Goal: Communication & Community: Answer question/provide support

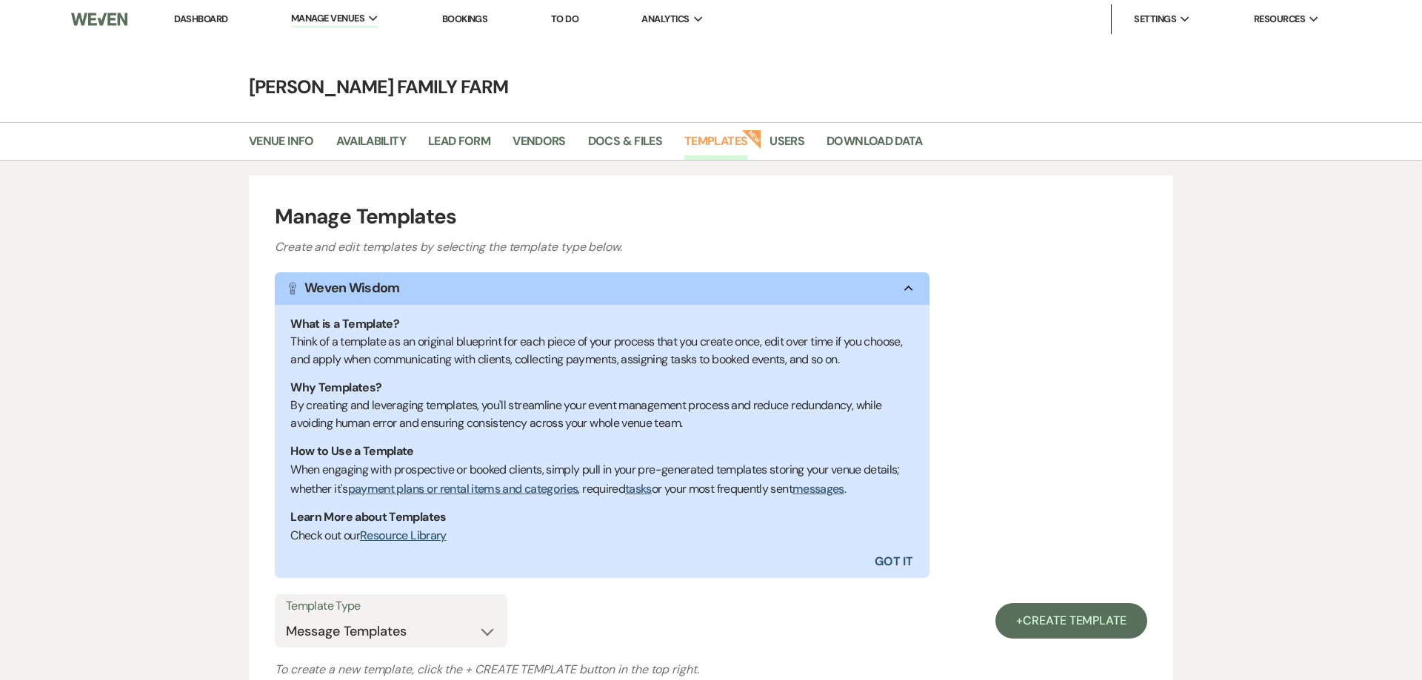
select select "Message Templates"
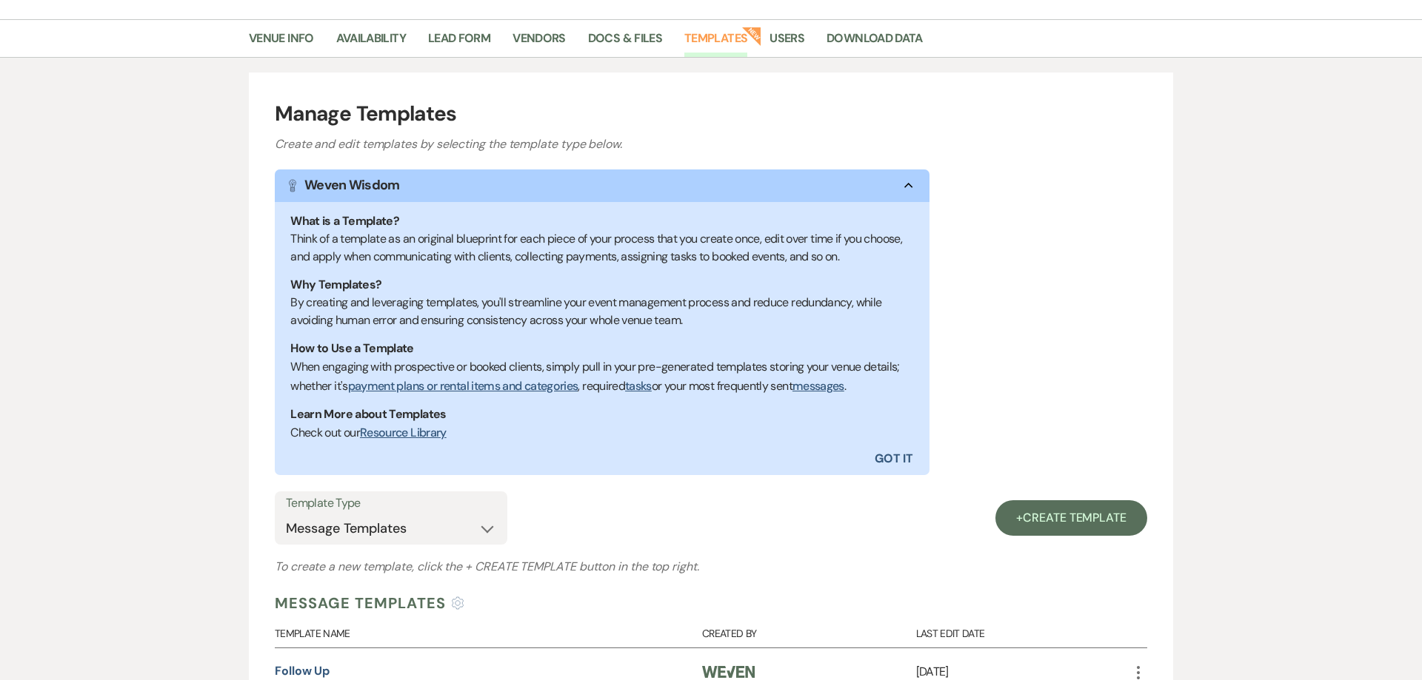
scroll to position [264, 0]
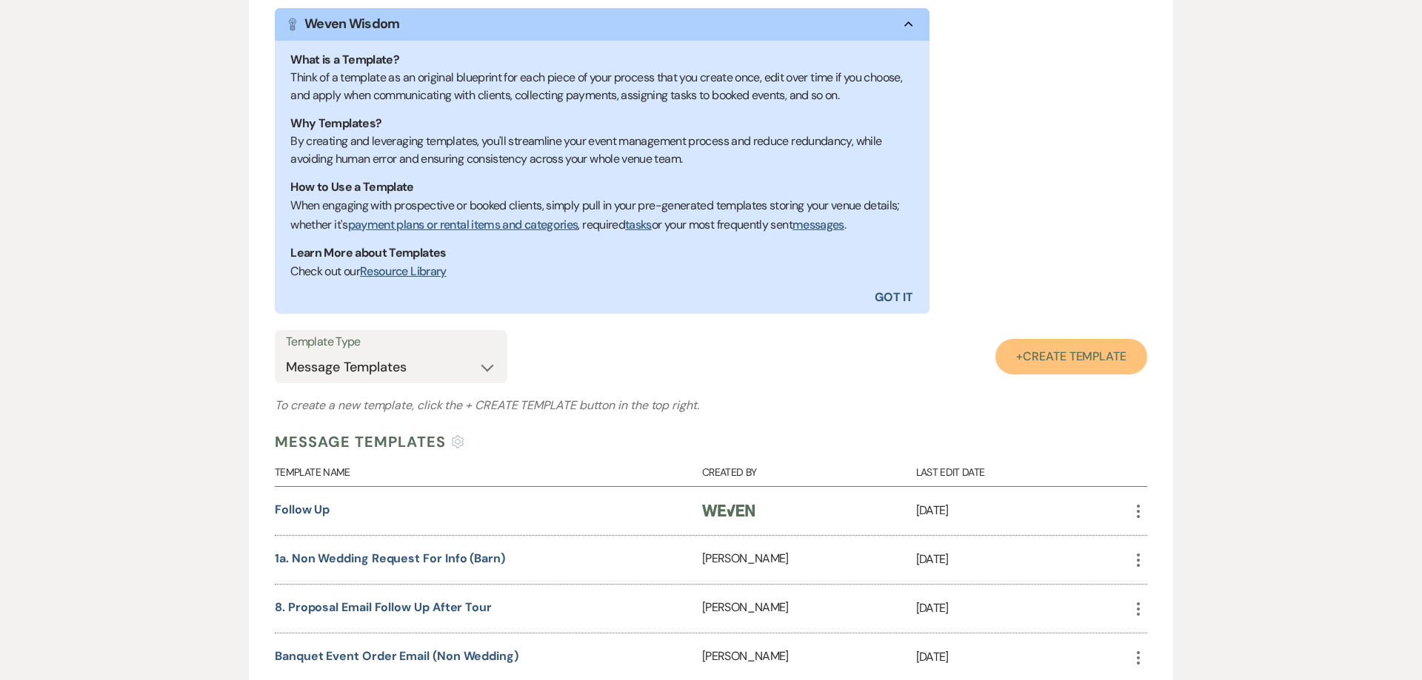
click at [1043, 362] on span "Create Template" at bounding box center [1075, 357] width 104 height 16
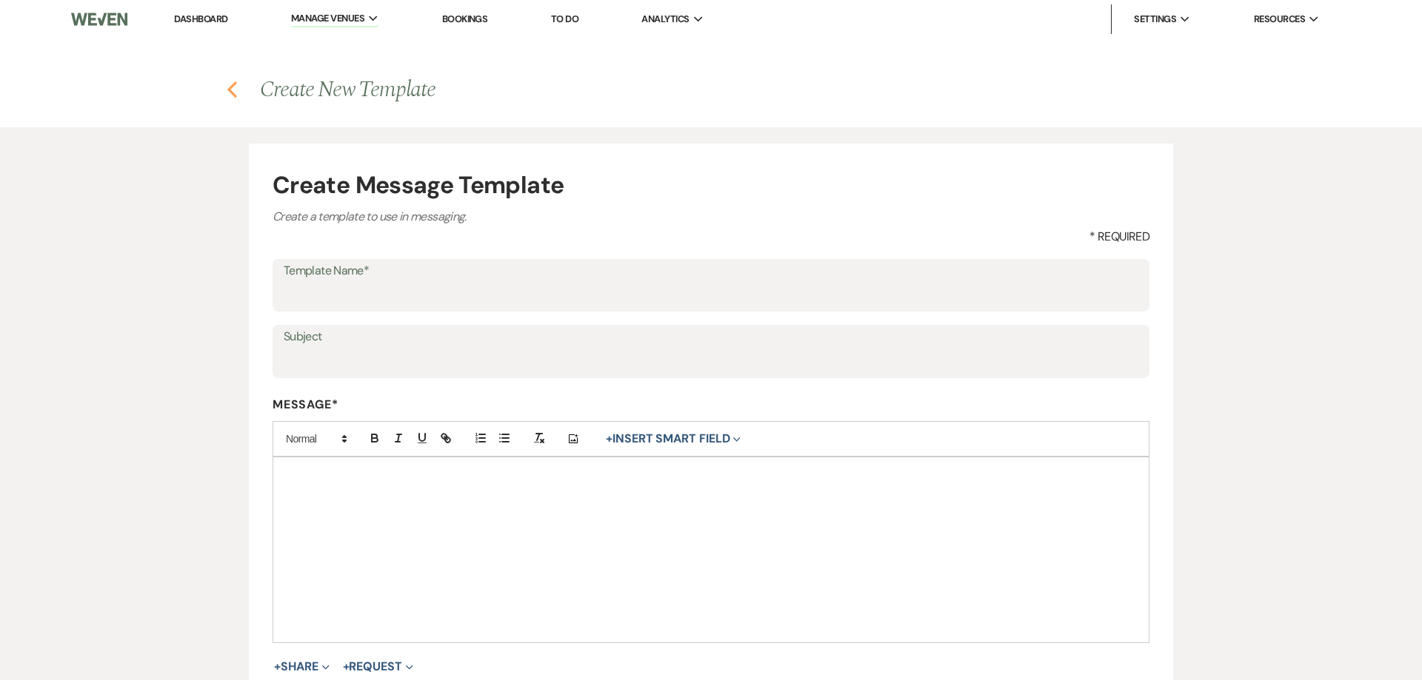
click at [230, 90] on use "button" at bounding box center [232, 89] width 10 height 16
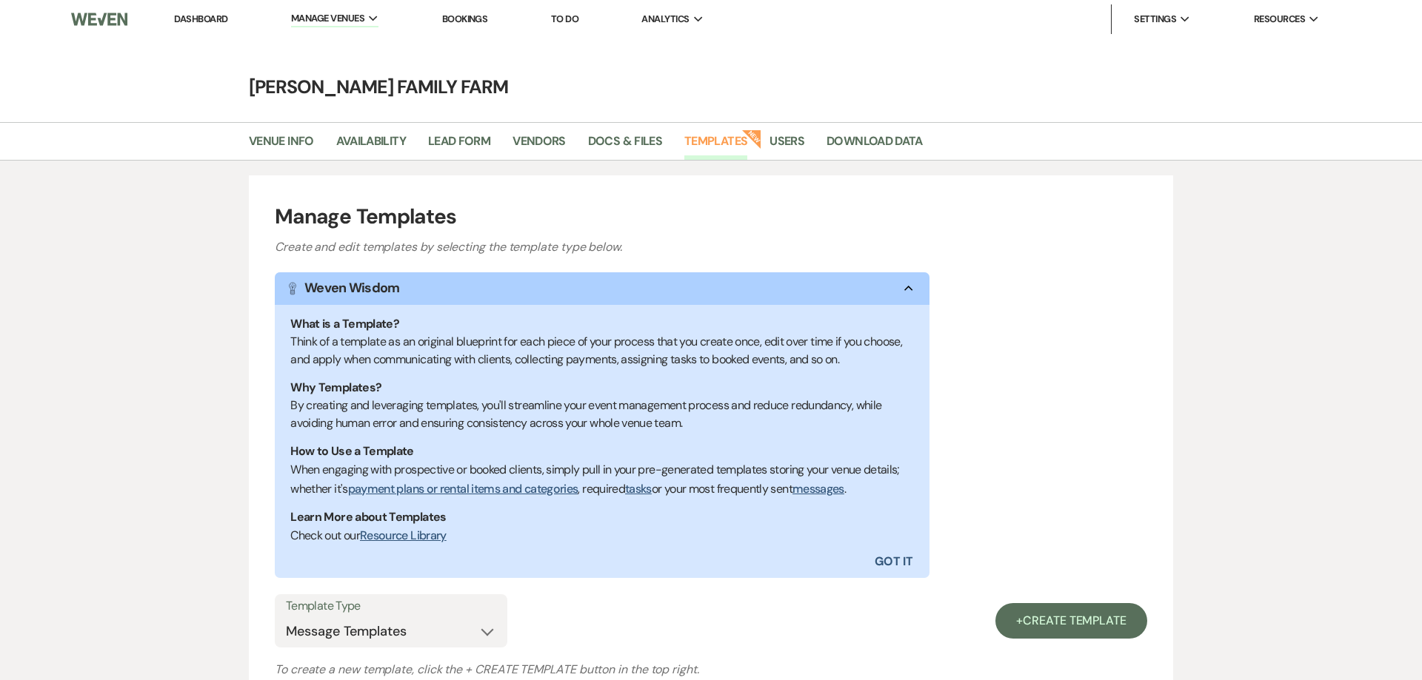
click at [207, 21] on link "Dashboard" at bounding box center [200, 19] width 53 height 13
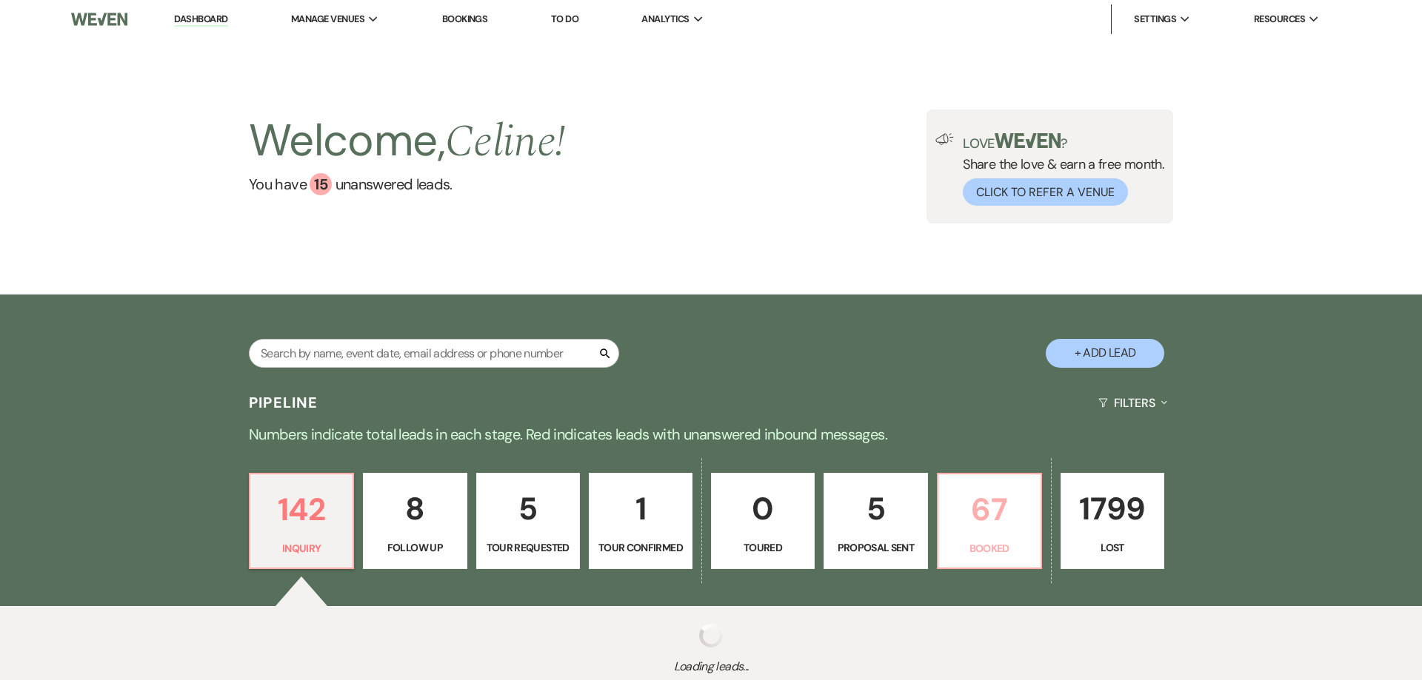
click at [999, 485] on p "67" at bounding box center [989, 510] width 84 height 50
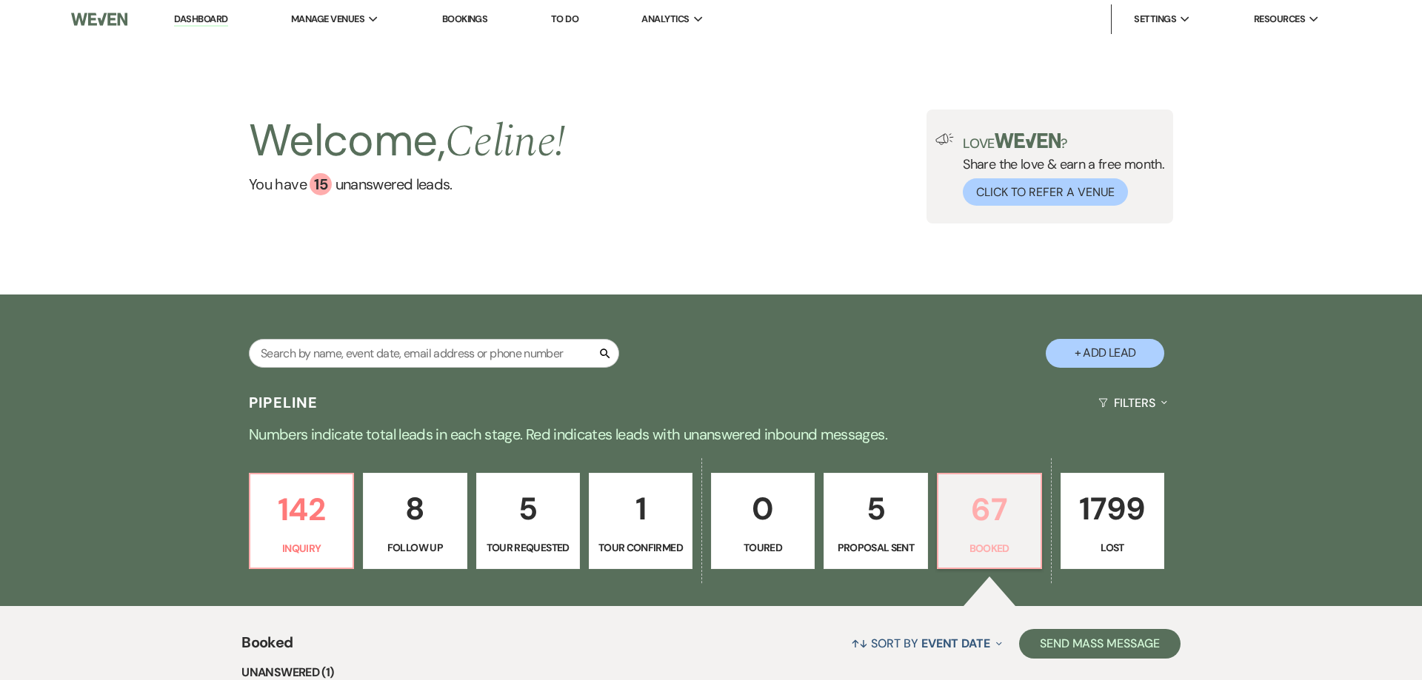
click at [991, 535] on p "67" at bounding box center [989, 510] width 84 height 50
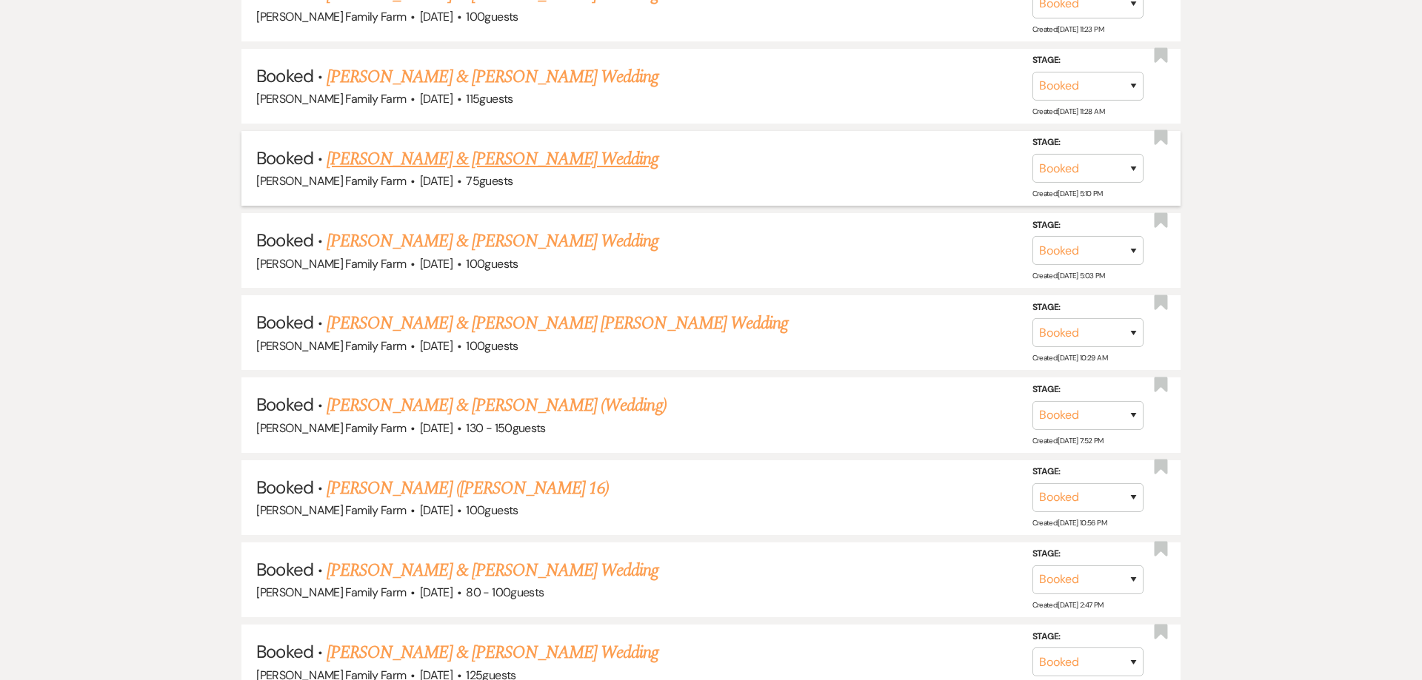
scroll to position [1020, 0]
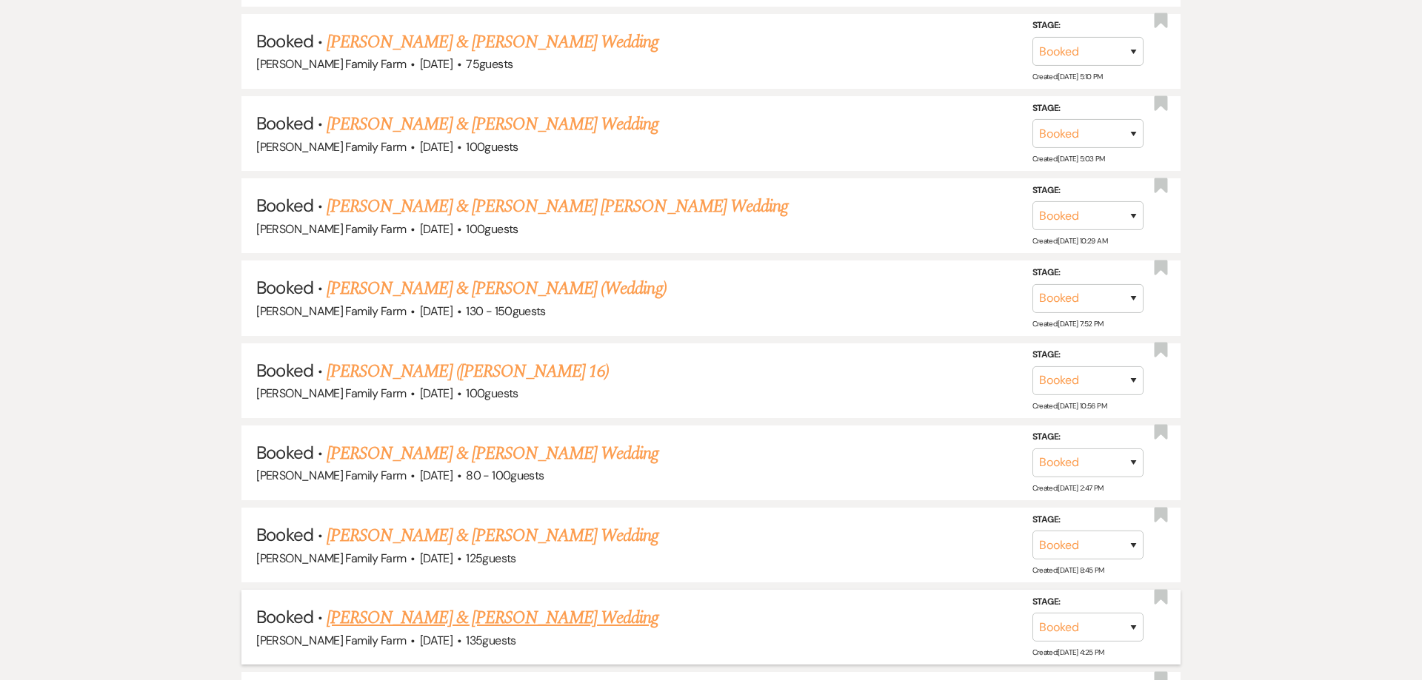
click at [475, 631] on link "[PERSON_NAME] & [PERSON_NAME] Wedding" at bounding box center [493, 618] width 332 height 27
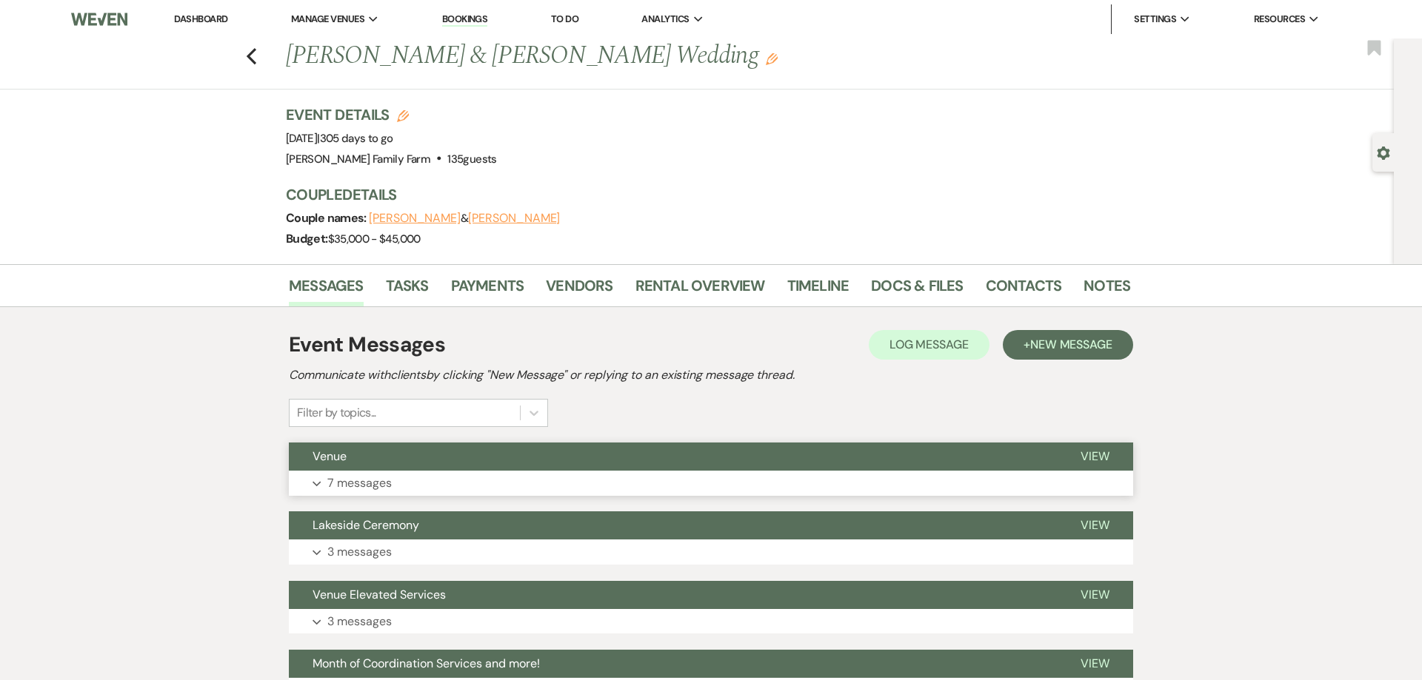
click at [387, 486] on p "7 messages" at bounding box center [359, 483] width 64 height 19
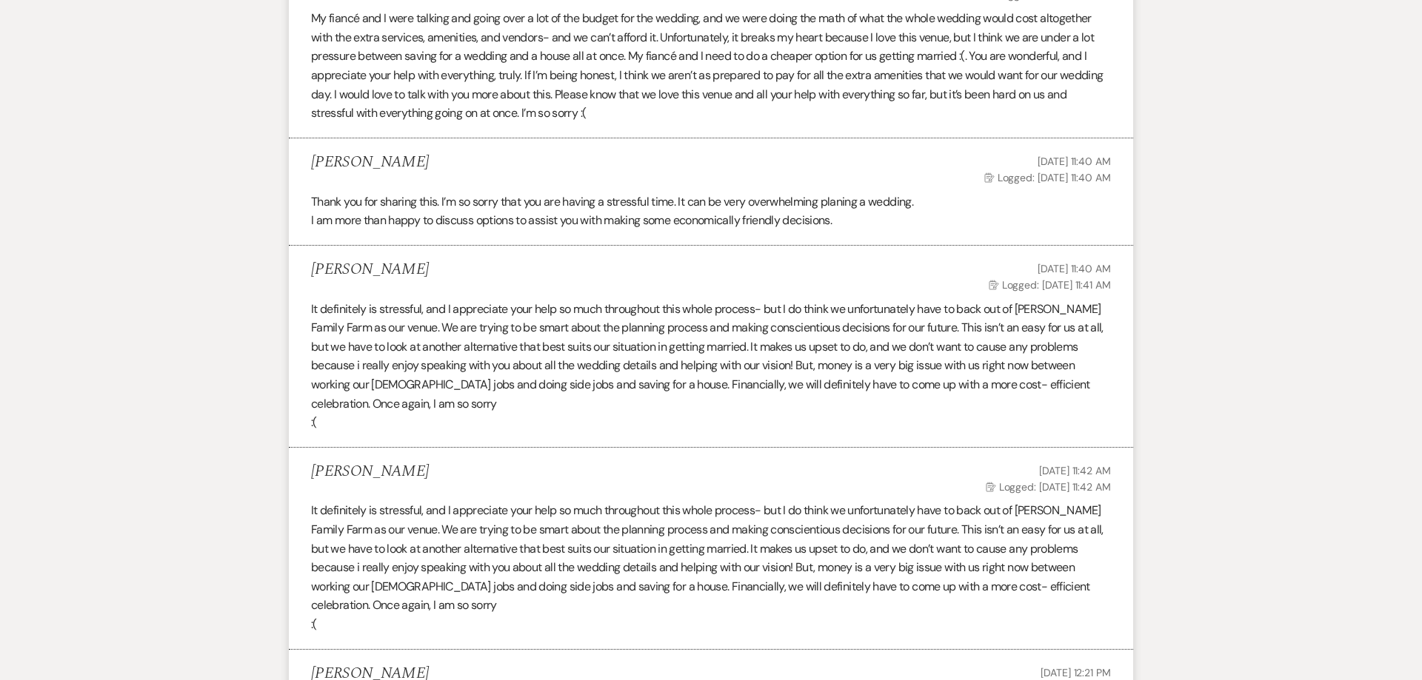
scroll to position [1171, 0]
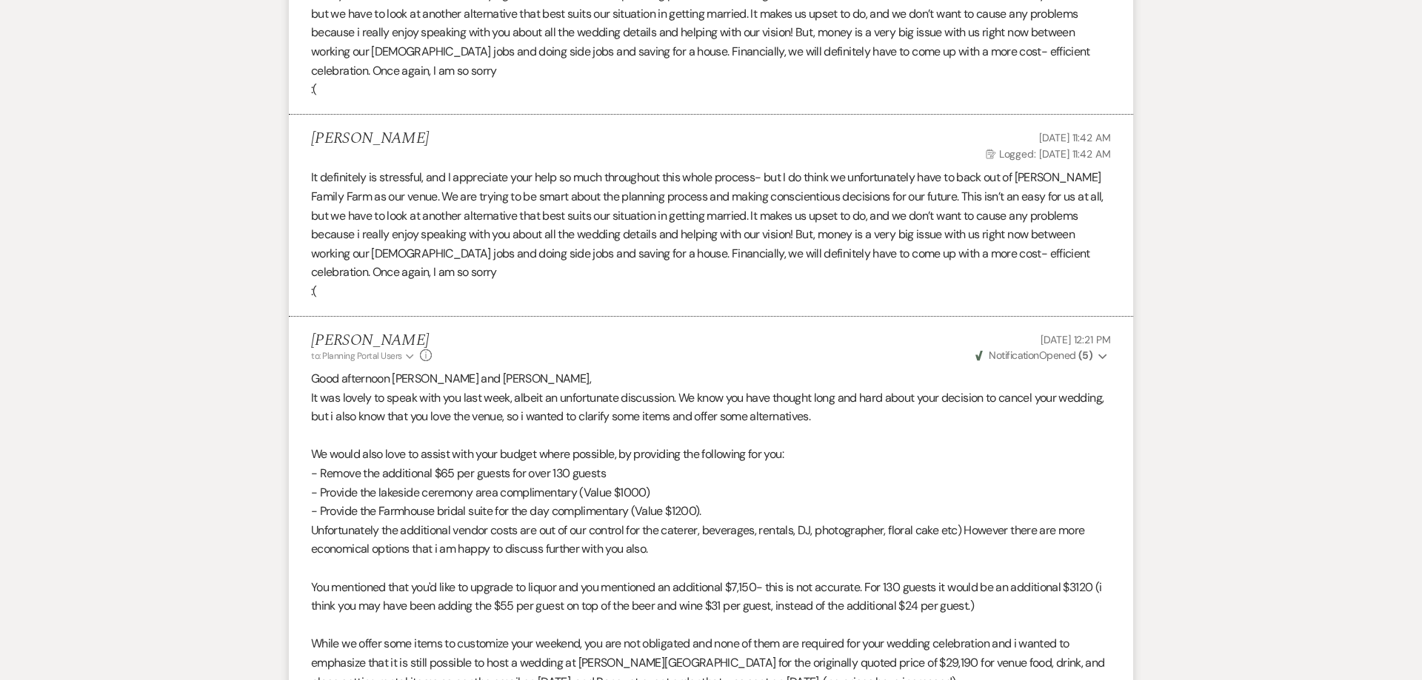
click at [1087, 357] on strong "( 5 )" at bounding box center [1085, 355] width 14 height 13
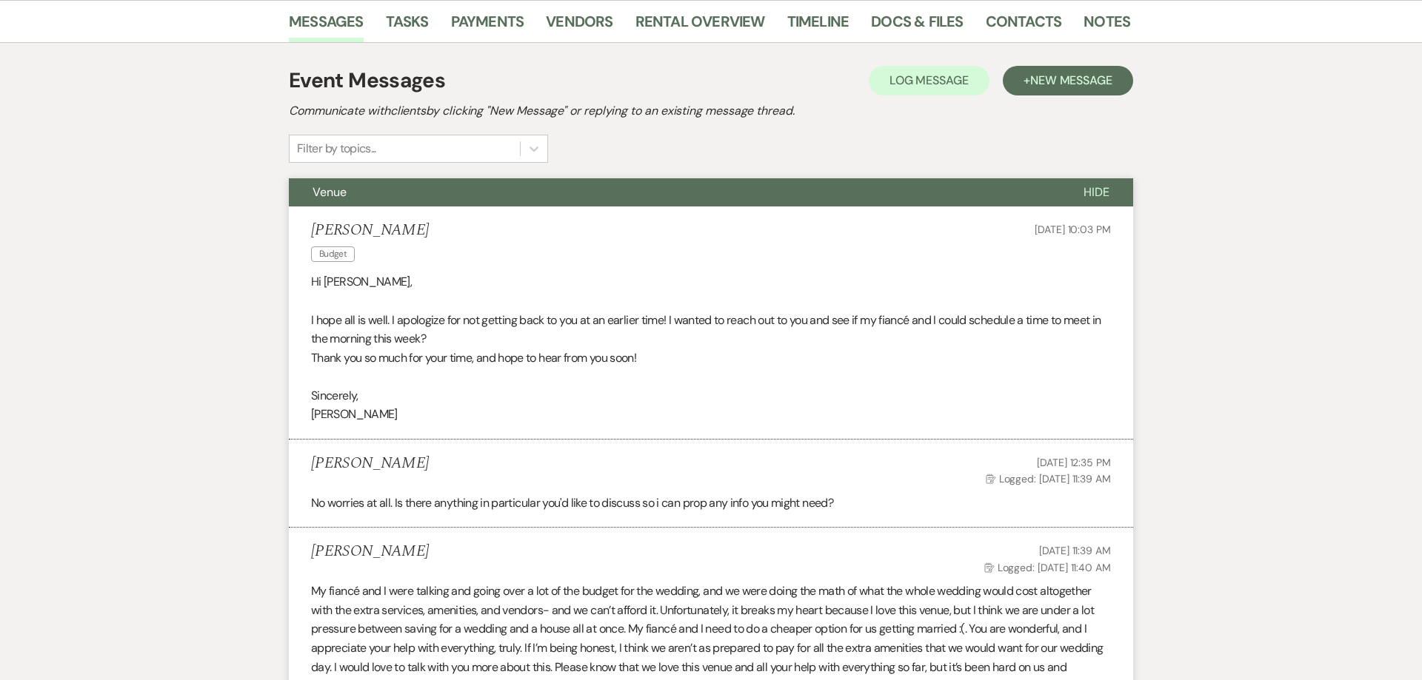
scroll to position [0, 0]
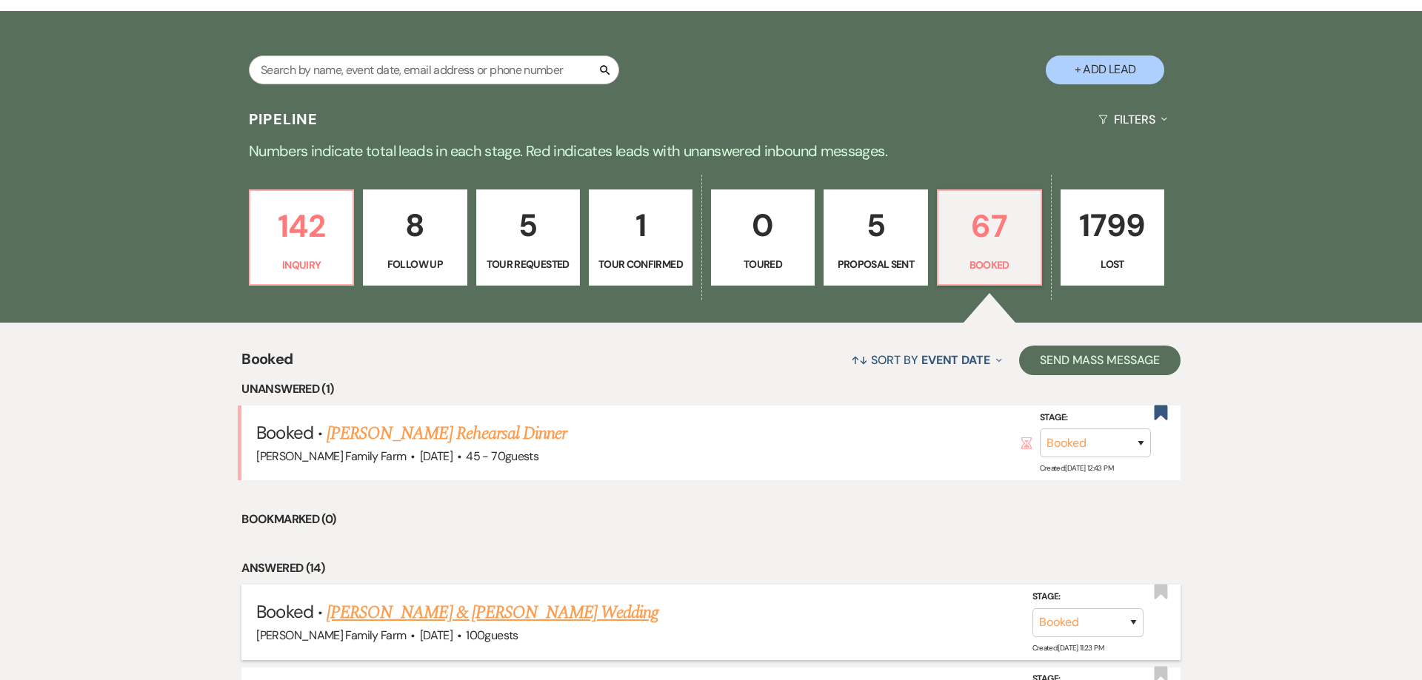
scroll to position [586, 0]
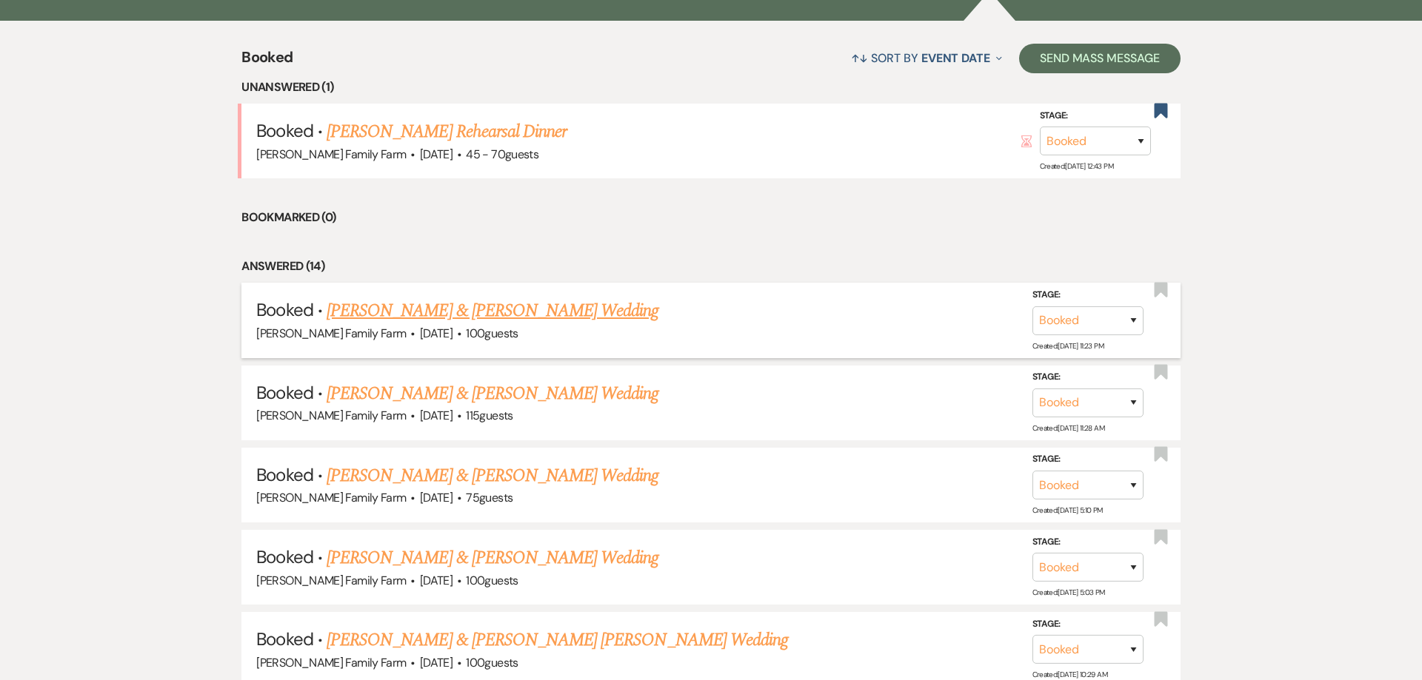
click at [492, 324] on link "[PERSON_NAME] & [PERSON_NAME] Wedding" at bounding box center [493, 311] width 332 height 27
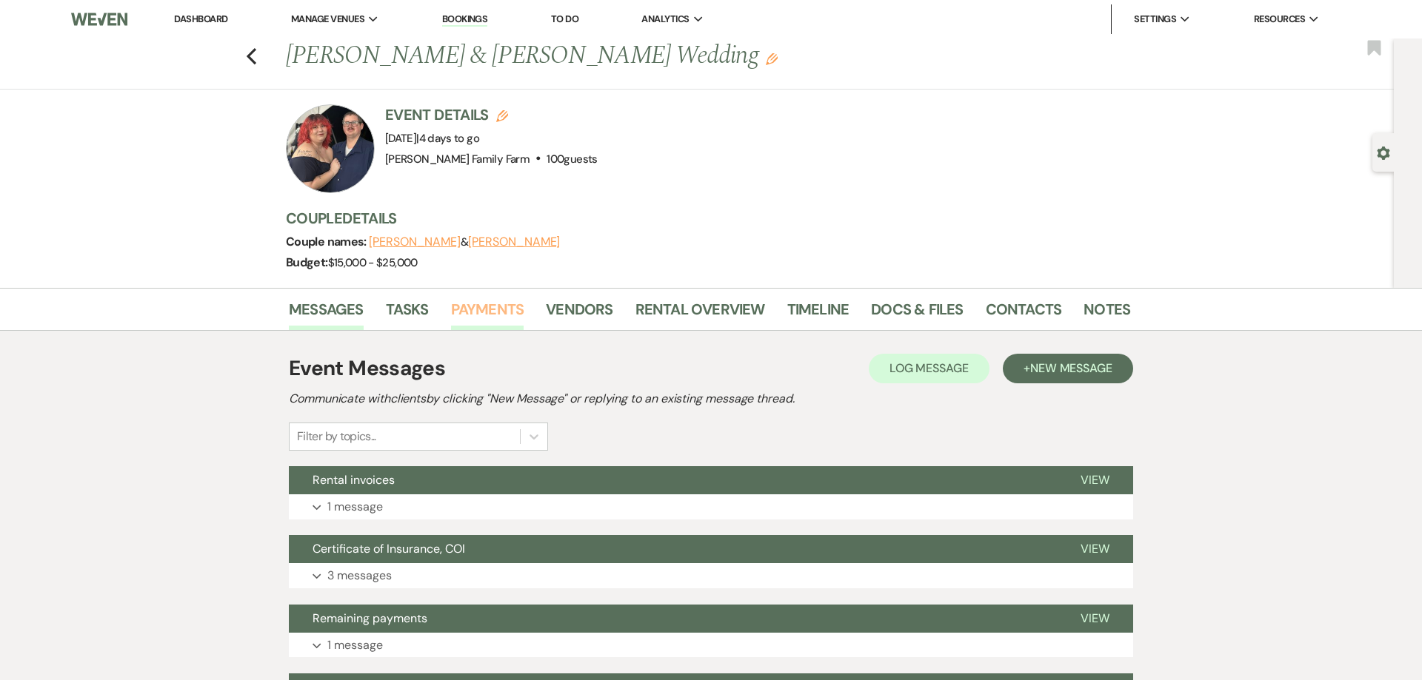
click at [486, 309] on link "Payments" at bounding box center [487, 314] width 73 height 33
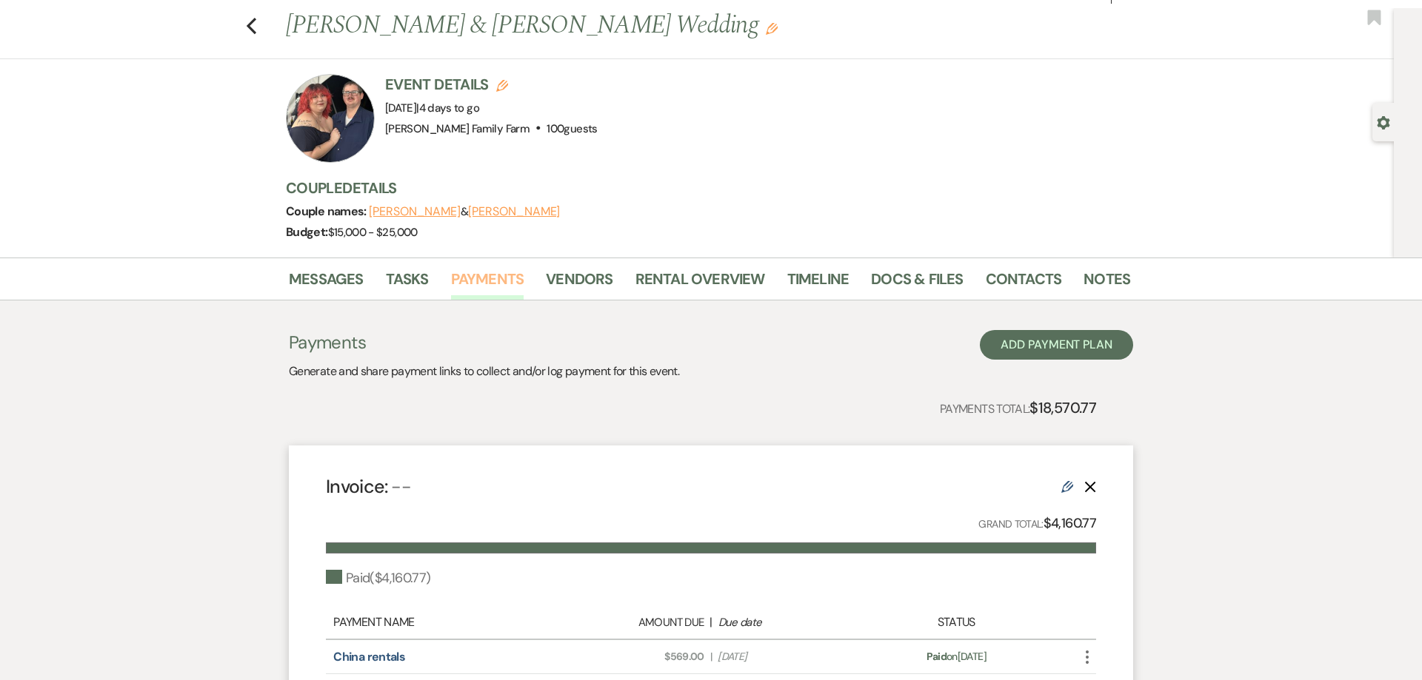
scroll to position [24, 0]
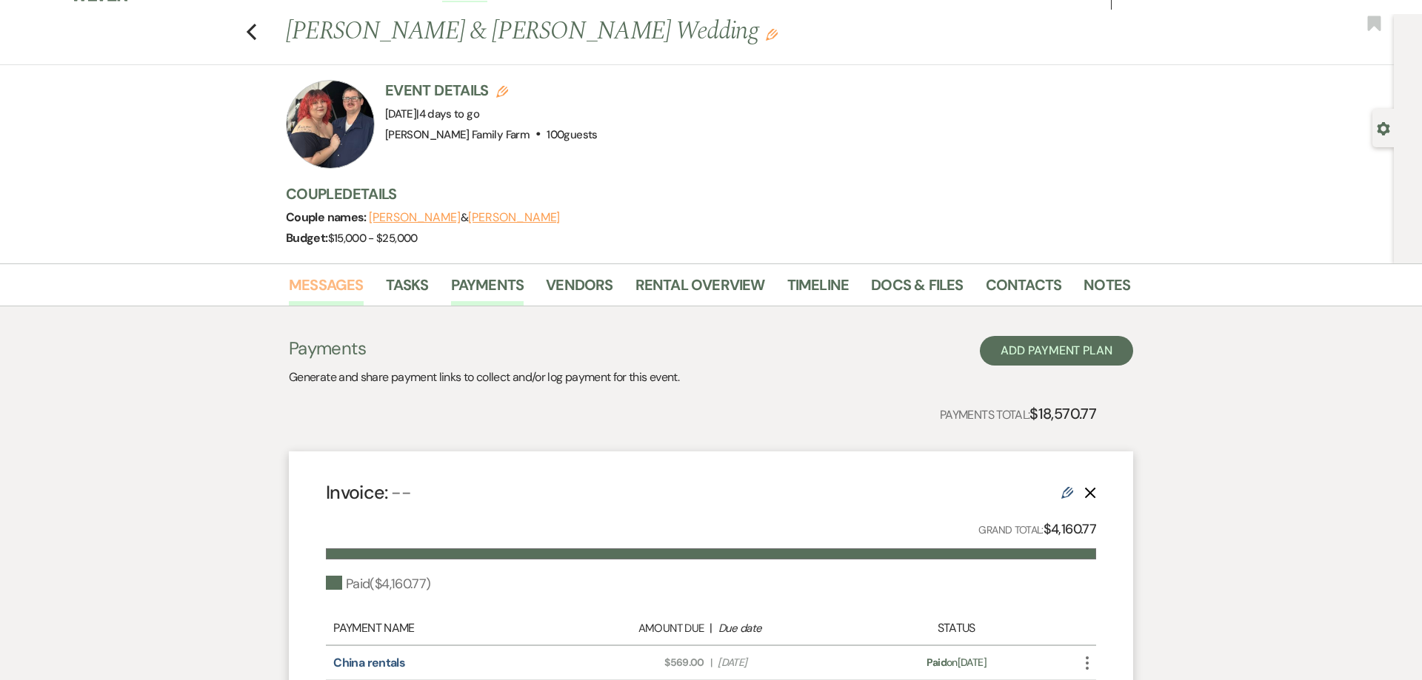
click at [331, 290] on link "Messages" at bounding box center [326, 290] width 75 height 33
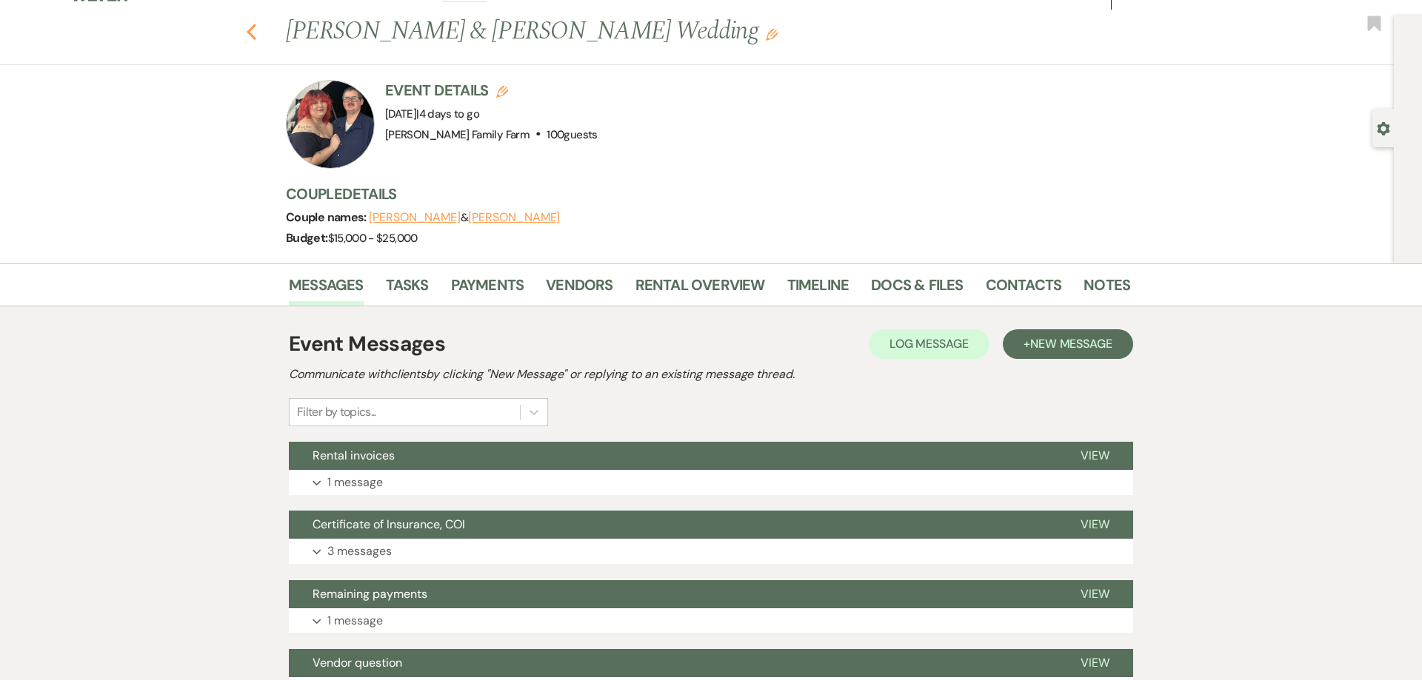
click at [253, 33] on icon "Previous" at bounding box center [251, 33] width 11 height 18
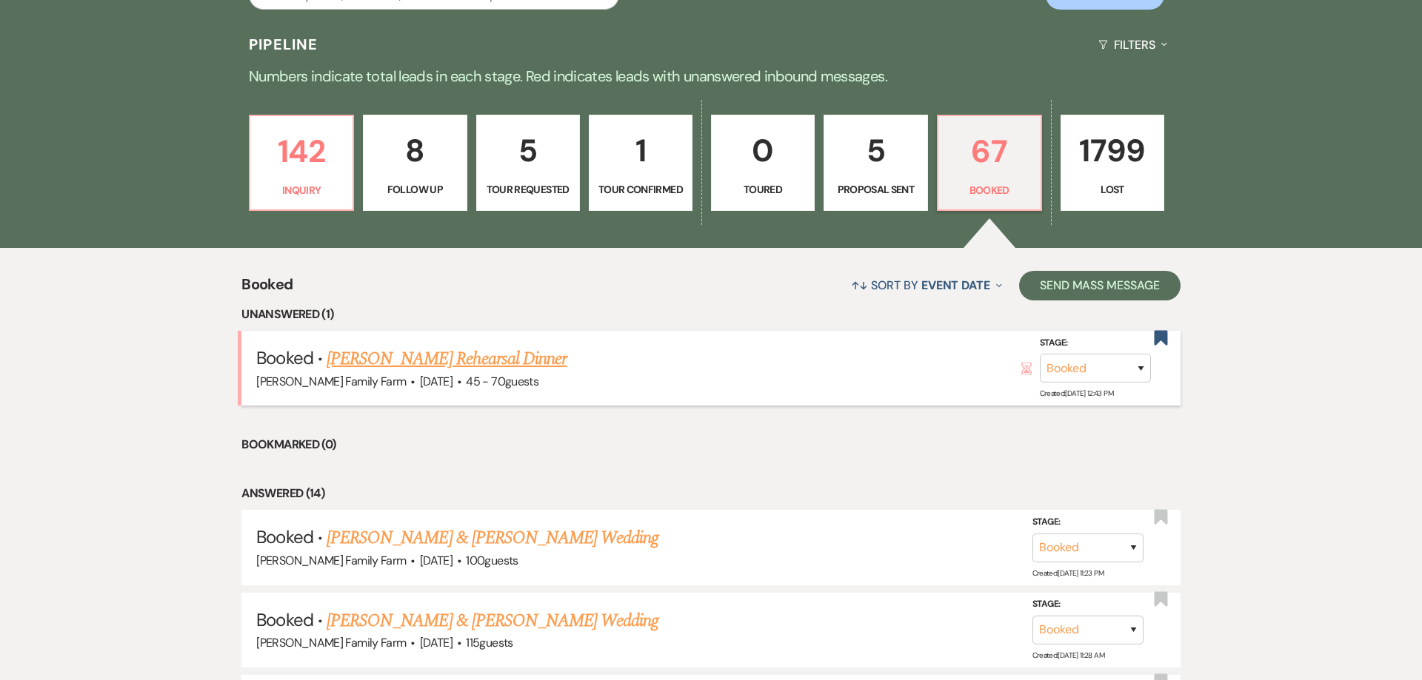
scroll to position [453, 0]
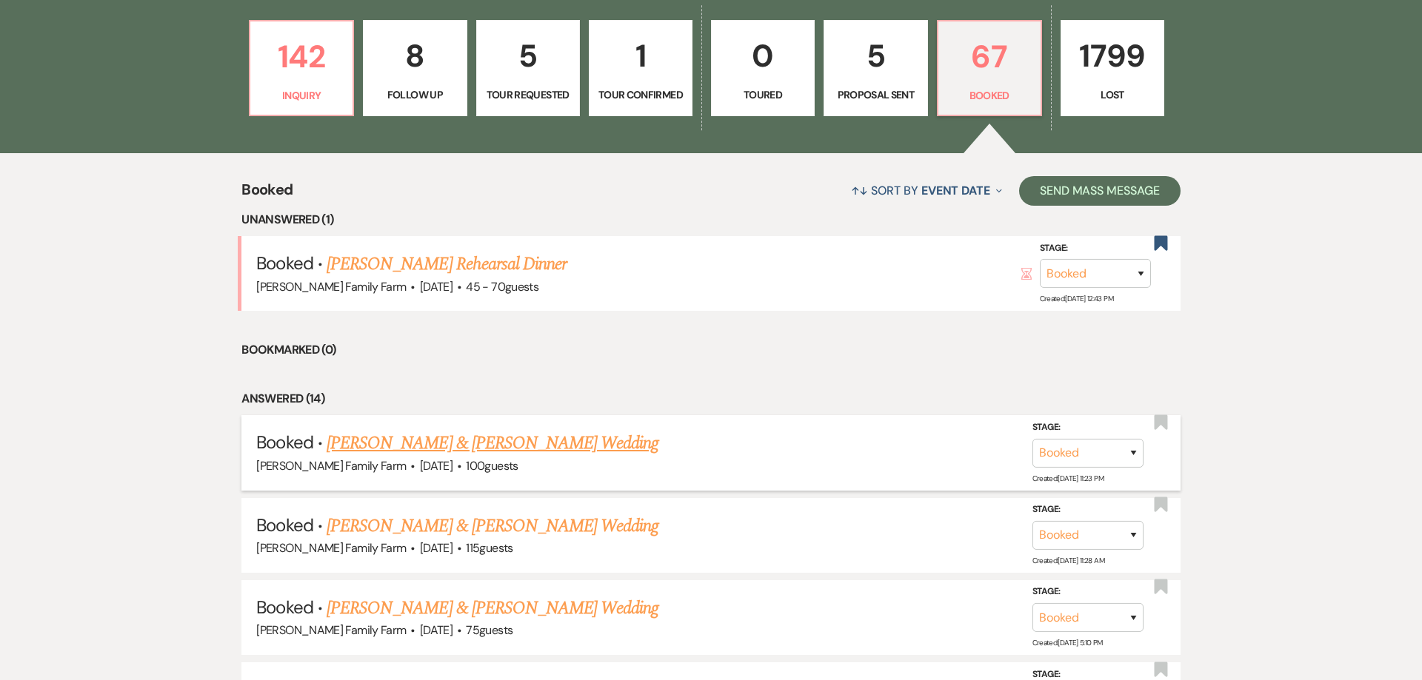
click at [516, 457] on link "[PERSON_NAME] & [PERSON_NAME] Wedding" at bounding box center [493, 443] width 332 height 27
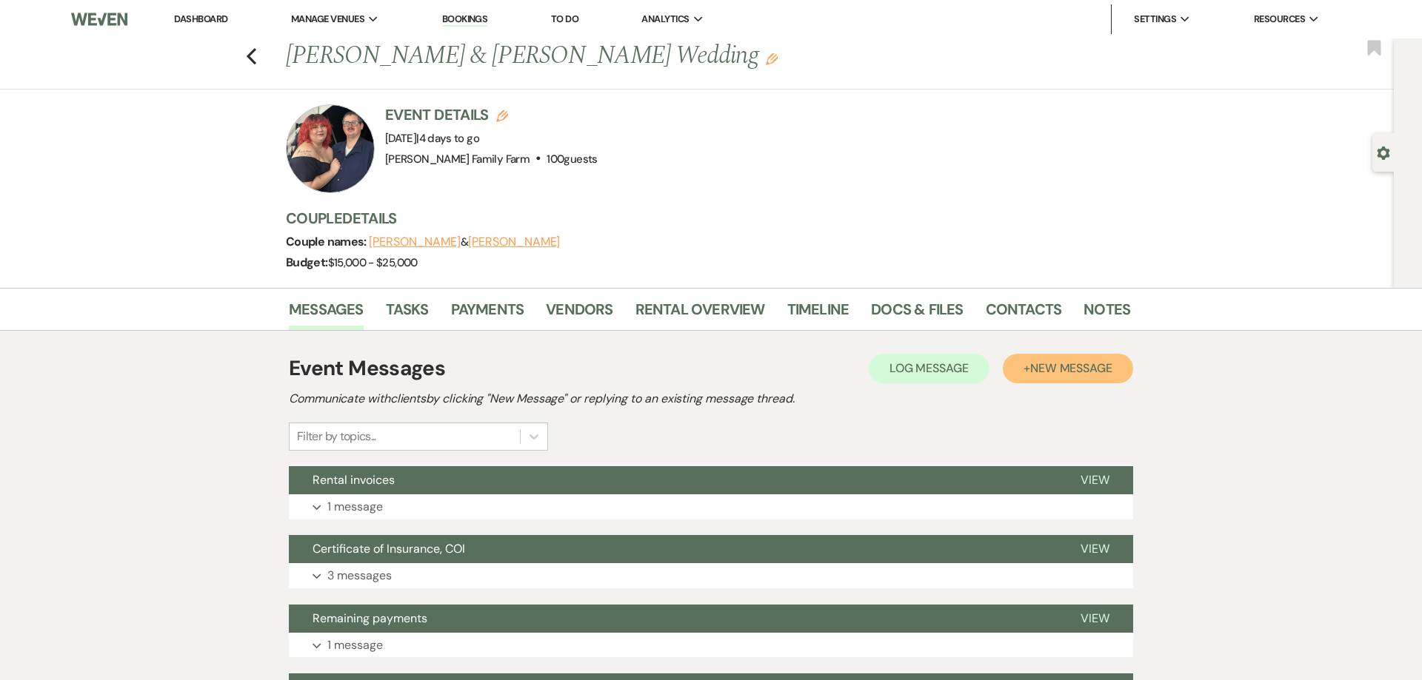
click at [1059, 368] on span "New Message" at bounding box center [1071, 369] width 82 height 16
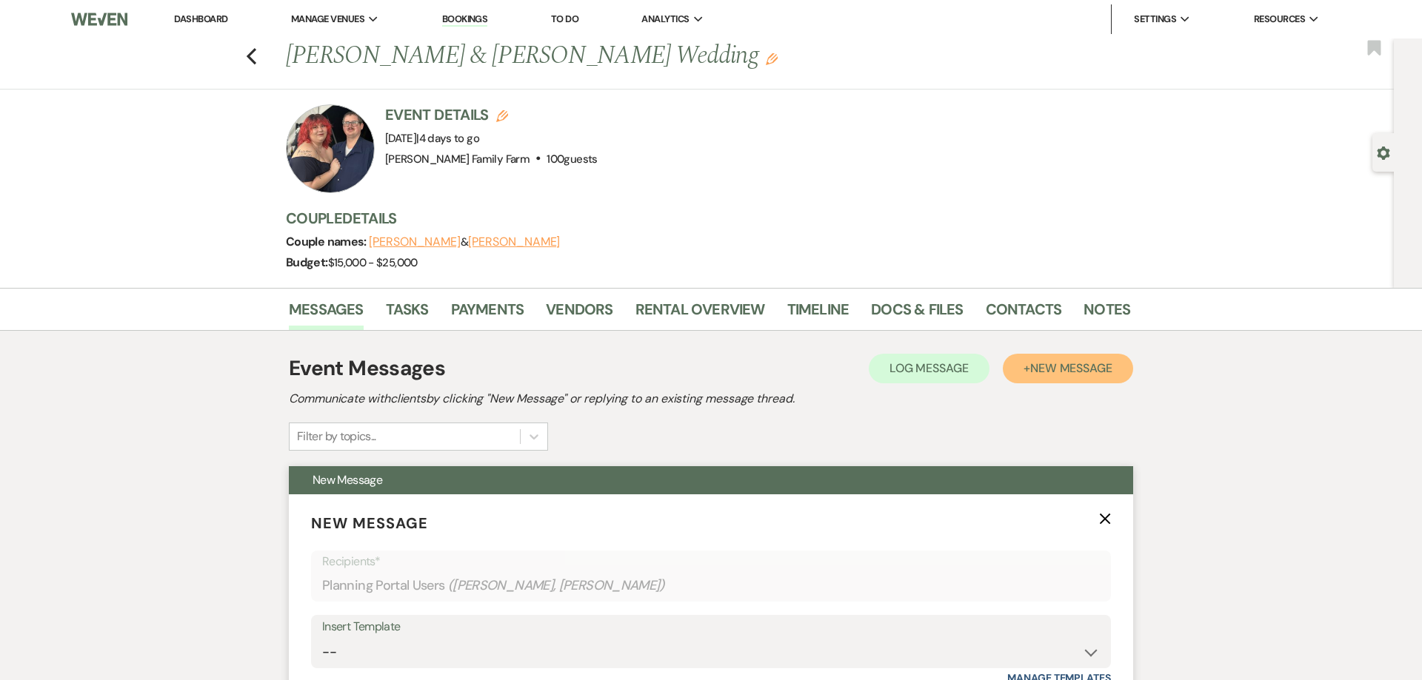
scroll to position [491, 0]
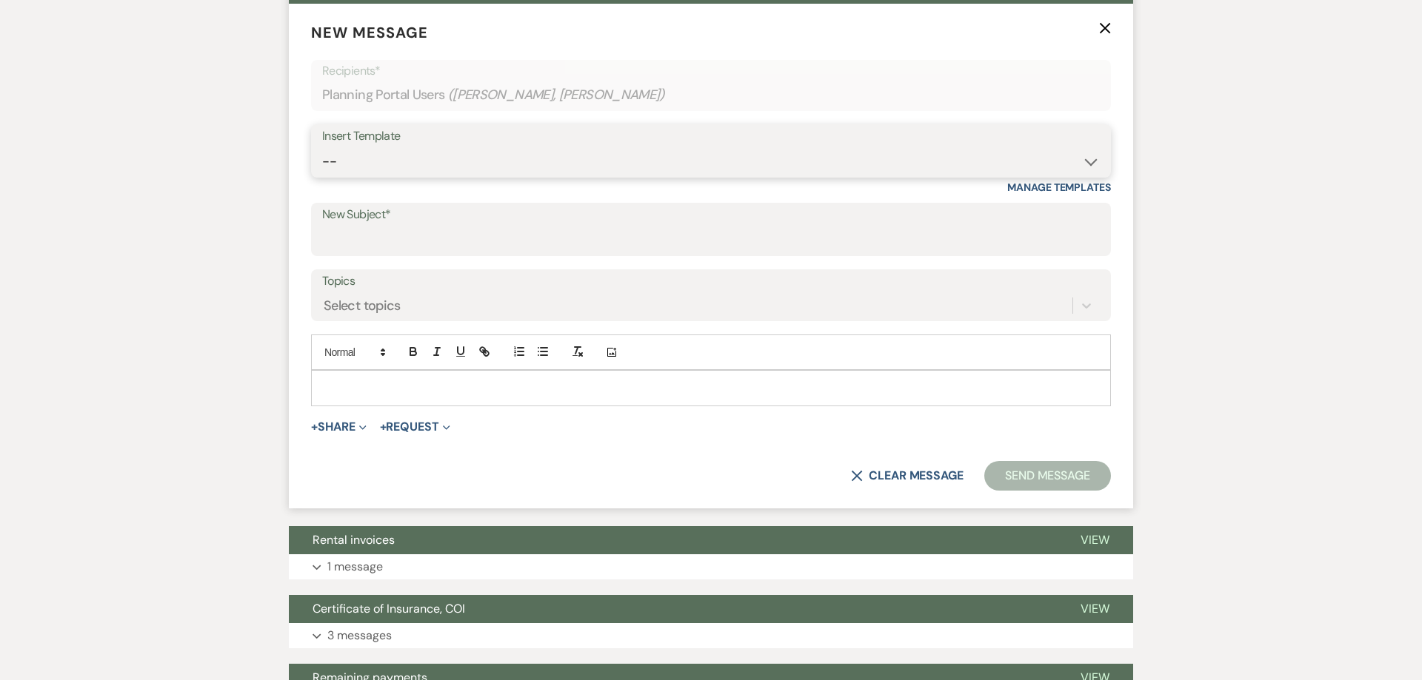
click at [322, 147] on select "-- Follow Up 1a. Non wedding request for info (Barn) 8. Proposal email Follow u…" at bounding box center [710, 161] width 777 height 29
select select "4210"
click option "Lakeview Cottage Checkin Details" at bounding box center [0, 0] width 0 height 0
type input "Lakeview Cottage Checkin Details"
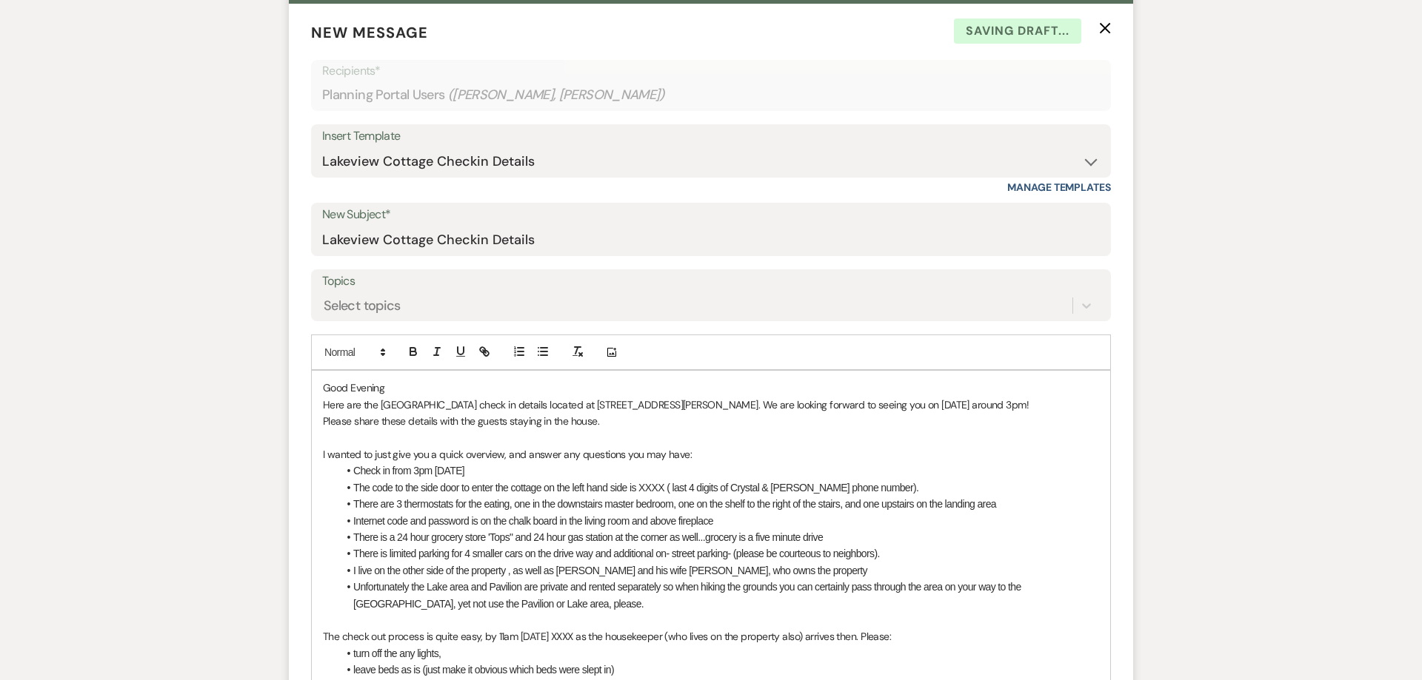
click at [380, 385] on span "Good Evening" at bounding box center [353, 387] width 61 height 13
click at [955, 407] on span "Here are the [GEOGRAPHIC_DATA] check in details located at [STREET_ADDRESS][PER…" at bounding box center [676, 404] width 706 height 13
click at [1027, 407] on span "Here are the [GEOGRAPHIC_DATA] check in details located at [STREET_ADDRESS][PER…" at bounding box center [676, 404] width 706 height 13
click at [353, 422] on span "Please share these details with the guests staying in the house." at bounding box center [461, 421] width 276 height 13
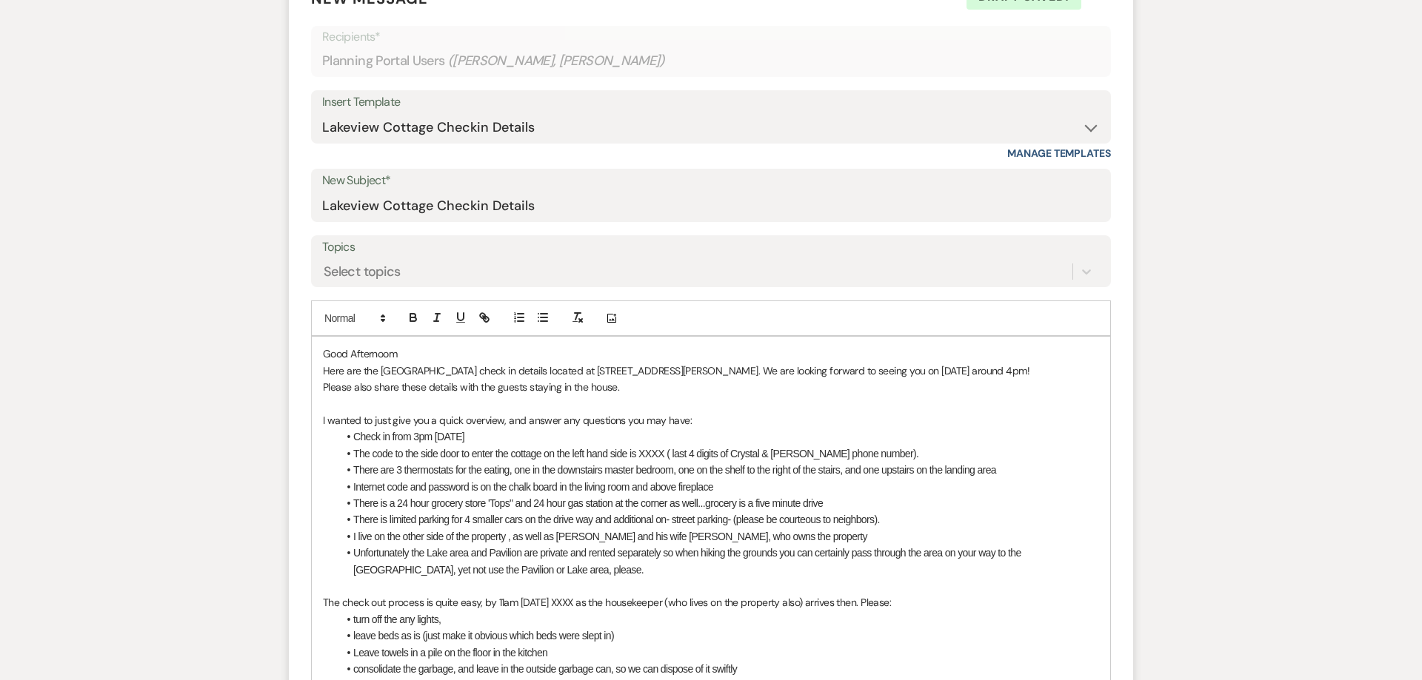
scroll to position [529, 0]
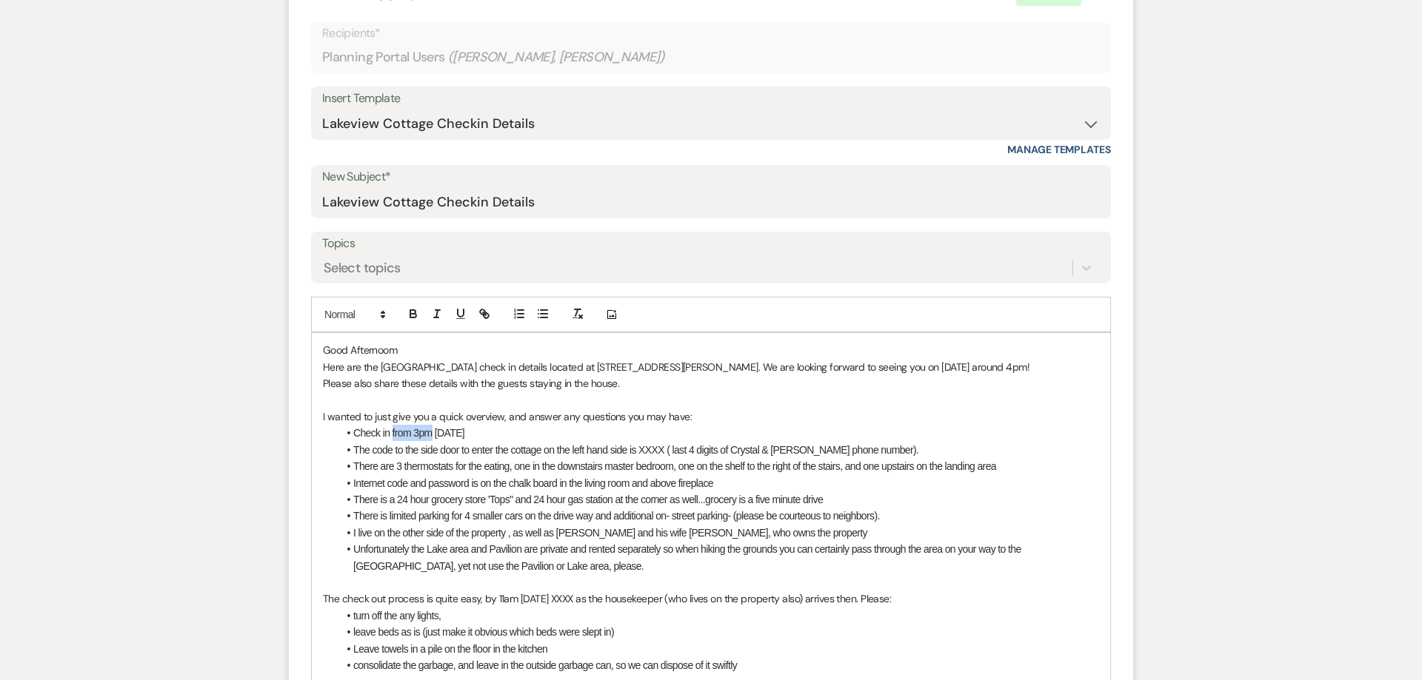
drag, startPoint x: 395, startPoint y: 435, endPoint x: 432, endPoint y: 435, distance: 37.8
click at [432, 435] on span "Check in from 3pm [DATE]" at bounding box center [408, 433] width 111 height 12
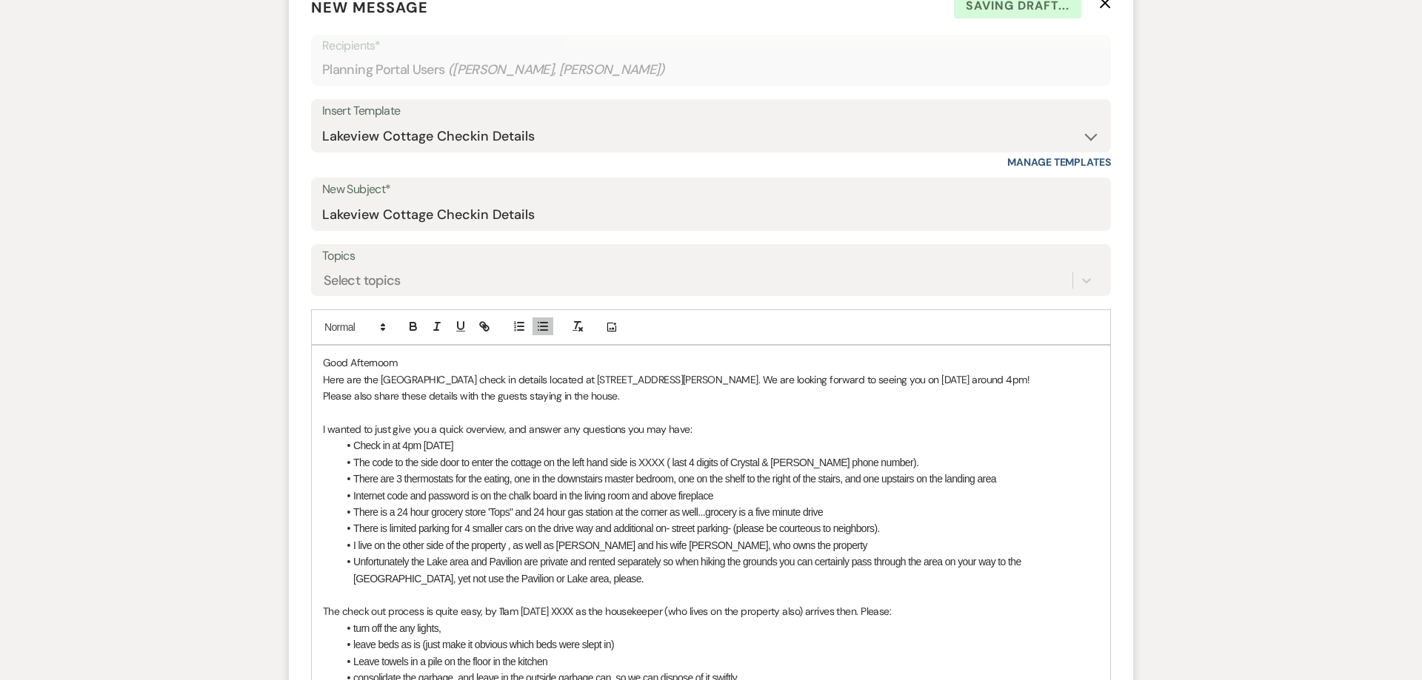
scroll to position [509, 0]
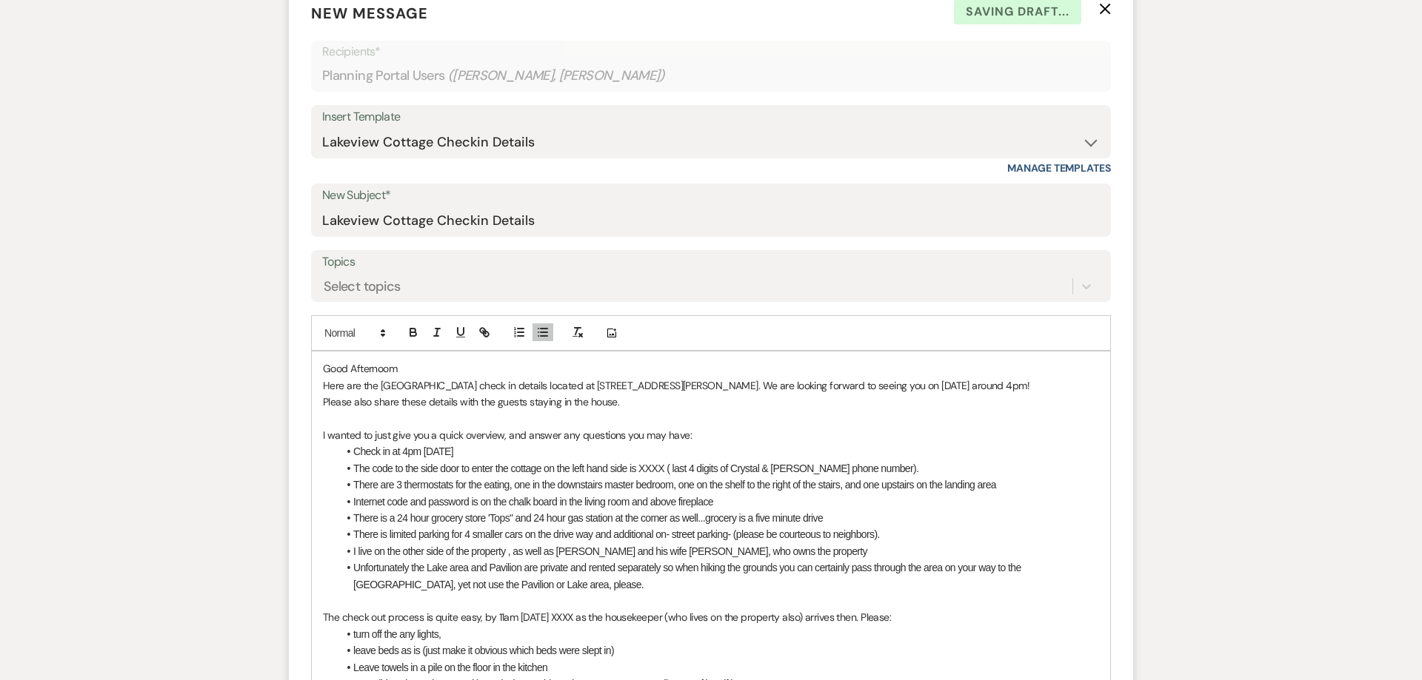
click at [453, 458] on span "Check in at 4pm [DATE]" at bounding box center [403, 452] width 100 height 12
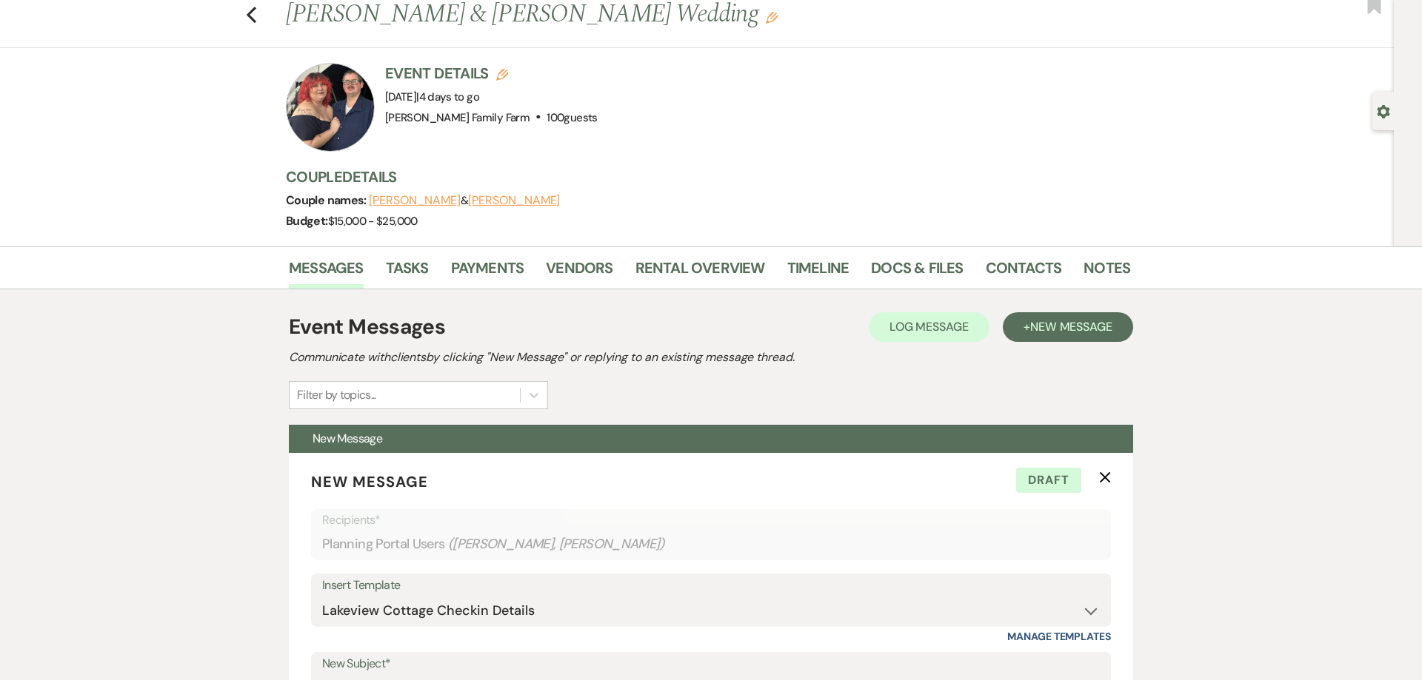
scroll to position [0, 0]
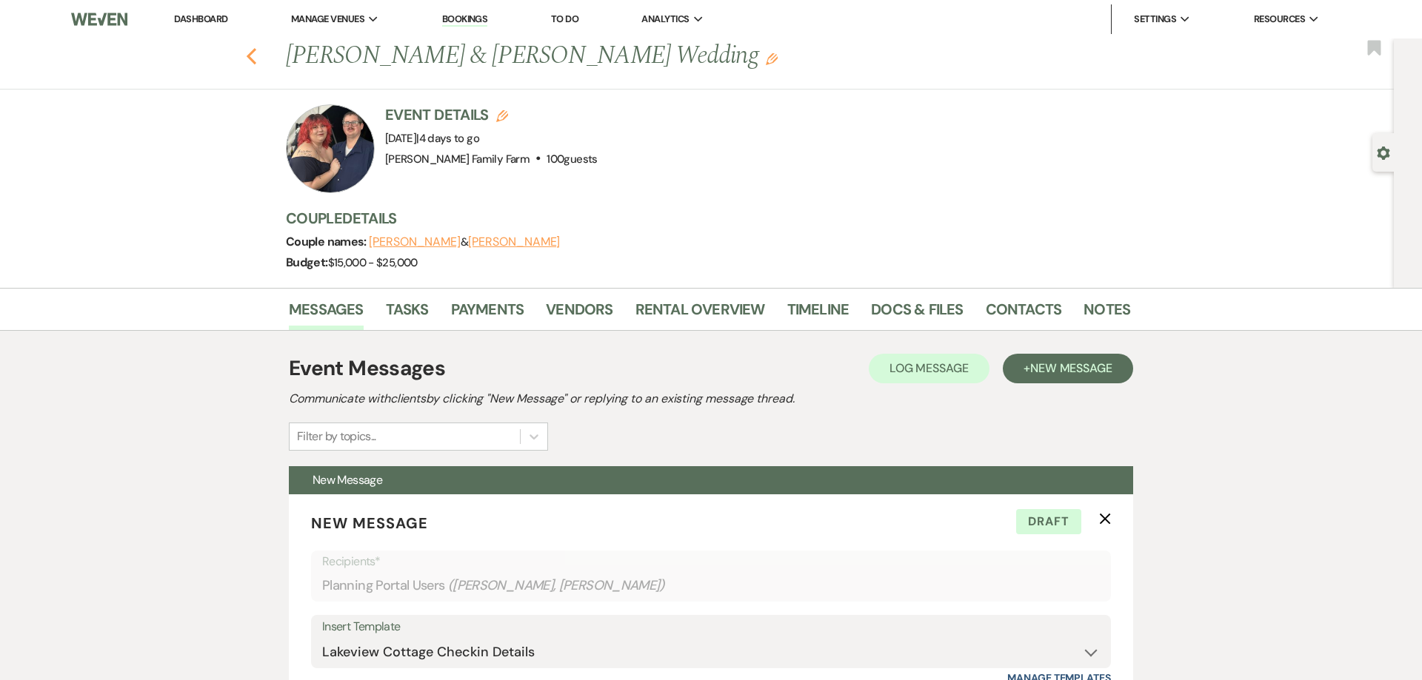
click at [250, 59] on use "button" at bounding box center [252, 56] width 10 height 16
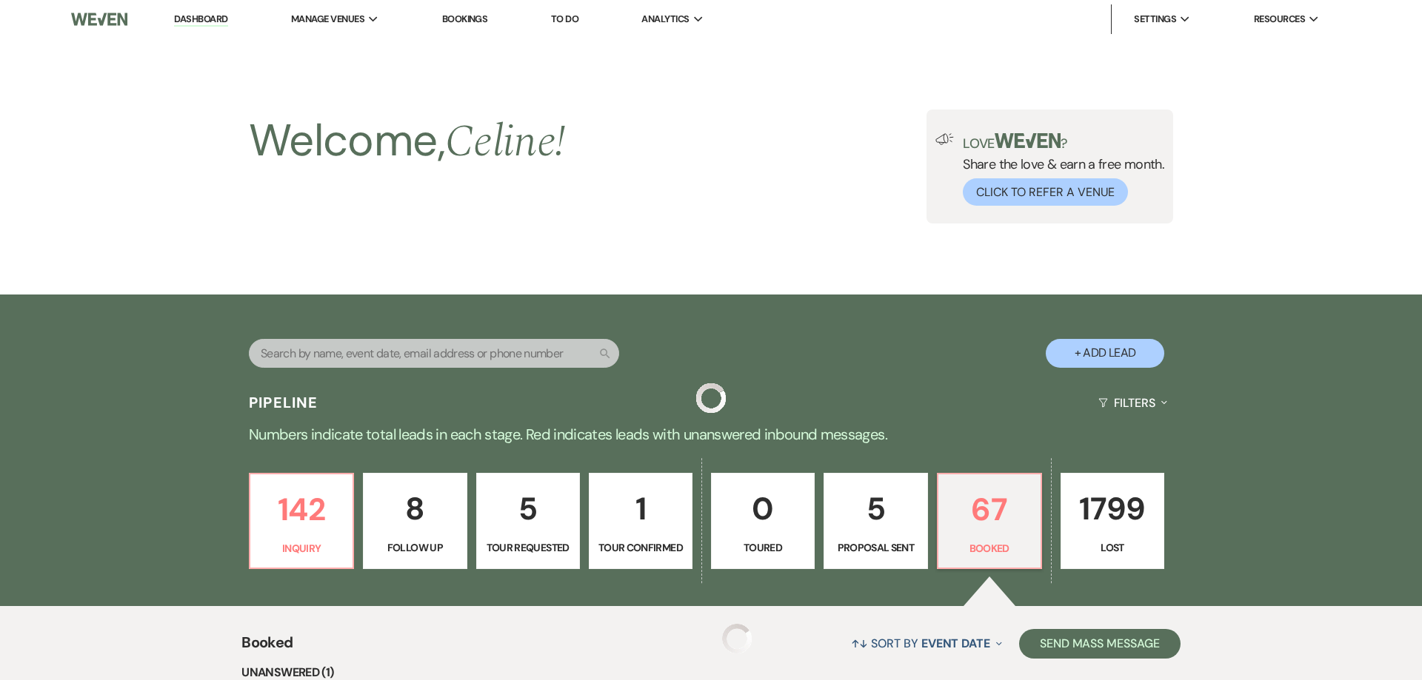
scroll to position [453, 0]
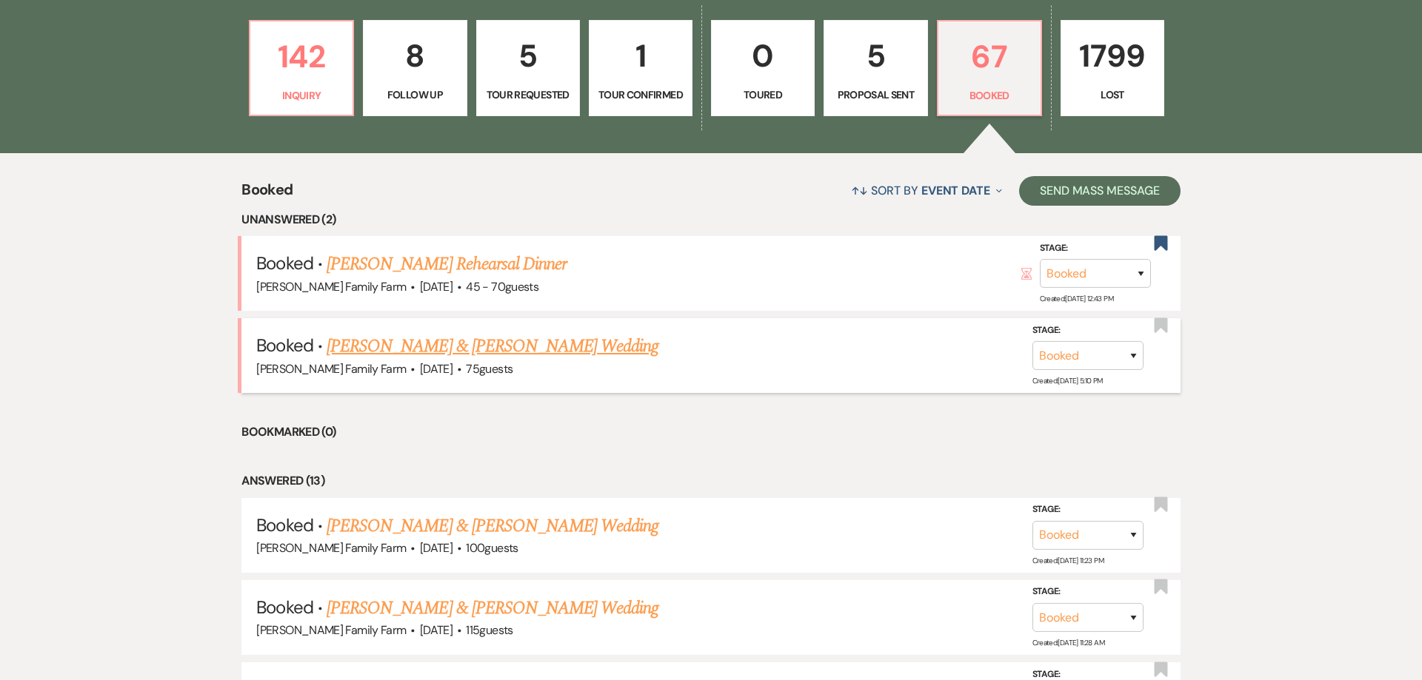
click at [508, 360] on link "[PERSON_NAME] & [PERSON_NAME] Wedding" at bounding box center [493, 346] width 332 height 27
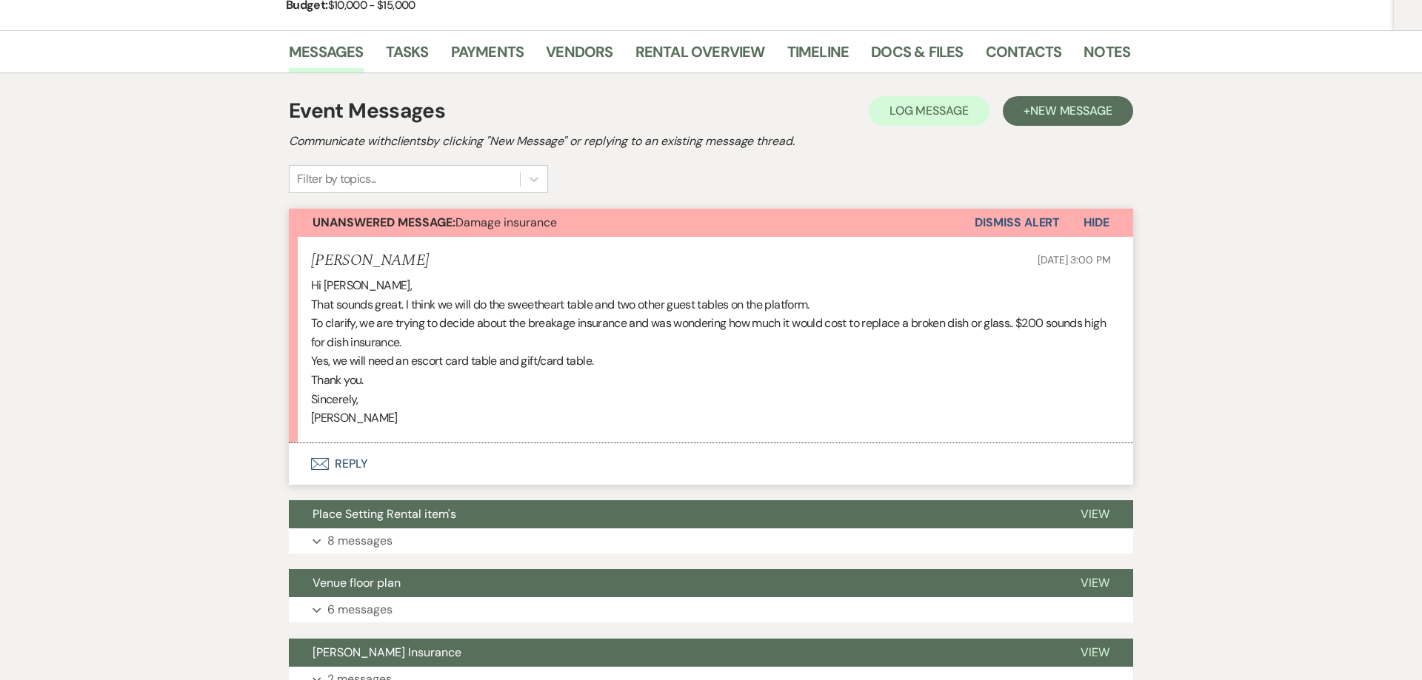
scroll to position [227, 0]
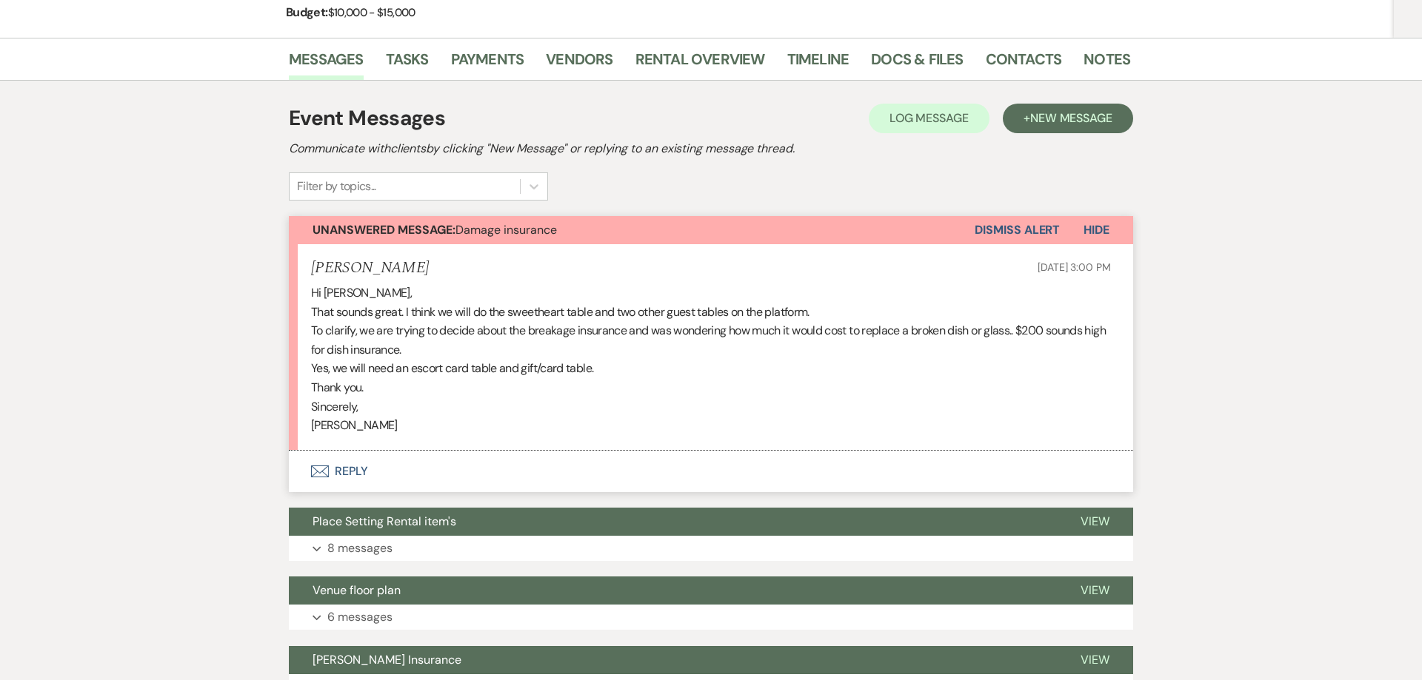
click at [347, 470] on button "Envelope Reply" at bounding box center [711, 471] width 844 height 41
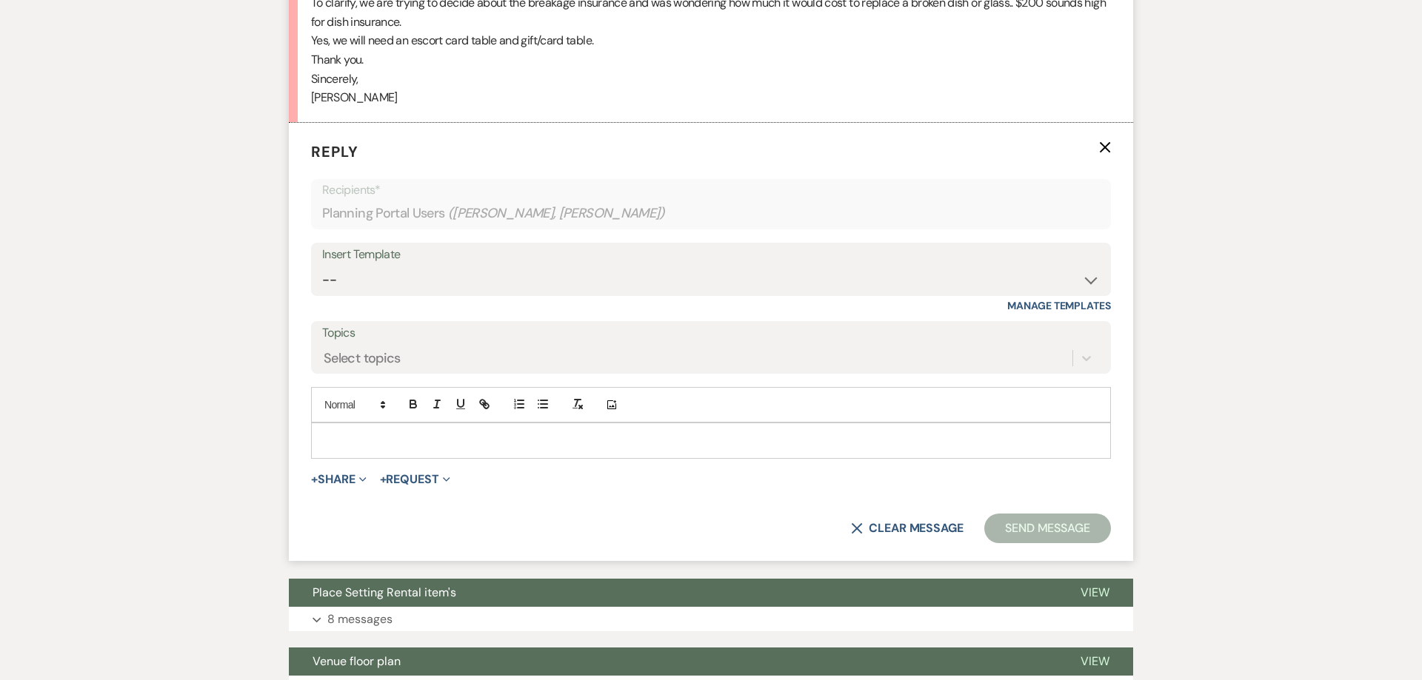
scroll to position [556, 0]
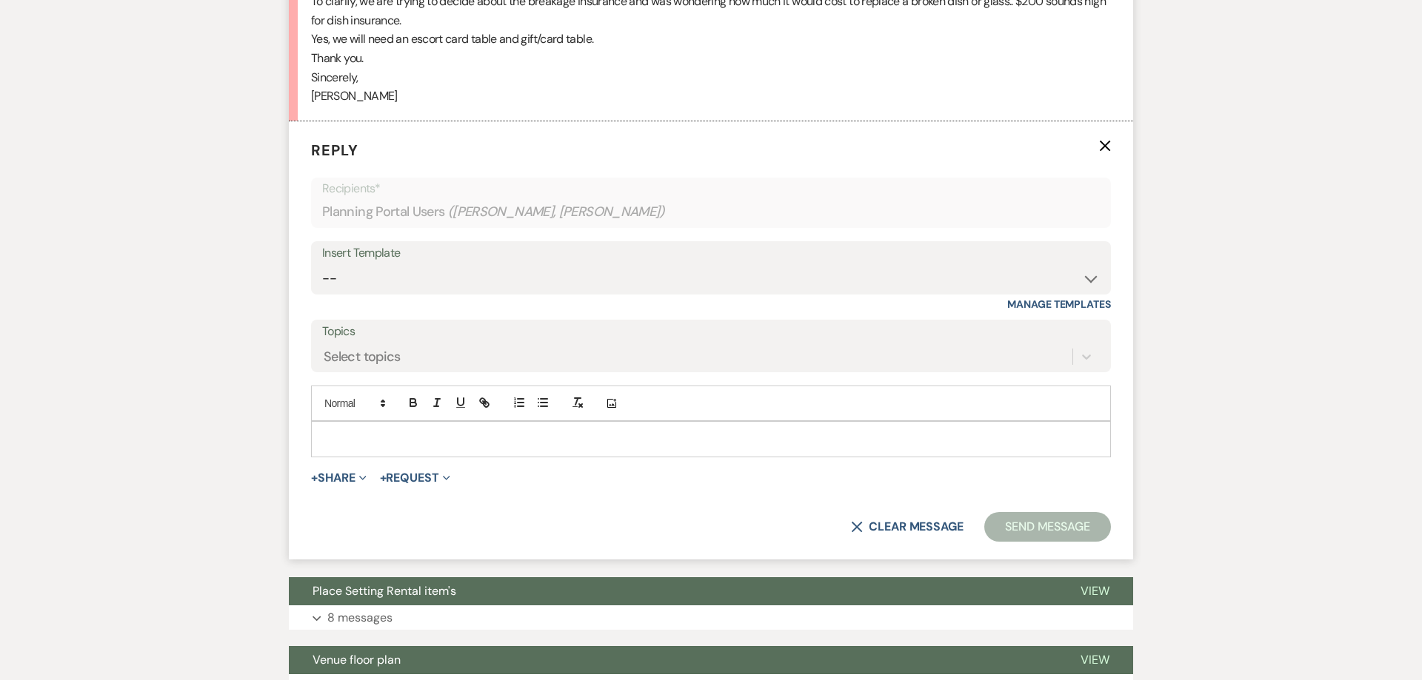
click at [364, 447] on div at bounding box center [711, 439] width 798 height 34
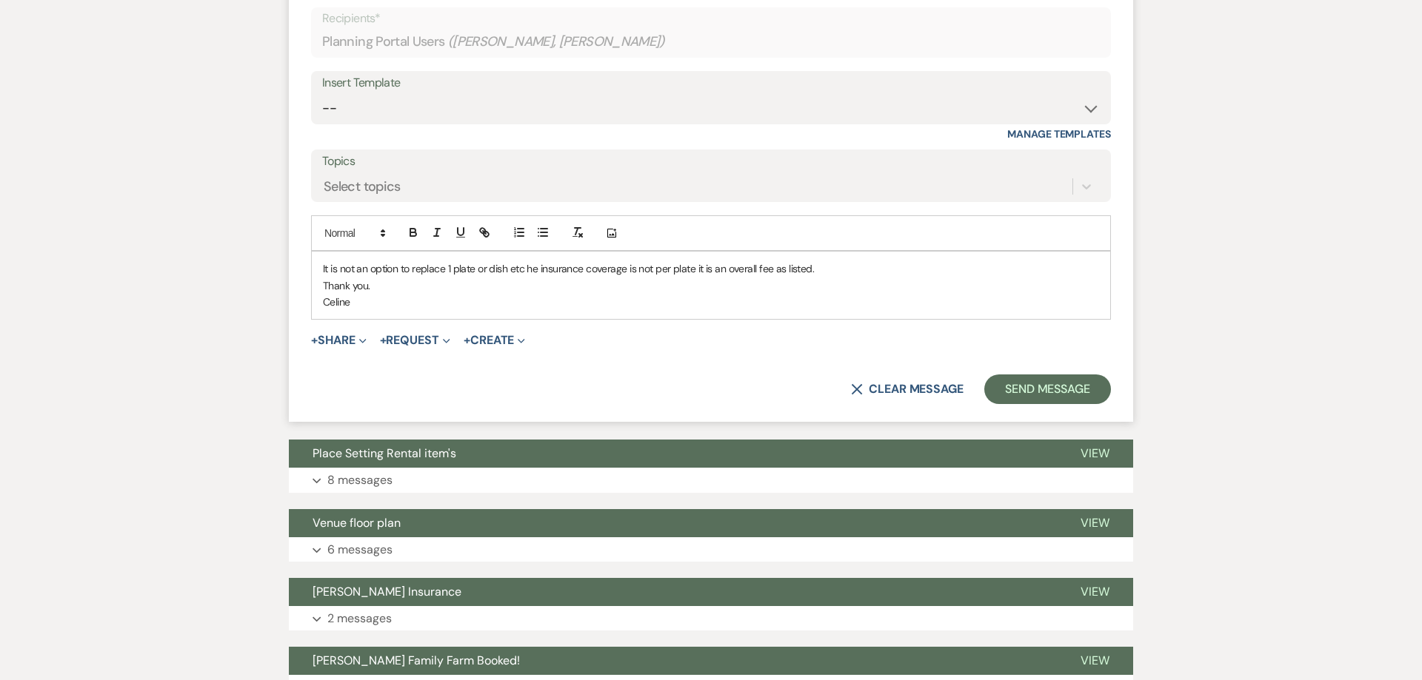
scroll to position [877, 0]
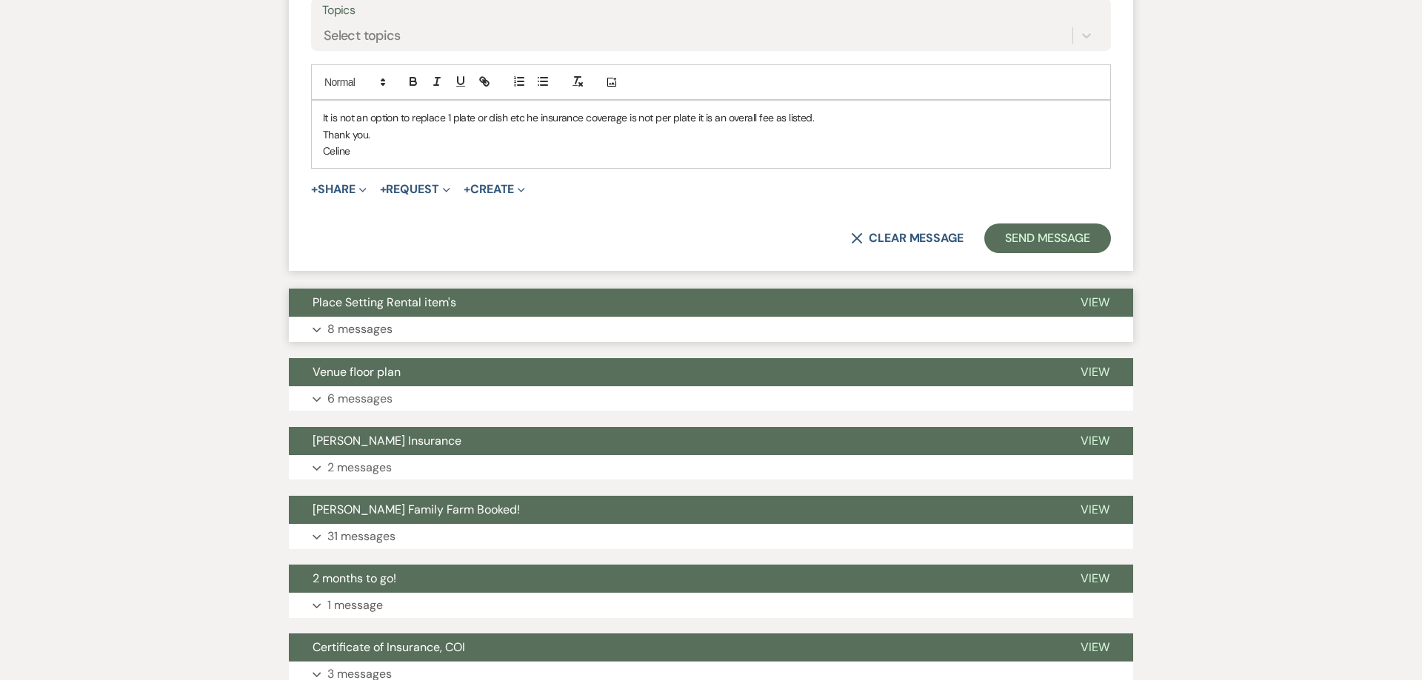
click at [362, 328] on p "8 messages" at bounding box center [359, 329] width 65 height 19
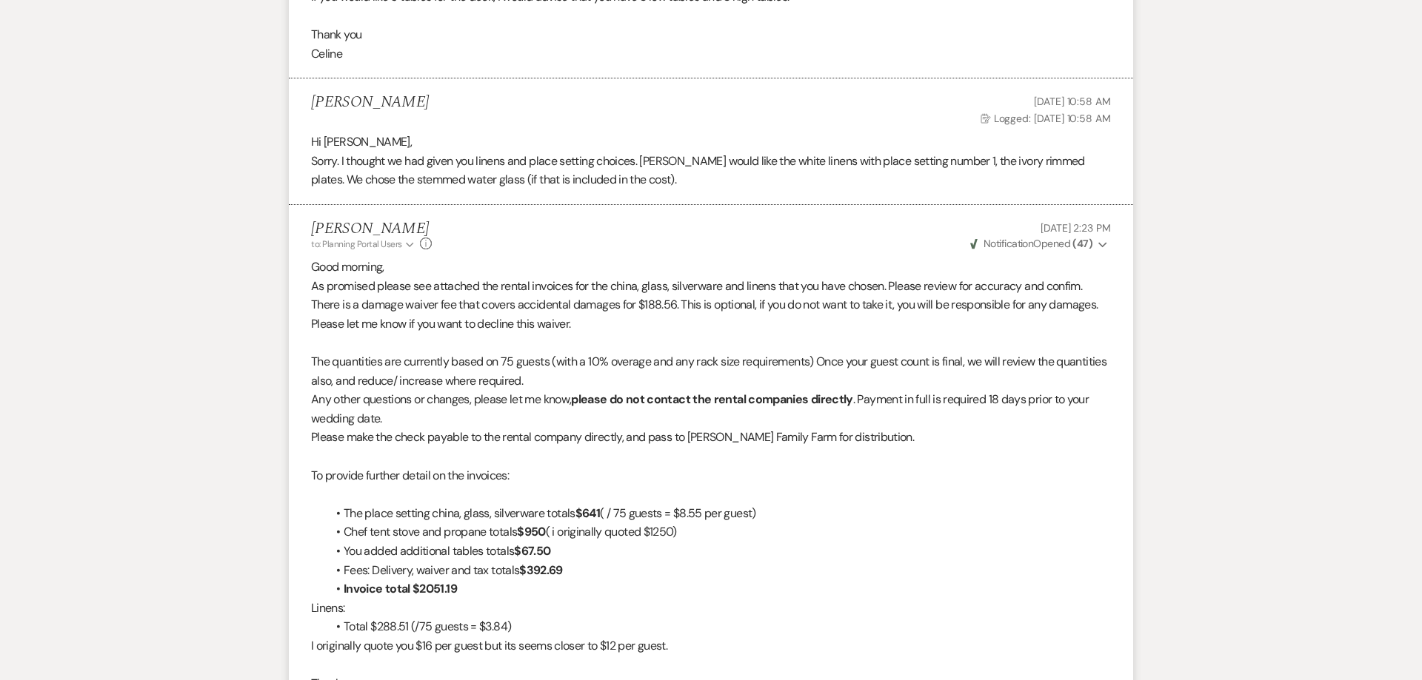
scroll to position [2577, 0]
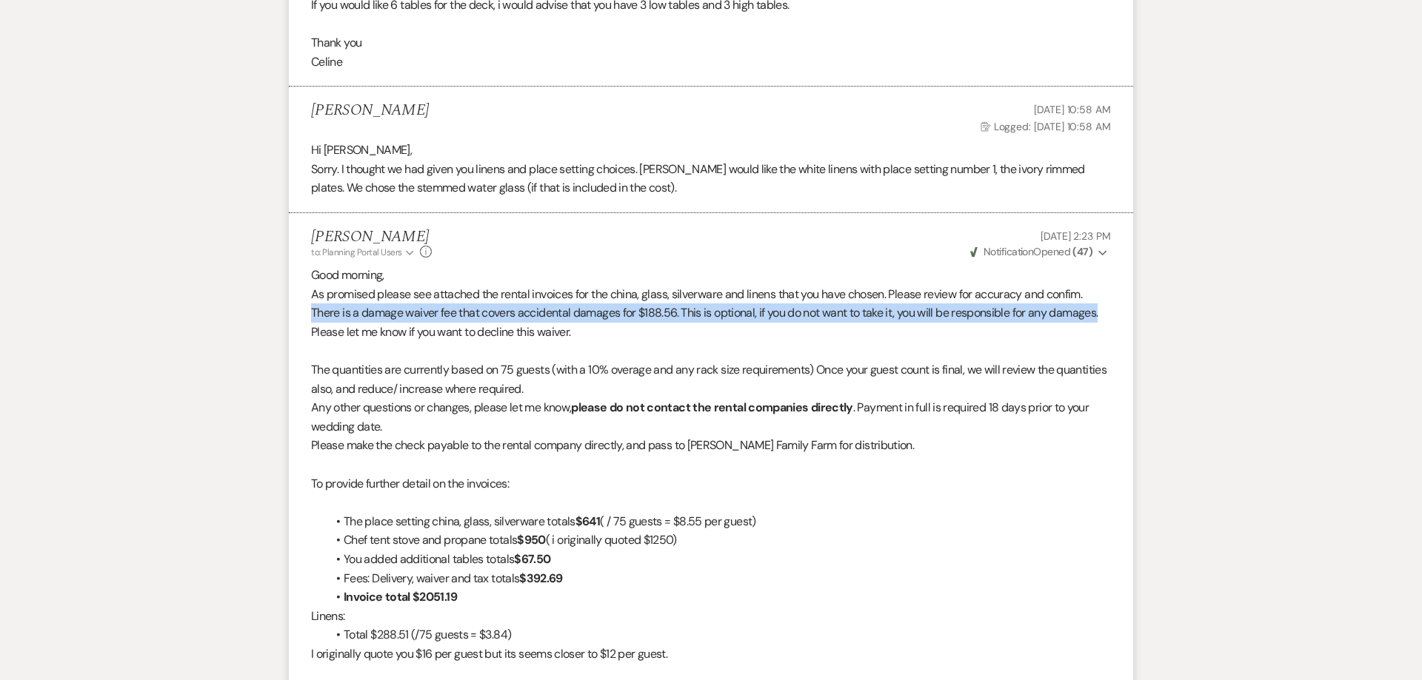
drag, startPoint x: 312, startPoint y: 316, endPoint x: 1105, endPoint y: 321, distance: 793.0
click at [1105, 321] on p "There is a damage waiver fee that covers accidental damages for $188.56. This i…" at bounding box center [711, 323] width 800 height 38
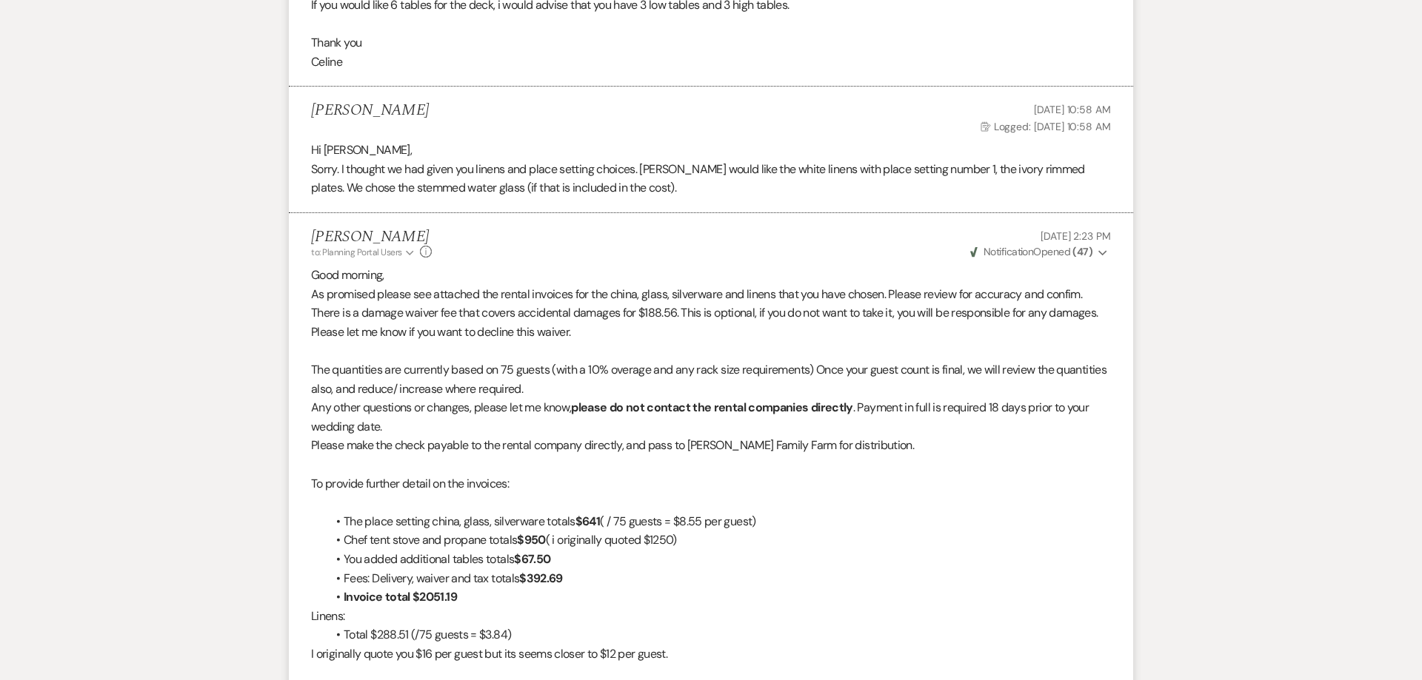
click at [706, 332] on p "There is a damage waiver fee that covers accidental damages for $188.56. This i…" at bounding box center [711, 323] width 800 height 38
drag, startPoint x: 680, startPoint y: 315, endPoint x: 292, endPoint y: 316, distance: 387.3
click at [295, 316] on li "[PERSON_NAME] to: Planning Portal Users Expand Info [DATE] 2:23 PM Weven Check …" at bounding box center [711, 599] width 844 height 772
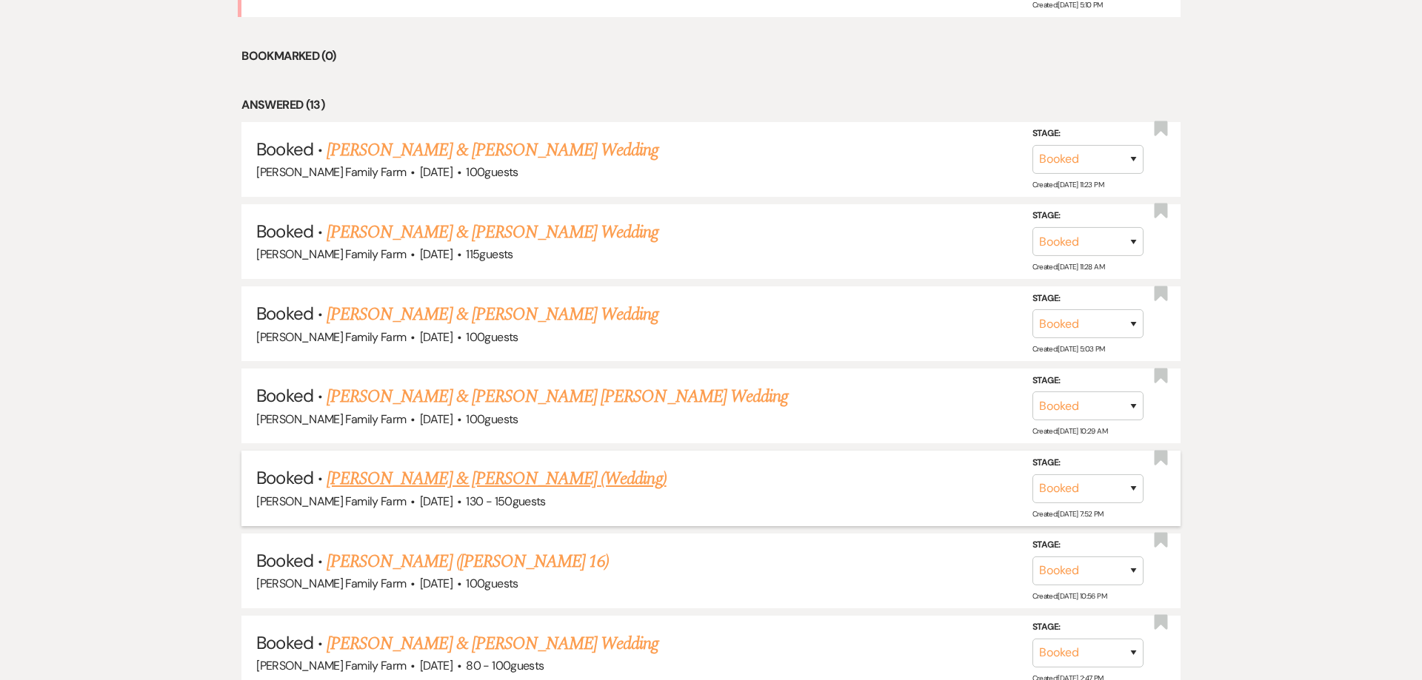
scroll to position [736, 0]
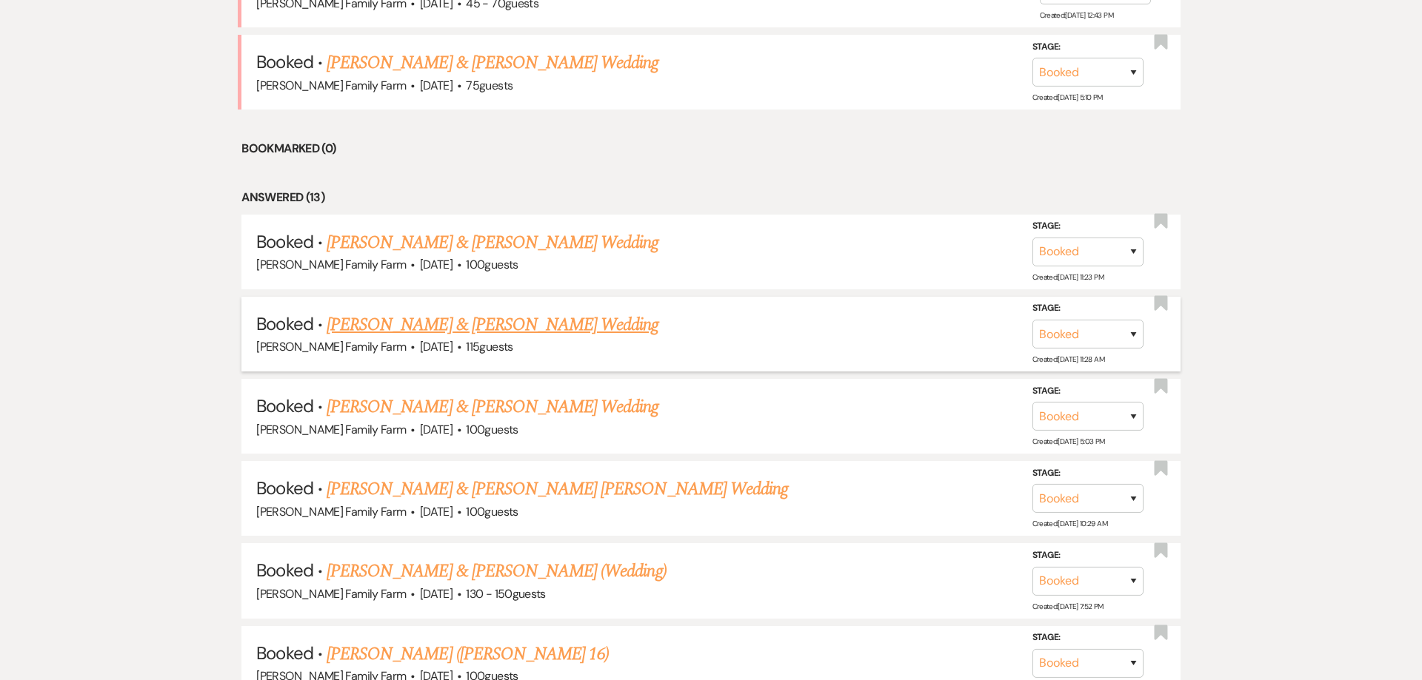
click at [504, 339] on link "[PERSON_NAME] & [PERSON_NAME] Wedding" at bounding box center [493, 325] width 332 height 27
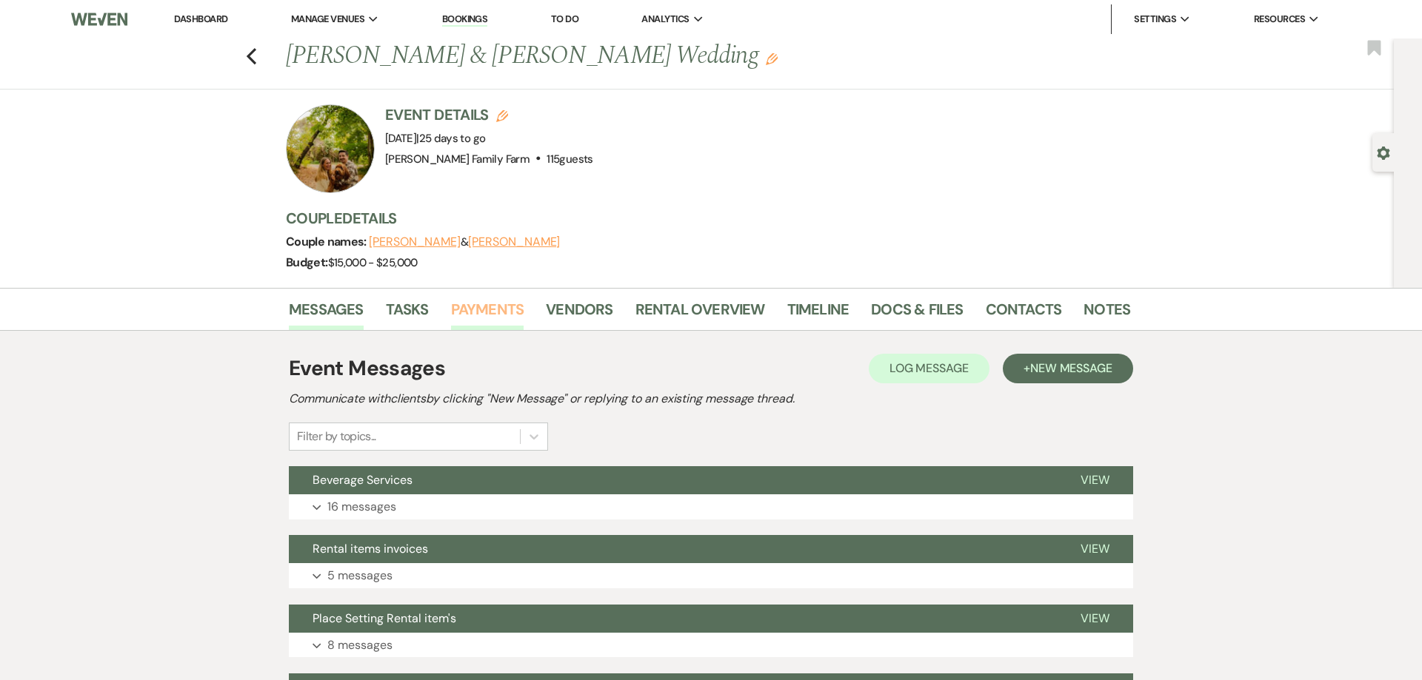
click at [511, 313] on link "Payments" at bounding box center [487, 314] width 73 height 33
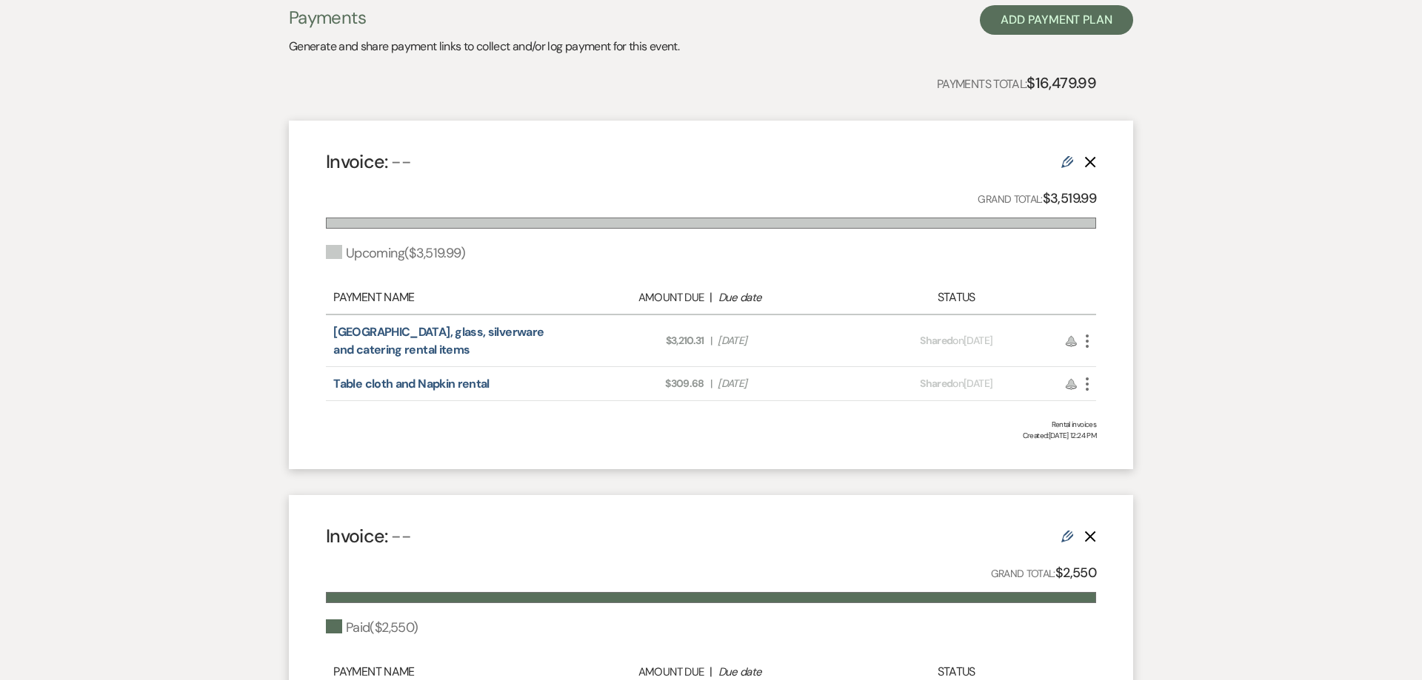
scroll to position [359, 0]
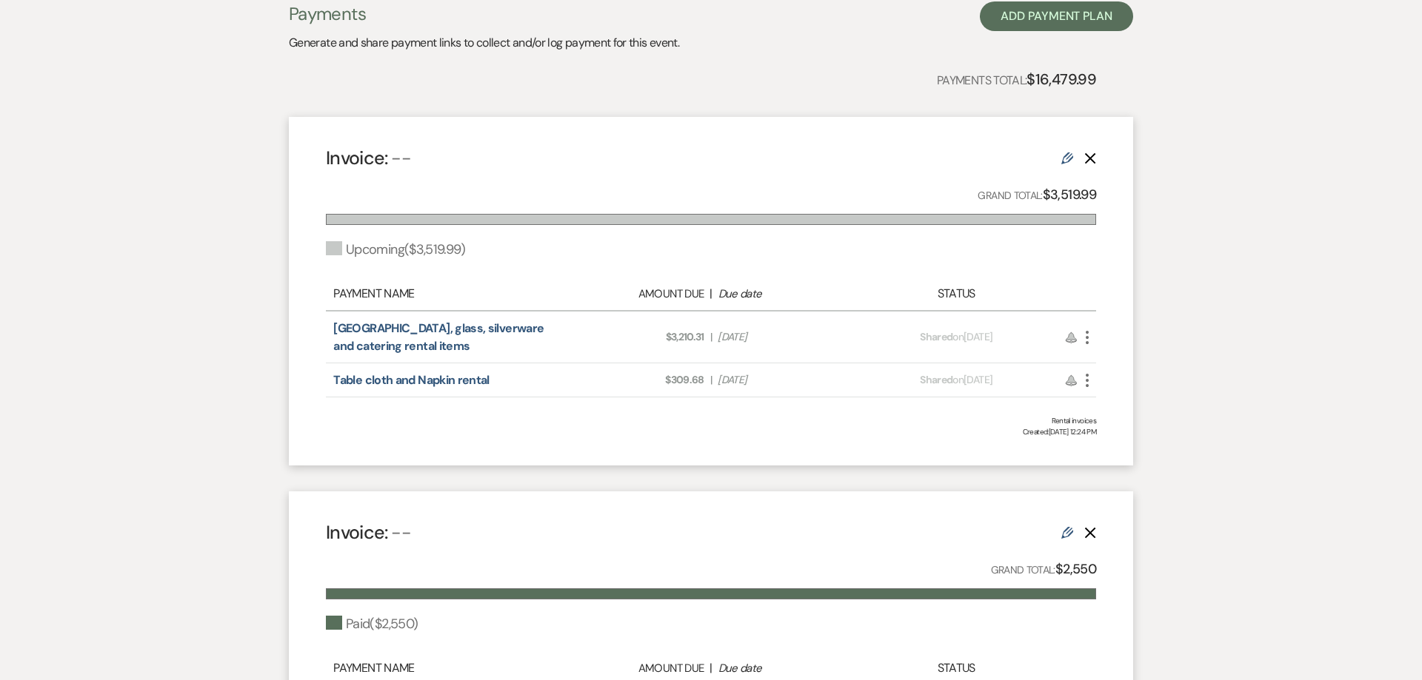
click at [1085, 338] on icon "More" at bounding box center [1087, 338] width 18 height 18
click at [1113, 438] on link "Pencil Edit" at bounding box center [1153, 442] width 150 height 25
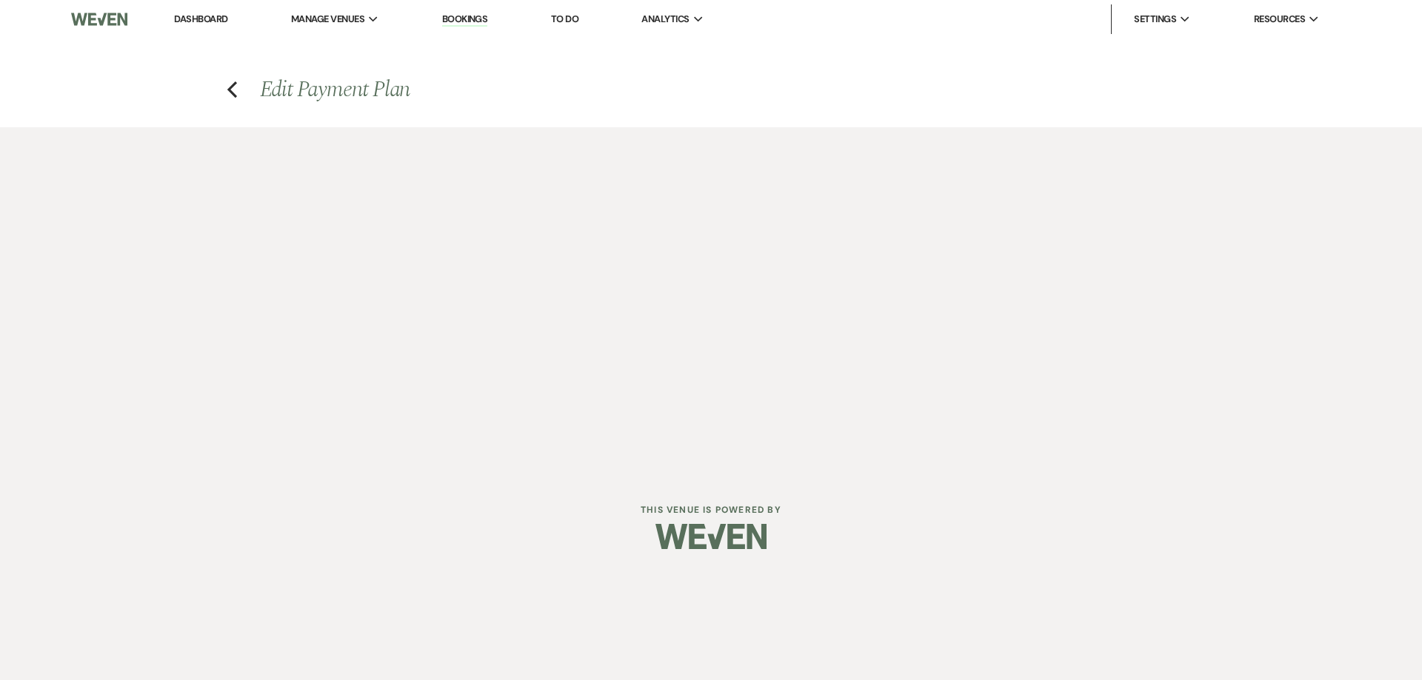
select select "2"
select select "flat"
select select "true"
select select "client"
select select "weeks"
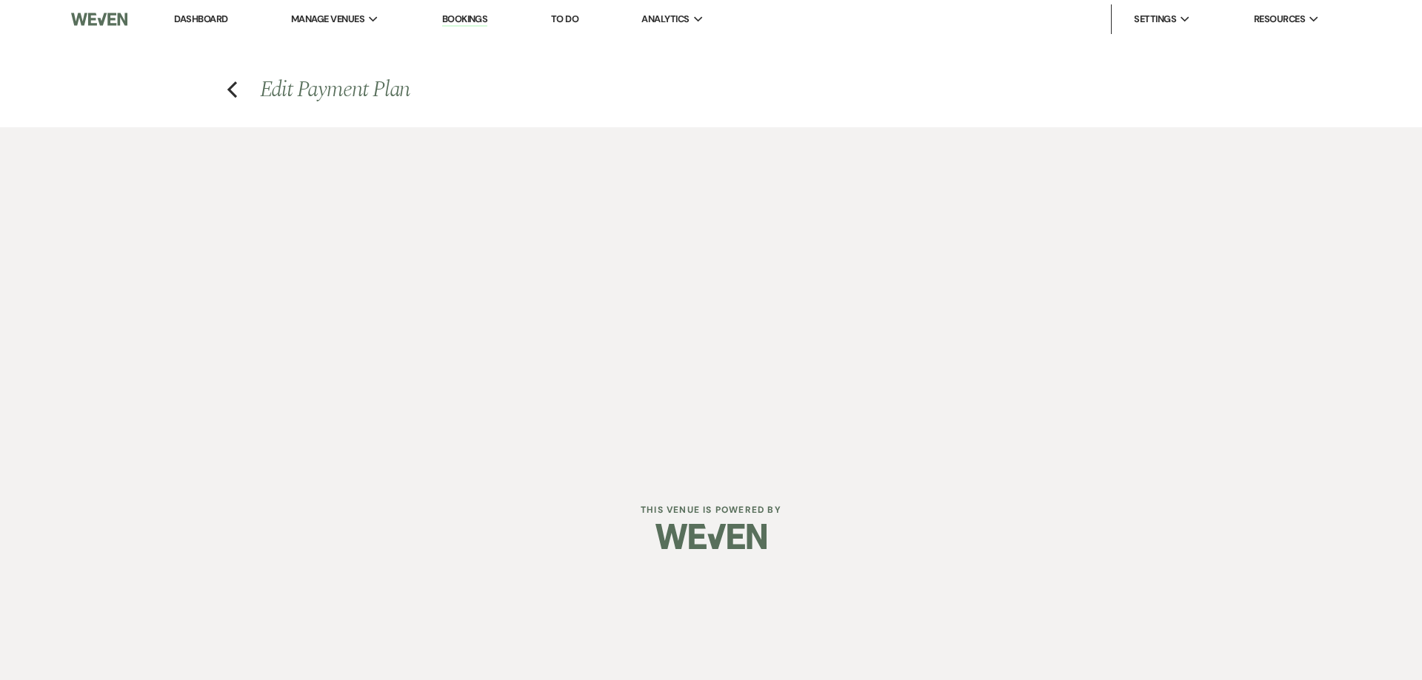
select select "client"
select select "days"
select select "client"
select select "daily"
select select "onDueDate"
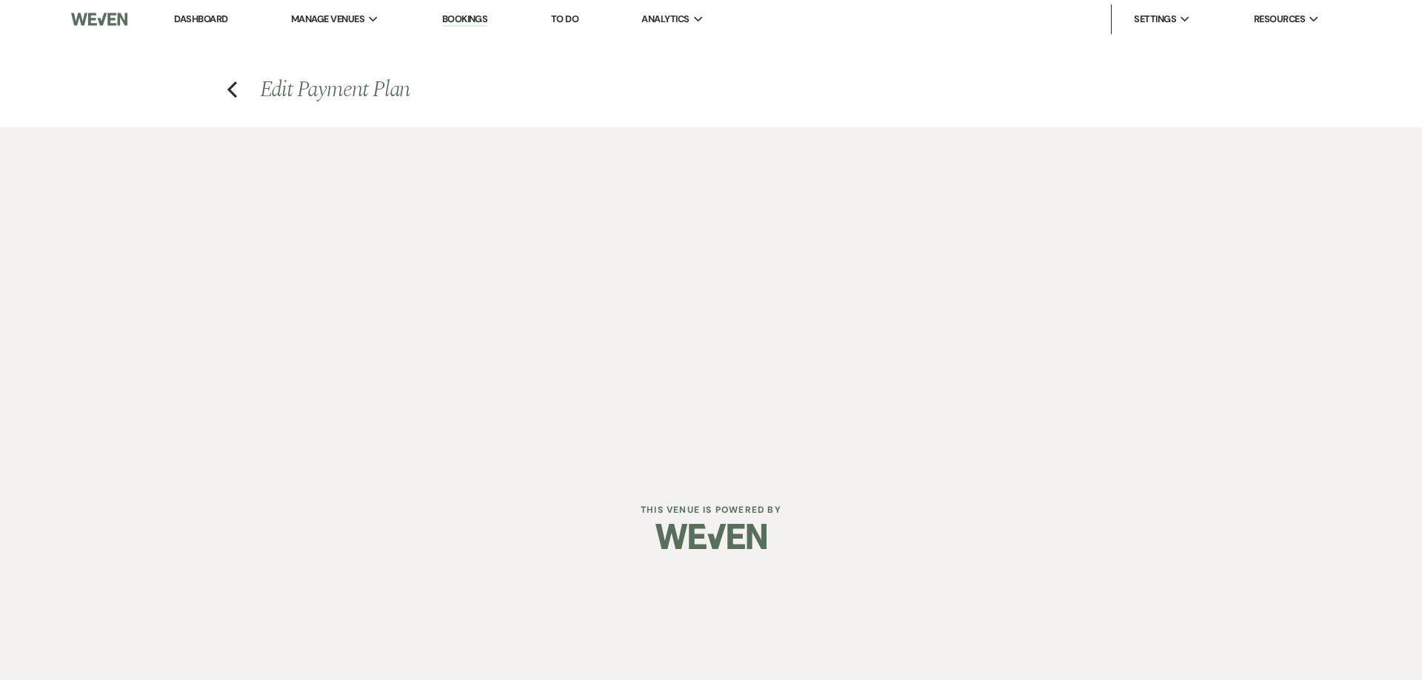
select select "complete"
select select "2"
select select "flat"
select select "true"
select select "client"
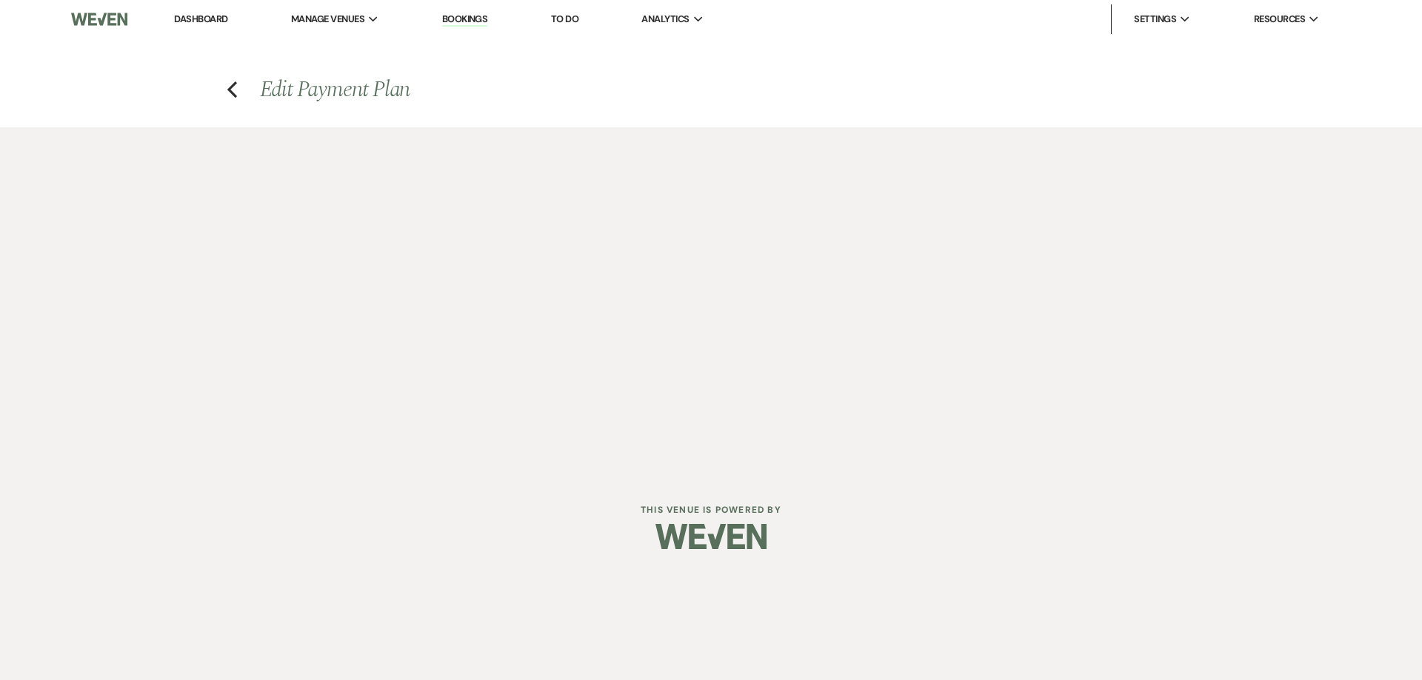
select select "weeks"
select select "client"
select select "days"
select select "afterDueDate"
select select "client"
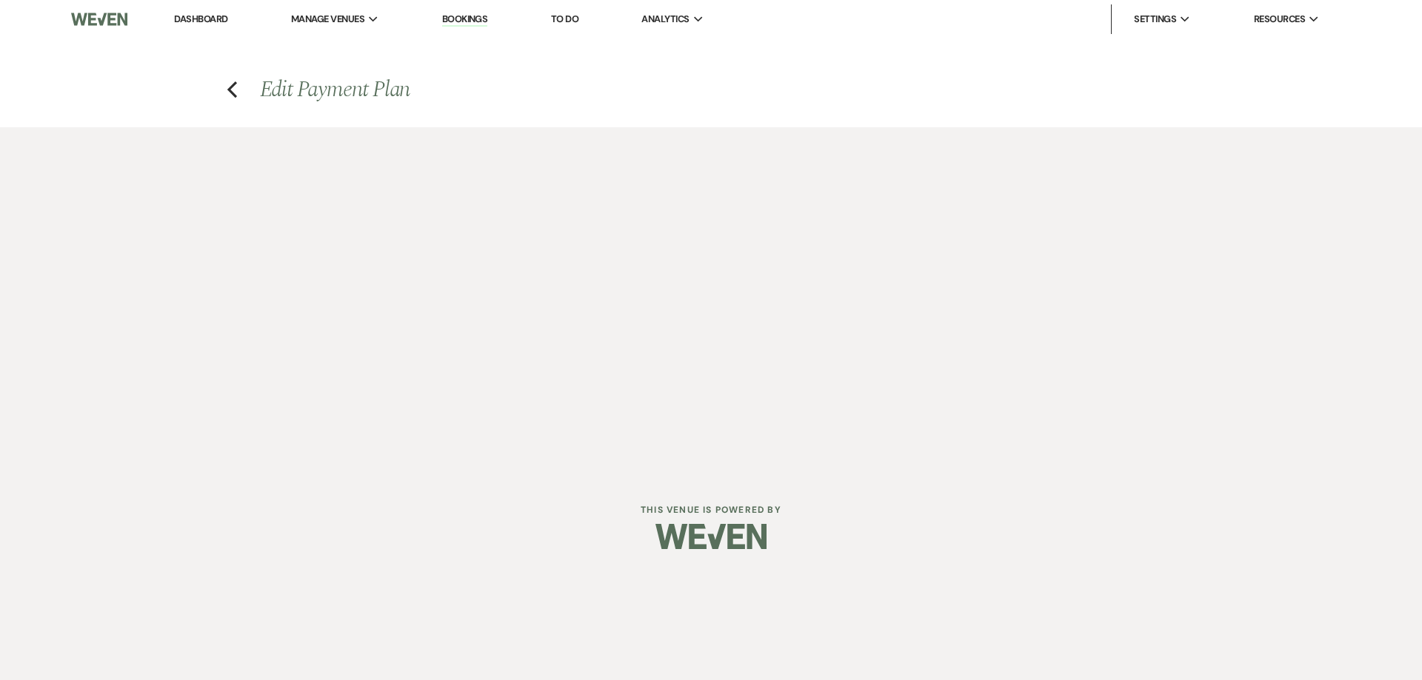
select select "daily"
select select "onDueDate"
select select "complete"
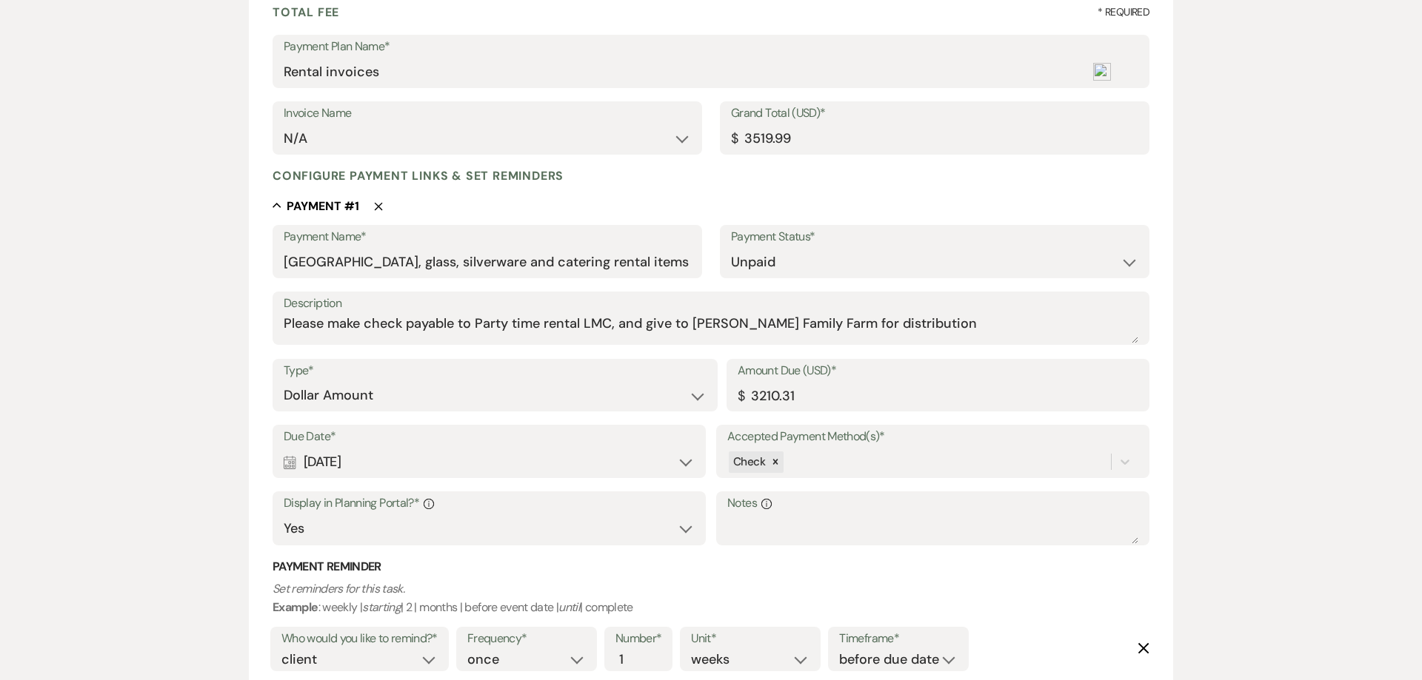
scroll to position [340, 0]
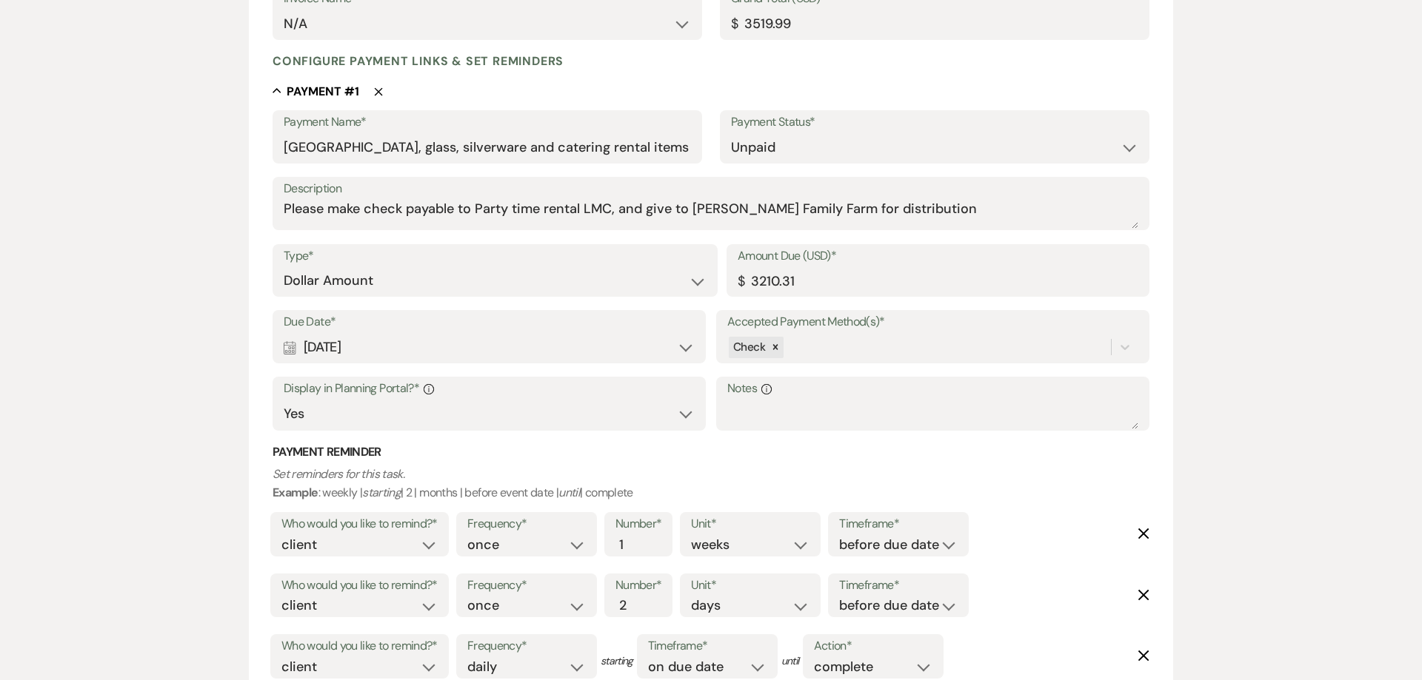
click at [367, 349] on div "Calendar [DATE] Expand" at bounding box center [489, 347] width 411 height 29
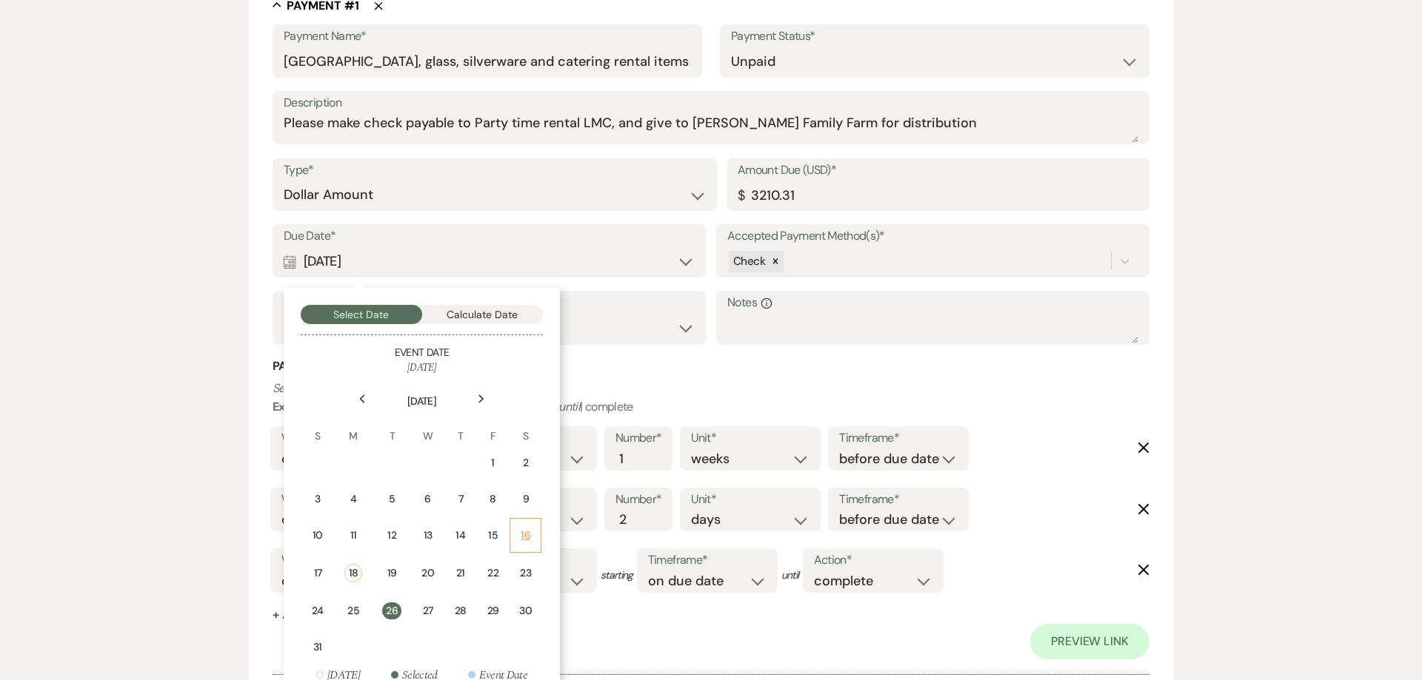
scroll to position [491, 0]
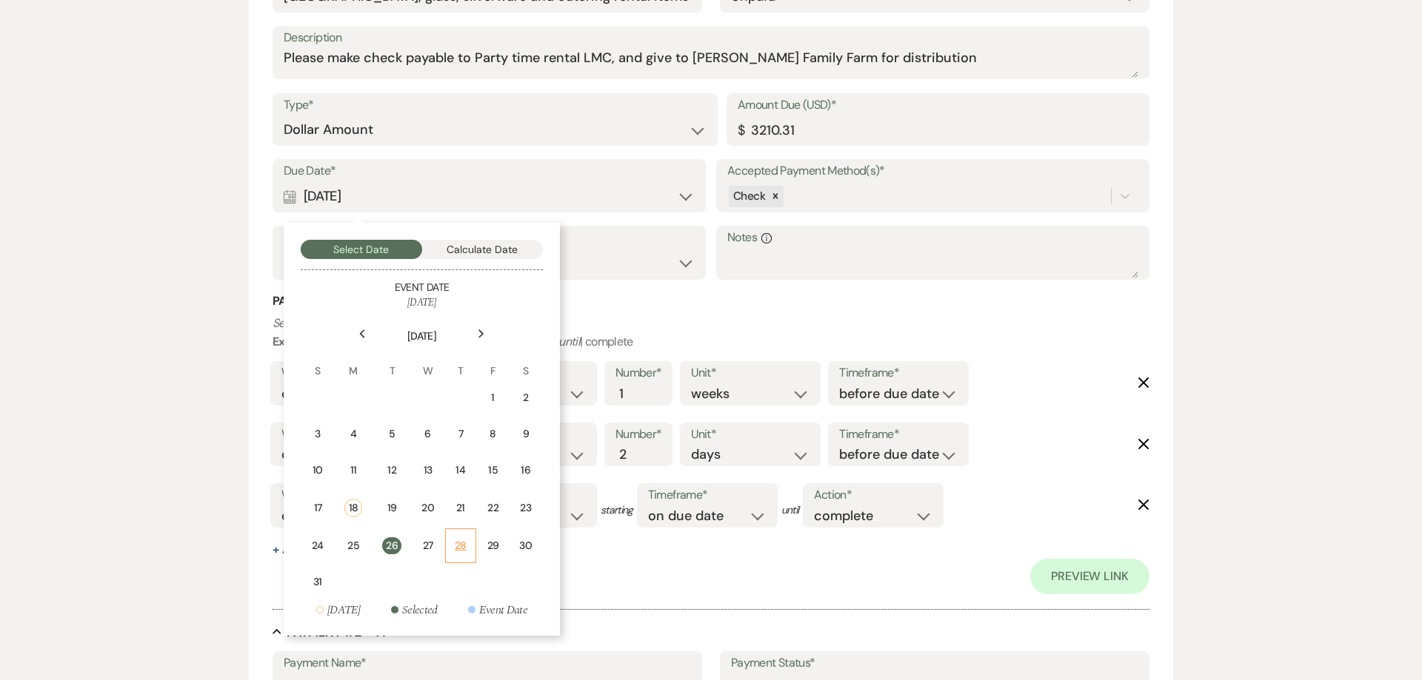
click at [461, 546] on div "28" at bounding box center [461, 546] width 12 height 16
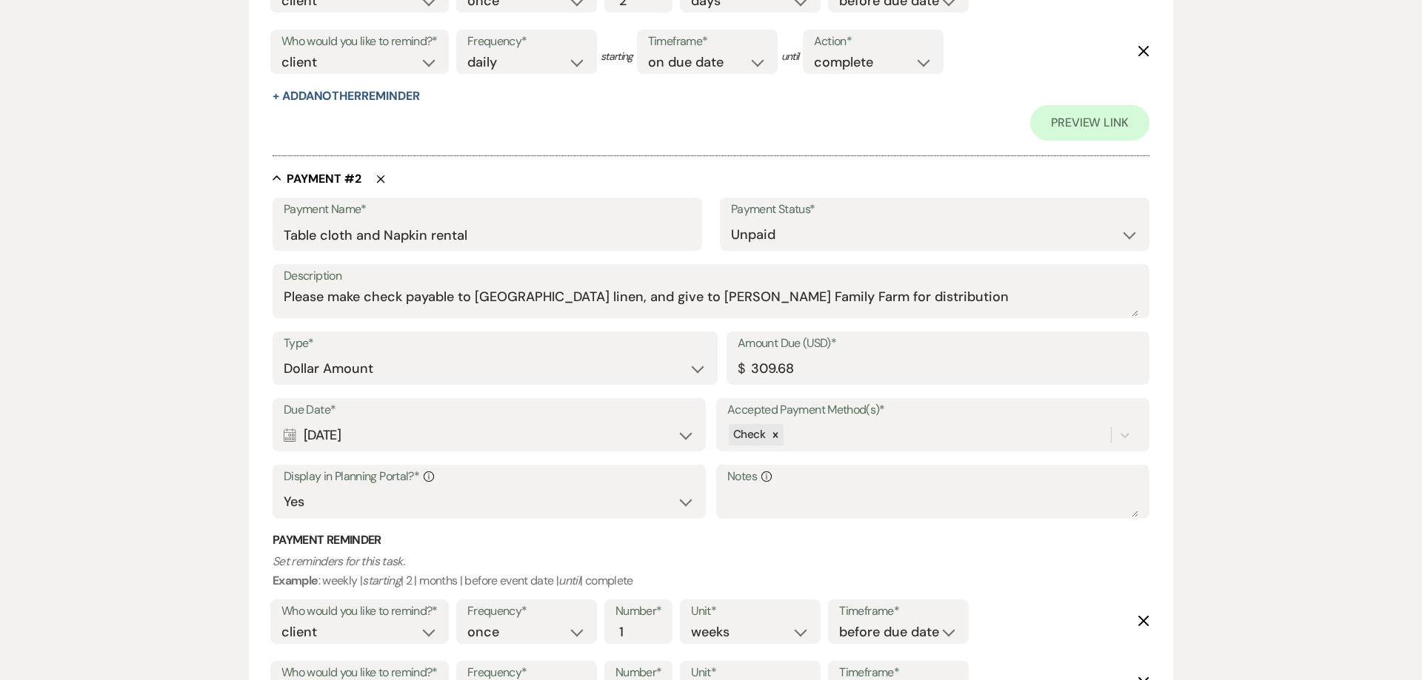
scroll to position [944, 0]
click at [367, 443] on div "Calendar [DATE] Expand" at bounding box center [489, 436] width 411 height 29
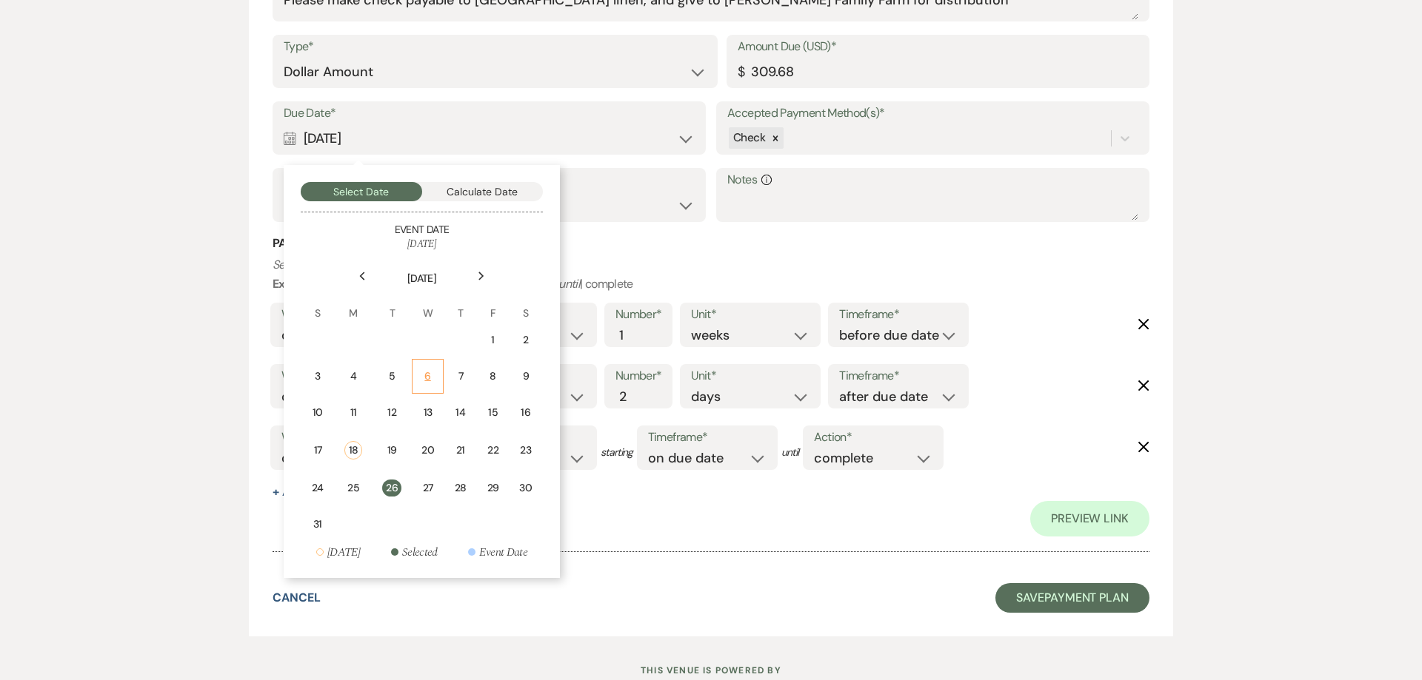
scroll to position [1265, 0]
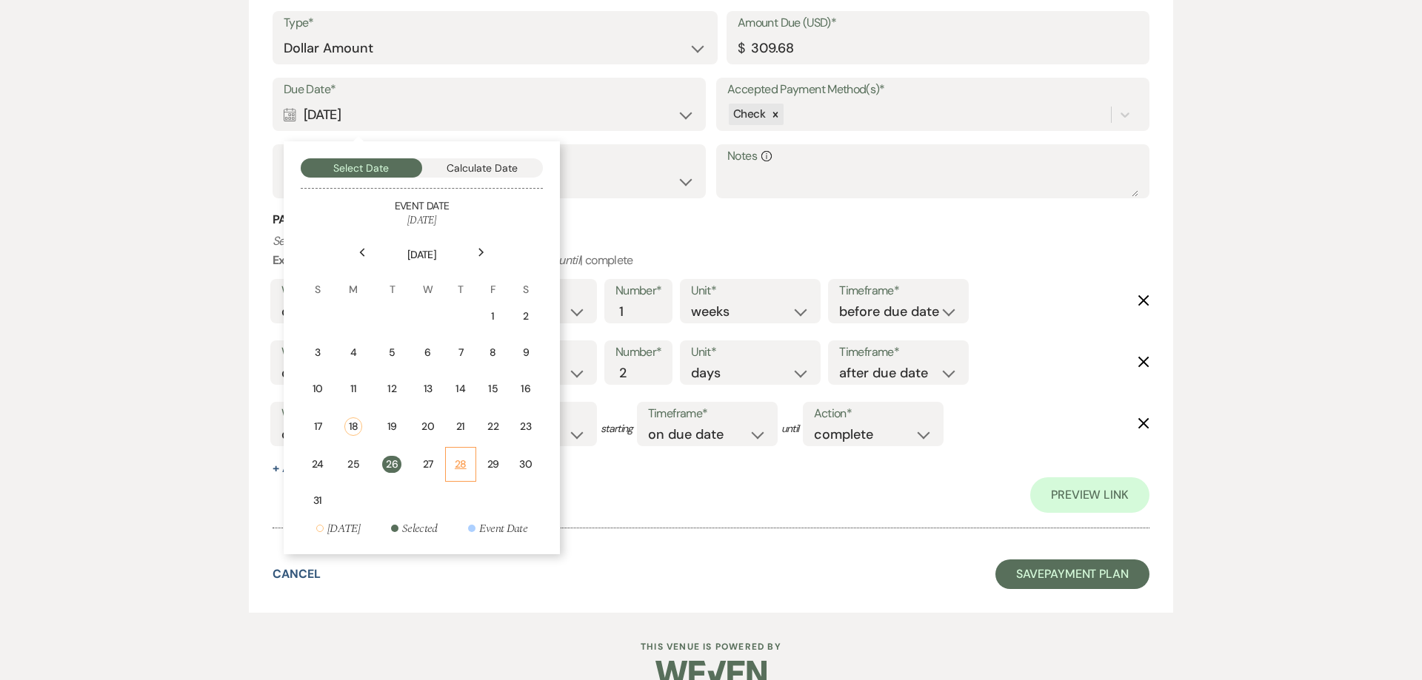
click at [459, 469] on div "28" at bounding box center [461, 465] width 12 height 16
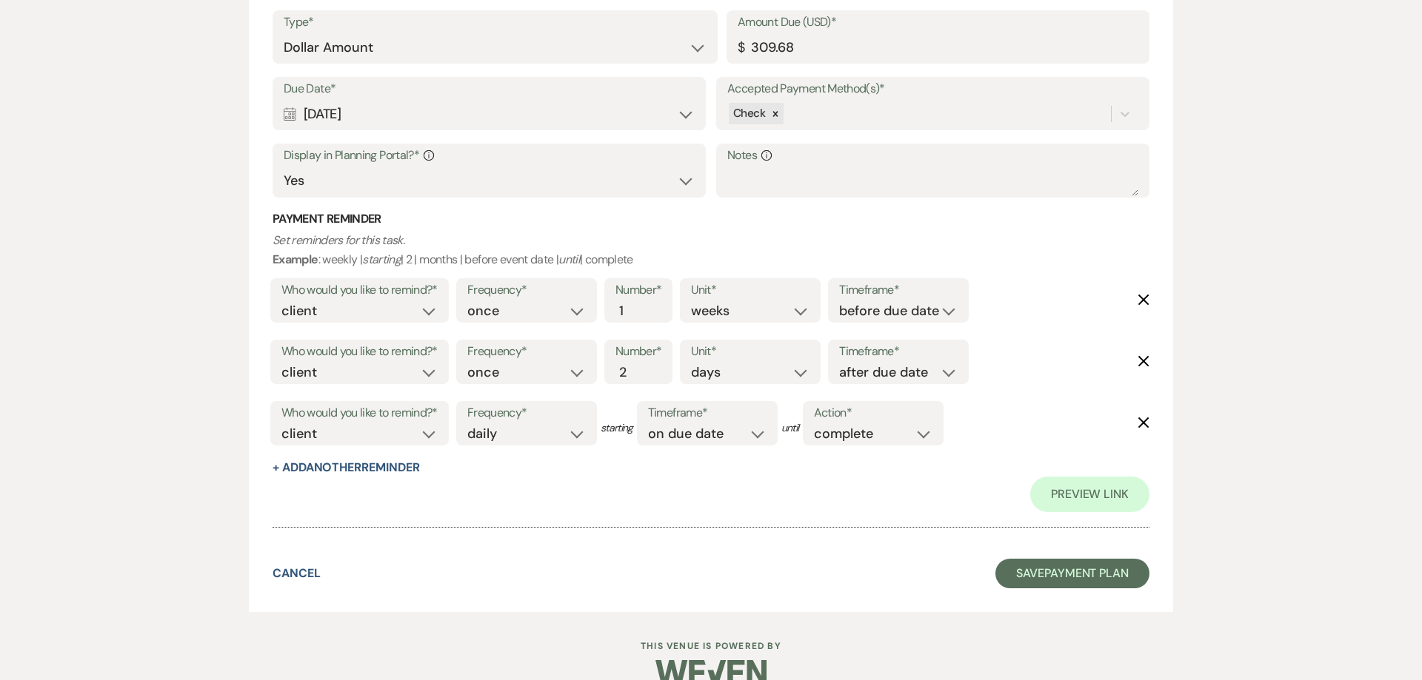
scroll to position [1294, 0]
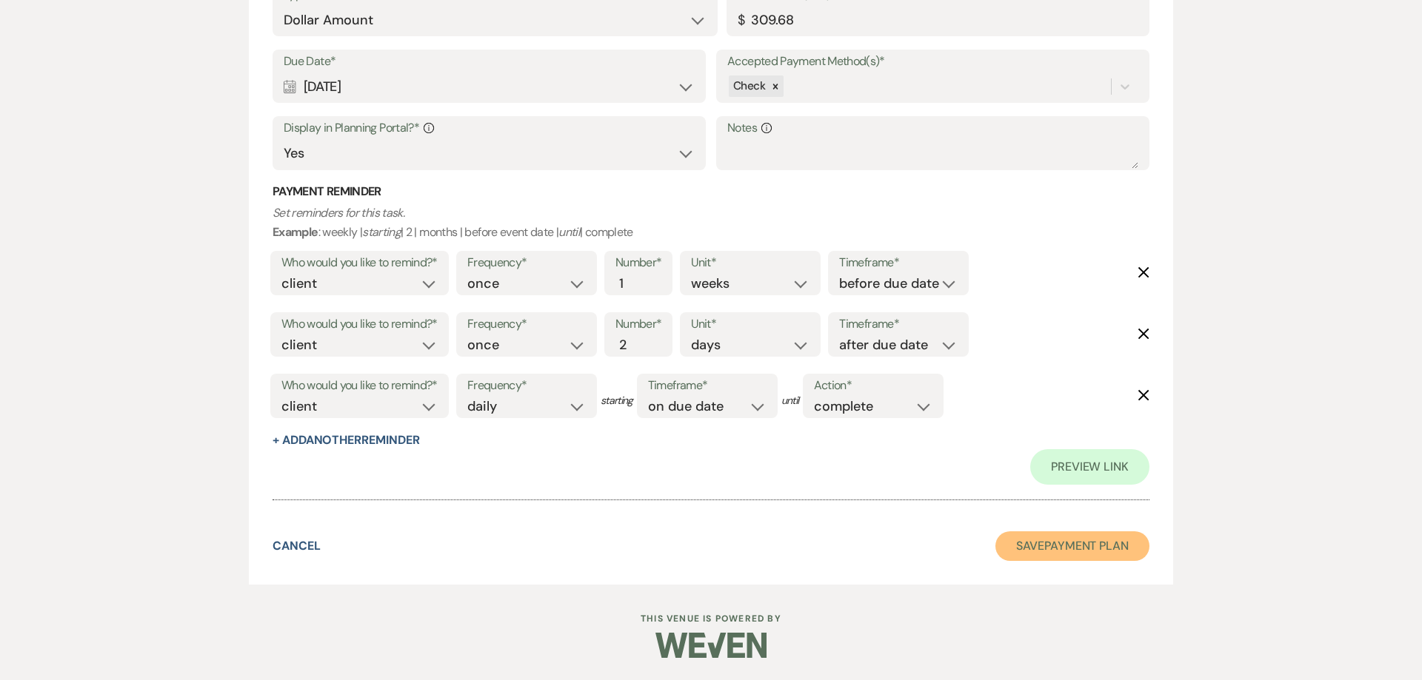
click at [1052, 543] on button "Save Payment Plan" at bounding box center [1072, 547] width 154 height 30
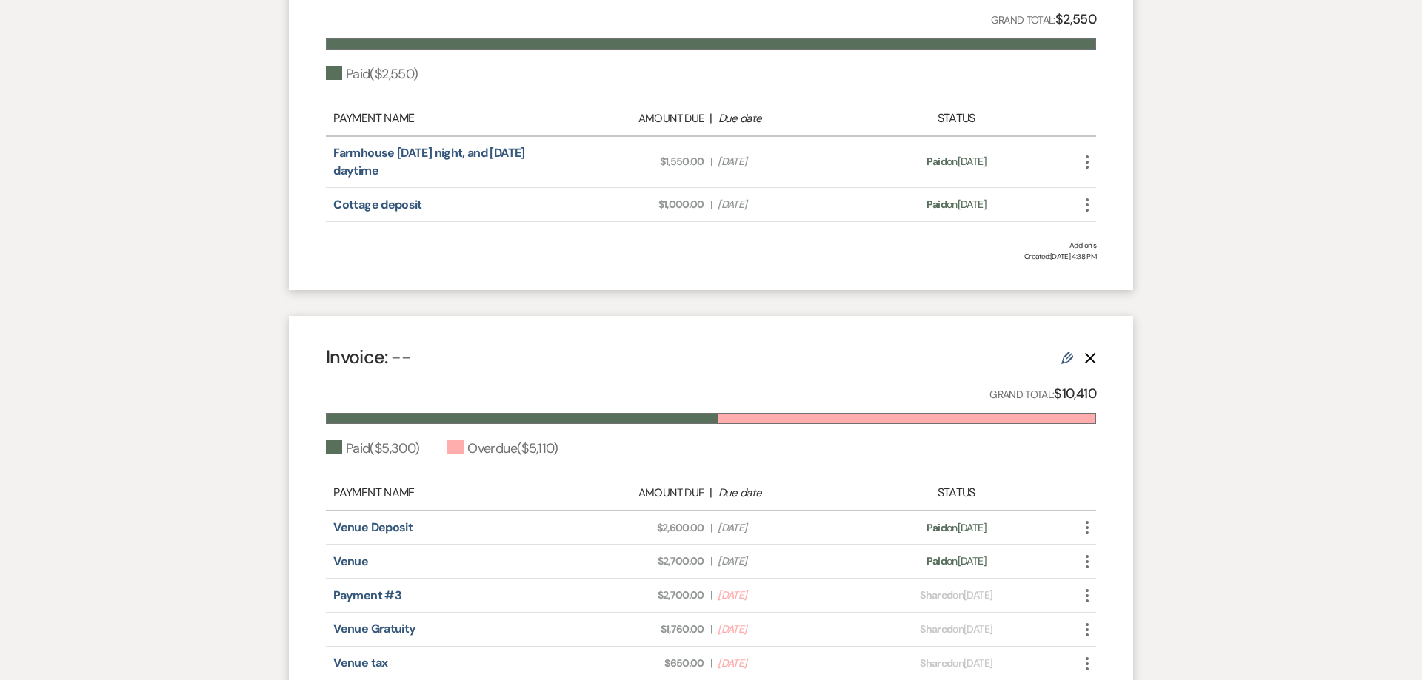
scroll to position [1088, 0]
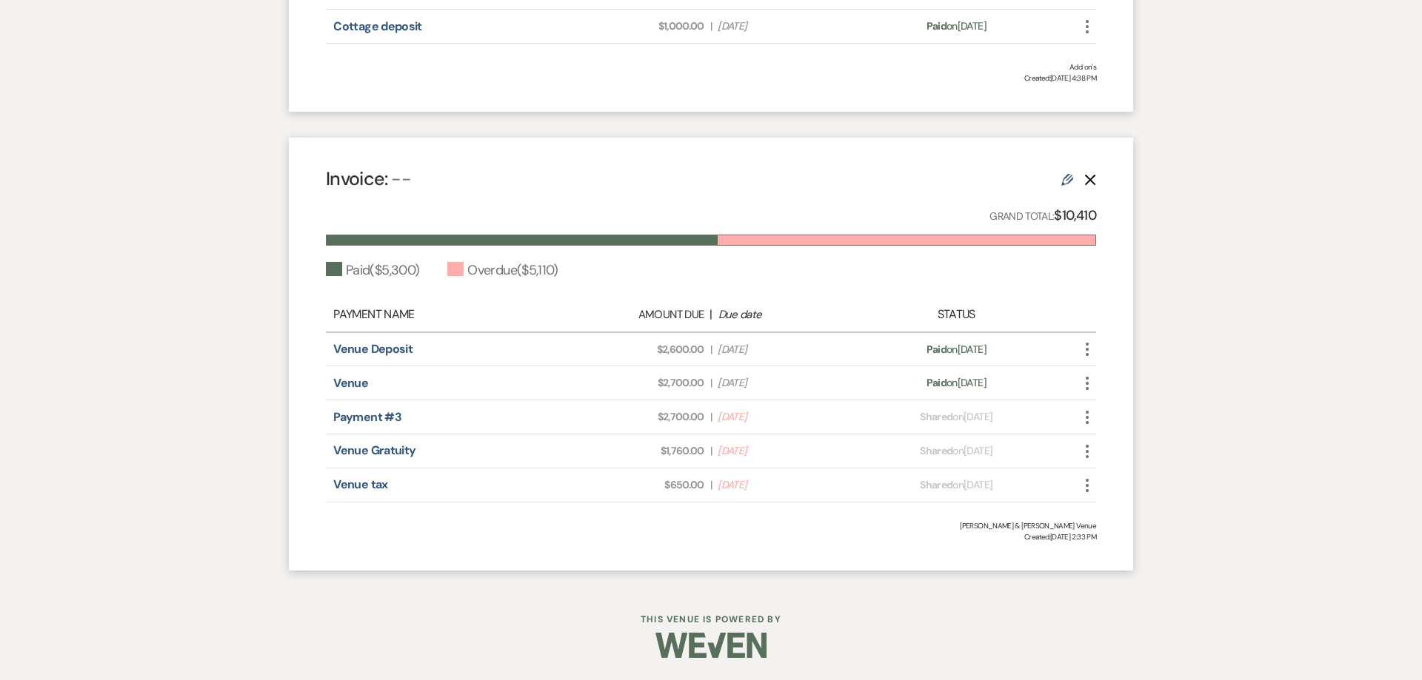
click at [1085, 416] on icon "More" at bounding box center [1087, 418] width 18 height 18
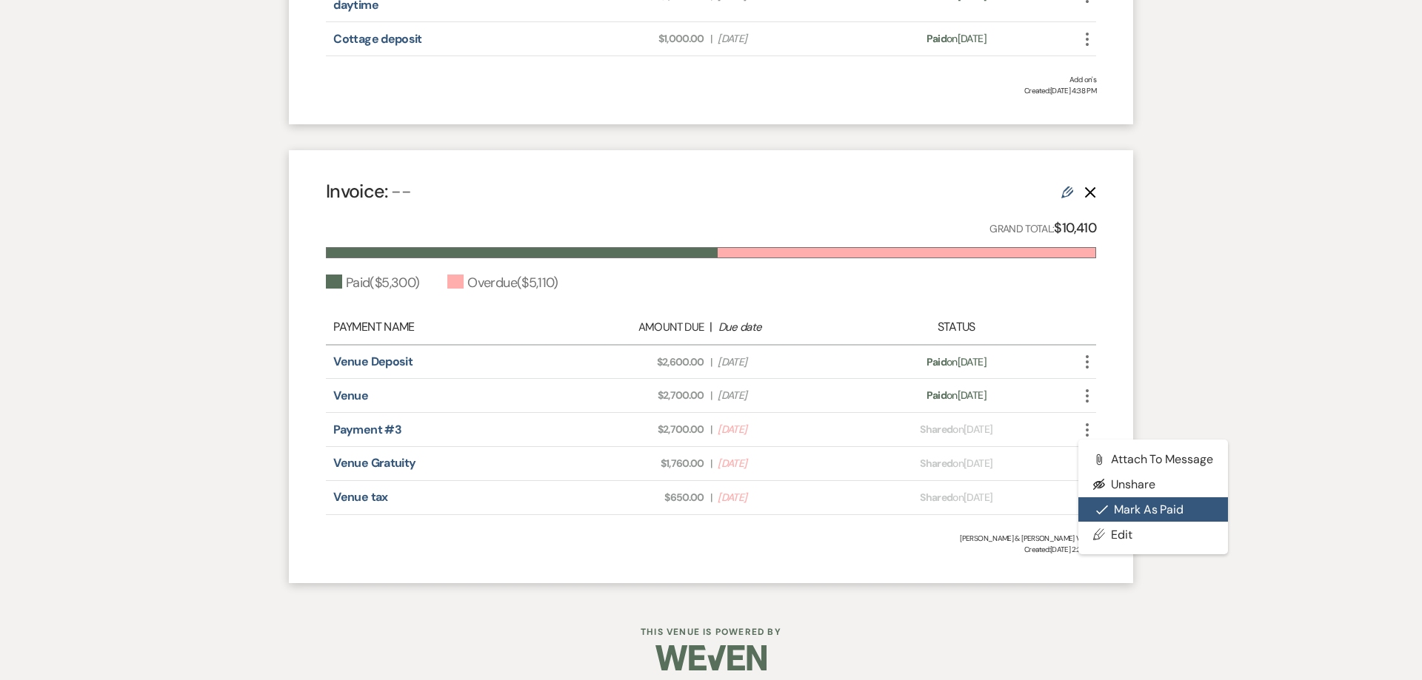
scroll to position [1069, 0]
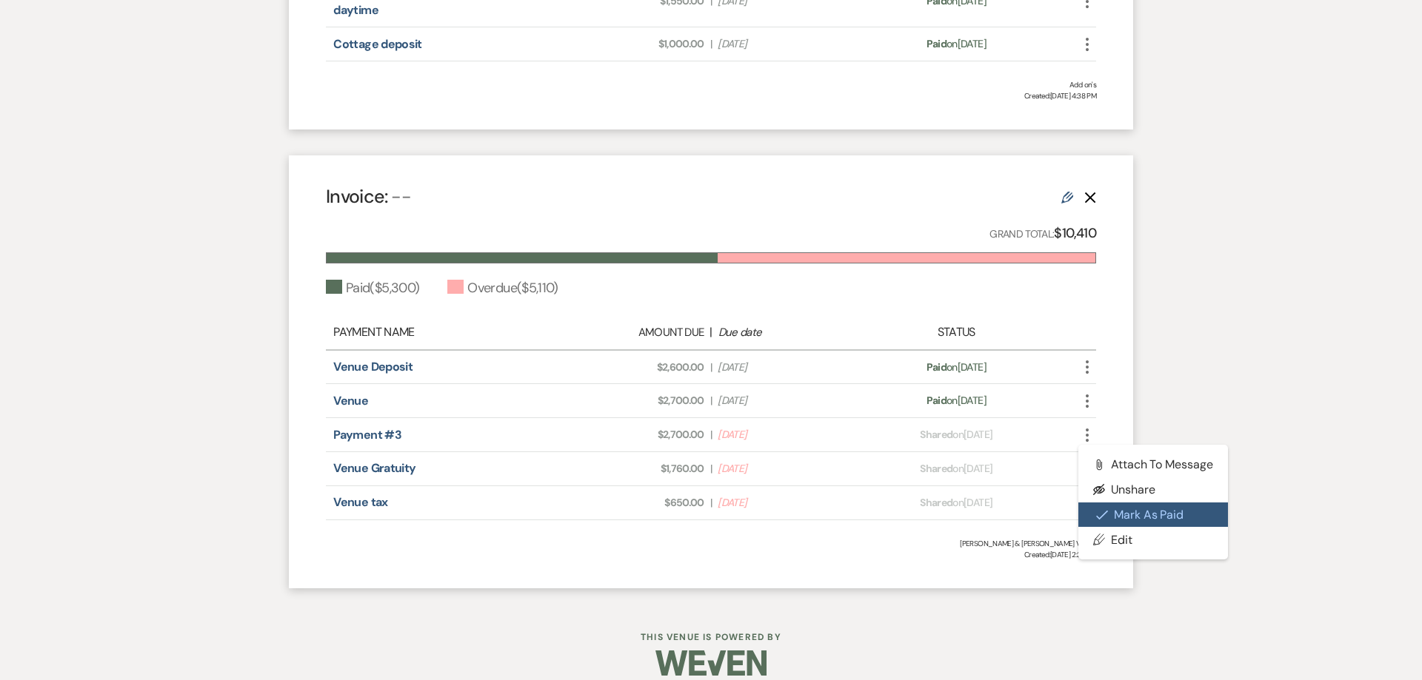
click at [1131, 520] on button "Check [PERSON_NAME] [PERSON_NAME] as Paid" at bounding box center [1153, 516] width 150 height 25
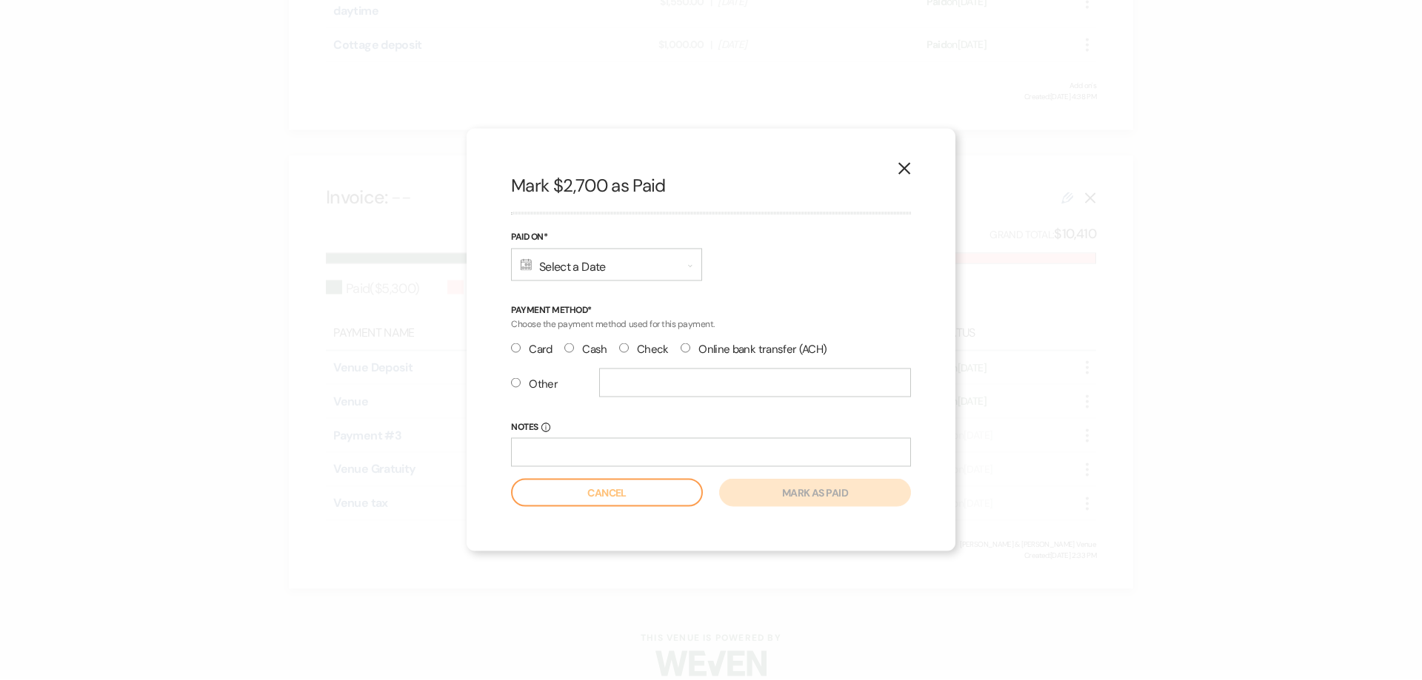
scroll to position [1088, 0]
click at [529, 267] on icon "Calendar" at bounding box center [526, 265] width 11 height 12
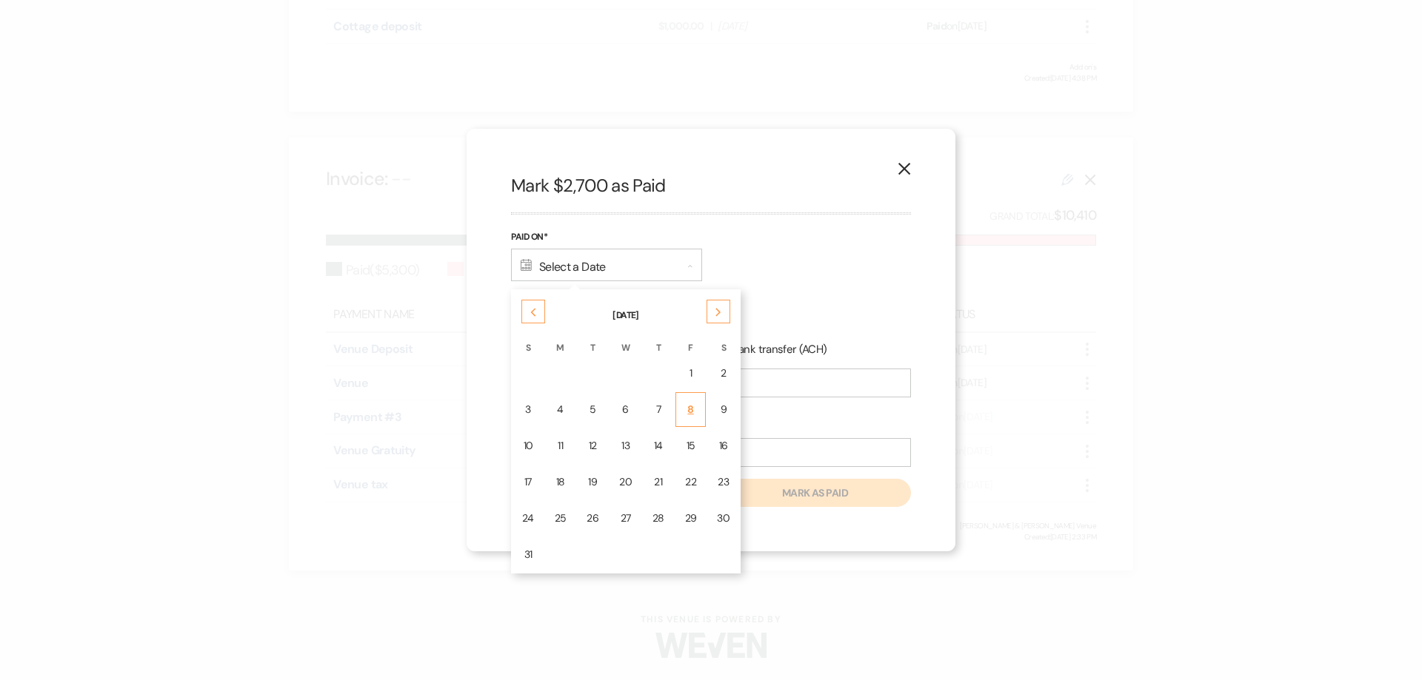
click at [692, 413] on div "8" at bounding box center [691, 410] width 12 height 16
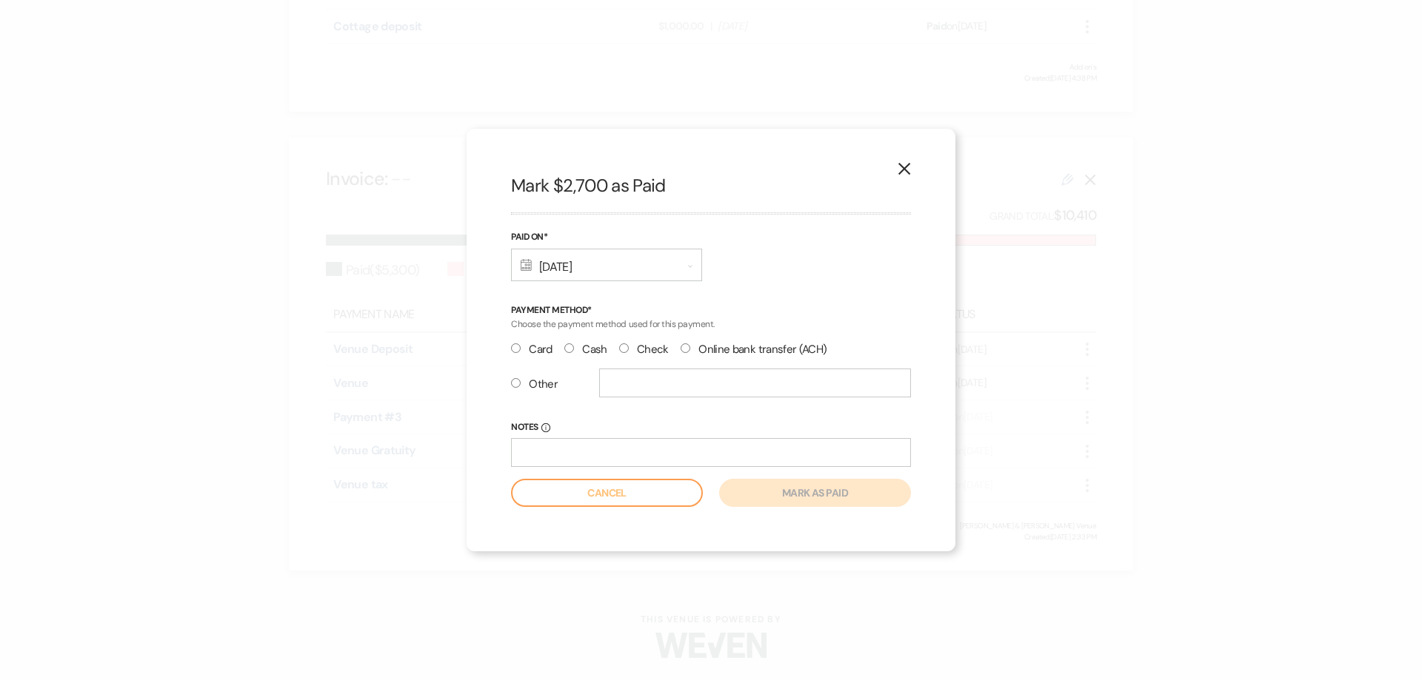
click at [624, 347] on input "Check" at bounding box center [624, 349] width 10 height 10
radio input "true"
click at [799, 500] on button "Mark as paid" at bounding box center [815, 493] width 192 height 28
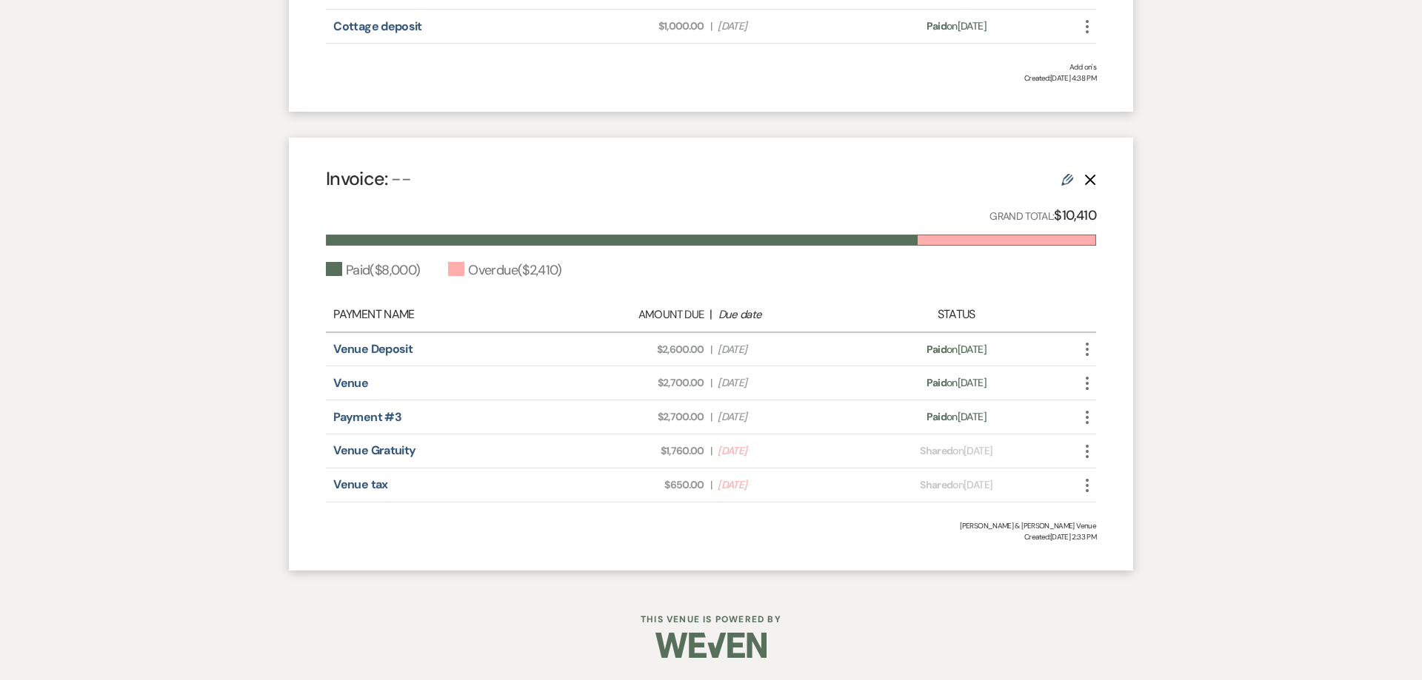
click at [1085, 452] on icon "More" at bounding box center [1087, 452] width 18 height 18
click at [1128, 532] on button "Check [PERSON_NAME] [PERSON_NAME] as Paid" at bounding box center [1153, 530] width 150 height 25
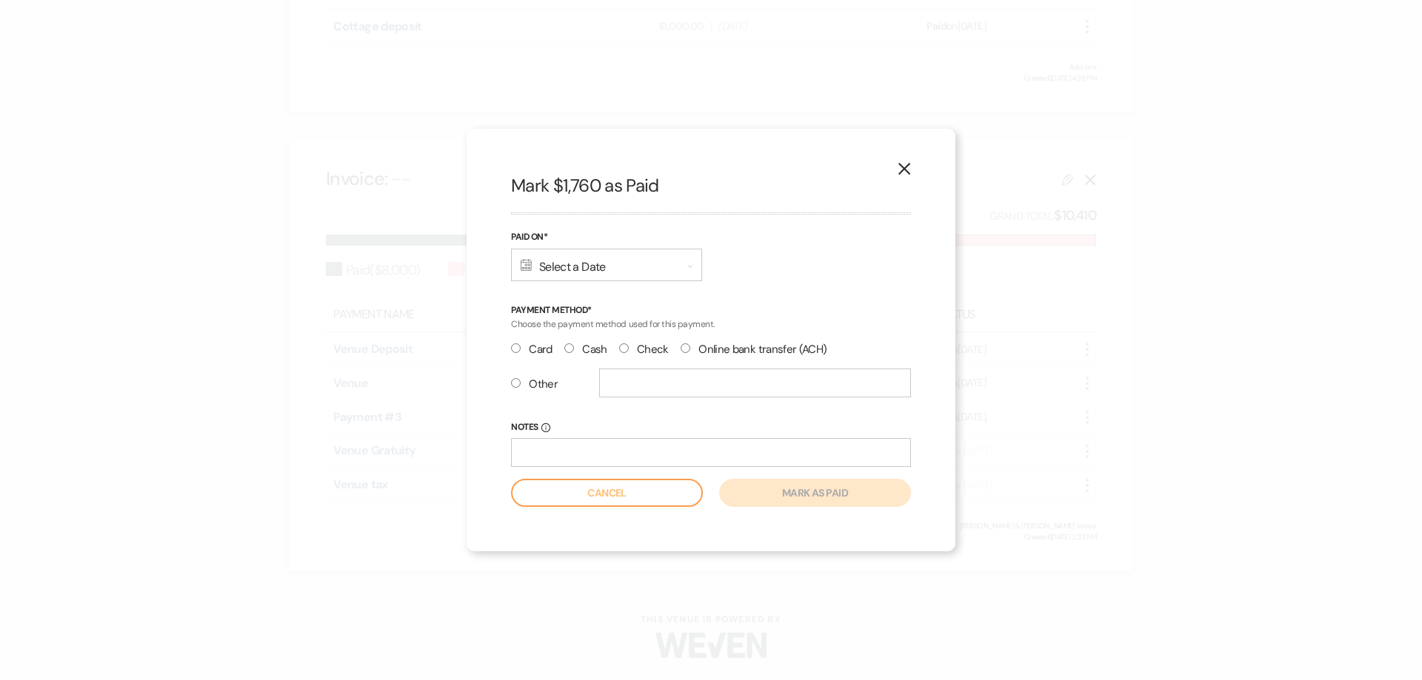
click at [572, 271] on div "Calendar Select a Date Expand" at bounding box center [606, 265] width 191 height 33
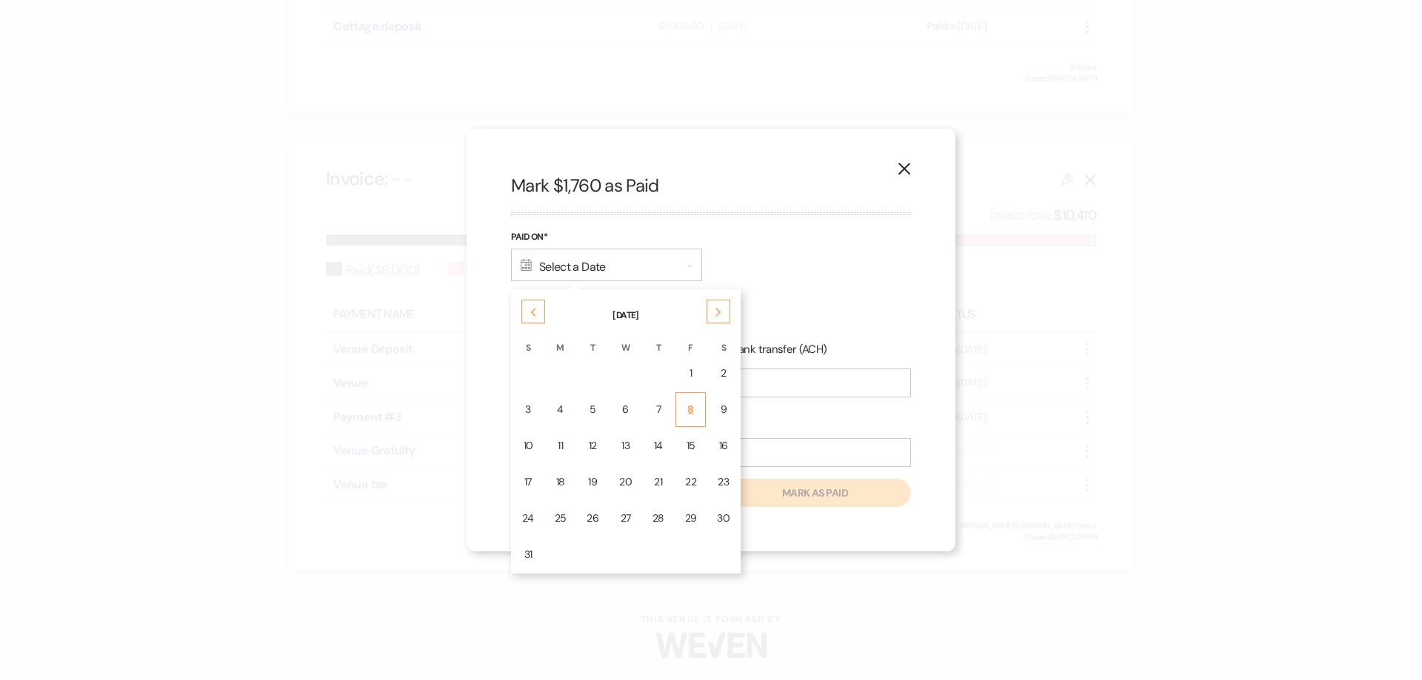
click at [688, 412] on div "8" at bounding box center [691, 410] width 12 height 16
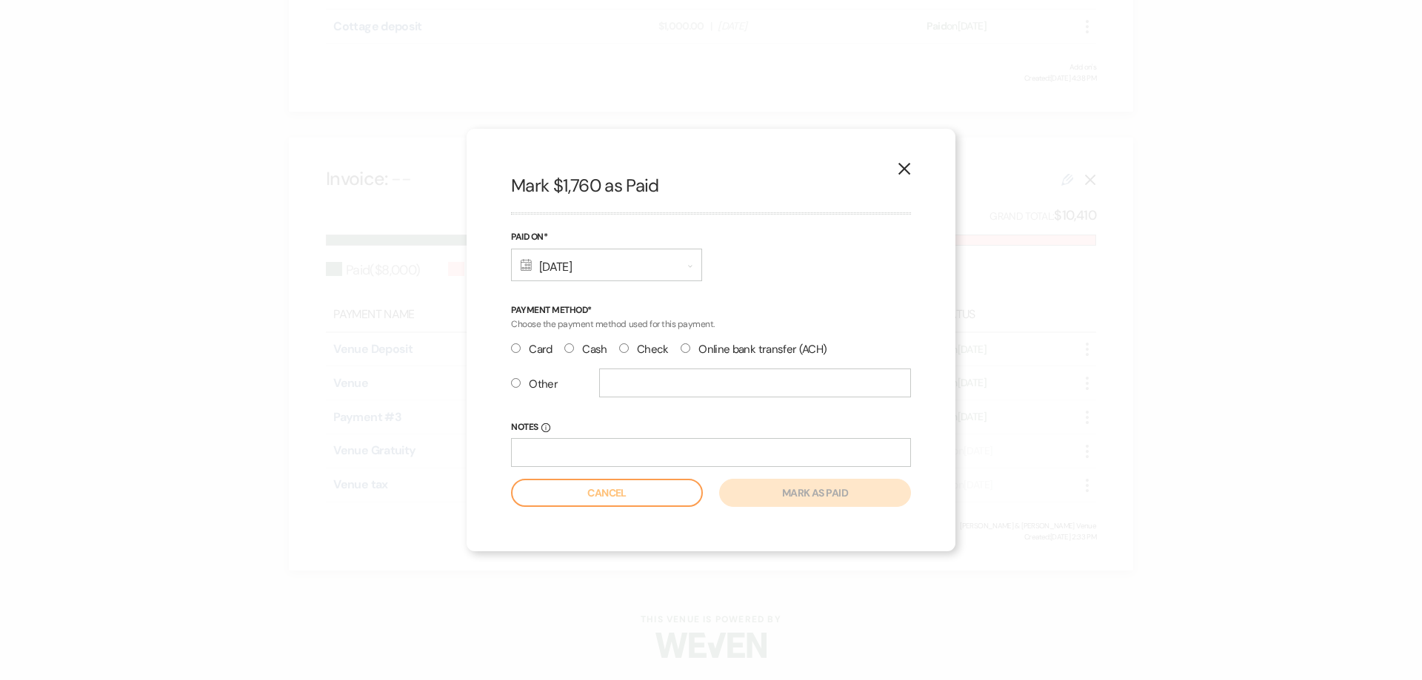
click at [627, 349] on input "Check" at bounding box center [624, 349] width 10 height 10
radio input "true"
click at [794, 495] on button "Mark as paid" at bounding box center [815, 493] width 192 height 28
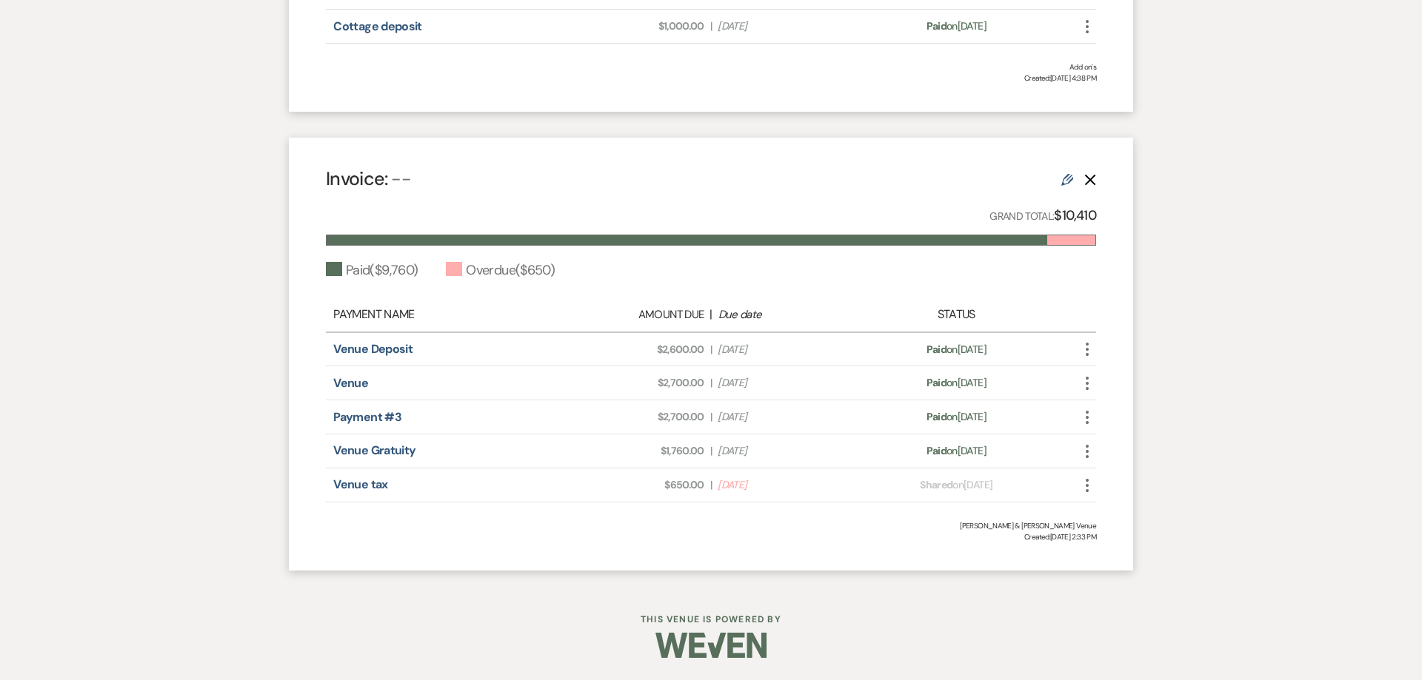
click at [1086, 485] on use "button" at bounding box center [1086, 485] width 3 height 13
click at [1127, 564] on button "Check [PERSON_NAME] [PERSON_NAME] as Paid" at bounding box center [1153, 564] width 150 height 25
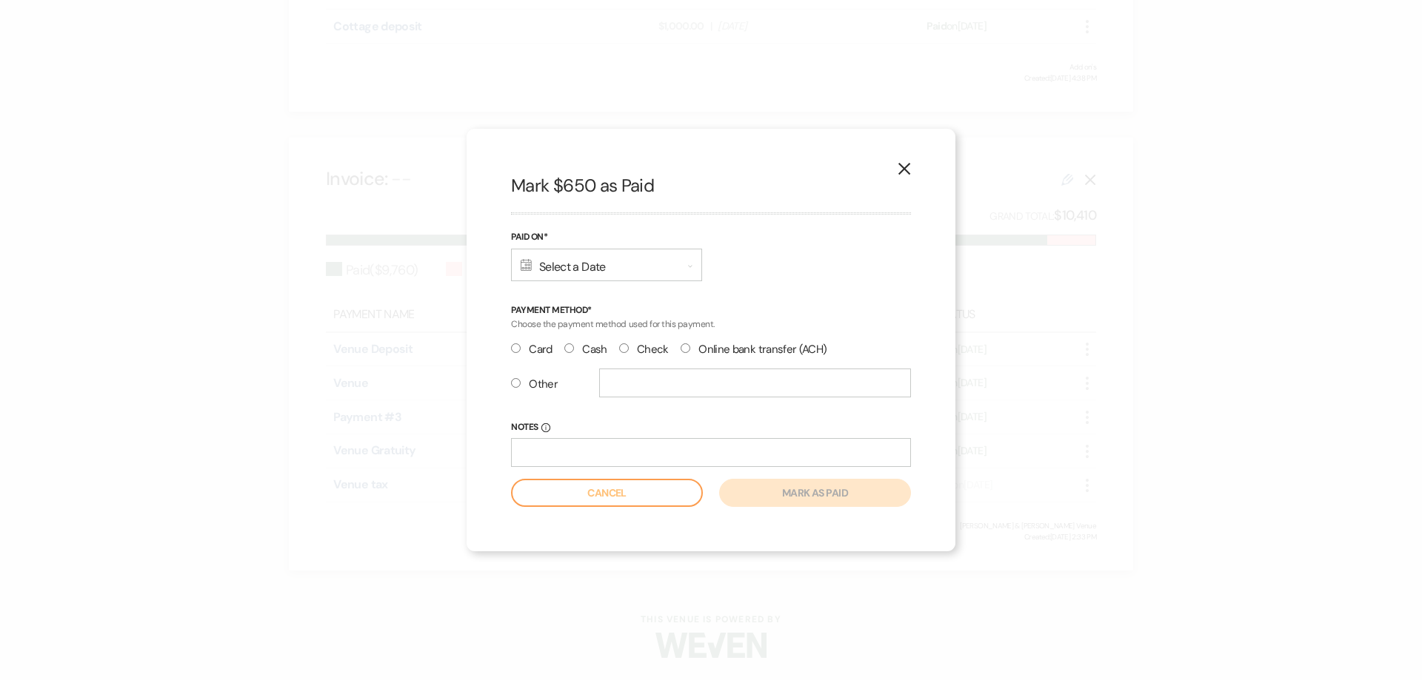
click at [563, 269] on div "Calendar Select a Date Expand" at bounding box center [606, 265] width 191 height 33
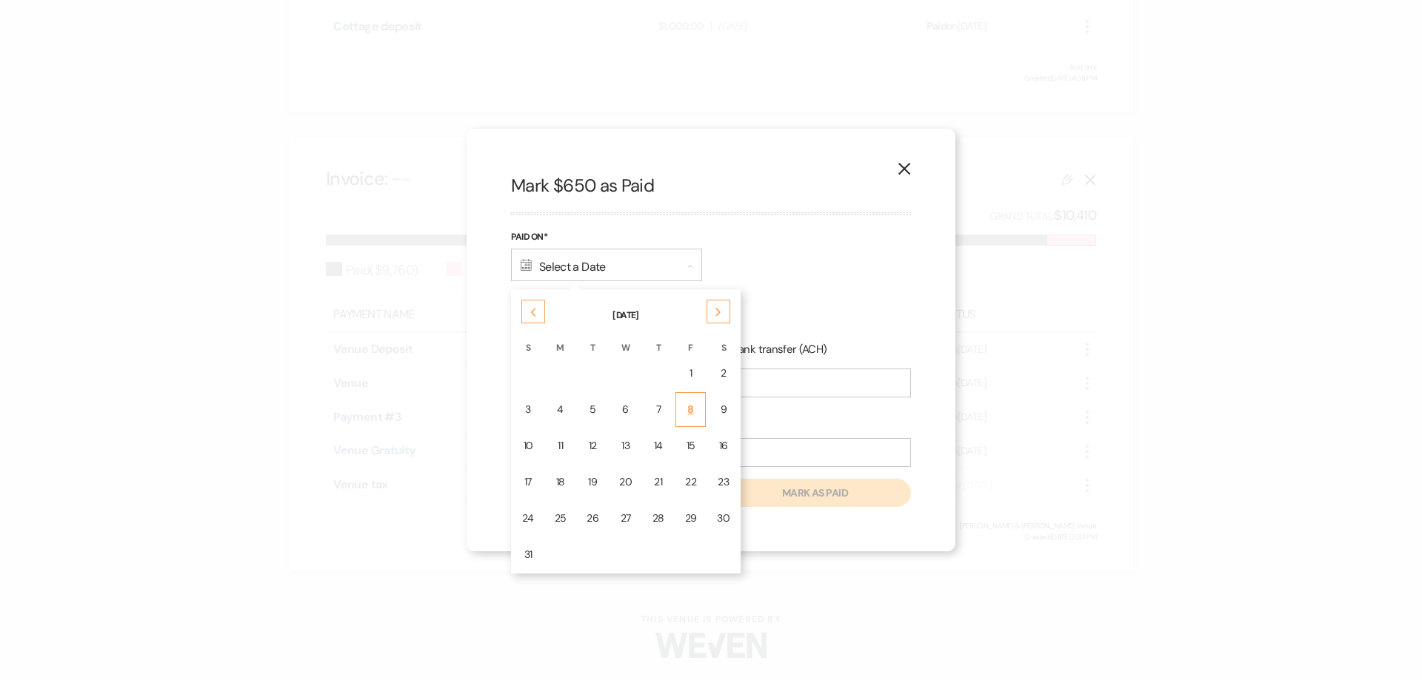
click at [685, 411] on div "8" at bounding box center [691, 410] width 12 height 16
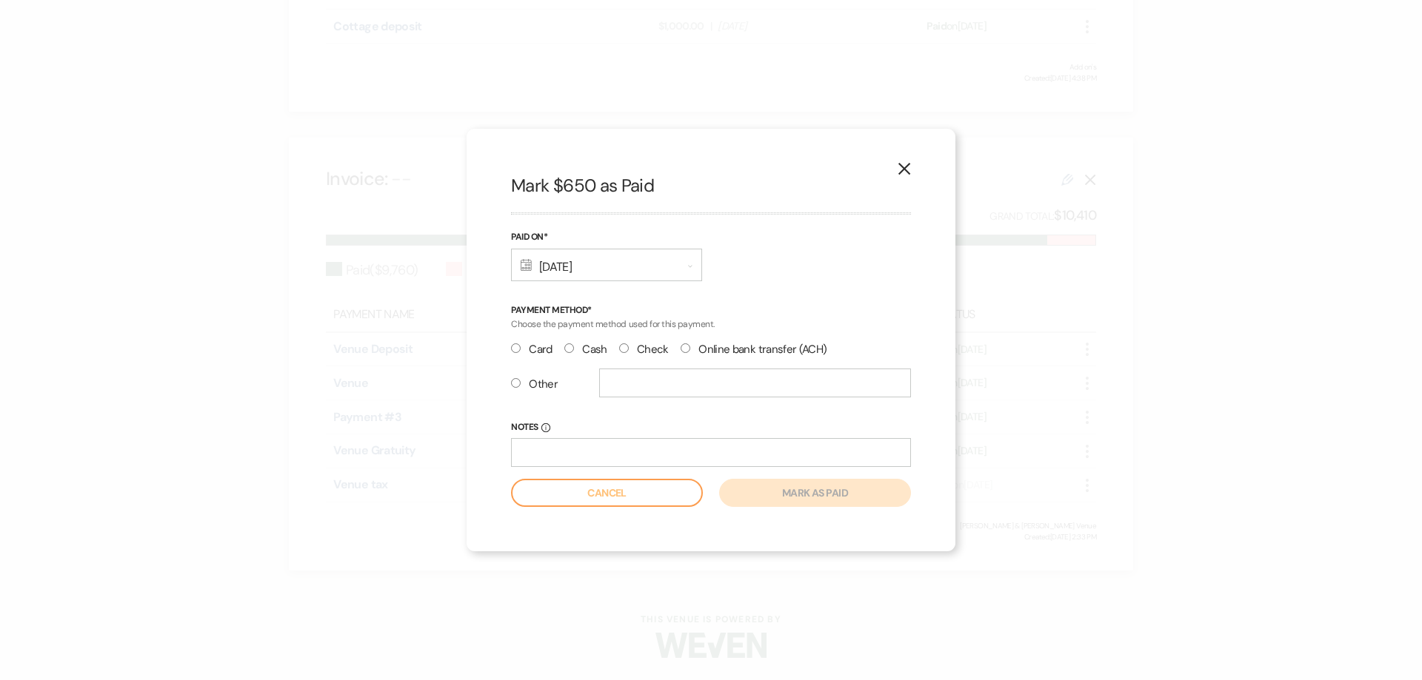
click at [622, 349] on input "Check" at bounding box center [624, 349] width 10 height 10
radio input "true"
click at [793, 497] on button "Mark as paid" at bounding box center [815, 493] width 192 height 28
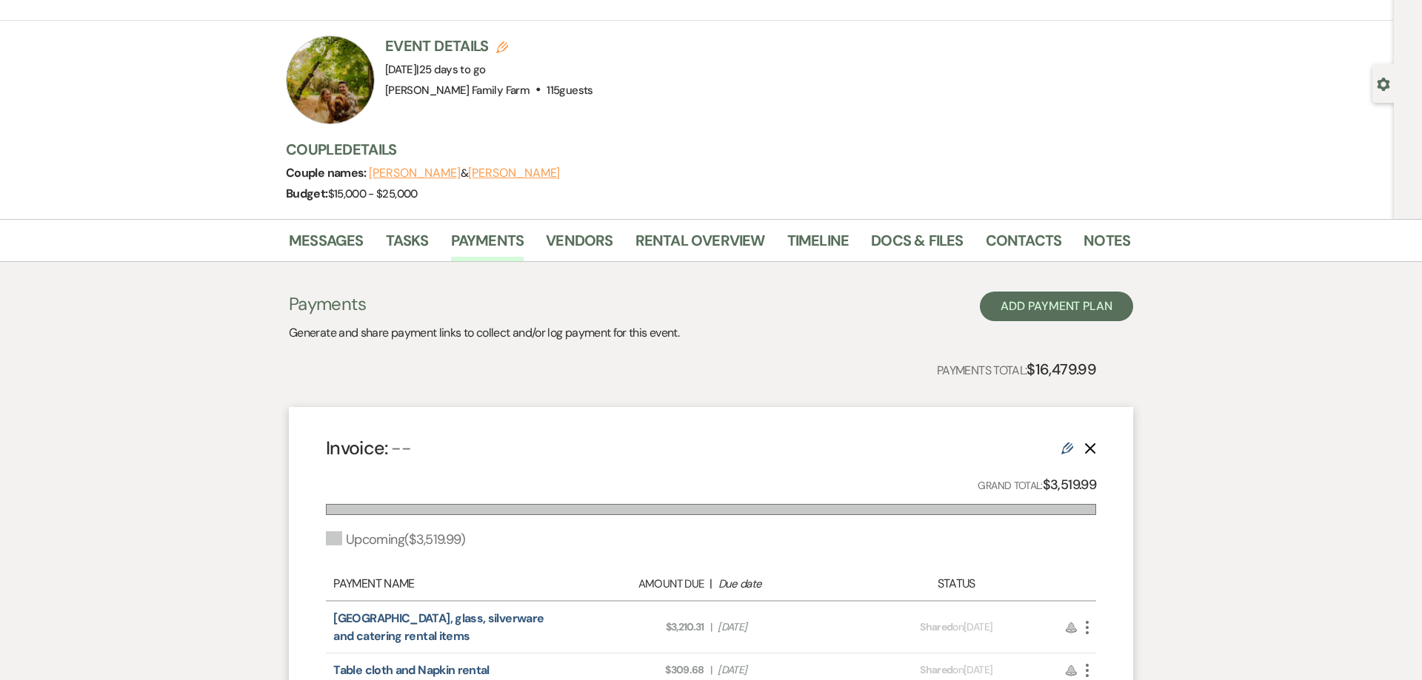
scroll to position [0, 0]
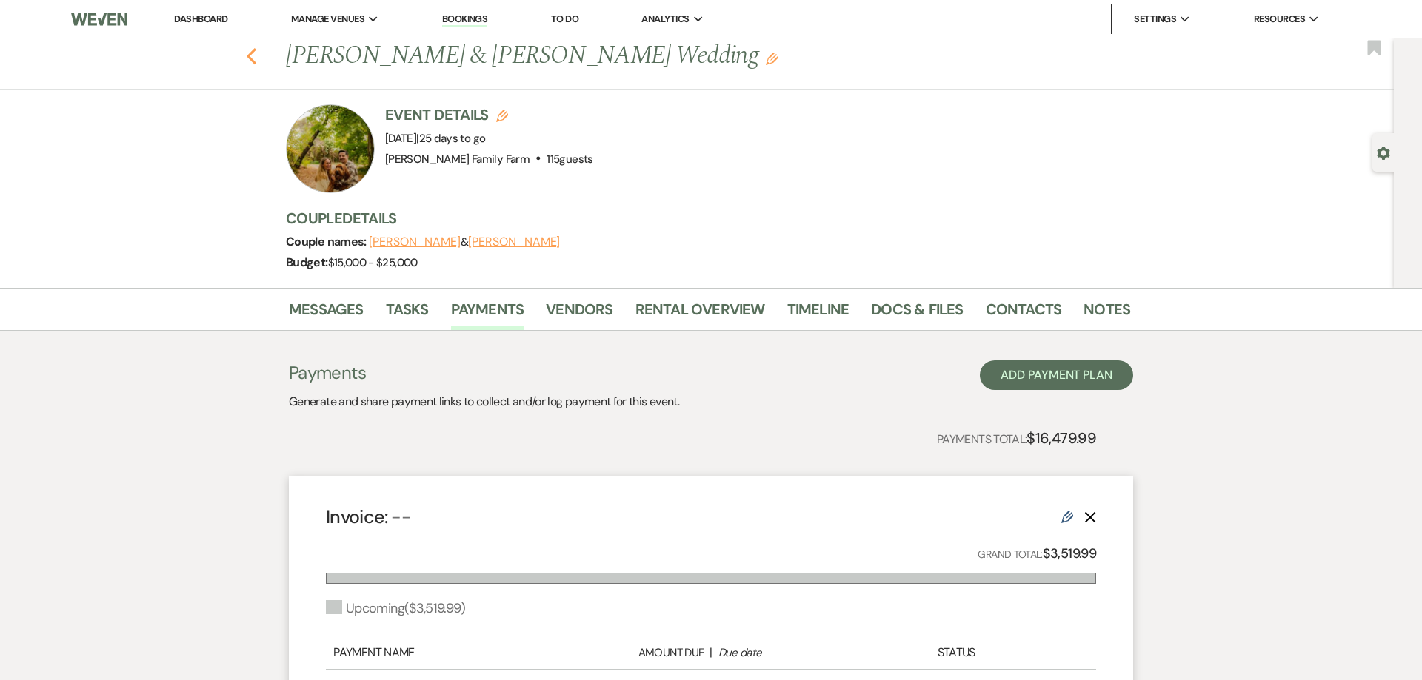
click at [250, 58] on use "button" at bounding box center [252, 56] width 10 height 16
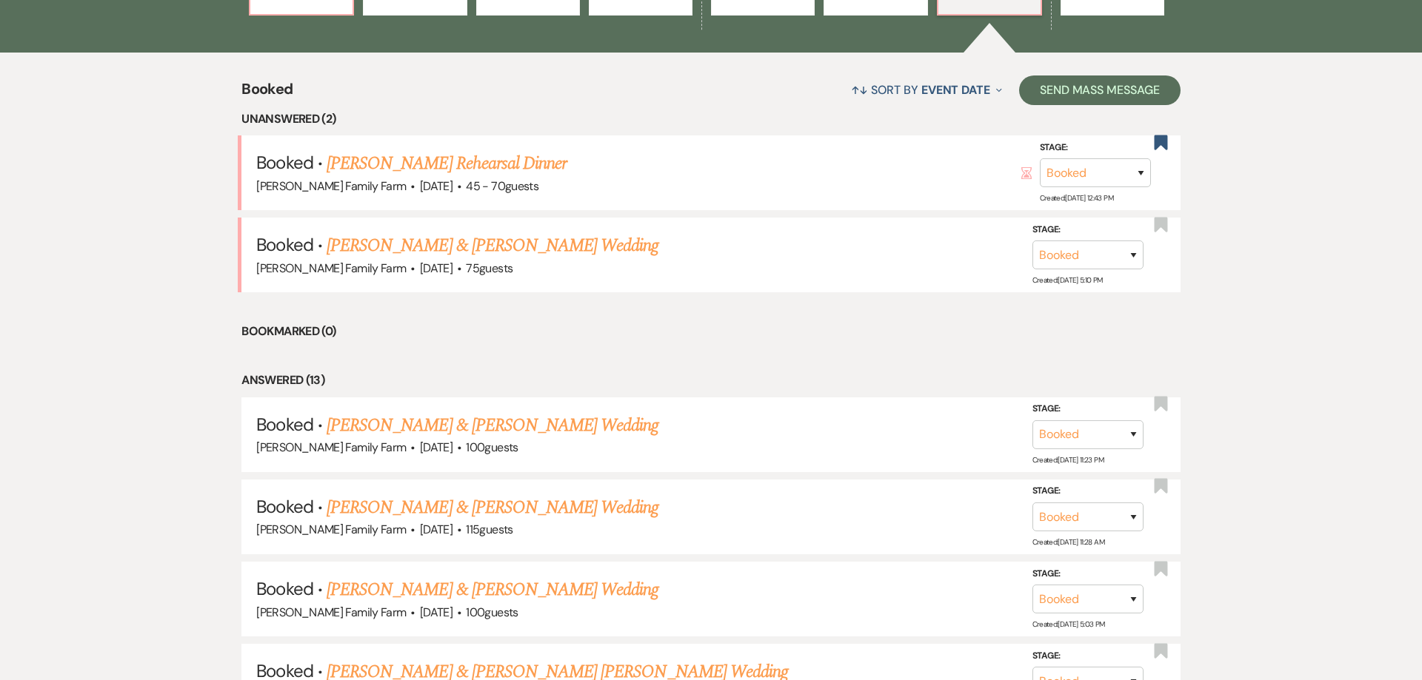
scroll to position [566, 0]
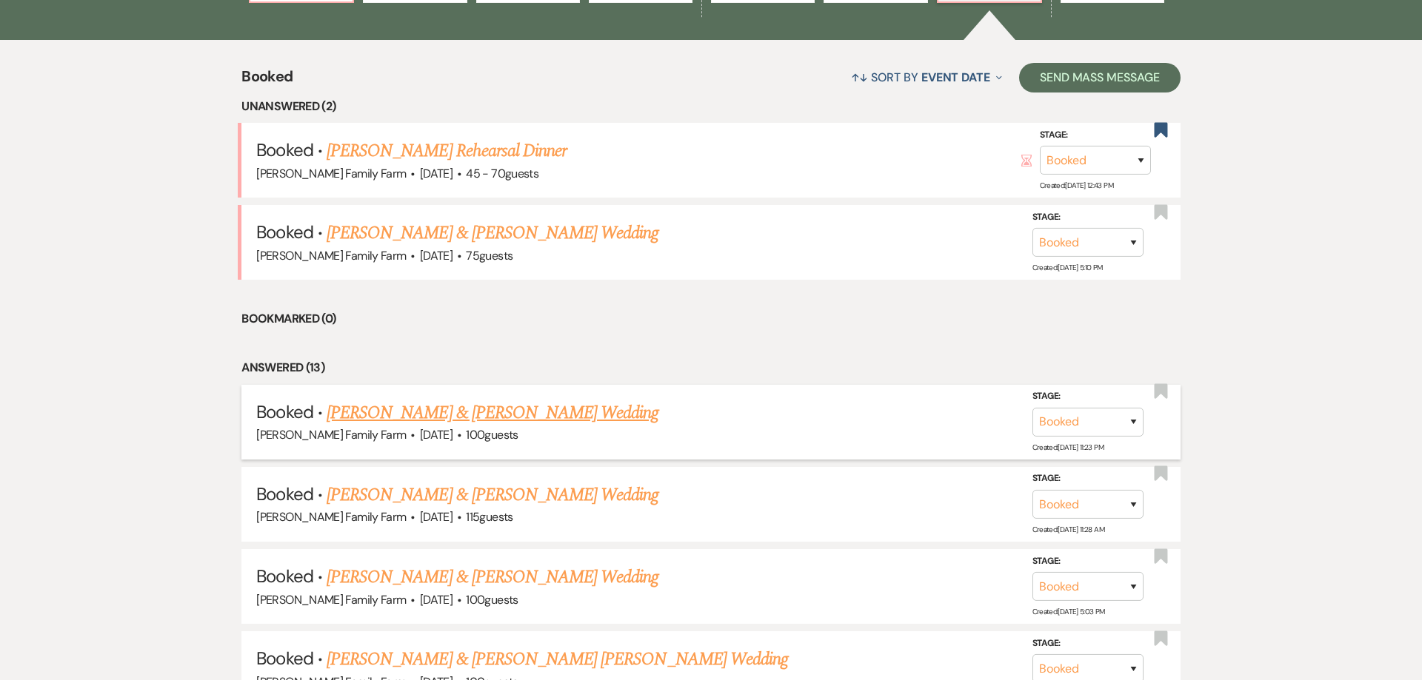
click at [522, 426] on link "[PERSON_NAME] & [PERSON_NAME] Wedding" at bounding box center [493, 413] width 332 height 27
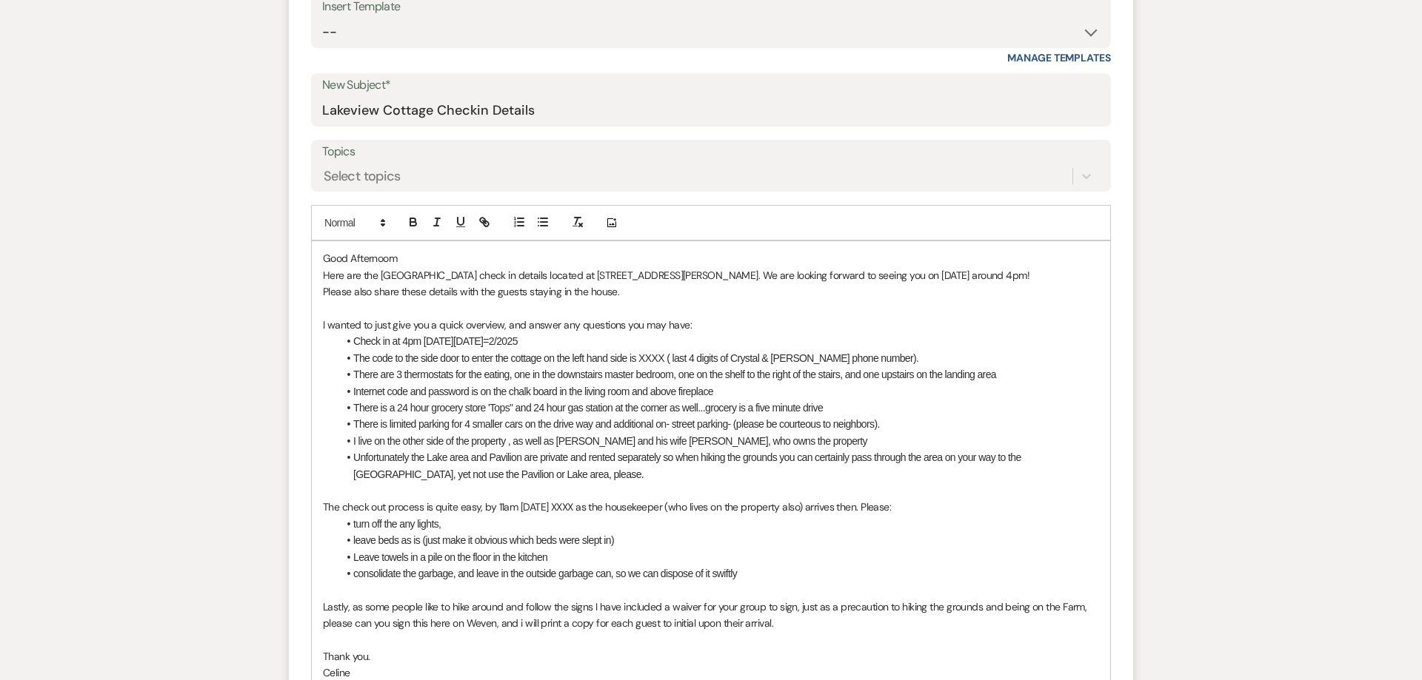
scroll to position [623, 0]
click at [496, 339] on li "Check in at 4pm [DATE][DATE]=2/2025" at bounding box center [718, 339] width 761 height 16
drag, startPoint x: 662, startPoint y: 358, endPoint x: 640, endPoint y: 362, distance: 22.7
click at [640, 362] on li "The code to the side door to enter the cottage on the left hand side is XXXX ( …" at bounding box center [718, 356] width 761 height 16
drag, startPoint x: 759, startPoint y: 358, endPoint x: 800, endPoint y: 358, distance: 40.7
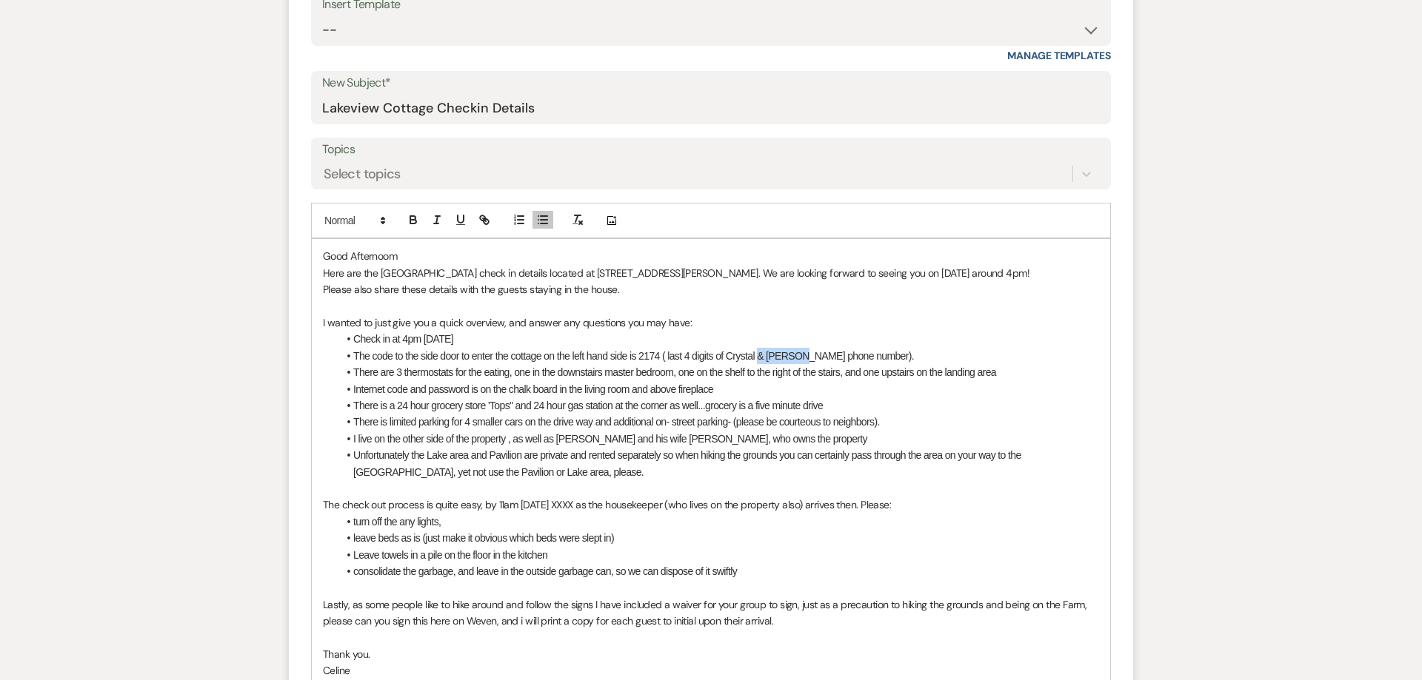
click at [800, 358] on li "The code to the side door to enter the cottage on the left hand side is 2174 ( …" at bounding box center [718, 356] width 761 height 16
click at [485, 375] on li "There are 3 thermostats for the eating, one in the downstairs master bedroom, o…" at bounding box center [718, 372] width 761 height 16
click at [435, 424] on li "There is limited parking for 4 smaller cars on the drive way and additional on-…" at bounding box center [718, 422] width 761 height 16
drag, startPoint x: 426, startPoint y: 439, endPoint x: 479, endPoint y: 441, distance: 53.3
click at [479, 441] on li "I live on the other side of the property , as well as [PERSON_NAME] and his wif…" at bounding box center [718, 439] width 761 height 16
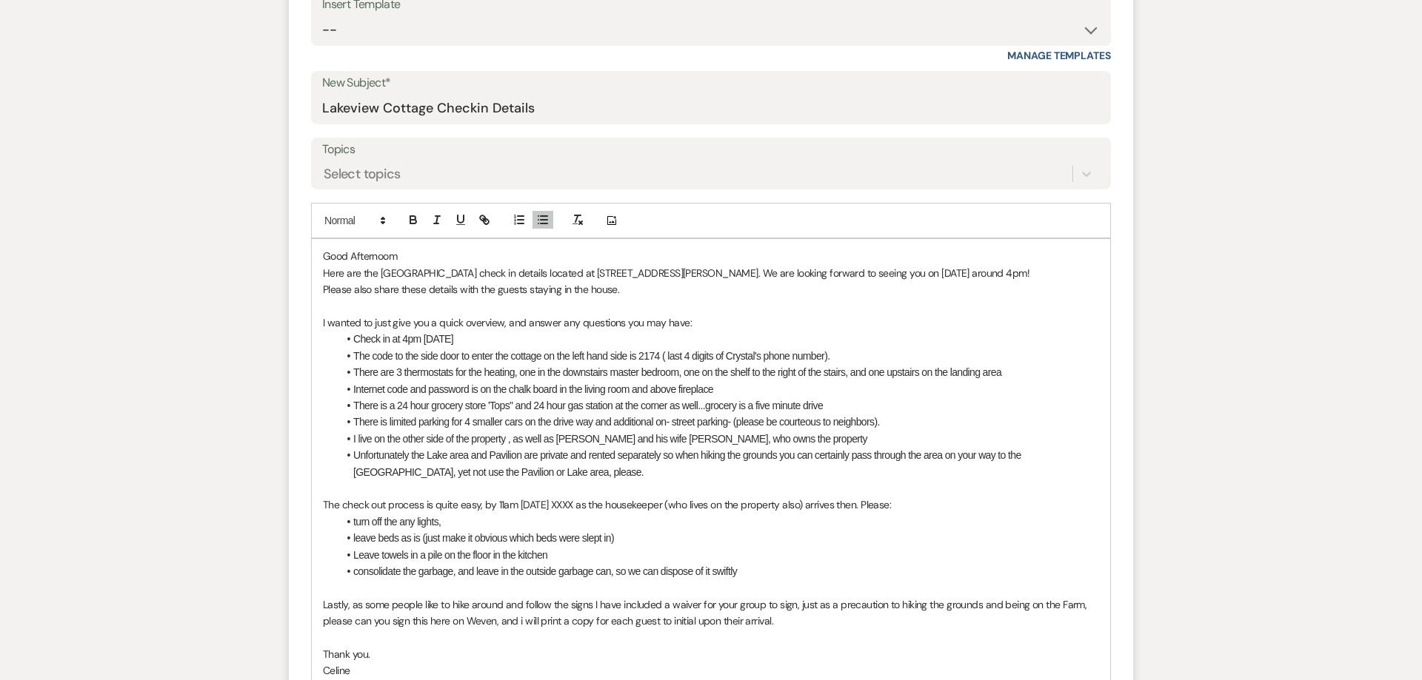
click at [507, 444] on li "I live on the other side of the property , as well as [PERSON_NAME] and his wif…" at bounding box center [718, 439] width 761 height 16
drag, startPoint x: 607, startPoint y: 442, endPoint x: 686, endPoint y: 443, distance: 79.2
click at [686, 443] on li "I live on the other side of the property, as well as [PERSON_NAME] and his wife…" at bounding box center [718, 439] width 761 height 16
click at [633, 471] on li "Unfortunately the Lake area and Pavilion are private and rented separately so w…" at bounding box center [718, 463] width 761 height 33
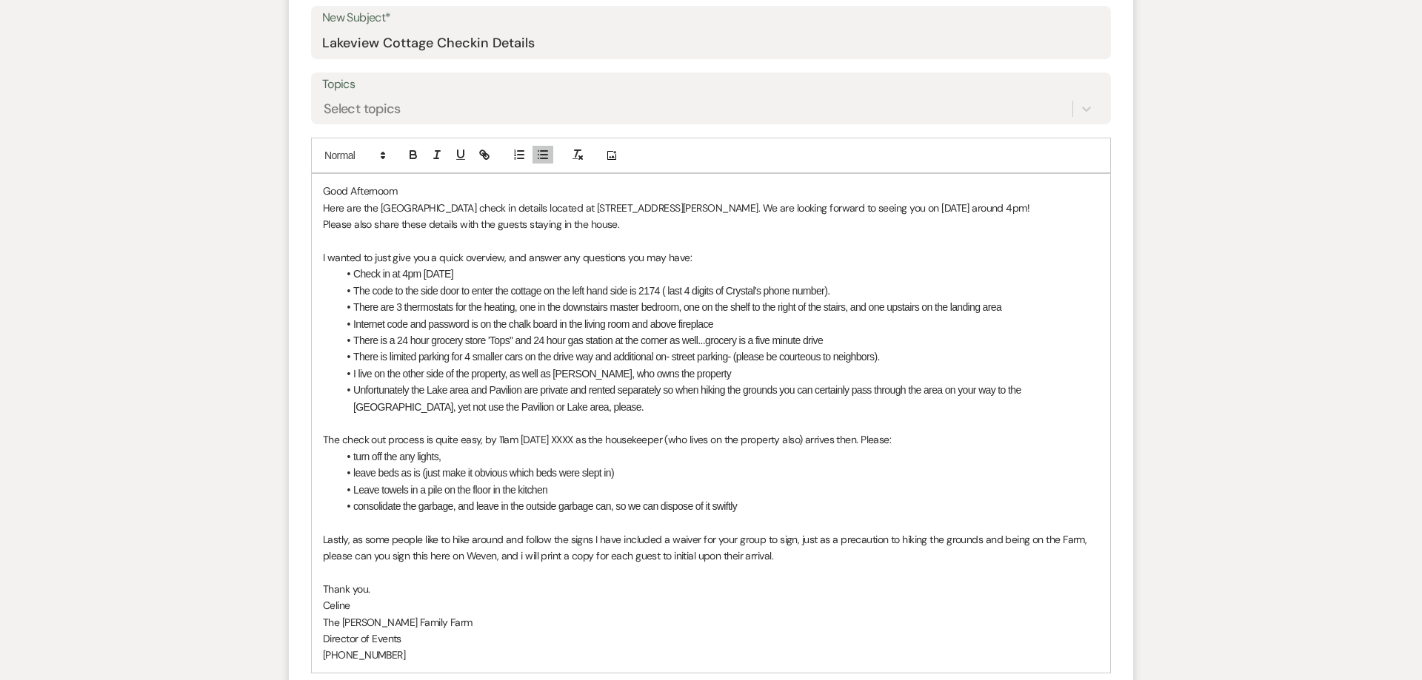
scroll to position [698, 0]
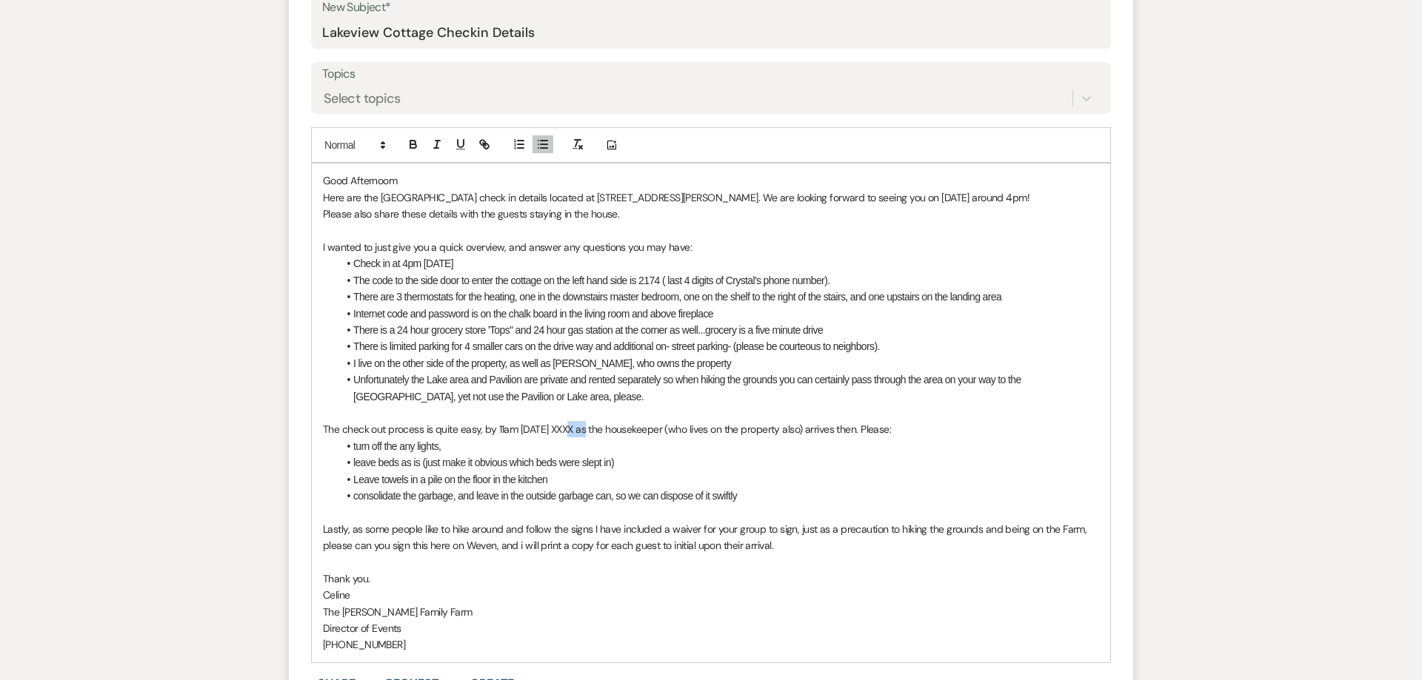
drag, startPoint x: 569, startPoint y: 435, endPoint x: 590, endPoint y: 435, distance: 20.7
click at [590, 435] on p "The check out process is quite easy, by 11am [DATE] XXXX as the housekeeper (wh…" at bounding box center [711, 429] width 776 height 16
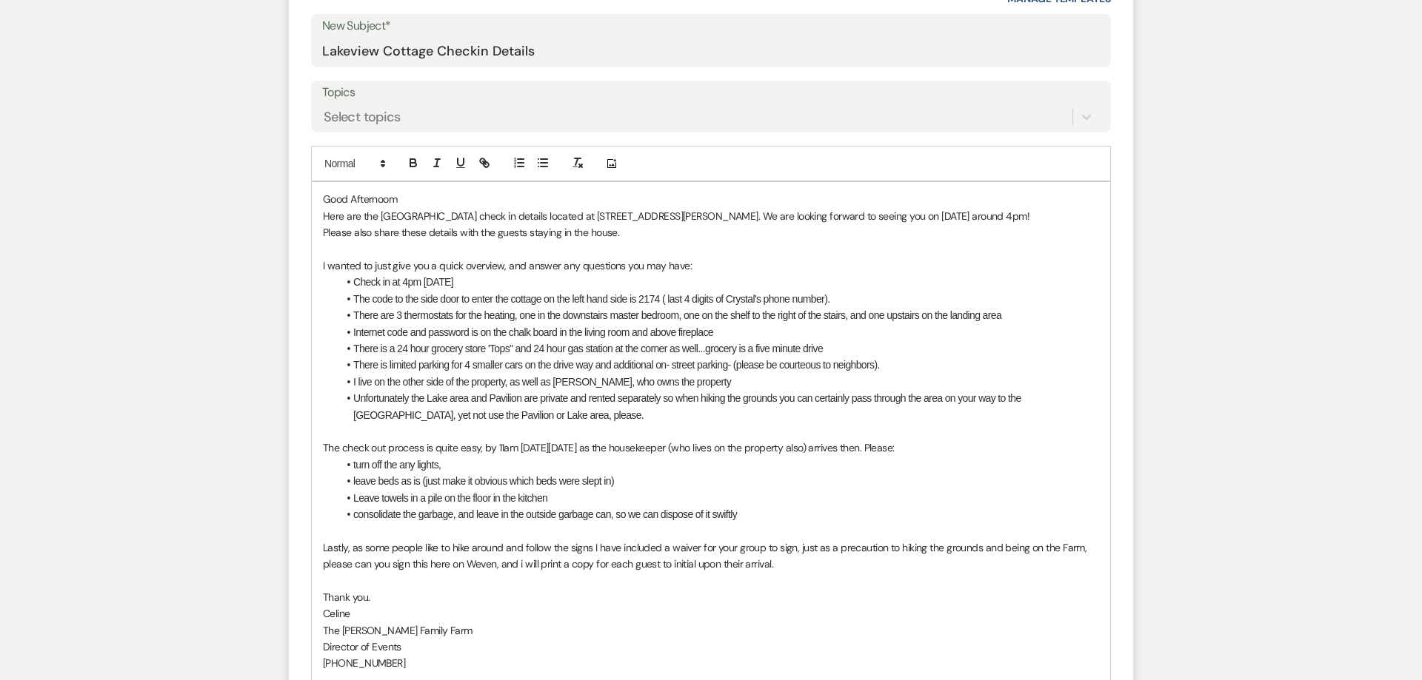
click at [452, 465] on li "turn off the any lights," at bounding box center [718, 466] width 761 height 16
click at [506, 477] on li "leave beds as is (just make it obvious which beds were slept in)" at bounding box center [718, 482] width 761 height 16
click at [511, 514] on li "consolidate the garbage, and leave in the outside garbage can, so we can dispos…" at bounding box center [718, 515] width 761 height 16
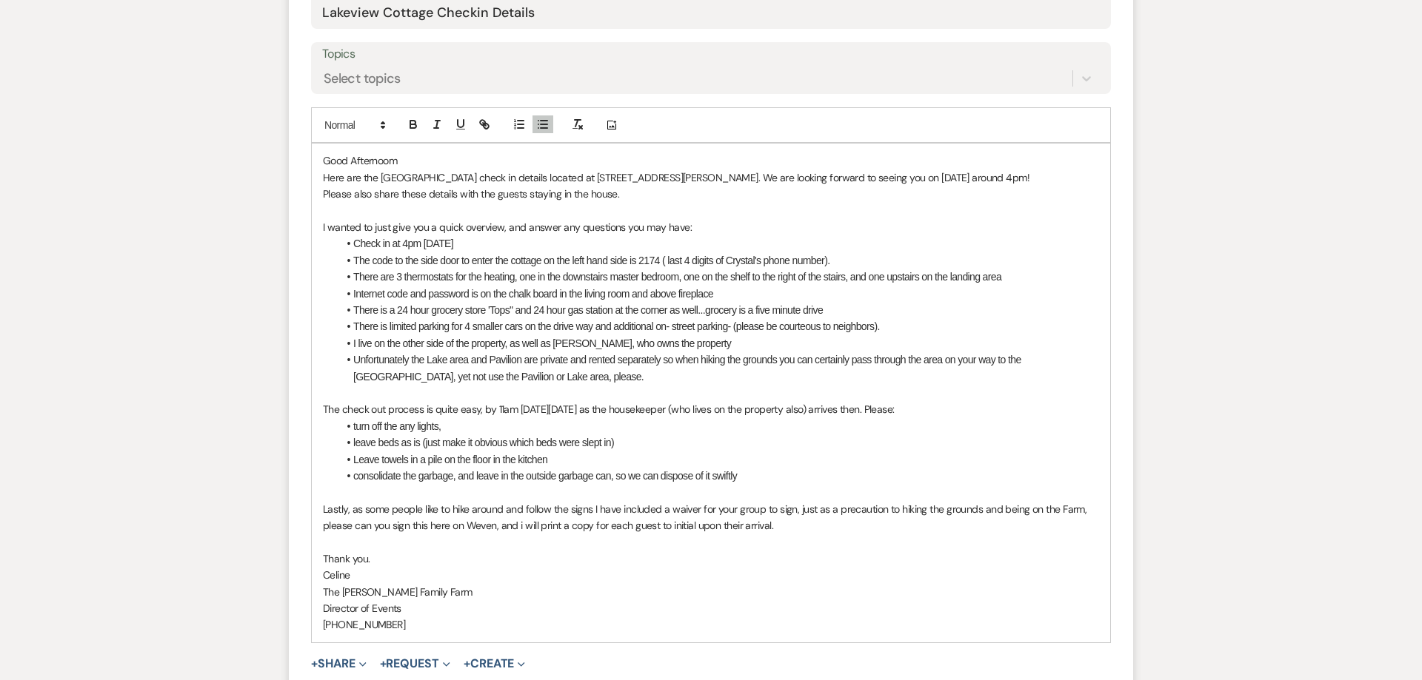
scroll to position [717, 0]
drag, startPoint x: 352, startPoint y: 516, endPoint x: 590, endPoint y: 515, distance: 237.7
click at [590, 515] on p "Lastly, as some people like to hike around and follow the signs I have included…" at bounding box center [711, 519] width 776 height 33
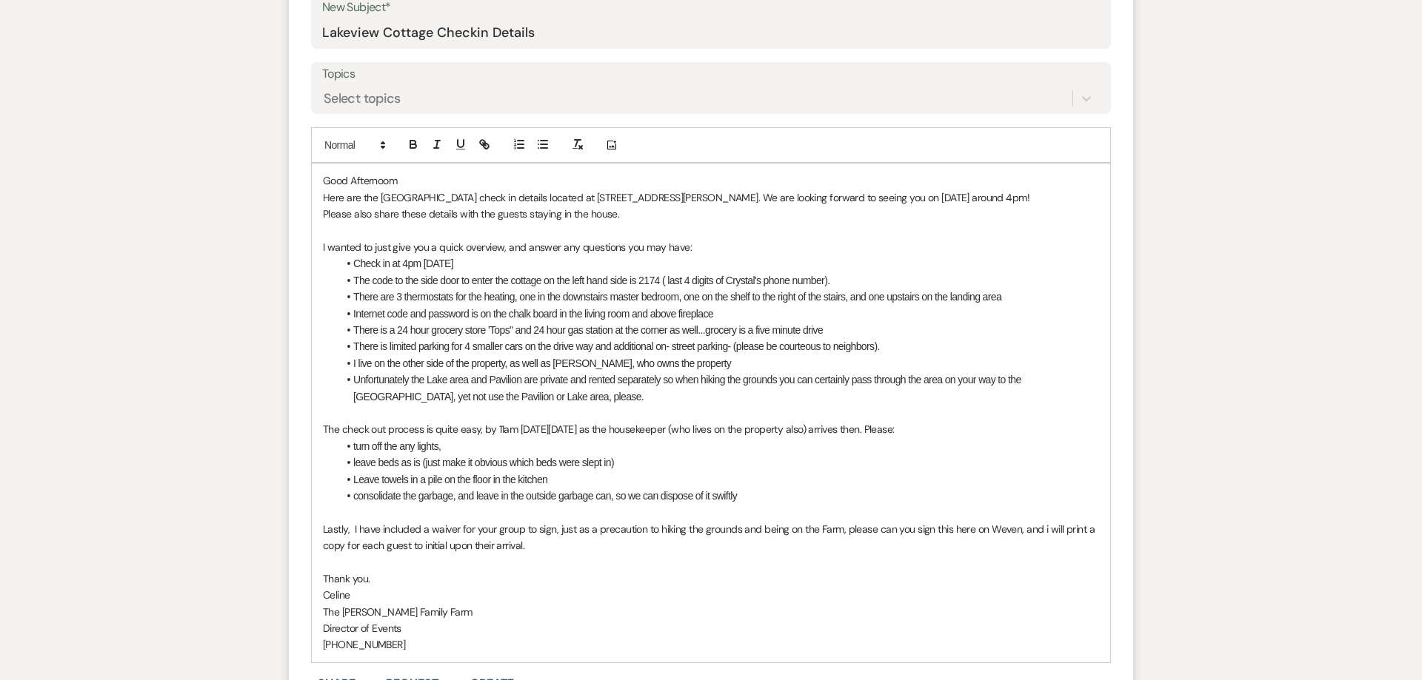
click at [421, 181] on p "Good Afternoom" at bounding box center [711, 181] width 776 height 16
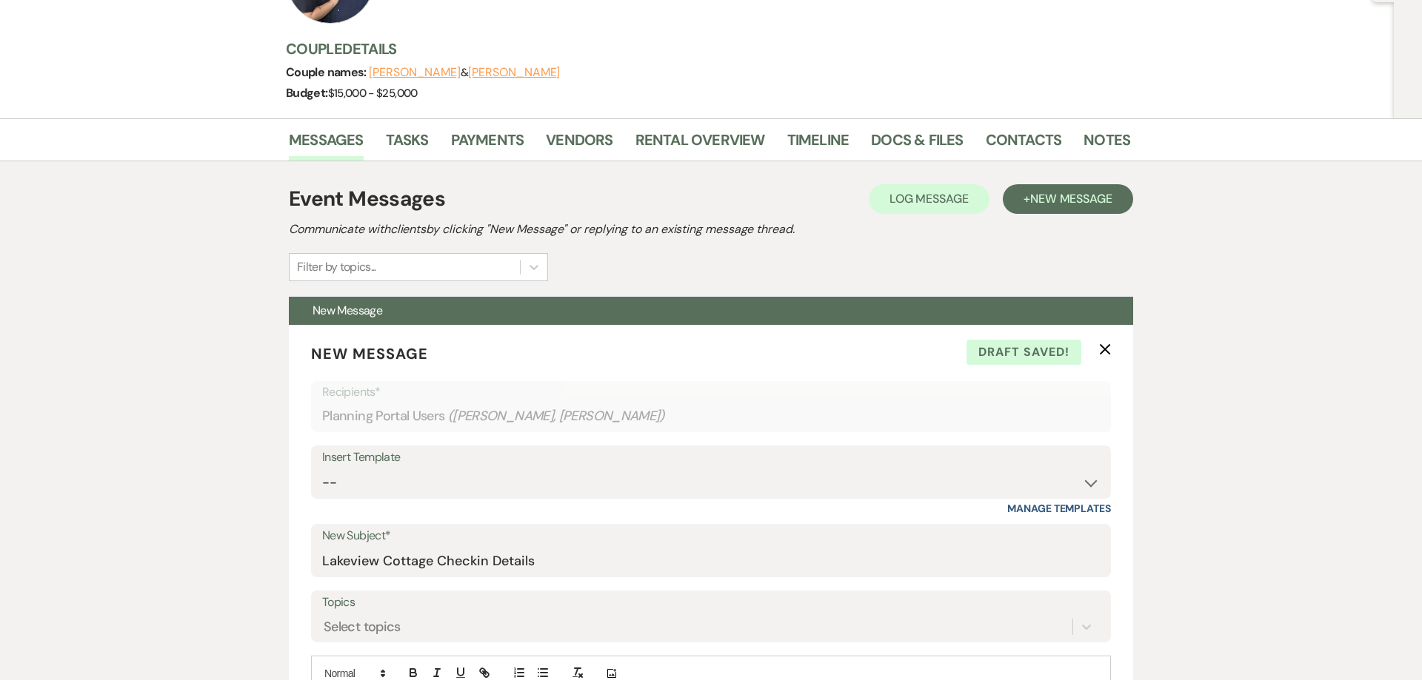
scroll to position [0, 0]
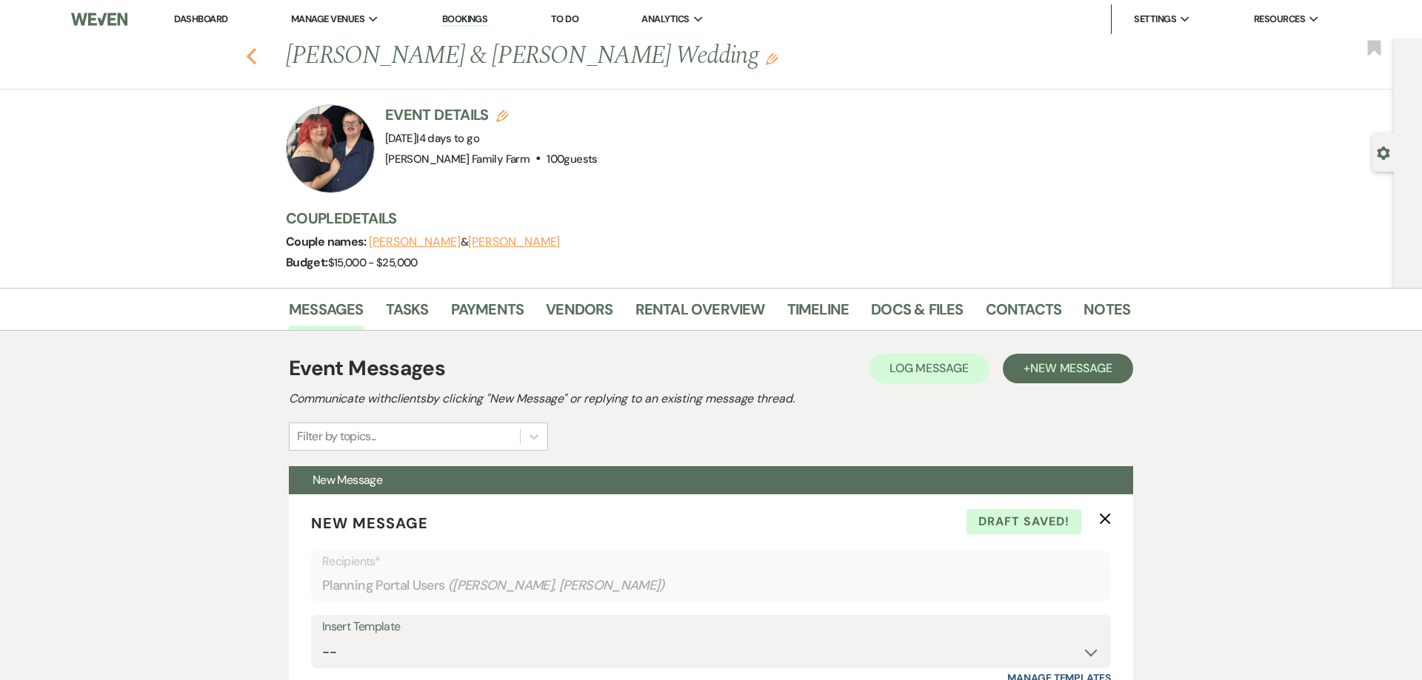
click at [253, 56] on icon "Previous" at bounding box center [251, 56] width 11 height 18
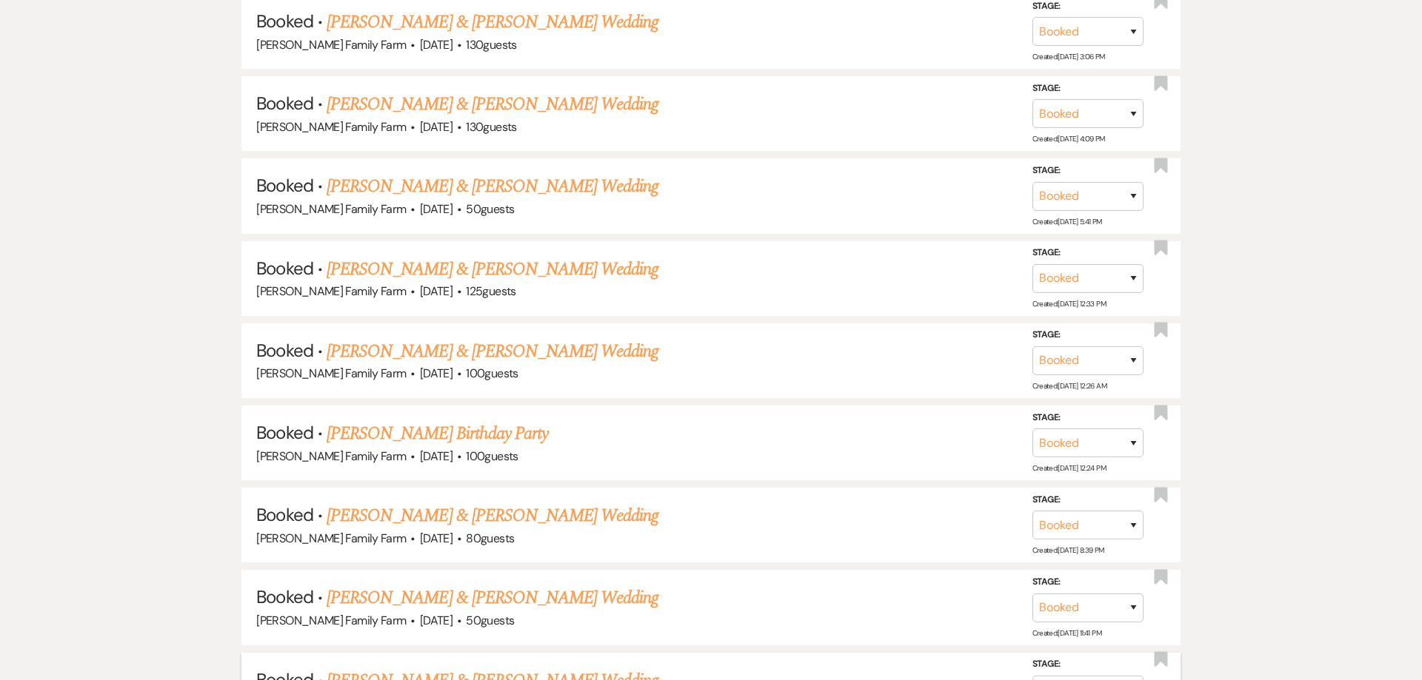
scroll to position [3935, 0]
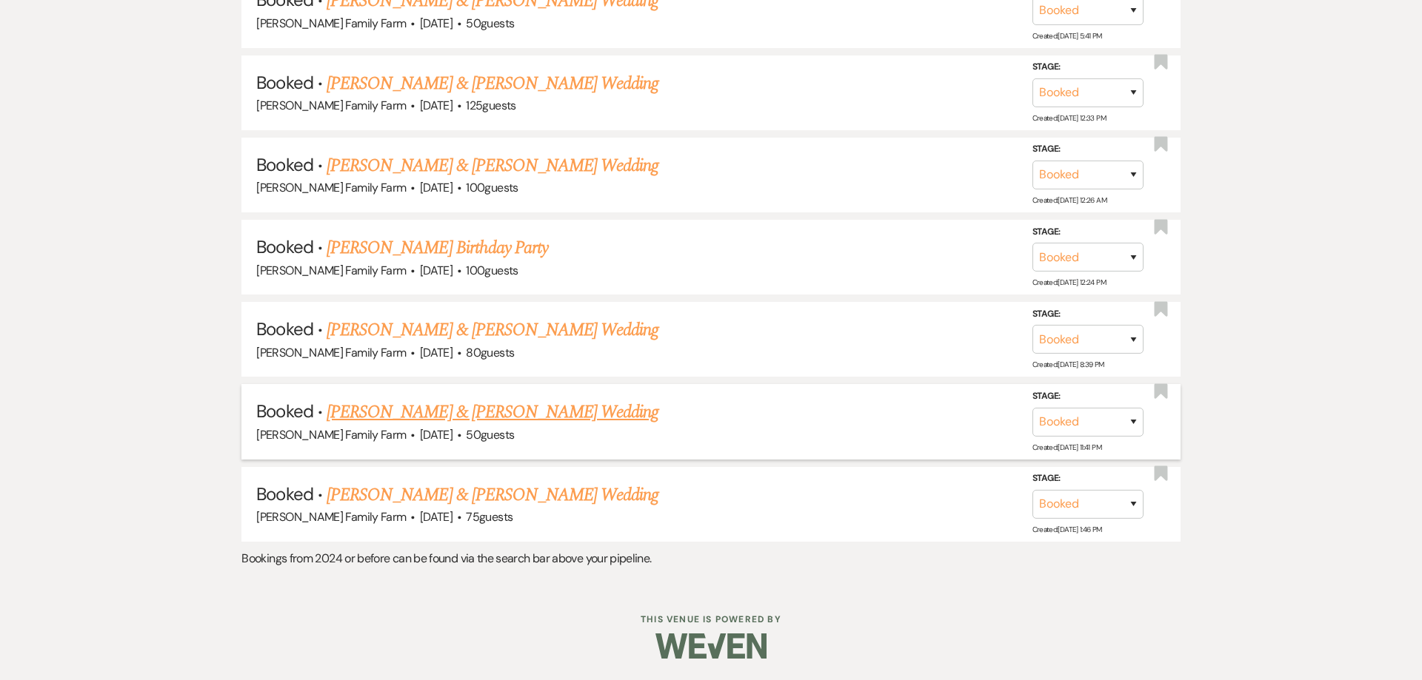
click at [469, 418] on link "[PERSON_NAME] & [PERSON_NAME] Wedding" at bounding box center [493, 412] width 332 height 27
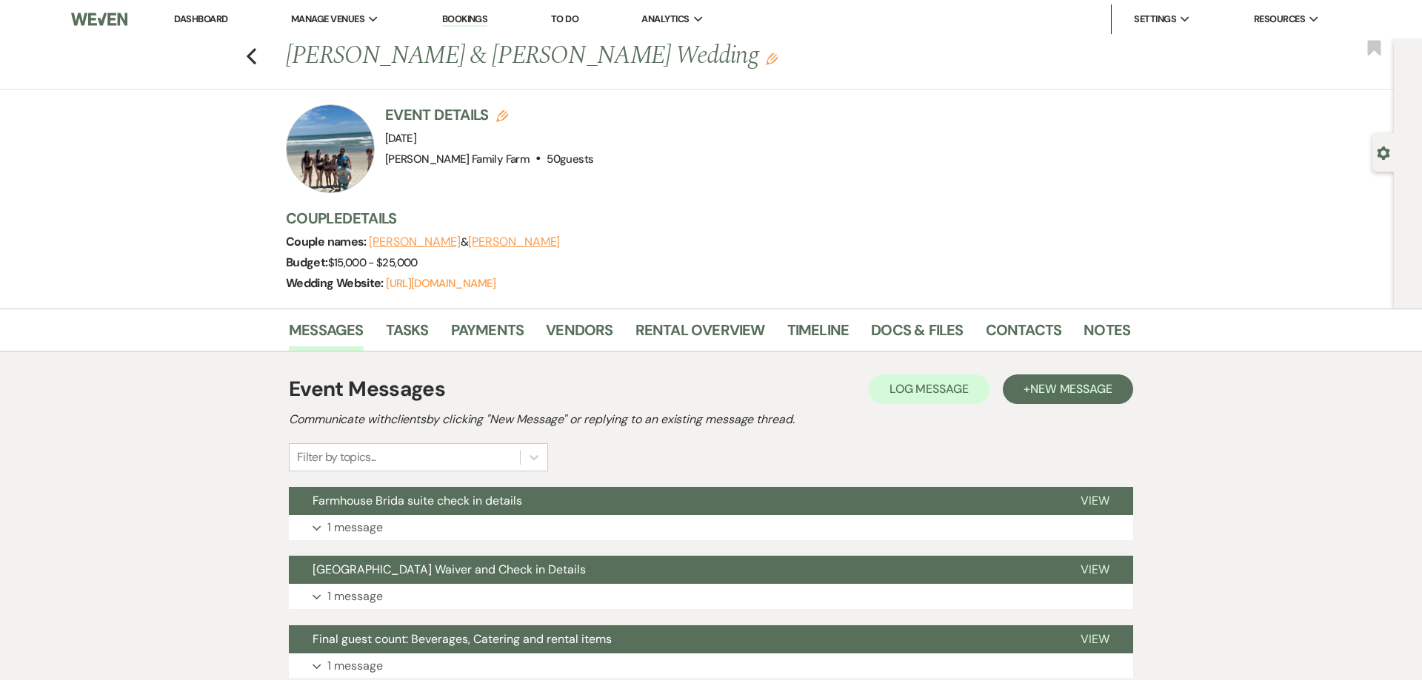
scroll to position [227, 0]
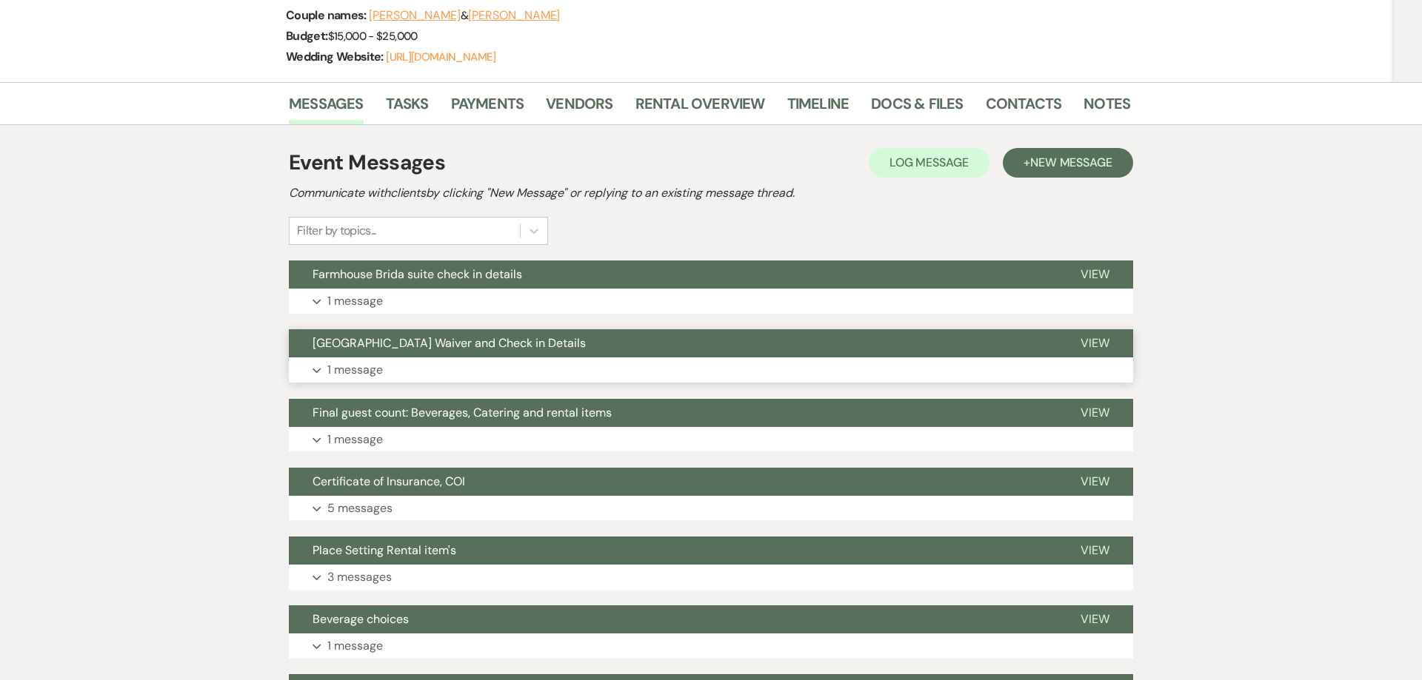
click at [358, 373] on p "1 message" at bounding box center [355, 370] width 56 height 19
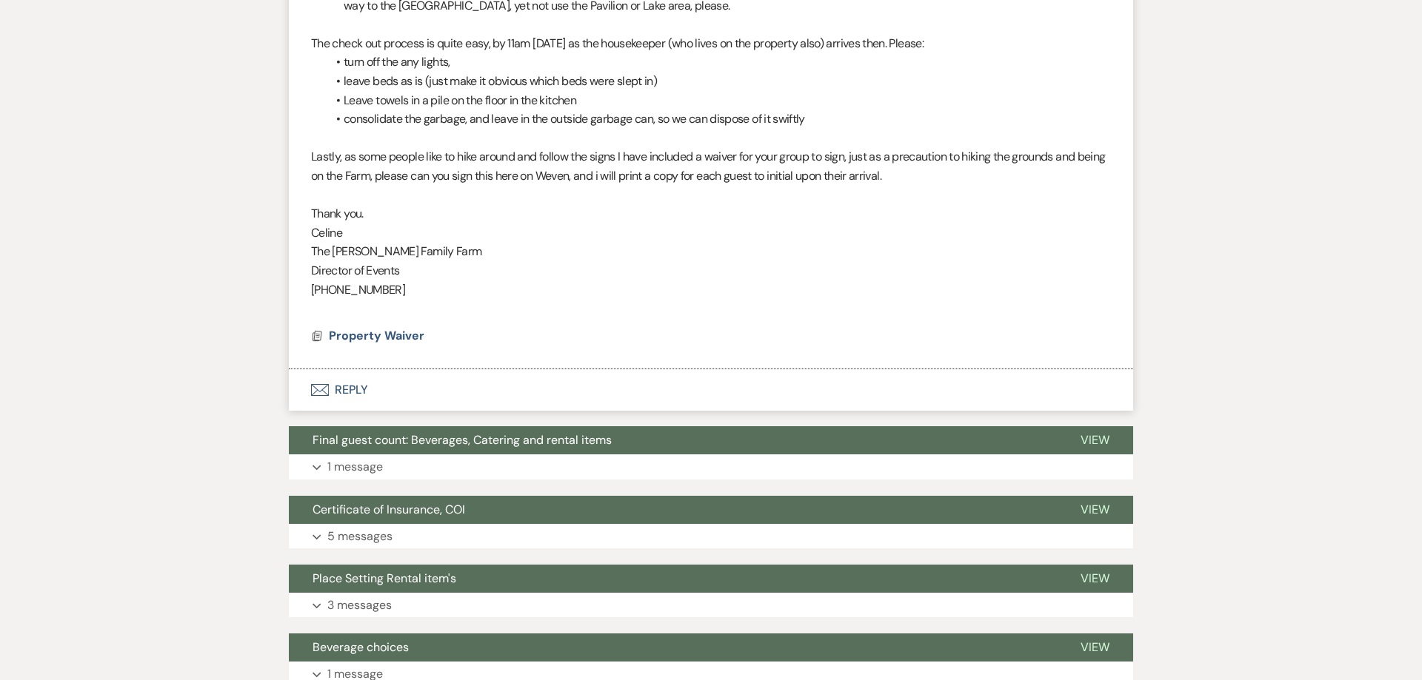
scroll to position [509, 0]
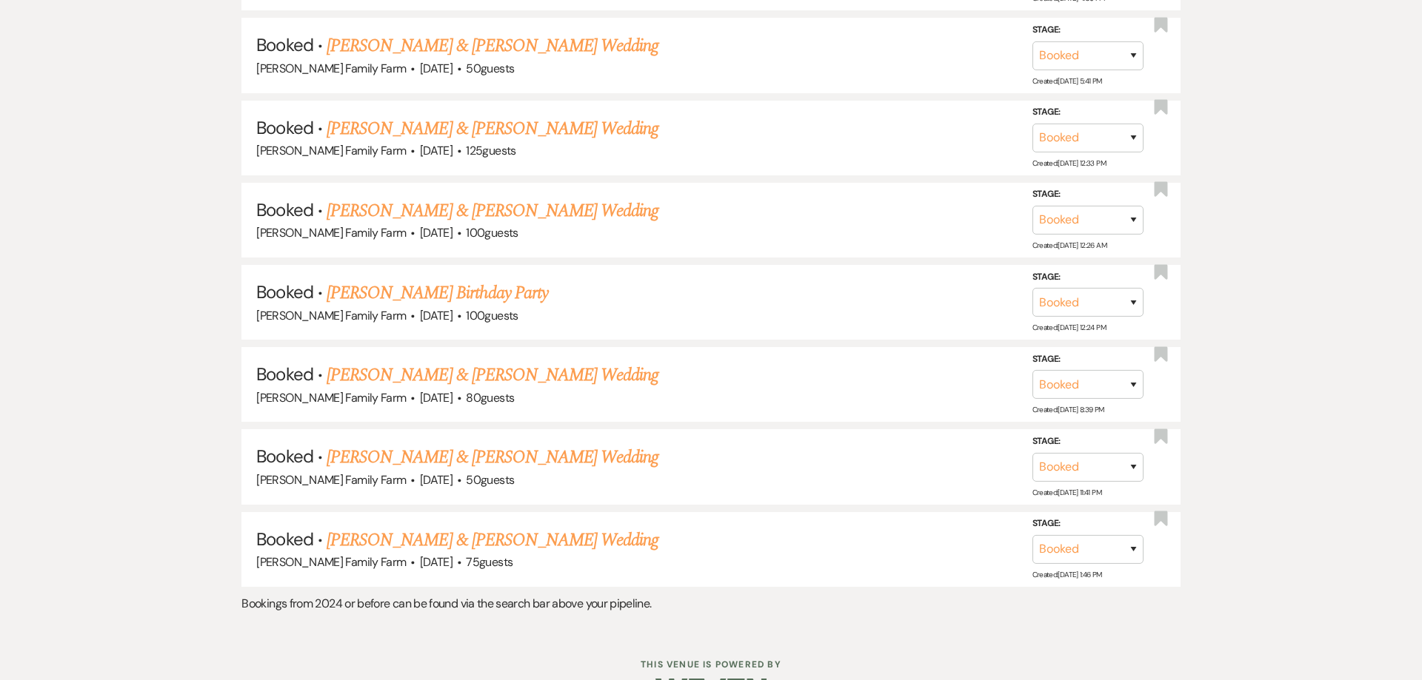
scroll to position [3915, 0]
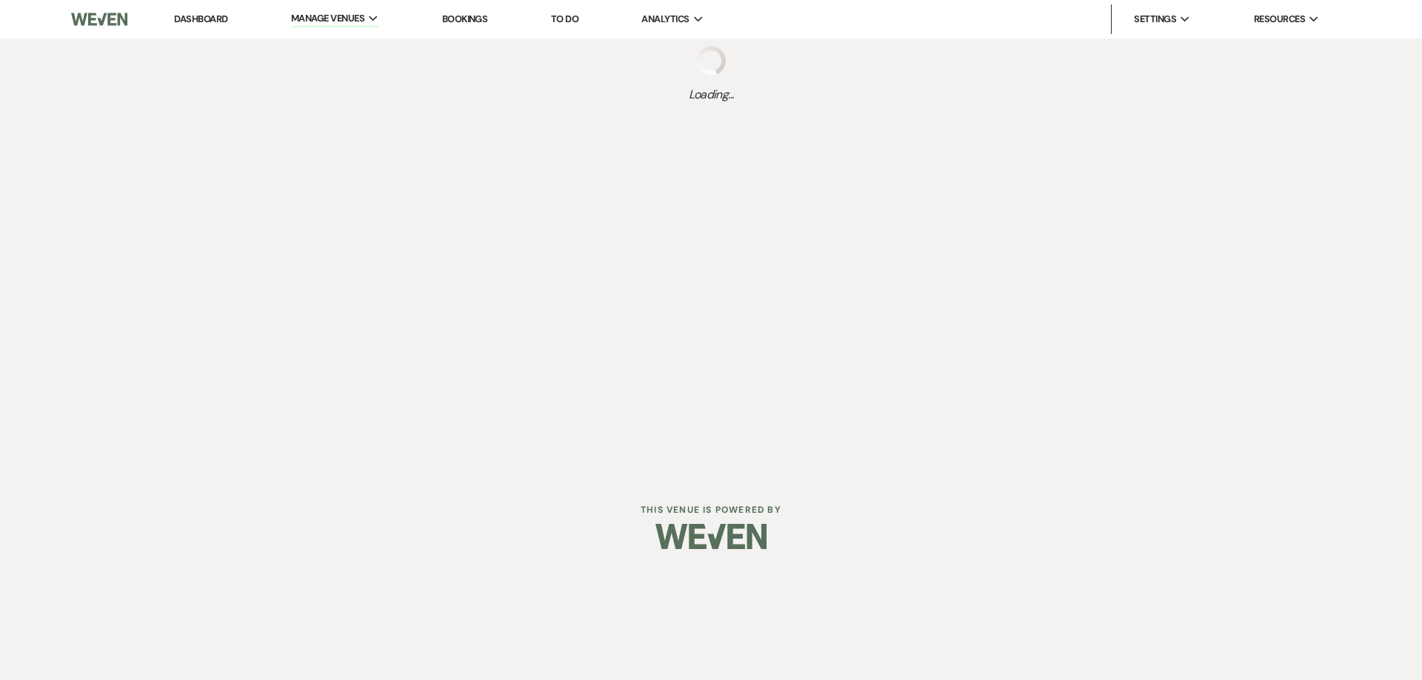
select select "Message Templates"
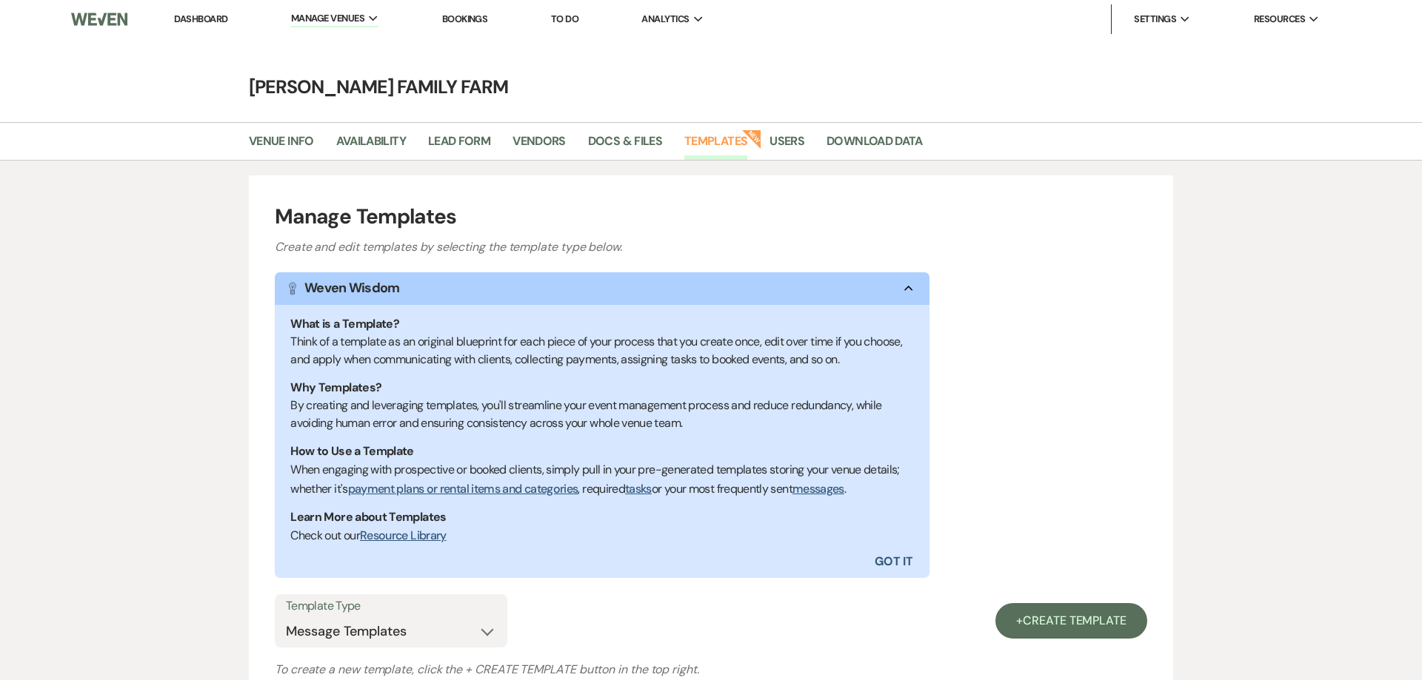
click at [200, 18] on link "Dashboard" at bounding box center [200, 19] width 53 height 13
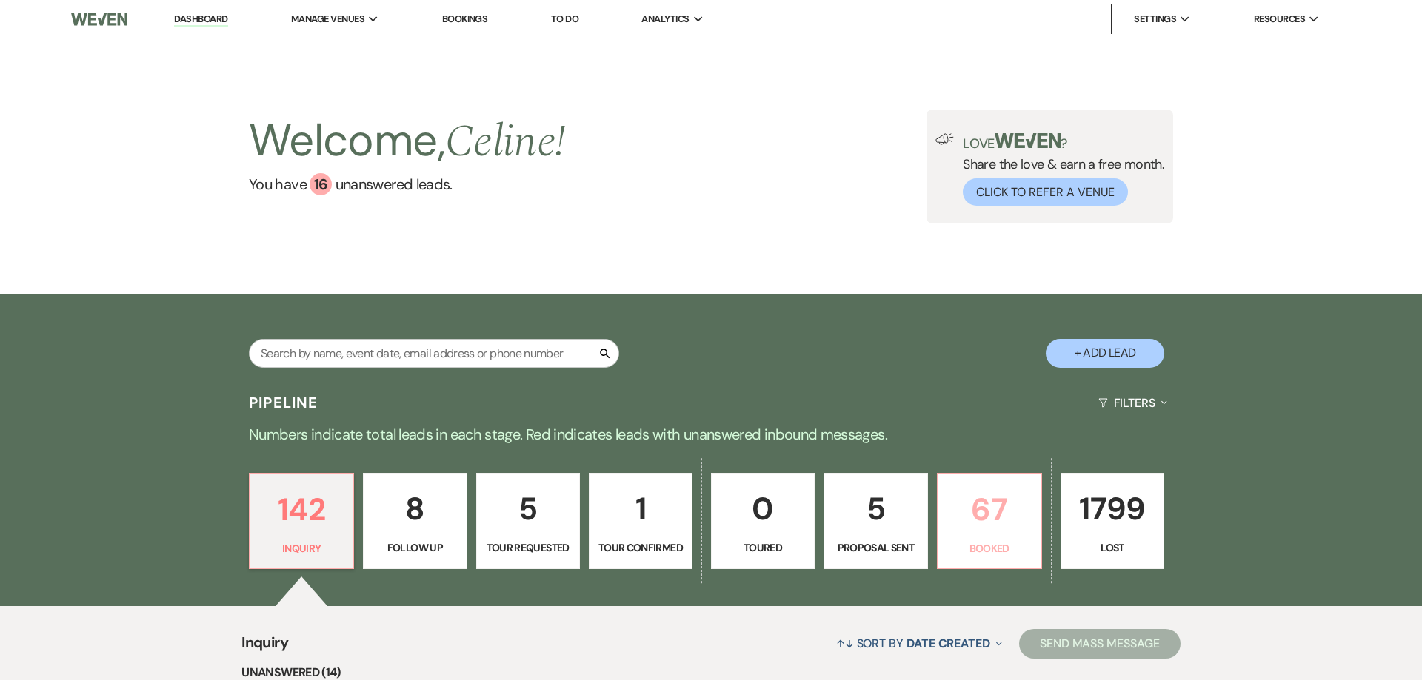
click at [985, 541] on p "Booked" at bounding box center [989, 549] width 84 height 16
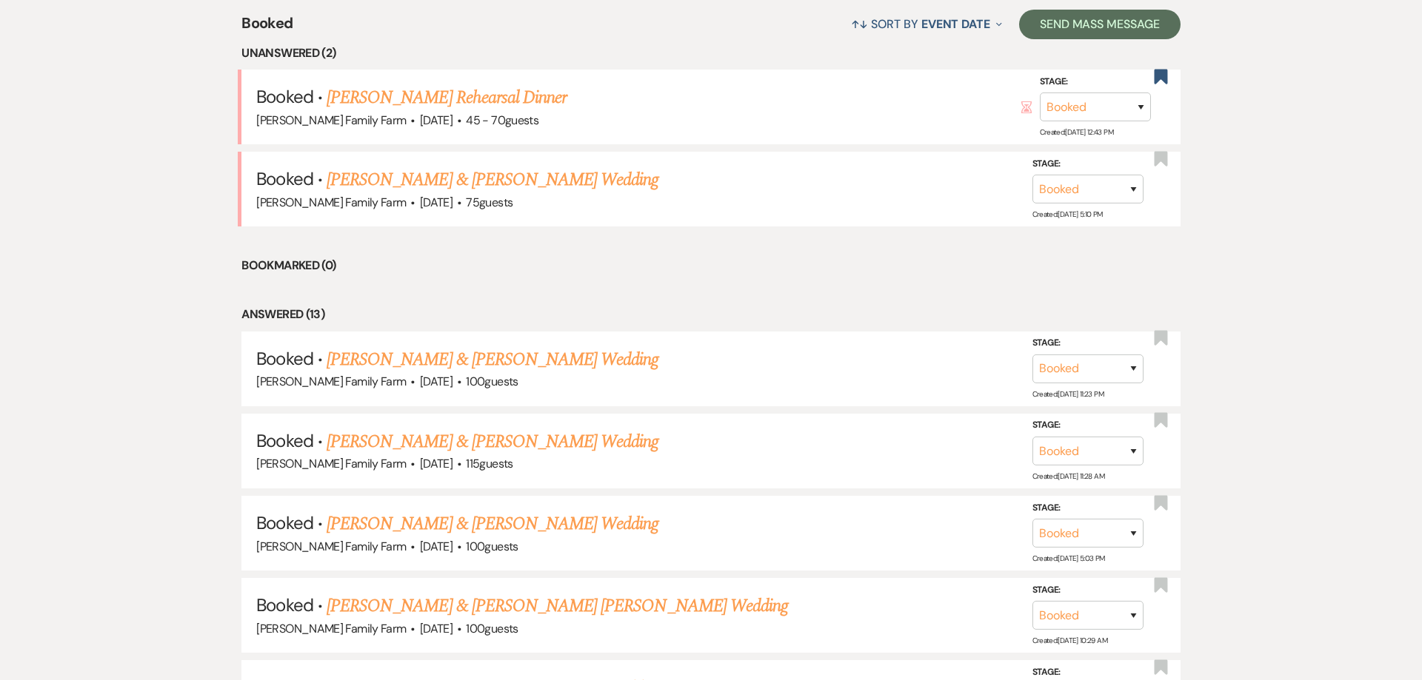
scroll to position [623, 0]
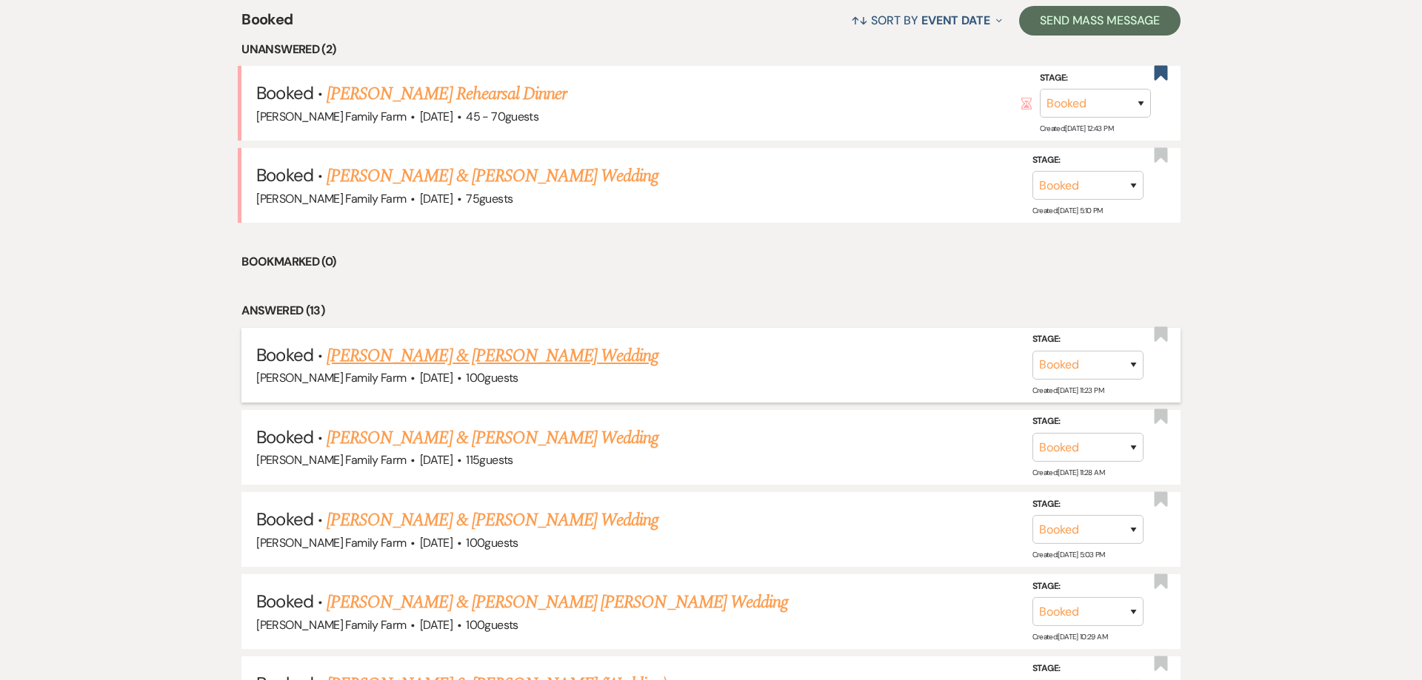
click at [579, 369] on link "[PERSON_NAME] & [PERSON_NAME] Wedding" at bounding box center [493, 356] width 332 height 27
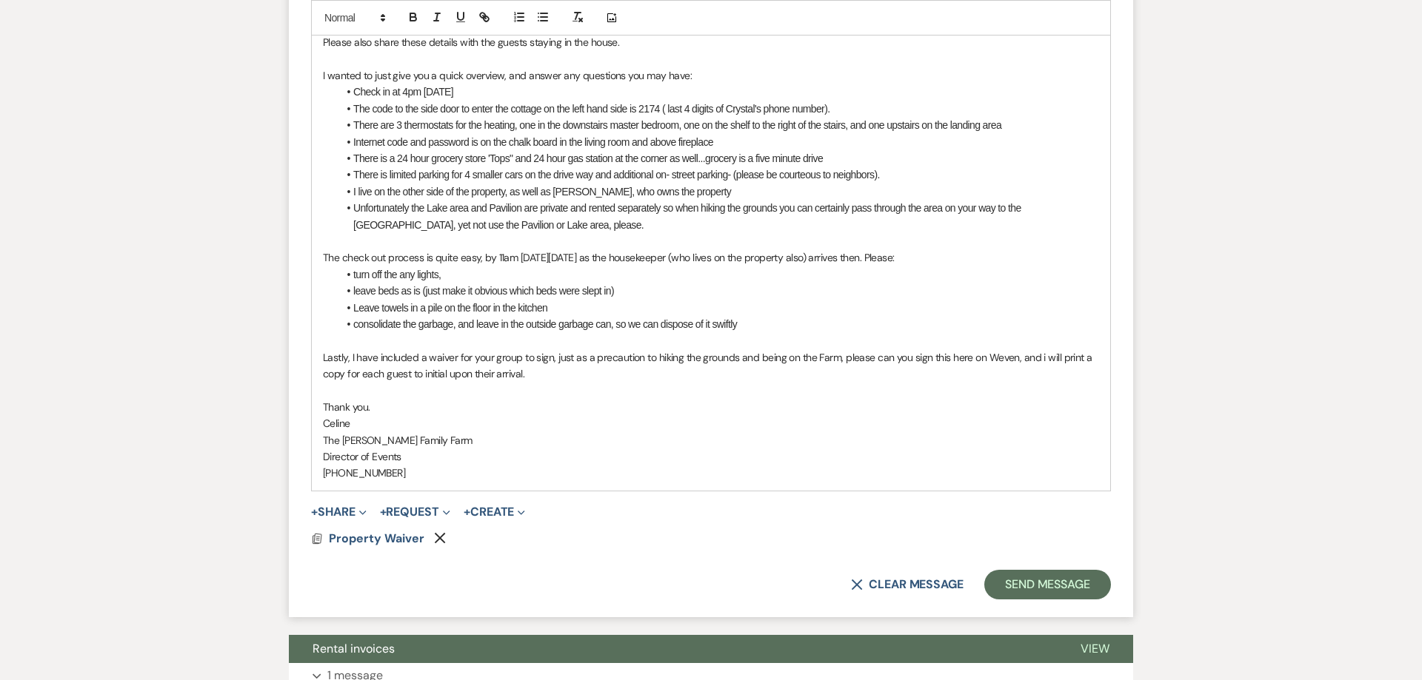
scroll to position [888, 0]
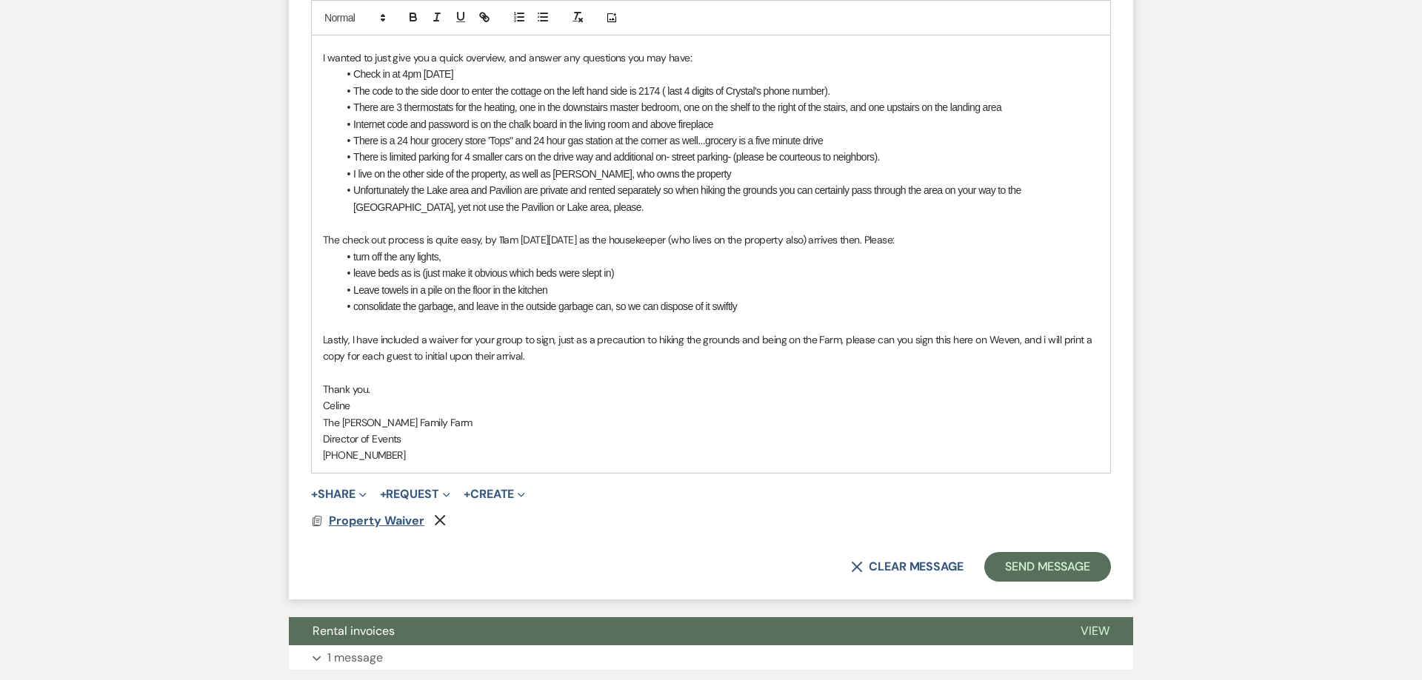
click at [379, 527] on span "Property Waiver" at bounding box center [377, 521] width 96 height 16
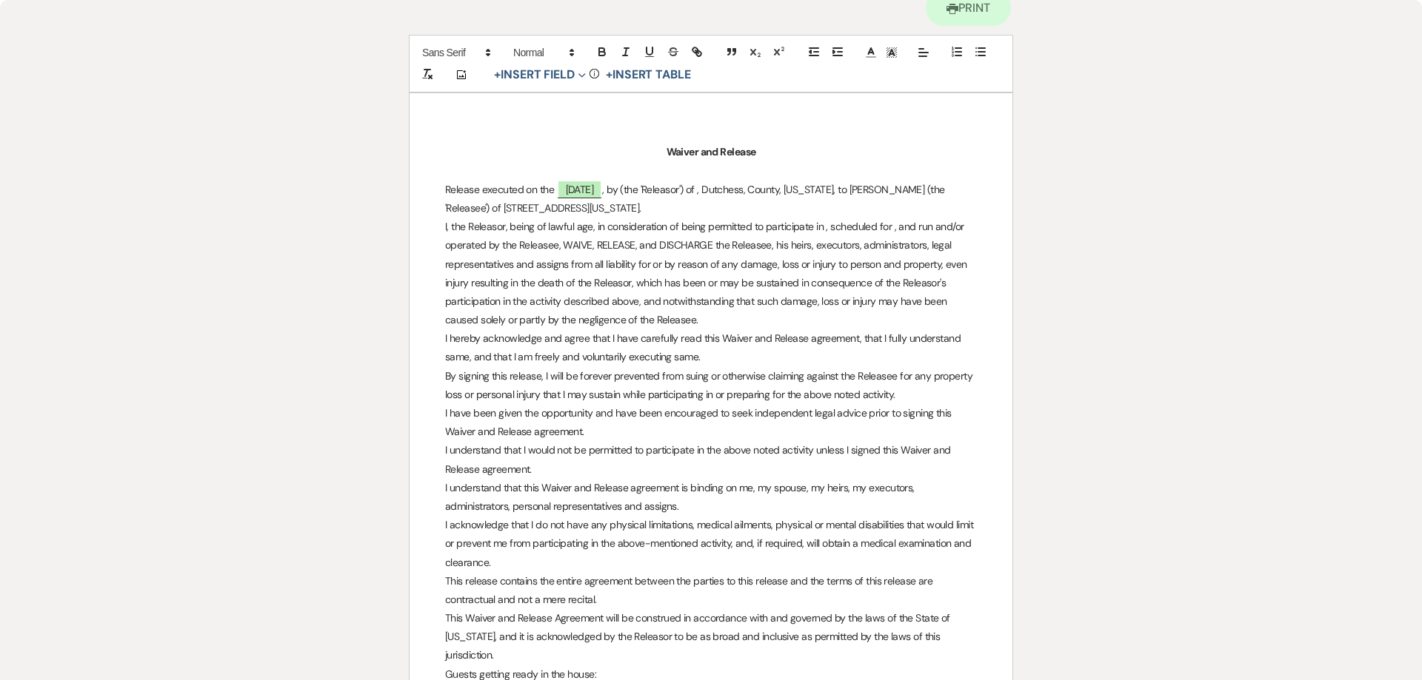
scroll to position [0, 0]
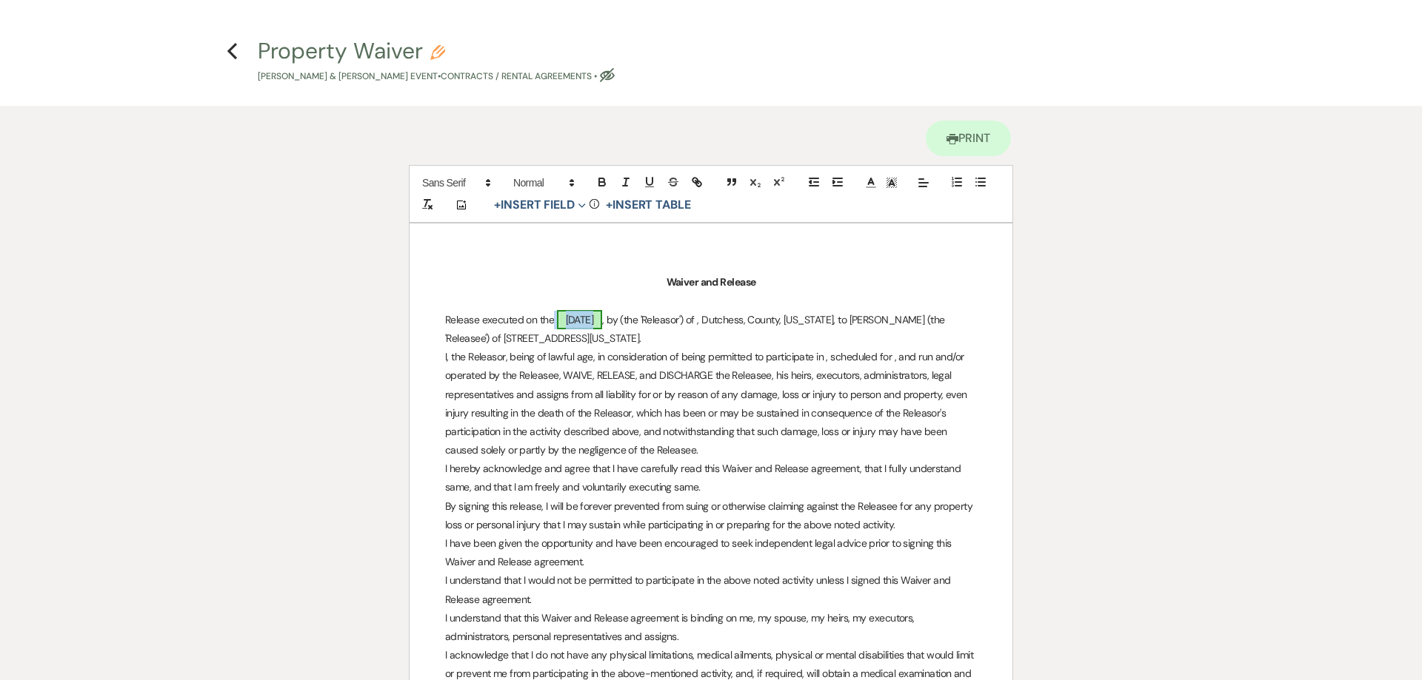
click at [577, 318] on span "[DATE]" at bounding box center [580, 319] width 46 height 19
select select "smartCustomField"
select select "owner"
select select "{{eventDate}}"
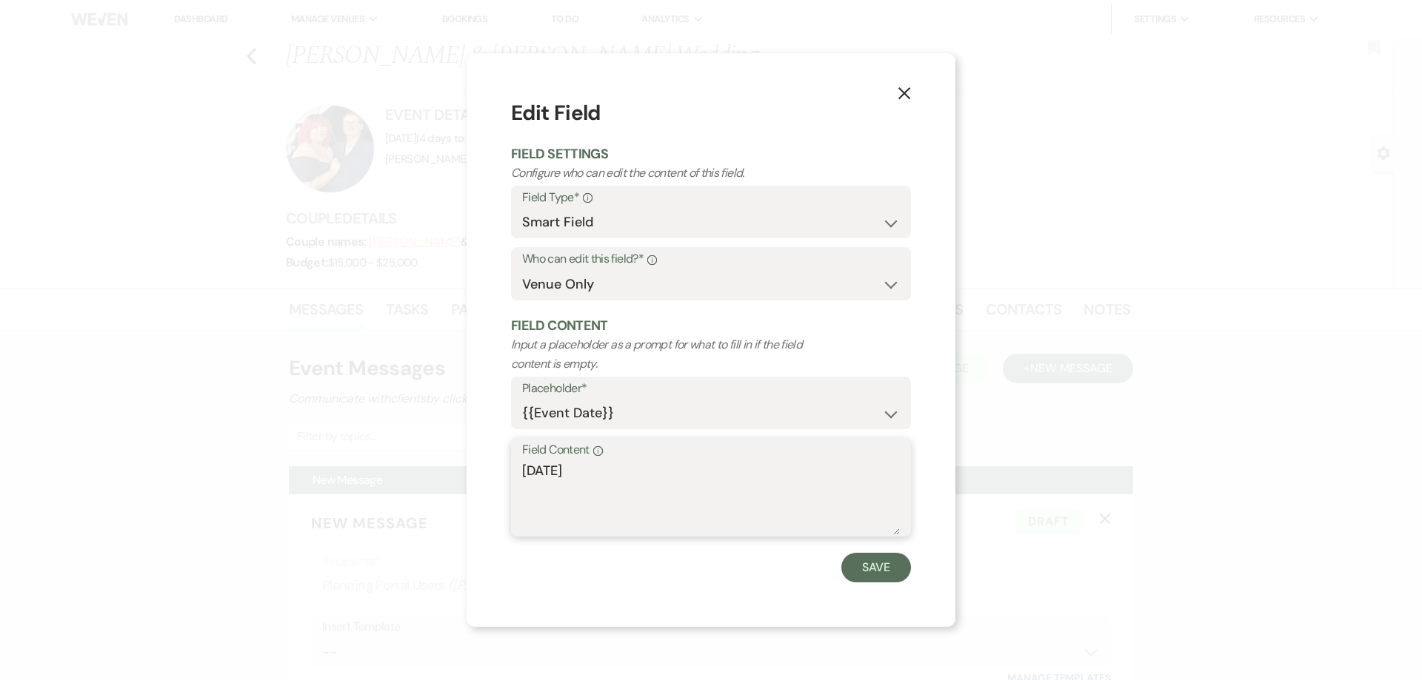
click at [559, 472] on textarea "[DATE]" at bounding box center [711, 498] width 378 height 74
type textarea "[DATE]"
click at [881, 570] on button "Save" at bounding box center [876, 568] width 70 height 30
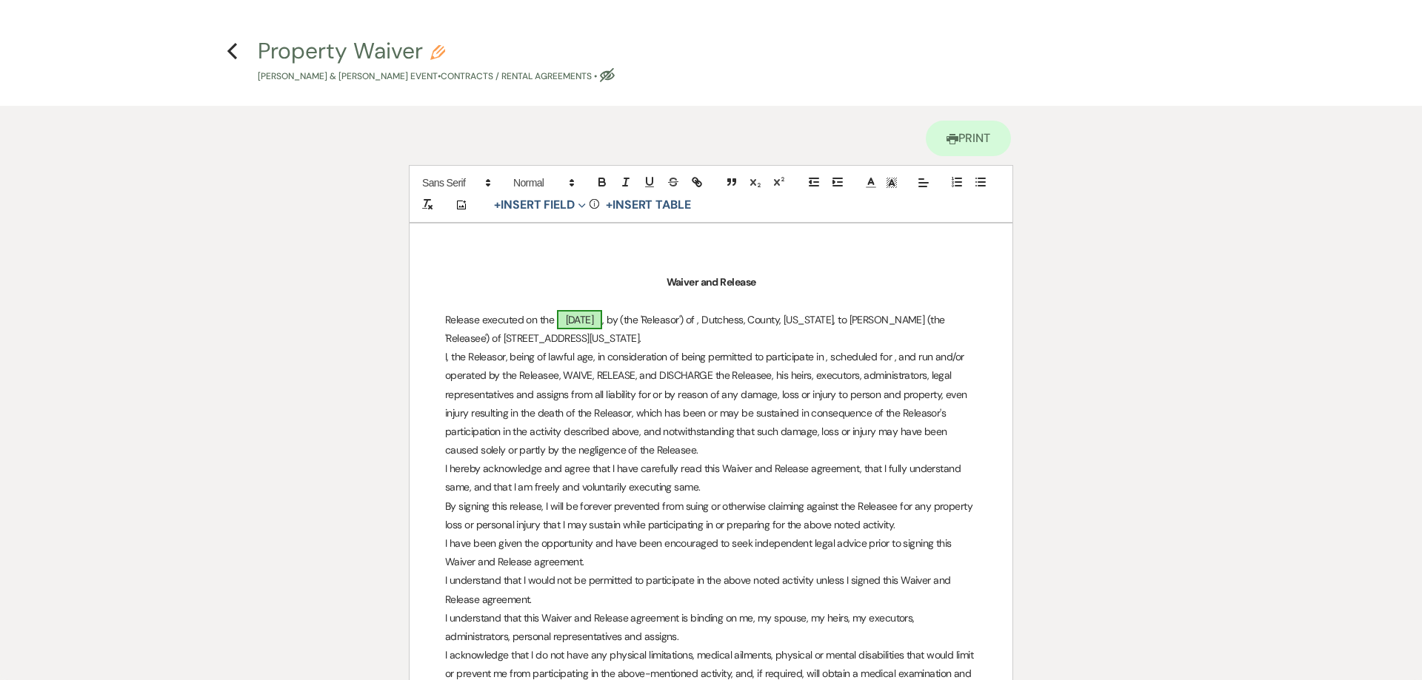
scroll to position [444, 0]
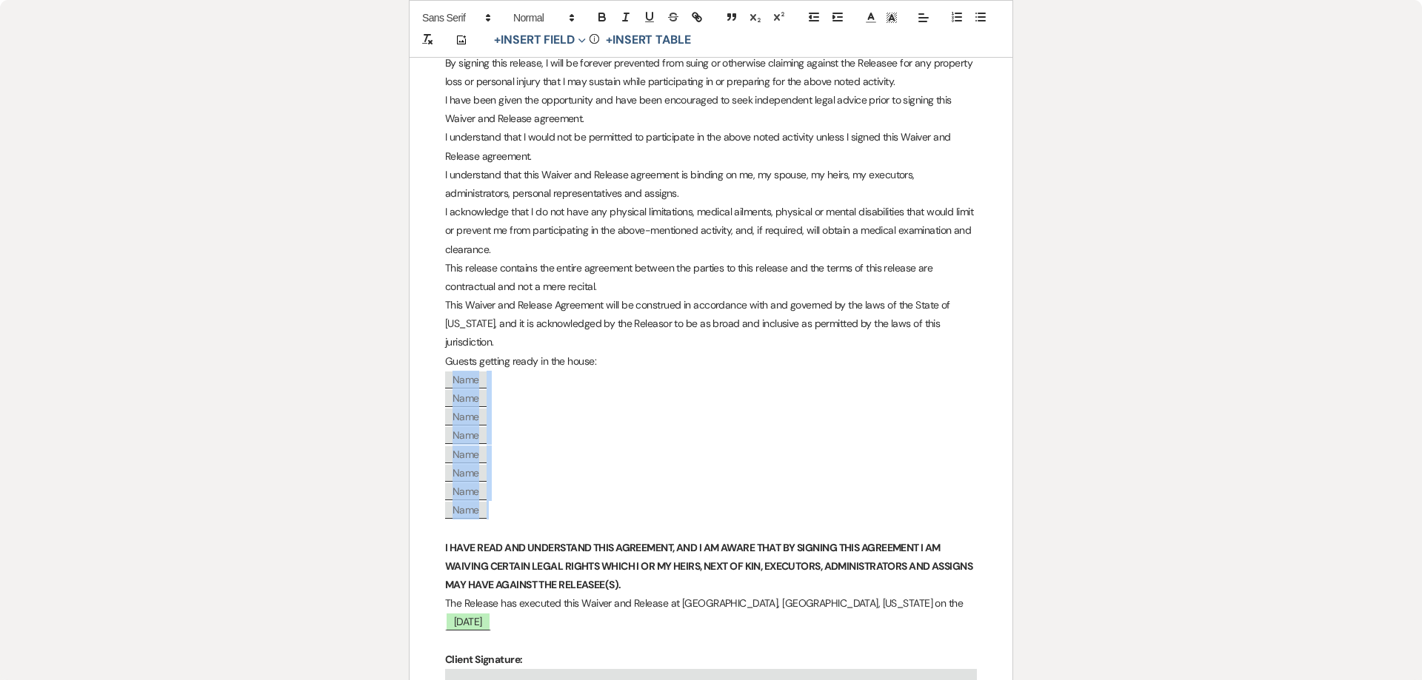
drag, startPoint x: 509, startPoint y: 501, endPoint x: 452, endPoint y: 361, distance: 151.5
click at [452, 361] on div "Waiver and Release Release executed on the [DATE] , by (the 'Releasor') of , Du…" at bounding box center [710, 425] width 603 height 1291
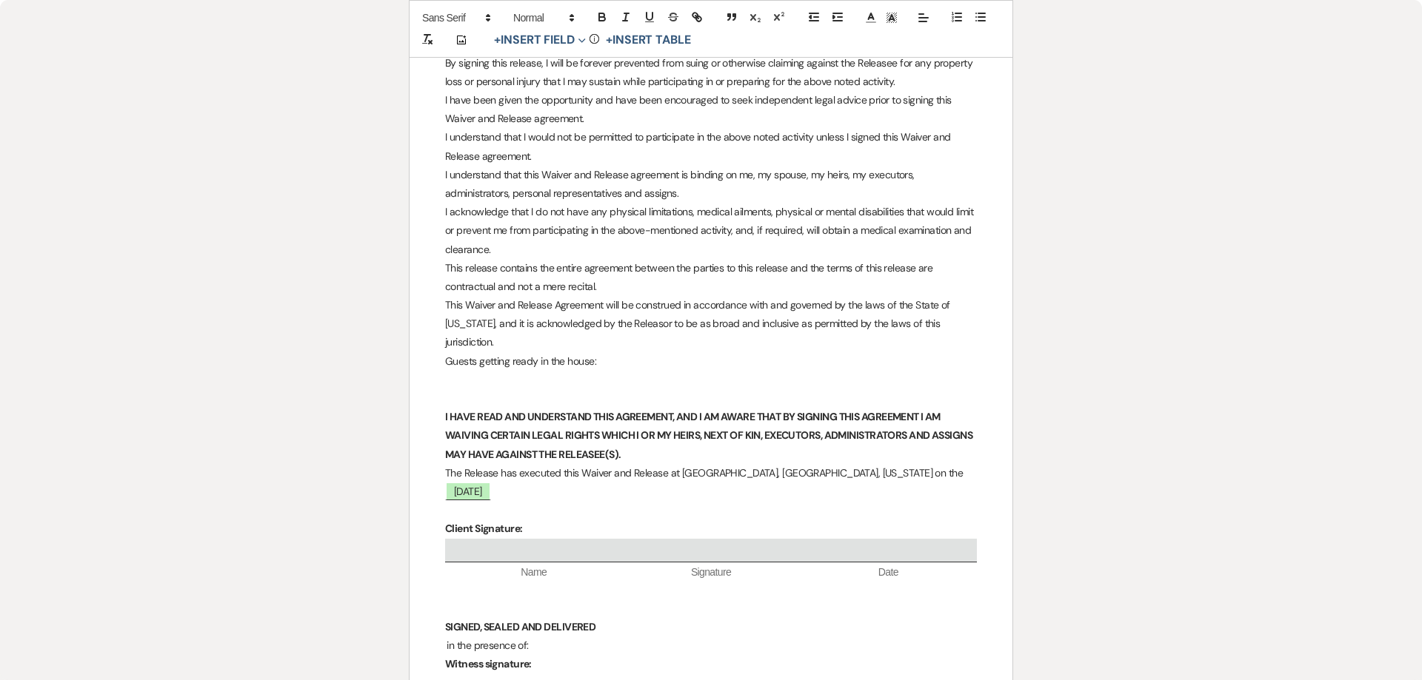
scroll to position [443, 0]
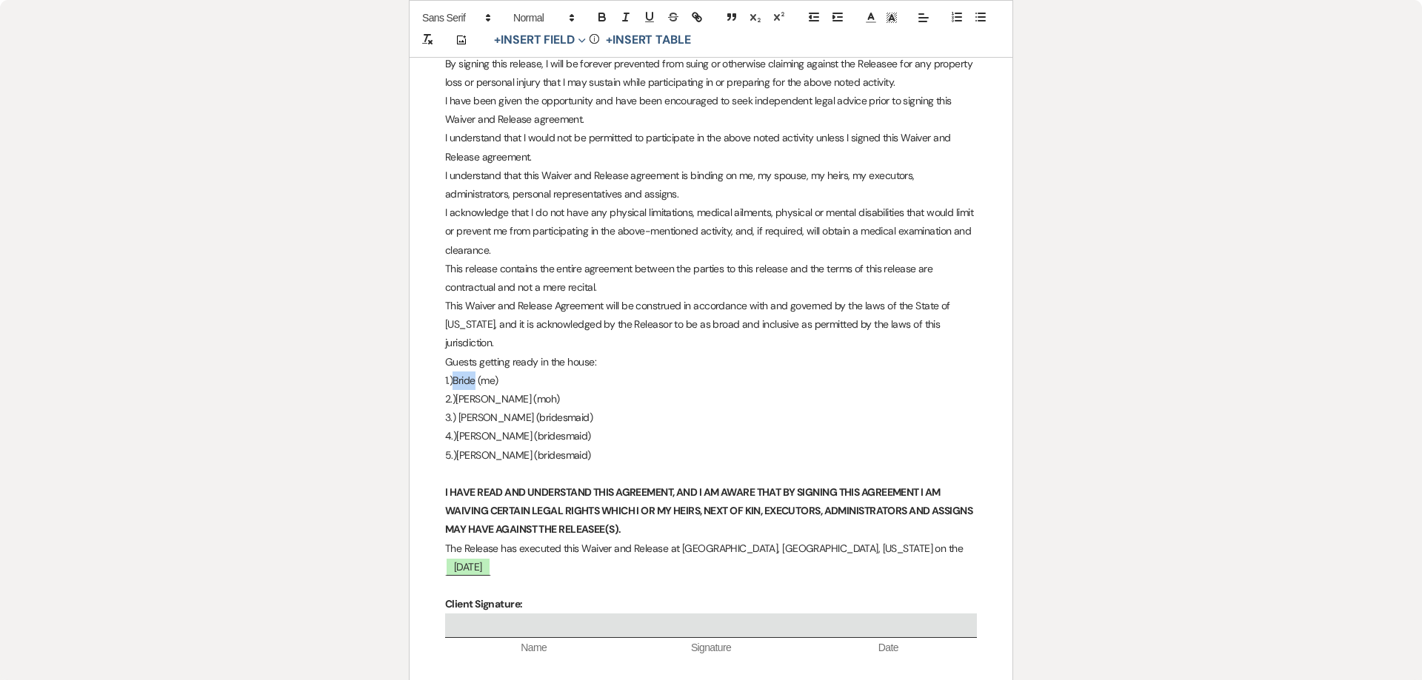
drag, startPoint x: 476, startPoint y: 364, endPoint x: 452, endPoint y: 370, distance: 24.4
click at [452, 372] on p "1.)Bride (me)" at bounding box center [711, 381] width 532 height 19
drag, startPoint x: 473, startPoint y: 365, endPoint x: 461, endPoint y: 365, distance: 11.8
click at [461, 372] on p "1.) (me)" at bounding box center [711, 381] width 532 height 19
paste div
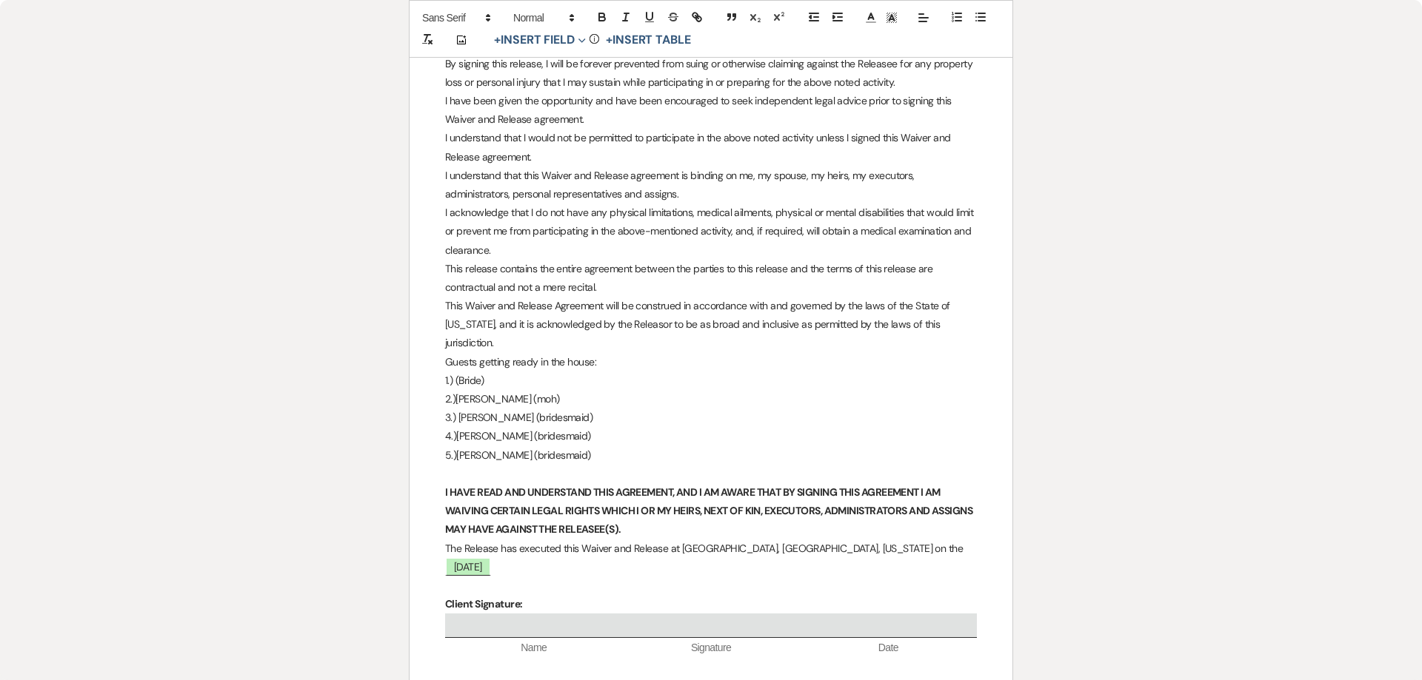
click at [454, 372] on p "1.) (Bride)" at bounding box center [711, 381] width 532 height 19
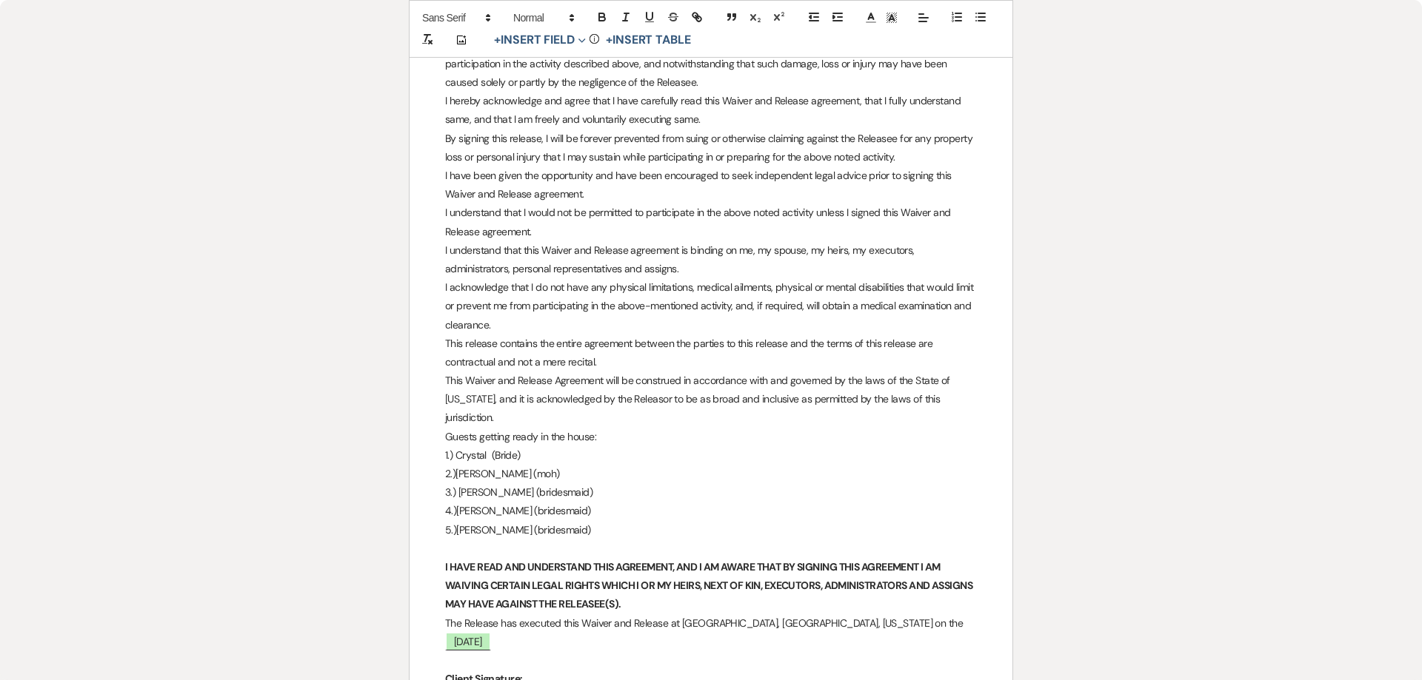
scroll to position [444, 0]
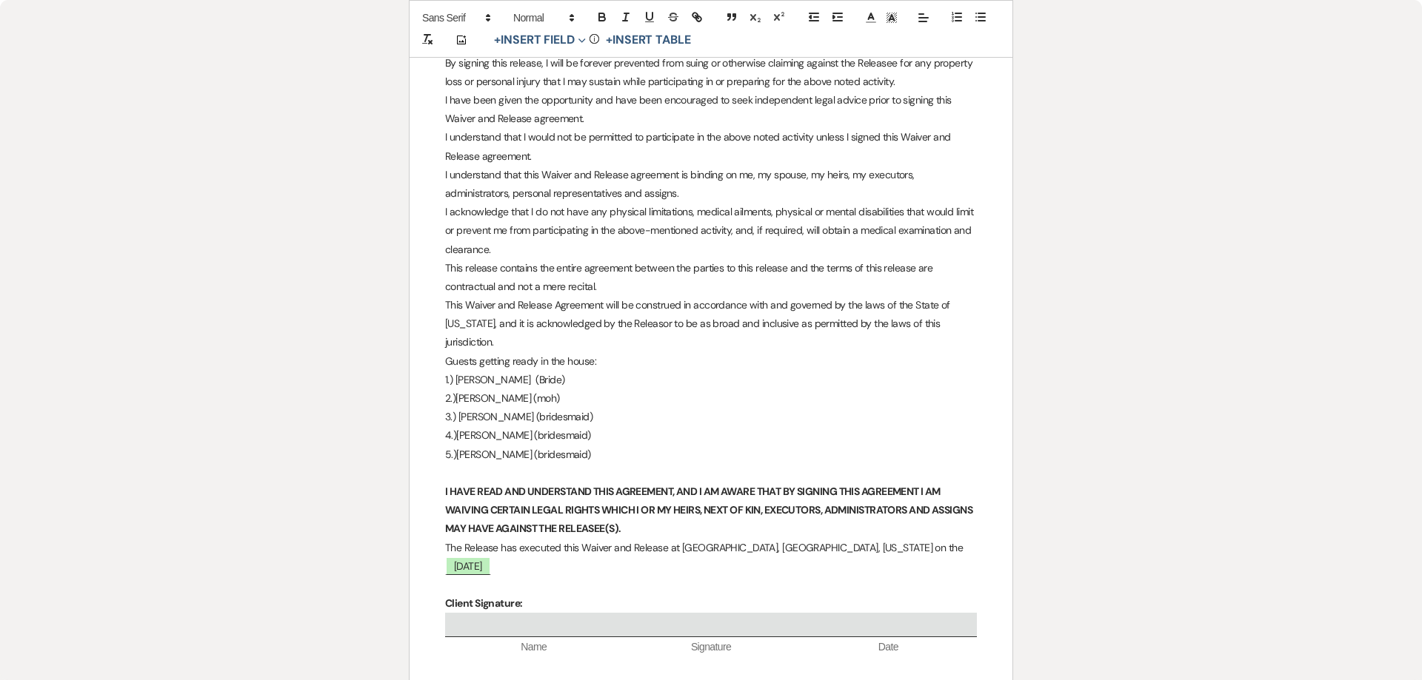
click at [561, 446] on p "5.)[PERSON_NAME] (bridesmaid)" at bounding box center [711, 455] width 532 height 19
click at [572, 446] on p "5.)[PERSON_NAME] (bridesmaid)" at bounding box center [711, 455] width 532 height 19
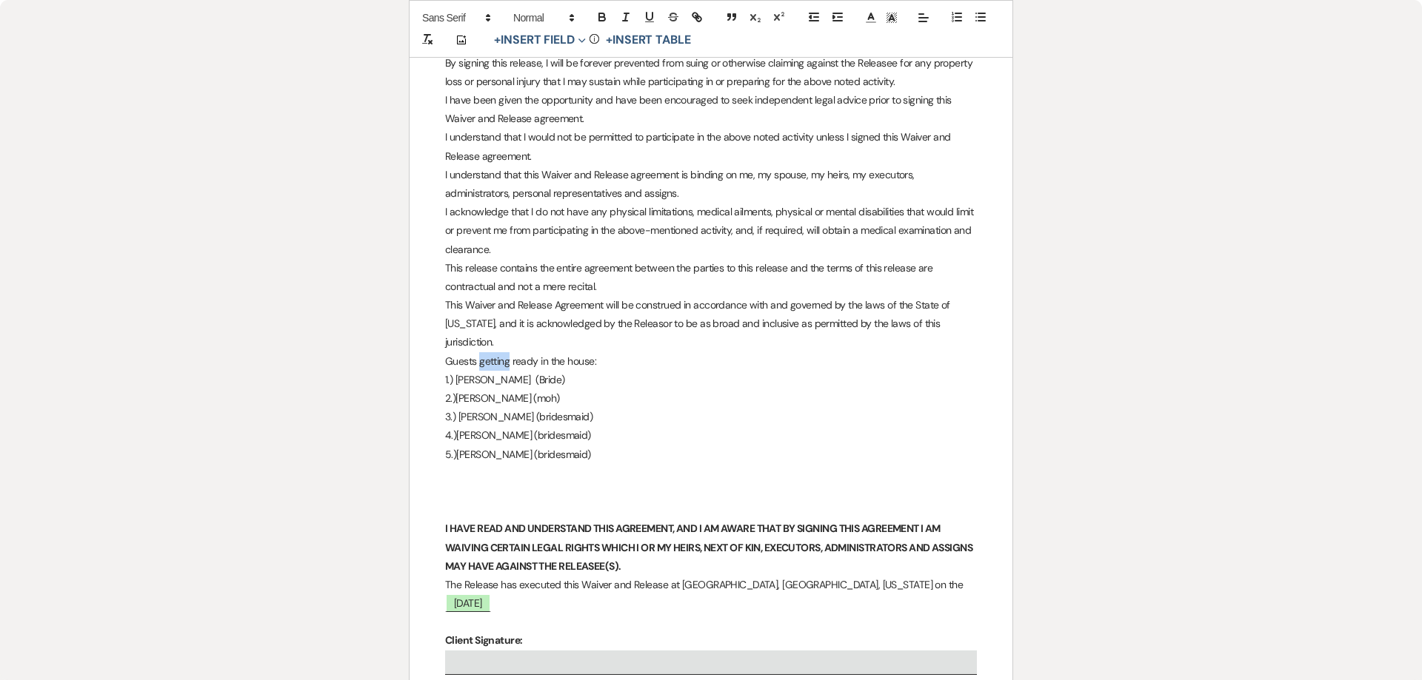
drag, startPoint x: 480, startPoint y: 346, endPoint x: 507, endPoint y: 346, distance: 27.4
click at [507, 352] on p "Guests getting ready in the house:" at bounding box center [711, 361] width 532 height 19
click at [592, 389] on p "2.)[PERSON_NAME] (moh)" at bounding box center [711, 398] width 532 height 19
drag, startPoint x: 581, startPoint y: 347, endPoint x: 435, endPoint y: 344, distance: 145.9
click at [435, 344] on div "Waiver and Release Release executed on the [DATE] , by (the 'Releasor') of , Du…" at bounding box center [710, 416] width 603 height 1273
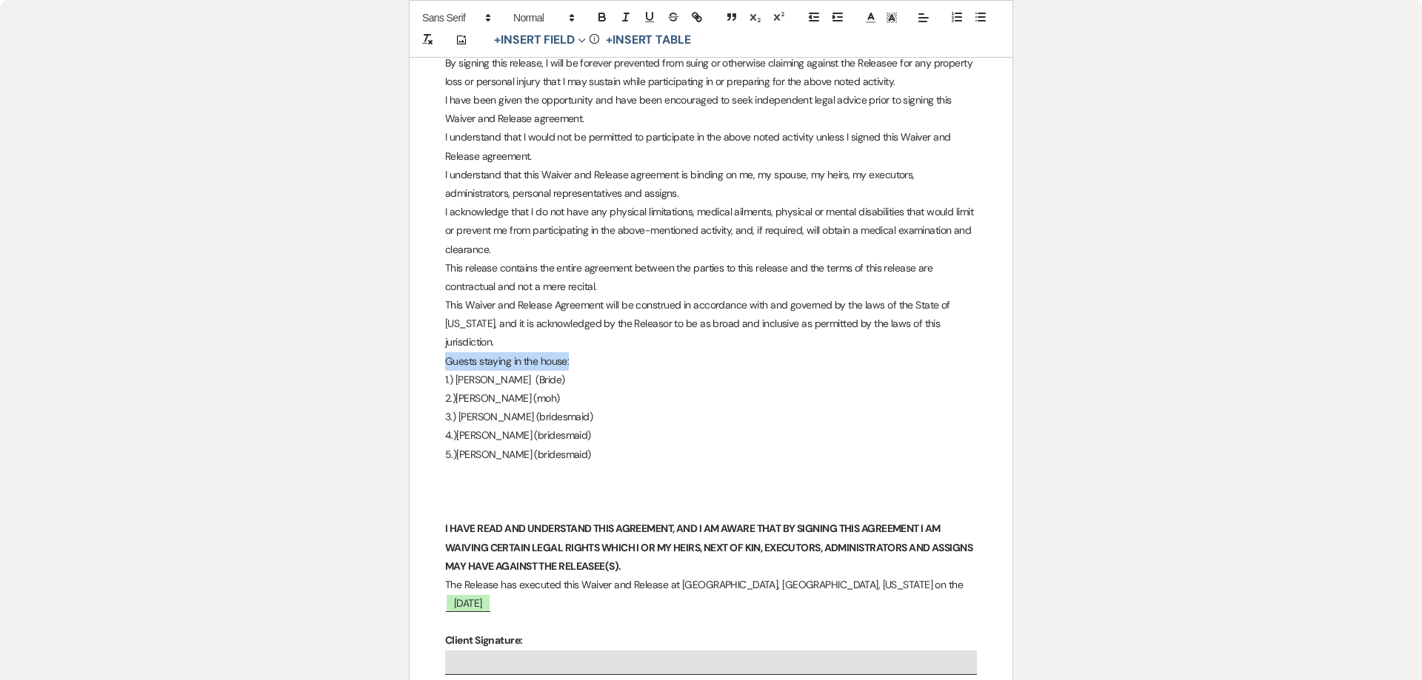
copy p "Guests staying in the house:"
click at [574, 446] on p "5.)[PERSON_NAME] (bridesmaid)" at bounding box center [711, 455] width 532 height 19
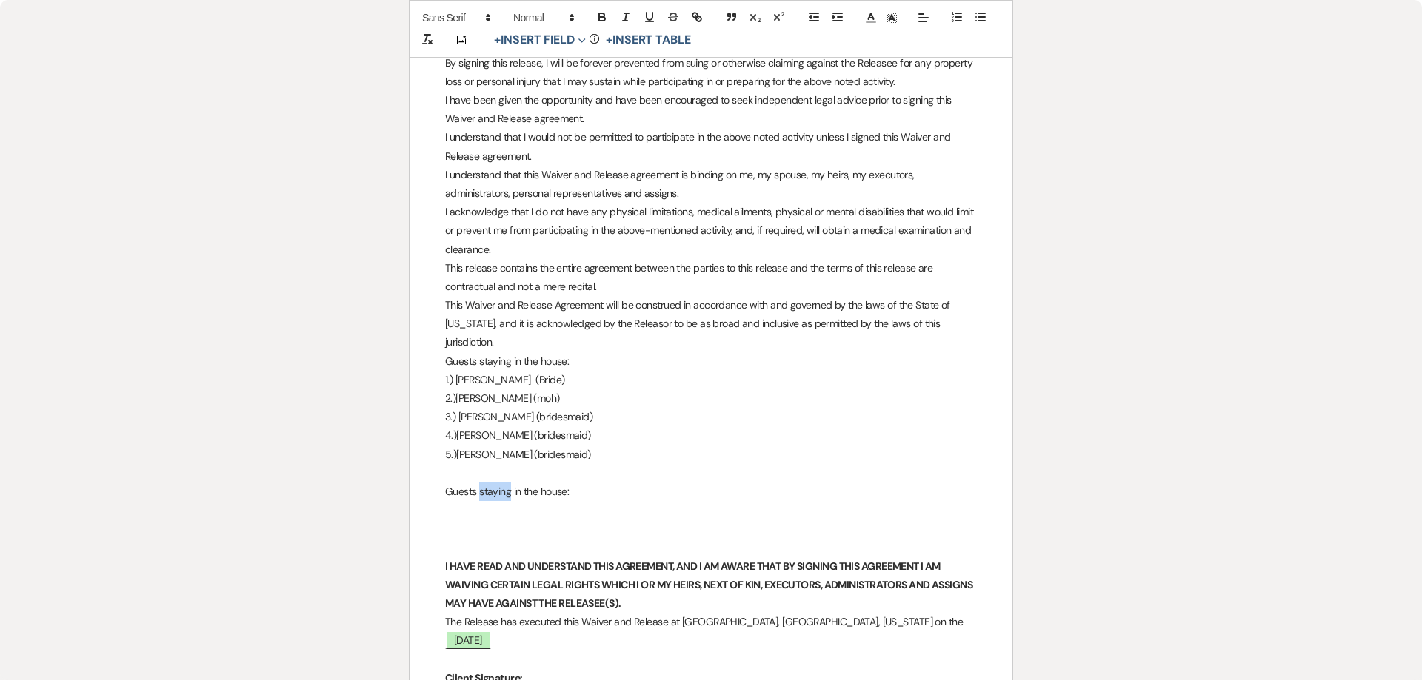
drag, startPoint x: 479, startPoint y: 477, endPoint x: 512, endPoint y: 478, distance: 32.6
click at [512, 483] on p "Guests staying in the house:" at bounding box center [711, 492] width 532 height 19
click at [619, 483] on p "Guests getting ready in the house:" at bounding box center [711, 492] width 532 height 19
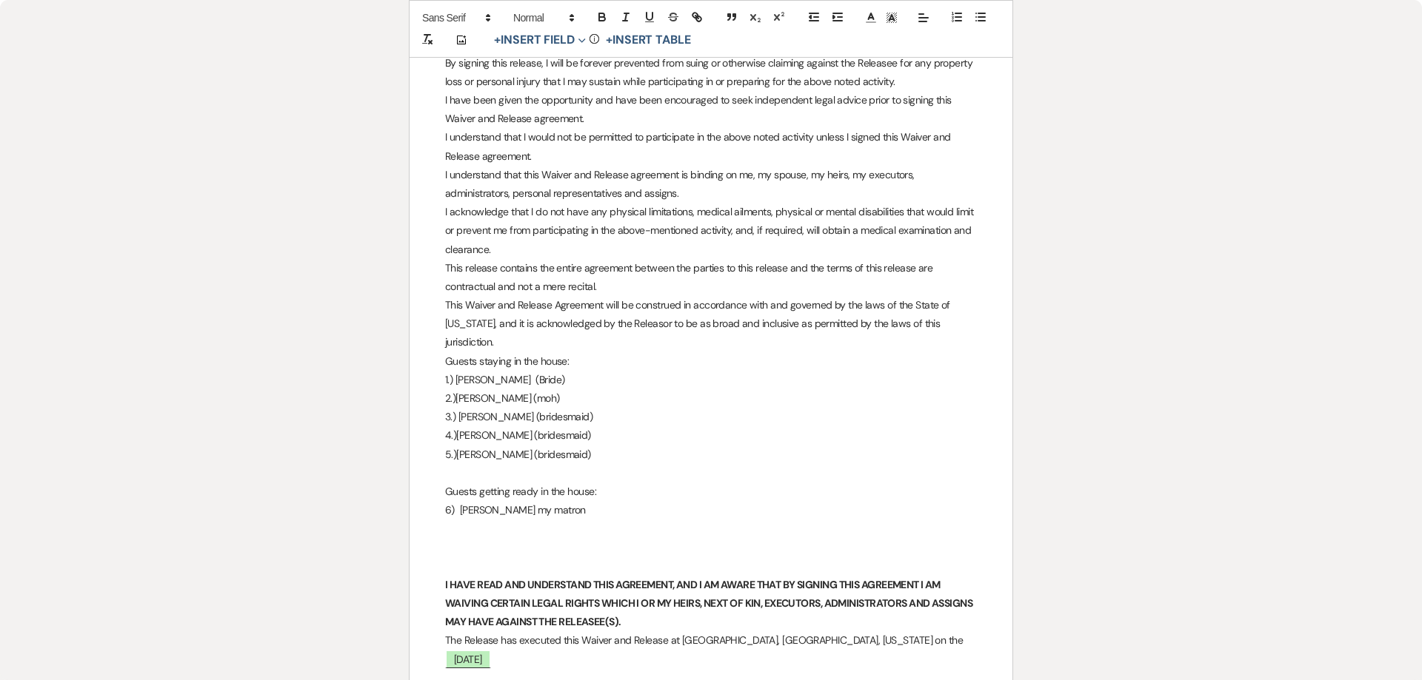
click at [452, 501] on p "6) [PERSON_NAME] my matron" at bounding box center [711, 510] width 532 height 19
drag, startPoint x: 514, startPoint y: 495, endPoint x: 502, endPoint y: 495, distance: 11.9
click at [502, 501] on p "6.) [PERSON_NAME] my matron" at bounding box center [711, 510] width 532 height 19
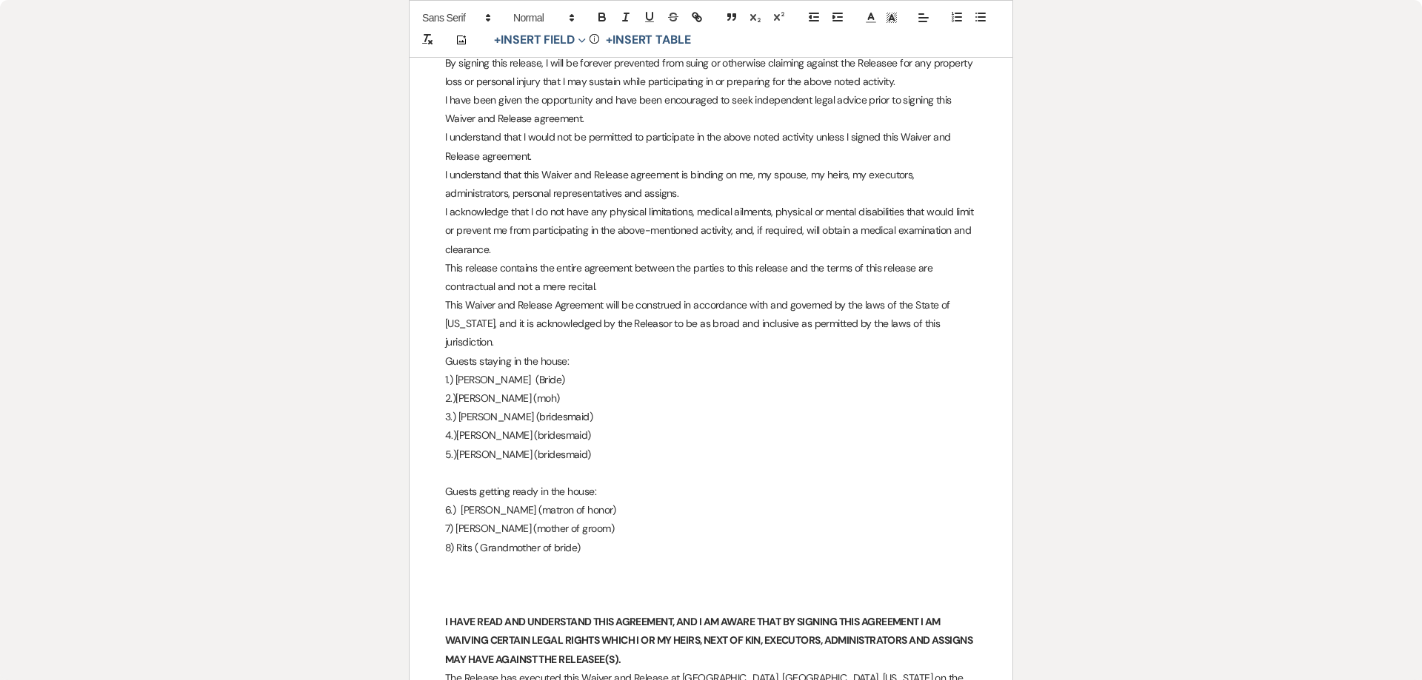
click at [468, 539] on p "8) Rits ( Grandmother of bride)" at bounding box center [711, 548] width 532 height 19
click at [607, 539] on p "8) [PERSON_NAME] ( Grandmother of bride)" at bounding box center [711, 548] width 532 height 19
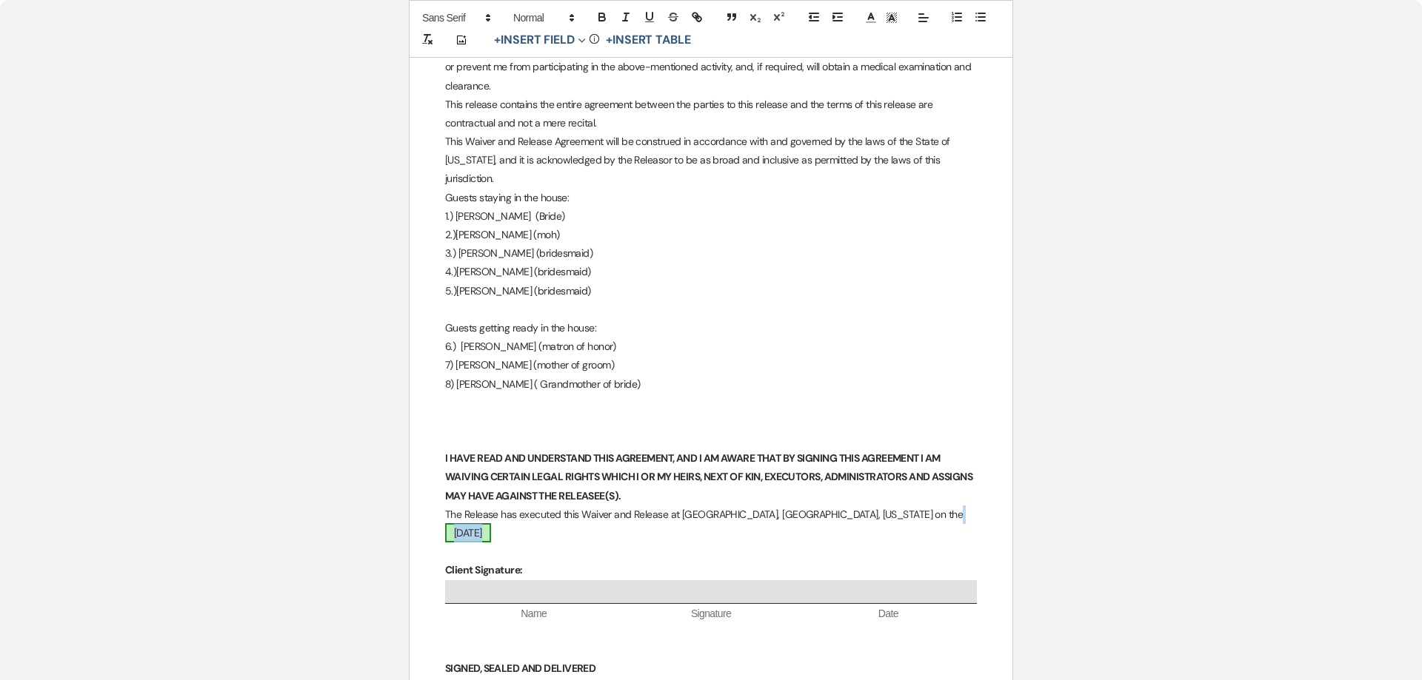
click at [491, 523] on span "[DATE]" at bounding box center [468, 532] width 46 height 19
select select "smartCustomField"
select select "owner"
select select "{{eventDate}}"
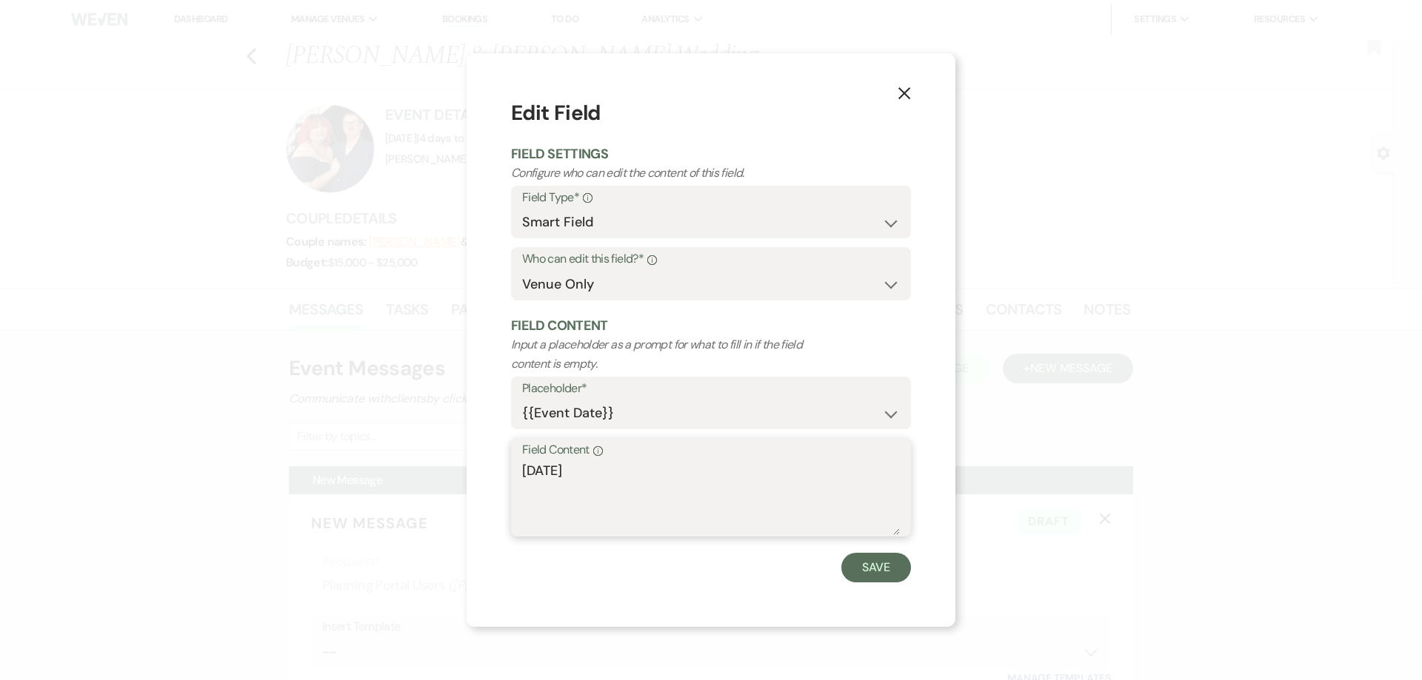
click at [561, 472] on textarea "[DATE]" at bounding box center [711, 498] width 378 height 74
type textarea "[DATE]"
click at [889, 565] on button "Save" at bounding box center [876, 568] width 70 height 30
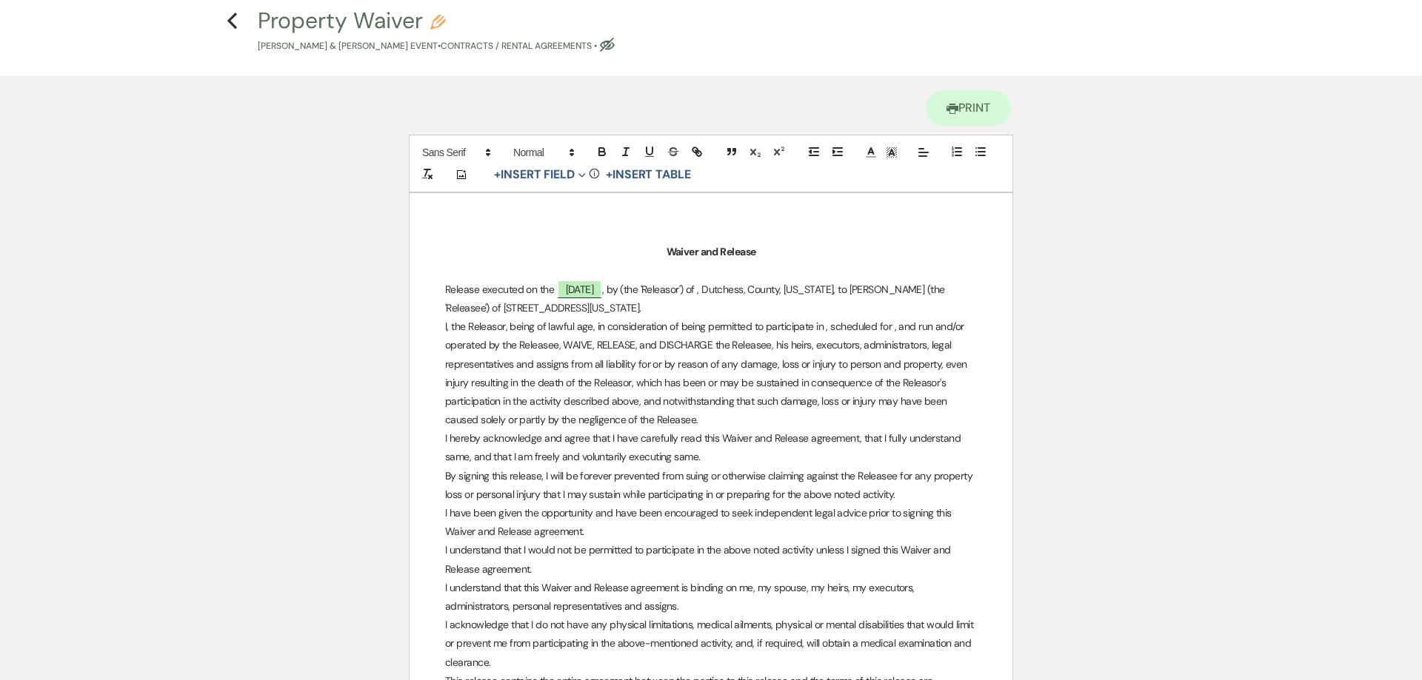
scroll to position [0, 0]
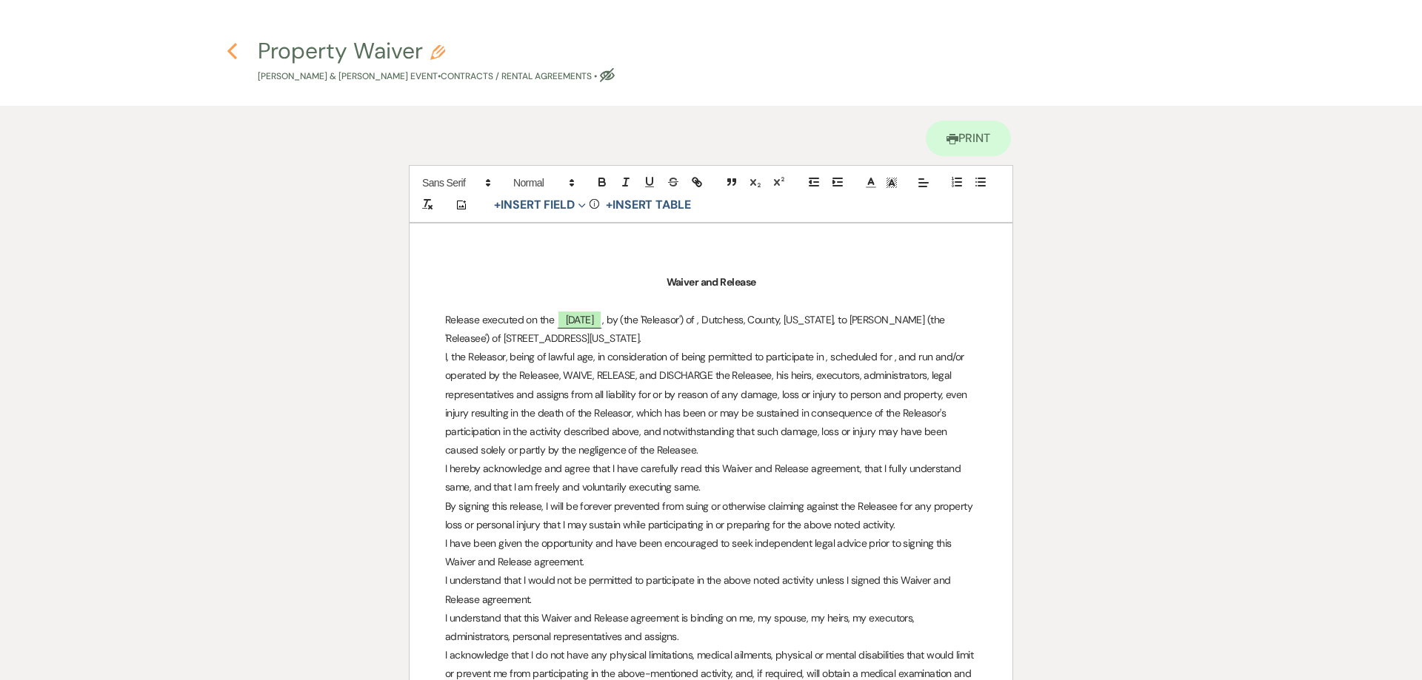
click at [229, 52] on use "button" at bounding box center [232, 51] width 10 height 16
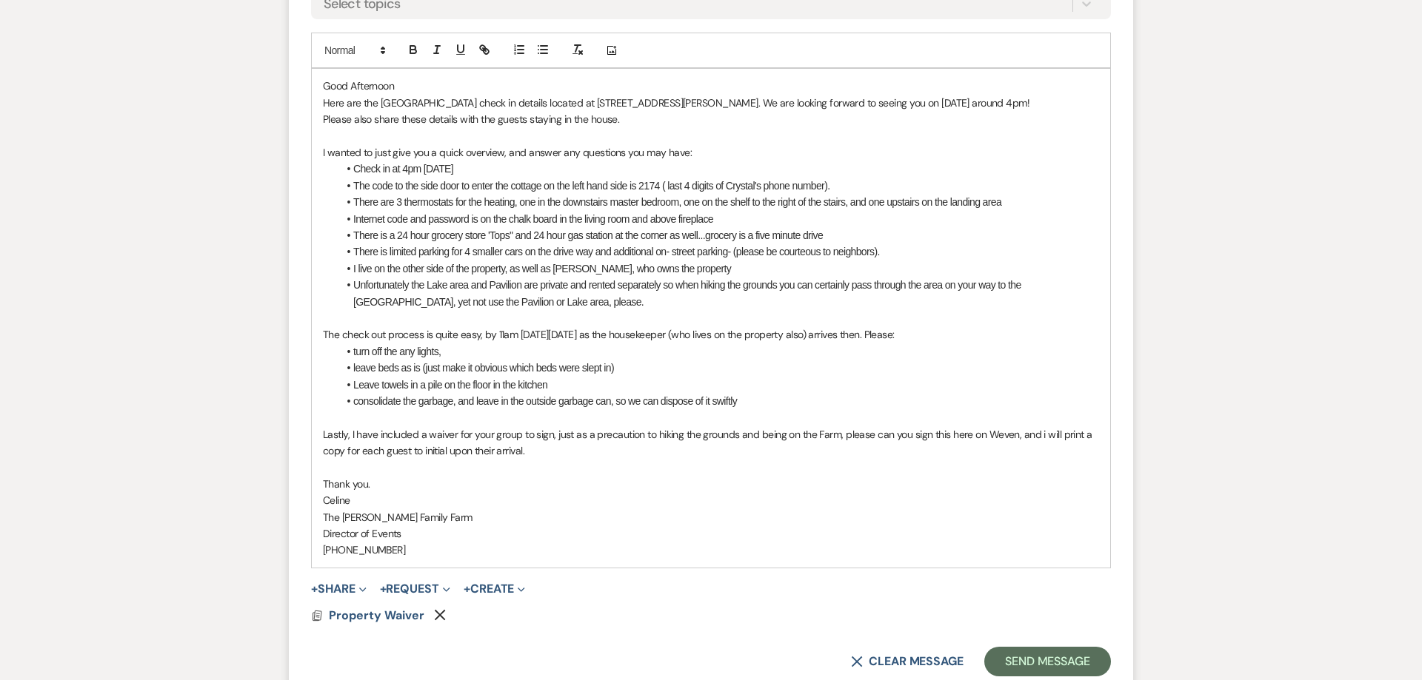
scroll to position [472, 0]
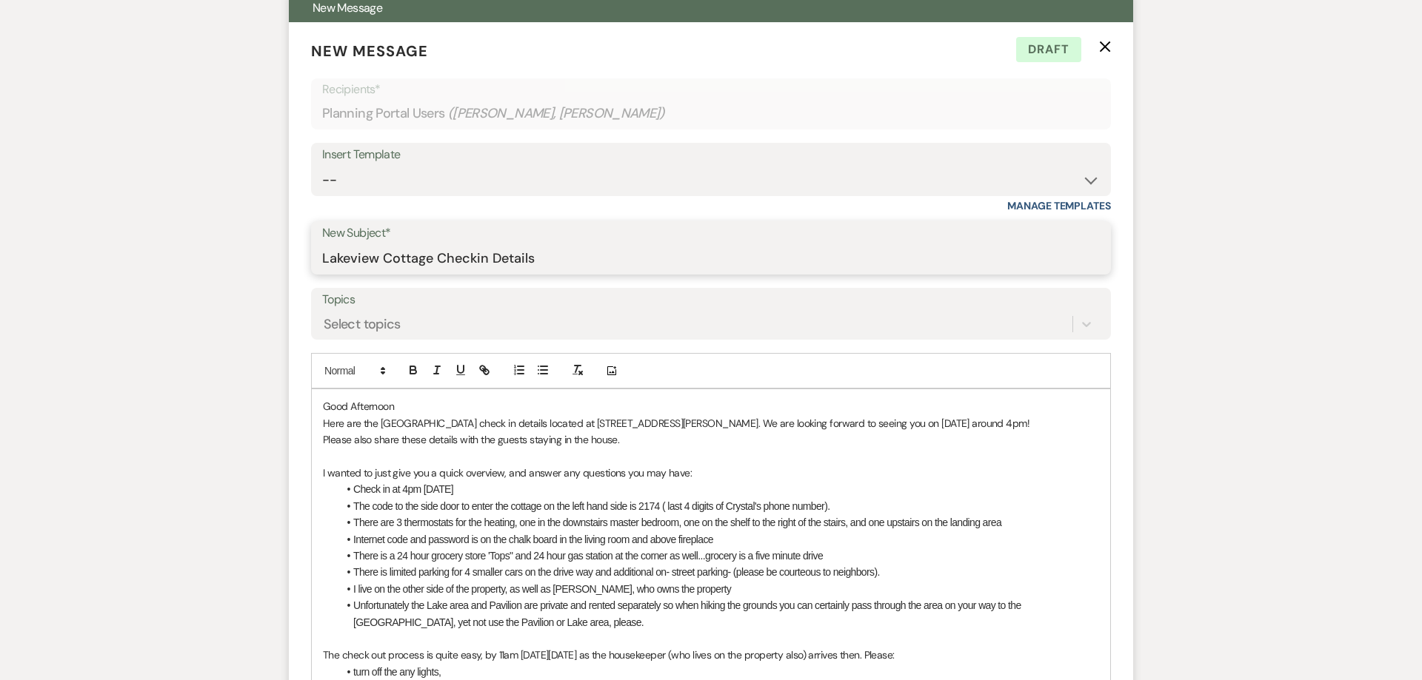
click at [553, 257] on input "Lakeview Cottage Checkin Details" at bounding box center [710, 259] width 777 height 29
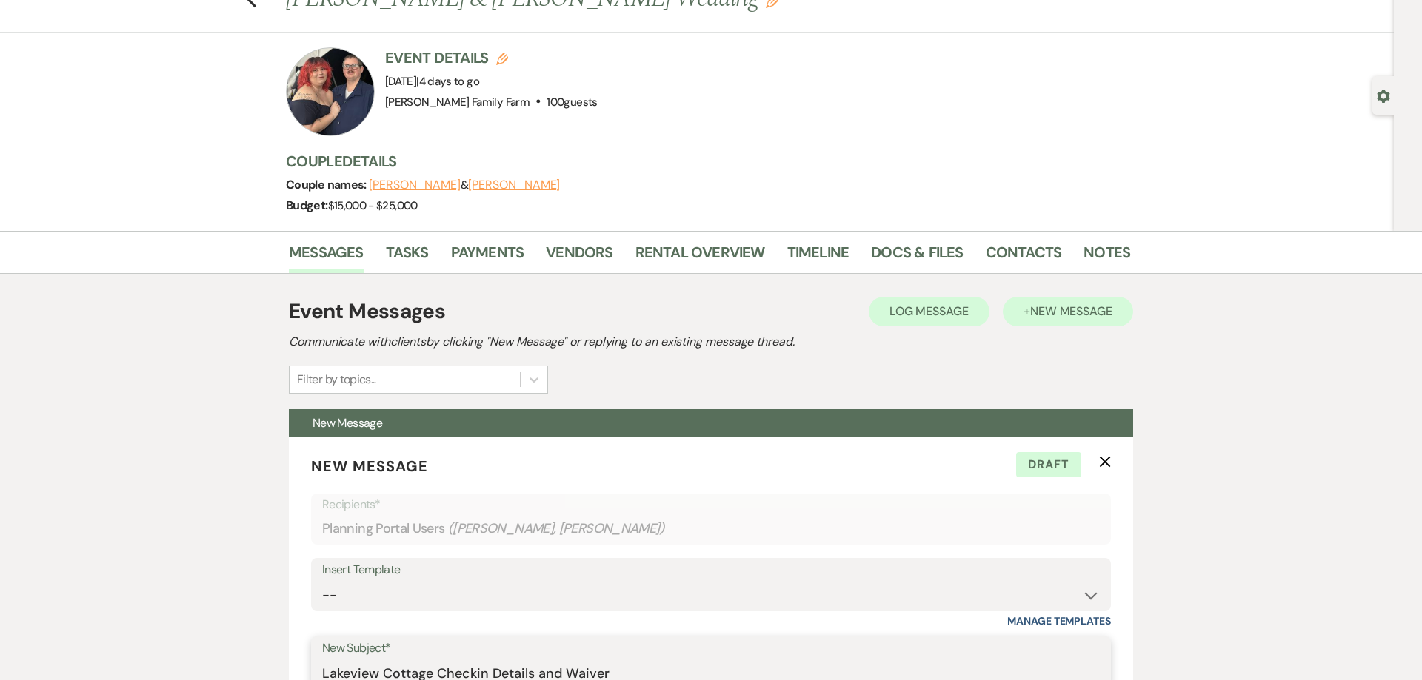
scroll to position [56, 0]
type input "Lakeview Cottage Checkin Details and Waiver"
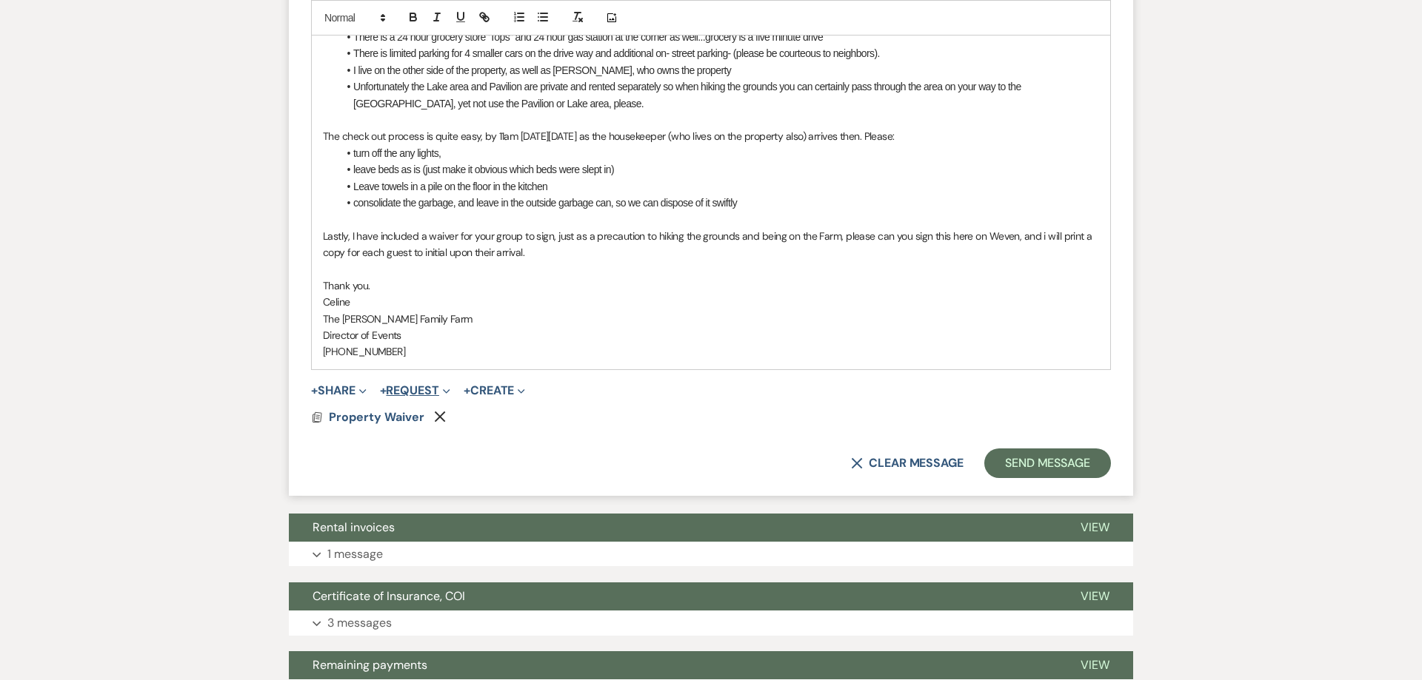
scroll to position [982, 0]
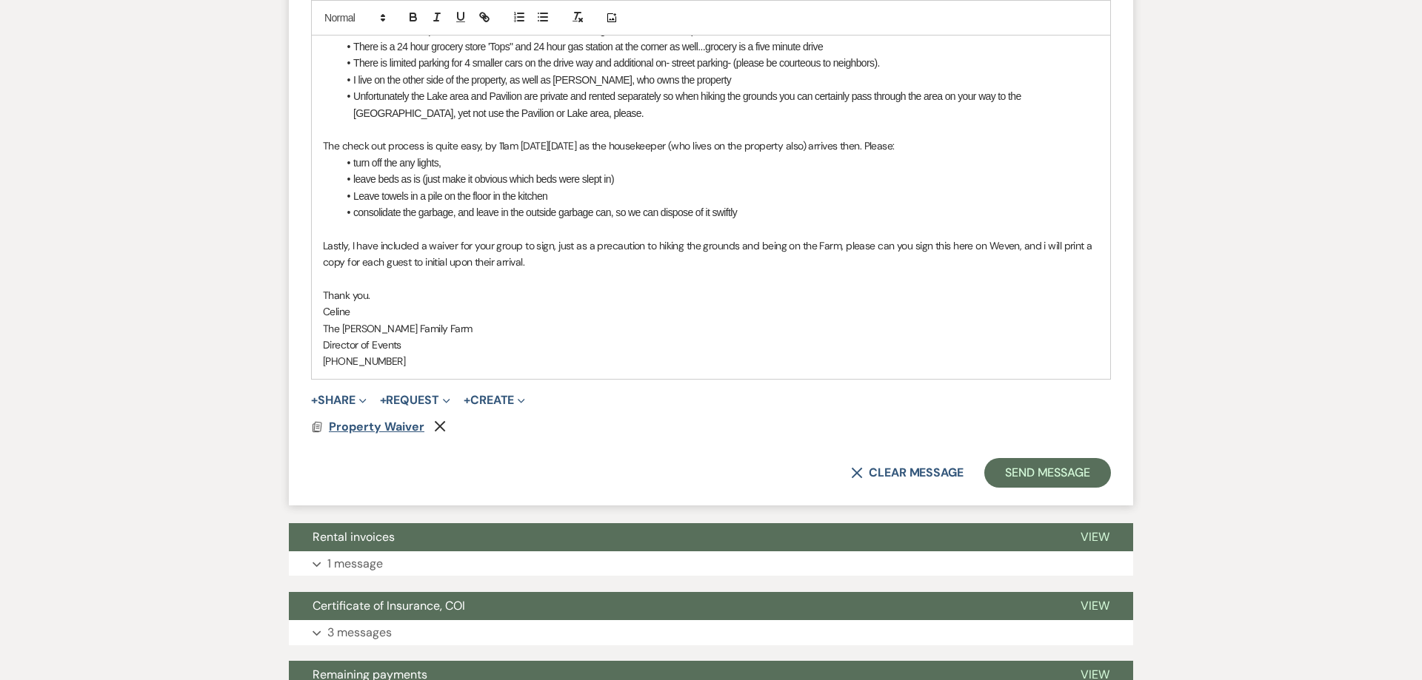
click at [396, 426] on span "Property Waiver" at bounding box center [377, 427] width 96 height 16
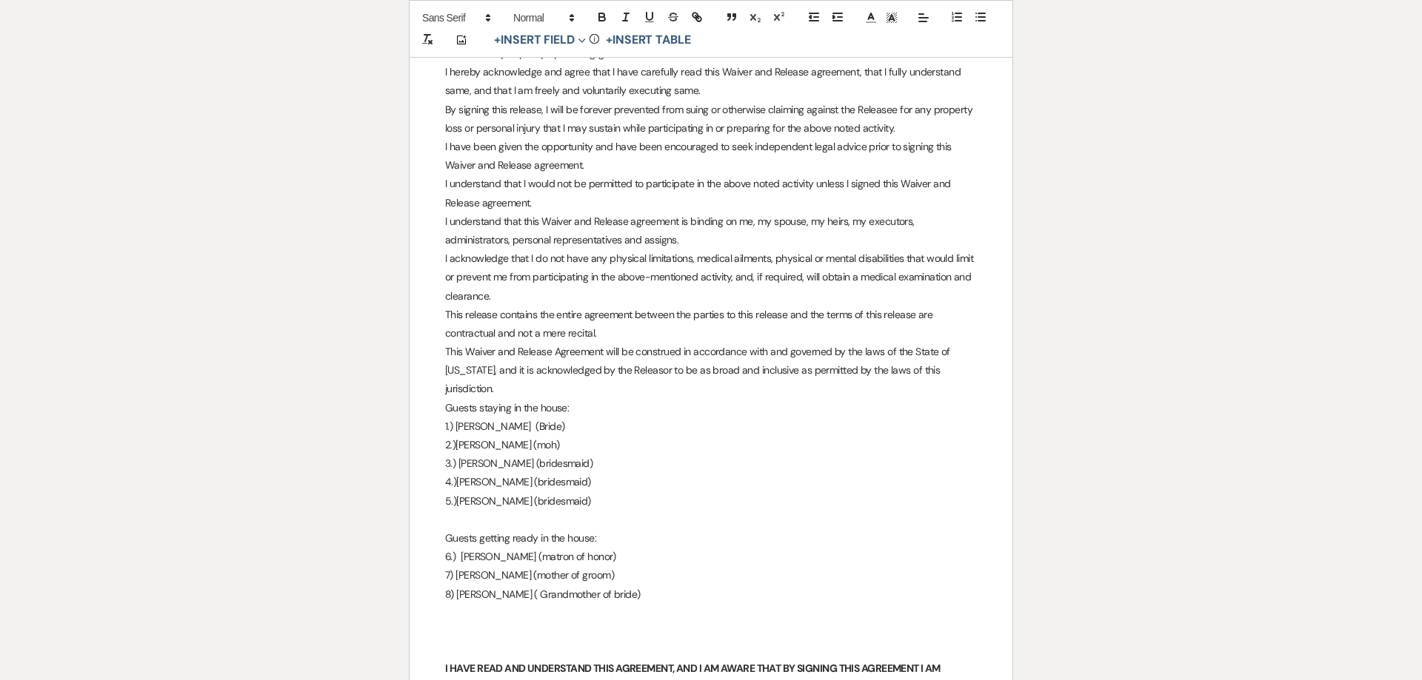
scroll to position [606, 0]
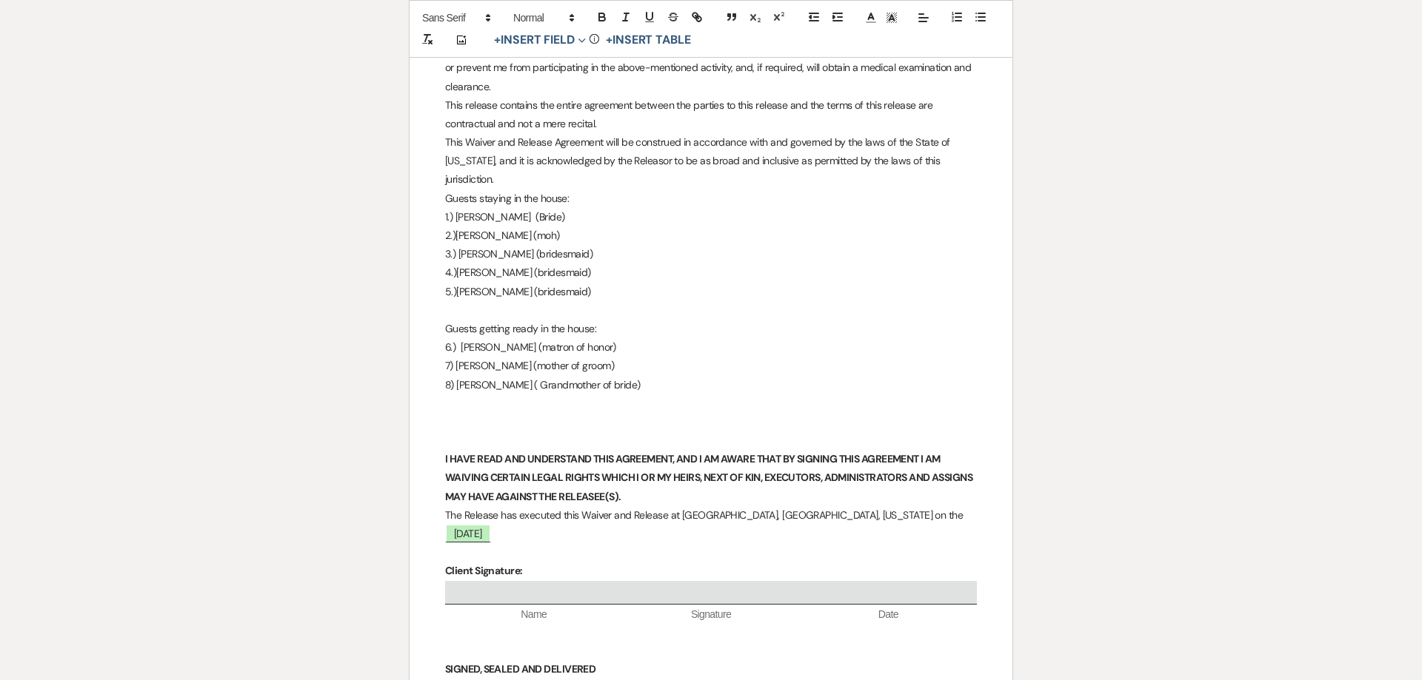
click at [490, 227] on p "2.)[PERSON_NAME] (moh)" at bounding box center [711, 236] width 532 height 19
click at [489, 245] on p "3.) [PERSON_NAME] (bridesmaid)" at bounding box center [711, 254] width 532 height 19
click at [482, 264] on p "4.)[PERSON_NAME] (bridesmaid)" at bounding box center [711, 273] width 532 height 19
click at [476, 227] on p "2.)[PERSON_NAME] (moh)" at bounding box center [711, 236] width 532 height 19
click at [478, 245] on p "3.) [PERSON_NAME] (bridesmaid)" at bounding box center [711, 254] width 532 height 19
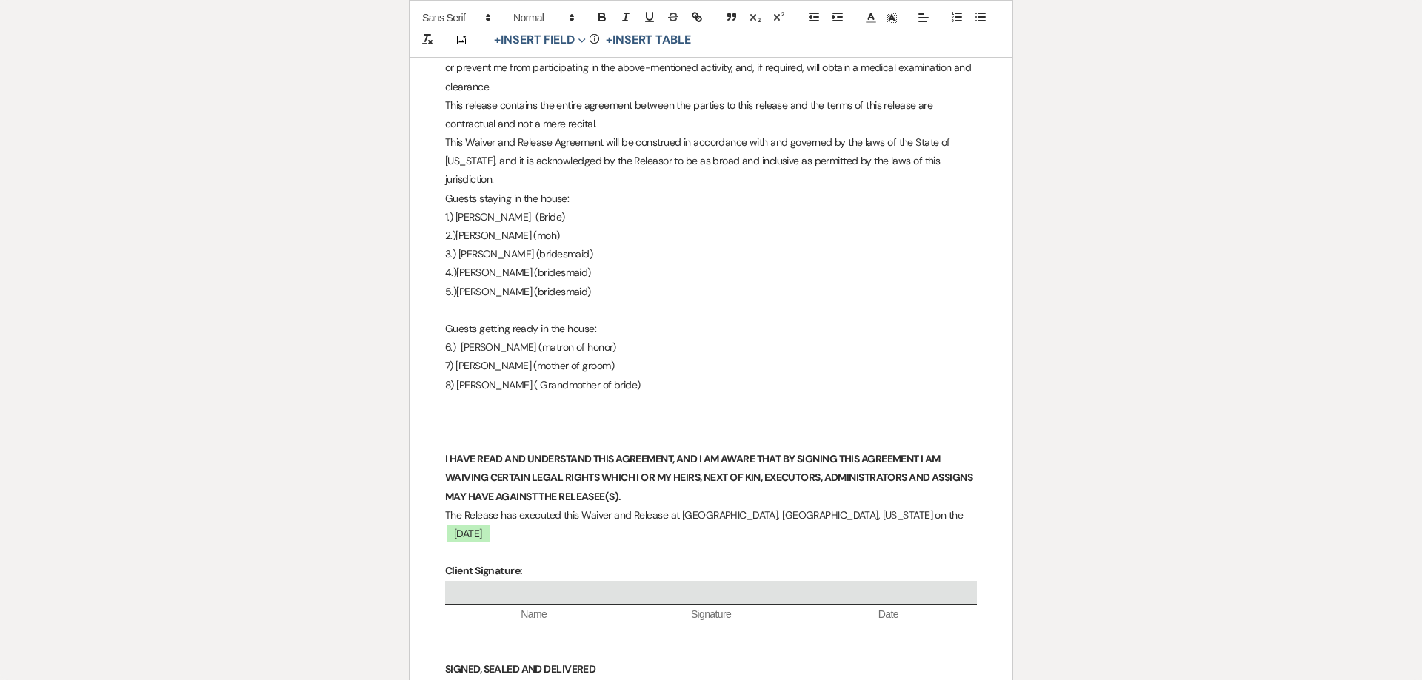
click at [486, 264] on p "4.)[PERSON_NAME] (bridesmaid)" at bounding box center [711, 273] width 532 height 19
click at [484, 283] on p "5.)[PERSON_NAME] (bridesmaid)" at bounding box center [711, 292] width 532 height 19
click at [475, 376] on p "8) [PERSON_NAME] ( Grandmother of bride)" at bounding box center [711, 385] width 532 height 19
drag, startPoint x: 527, startPoint y: 198, endPoint x: 489, endPoint y: 199, distance: 38.5
click at [489, 208] on p "1.) [PERSON_NAME] (Bride)" at bounding box center [711, 217] width 532 height 19
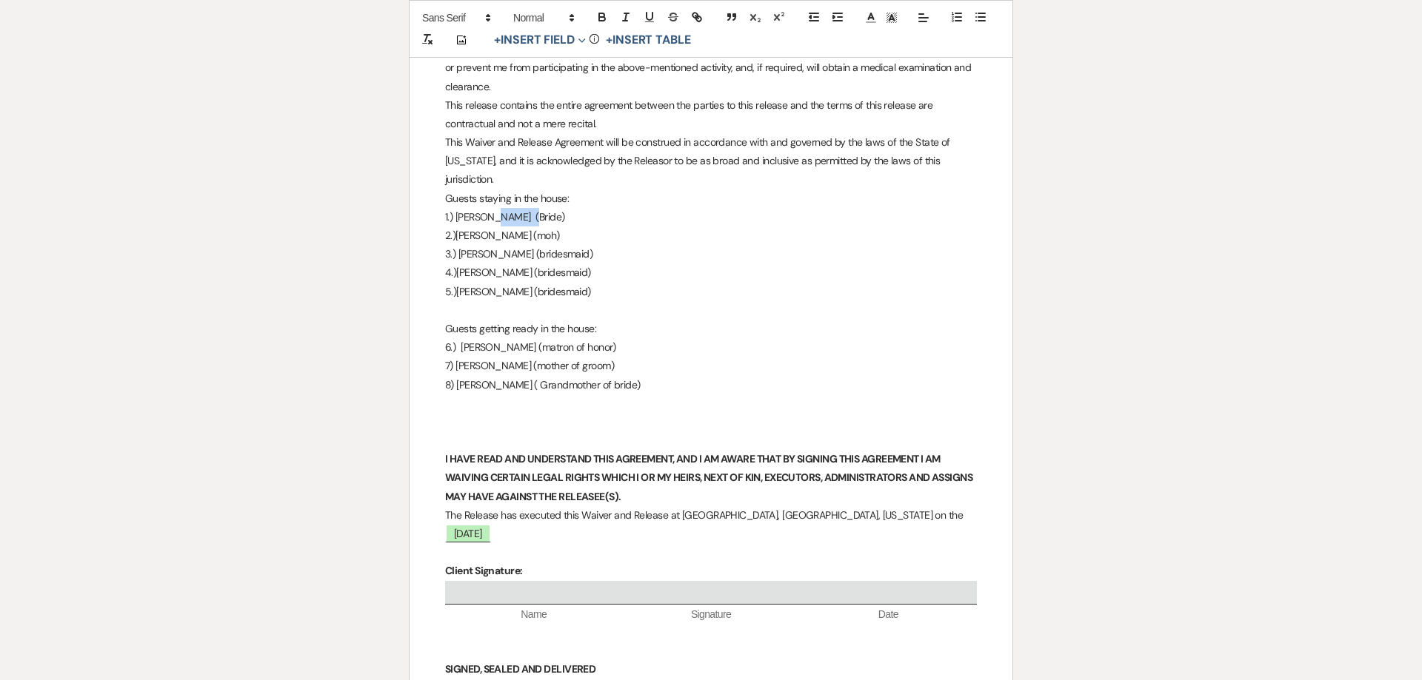
copy p "[PERSON_NAME]"
click at [475, 376] on p "8) [PERSON_NAME] ( Grandmother of bride)" at bounding box center [711, 385] width 532 height 19
click at [521, 376] on p "8) [PERSON_NAME] ( Grandmother of bride)" at bounding box center [711, 385] width 532 height 19
click at [486, 357] on p "7) [PERSON_NAME] (mother of groom)" at bounding box center [711, 366] width 532 height 19
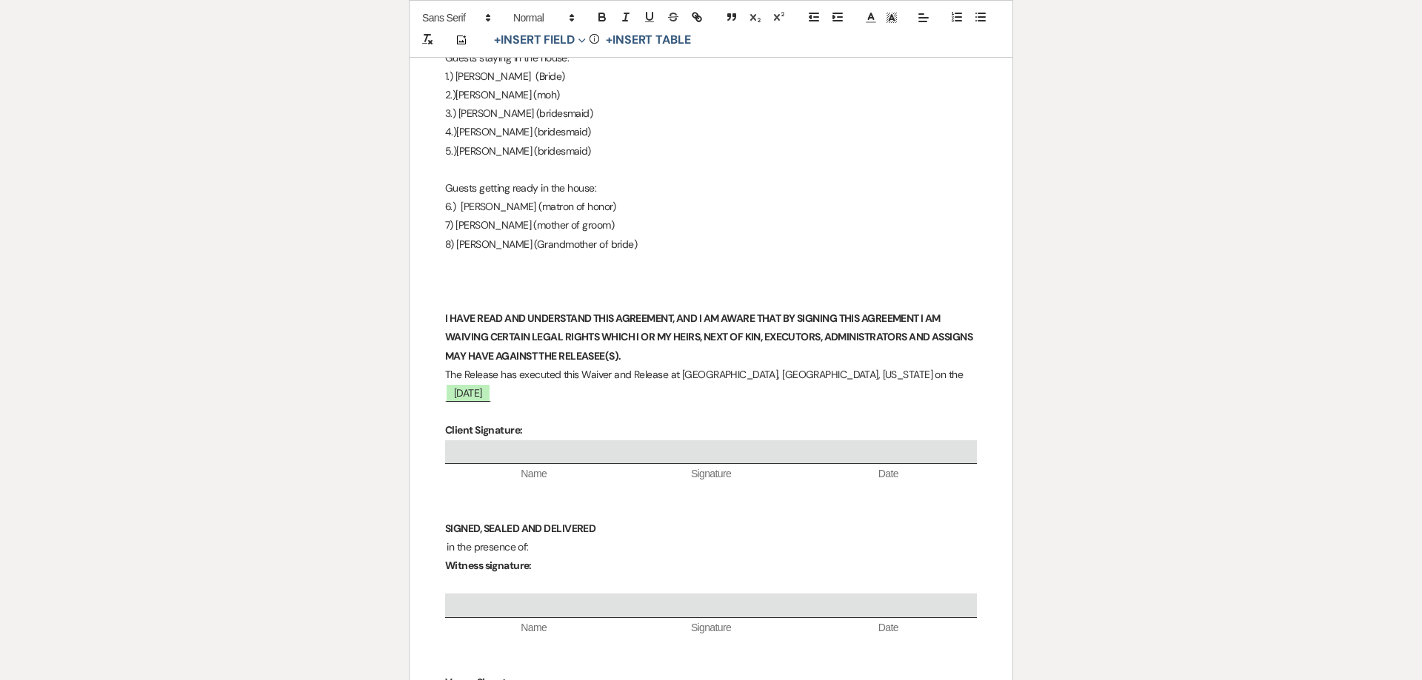
scroll to position [746, 0]
click at [533, 217] on p "7) [PERSON_NAME] (mother of groom)" at bounding box center [711, 226] width 532 height 19
click at [541, 143] on p "5.)[PERSON_NAME] (bridesmaid)" at bounding box center [711, 152] width 532 height 19
click at [523, 124] on p "4.)[PERSON_NAME] (bridesmaid)" at bounding box center [711, 133] width 532 height 19
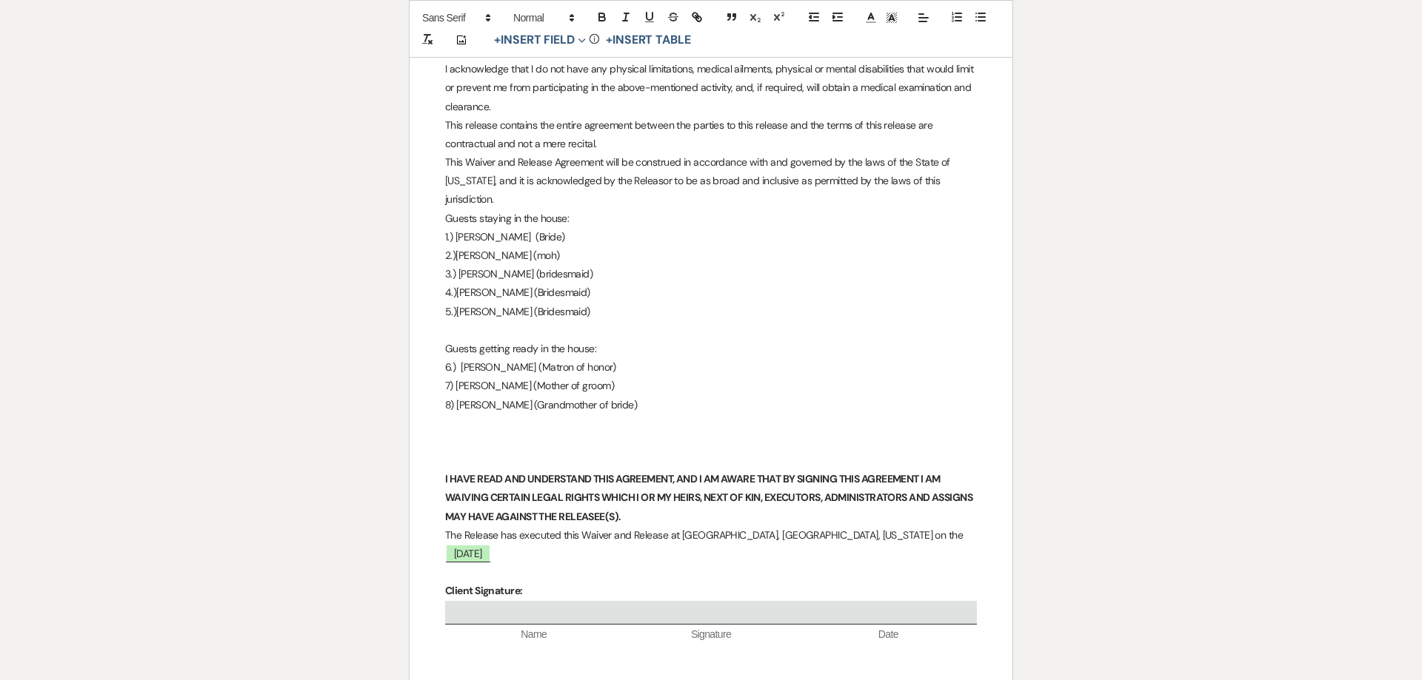
scroll to position [536, 0]
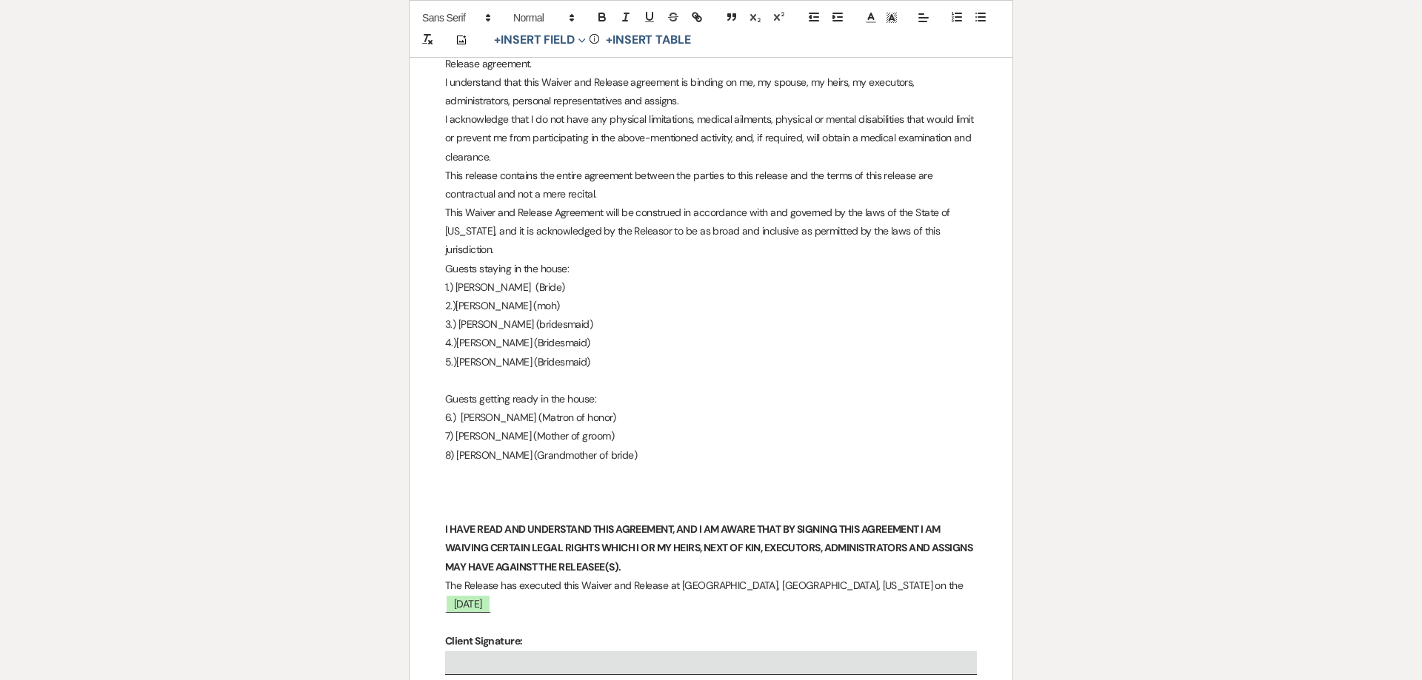
click at [540, 315] on p "3.) [PERSON_NAME] (bridesmaid)" at bounding box center [711, 324] width 532 height 19
click at [529, 297] on p "2.)[PERSON_NAME] (moh)" at bounding box center [711, 306] width 532 height 19
click at [499, 409] on p "6.) [PERSON_NAME] (Matron of honor)" at bounding box center [711, 418] width 532 height 19
click at [468, 502] on p at bounding box center [711, 511] width 532 height 19
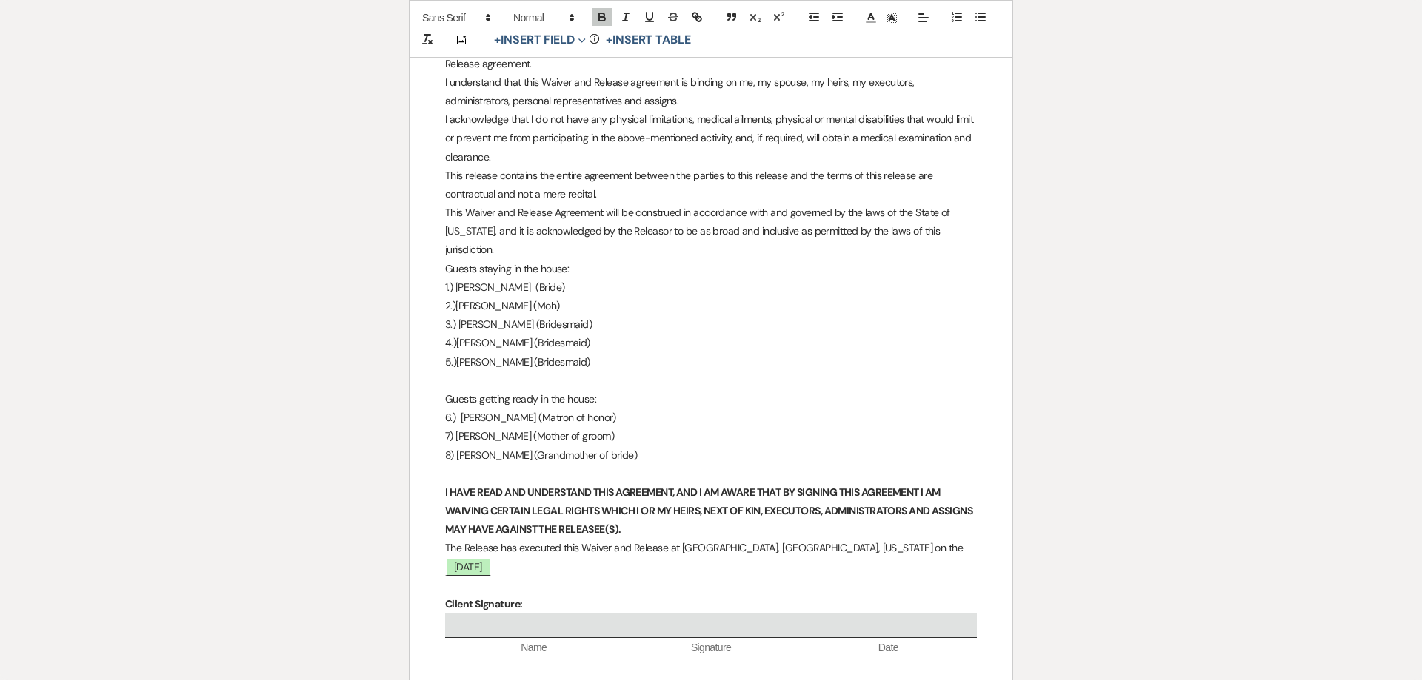
scroll to position [537, 0]
drag, startPoint x: 514, startPoint y: 442, endPoint x: 476, endPoint y: 441, distance: 37.8
click at [476, 446] on p "8) [PERSON_NAME] (Grandmother of bride)" at bounding box center [711, 455] width 532 height 19
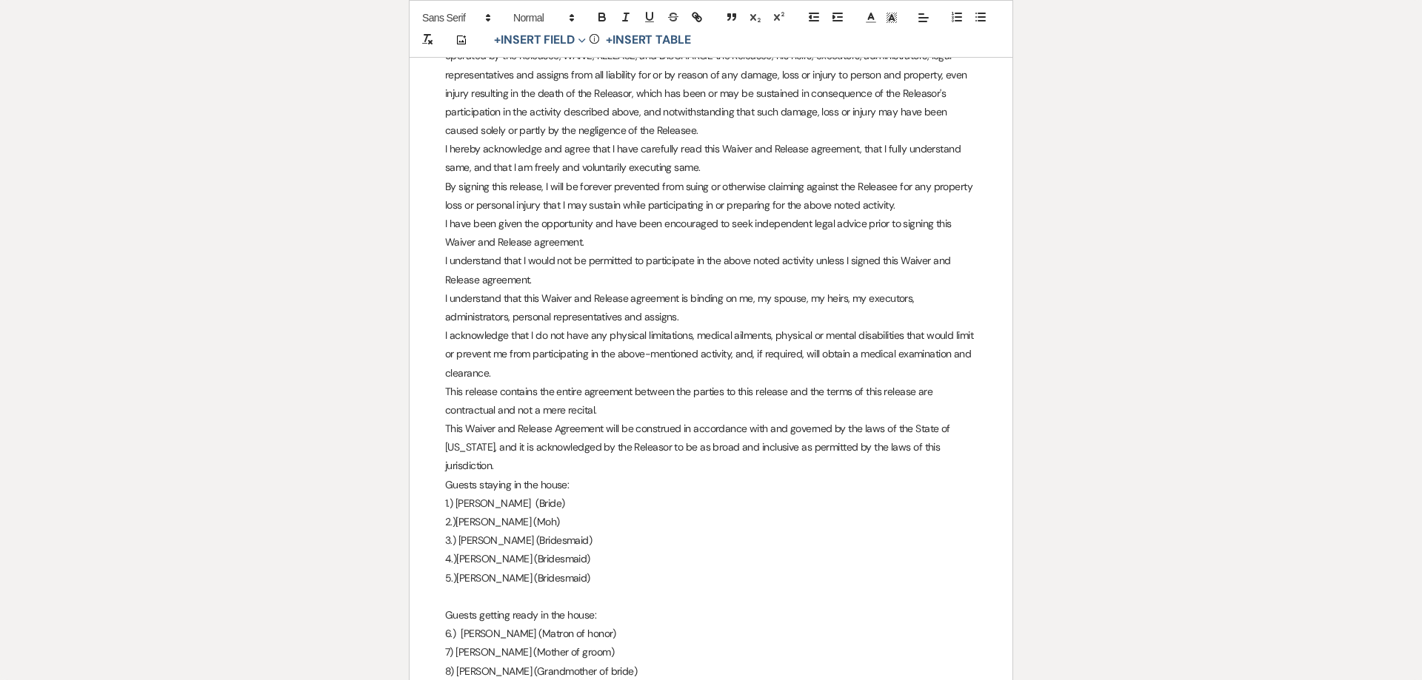
scroll to position [0, 0]
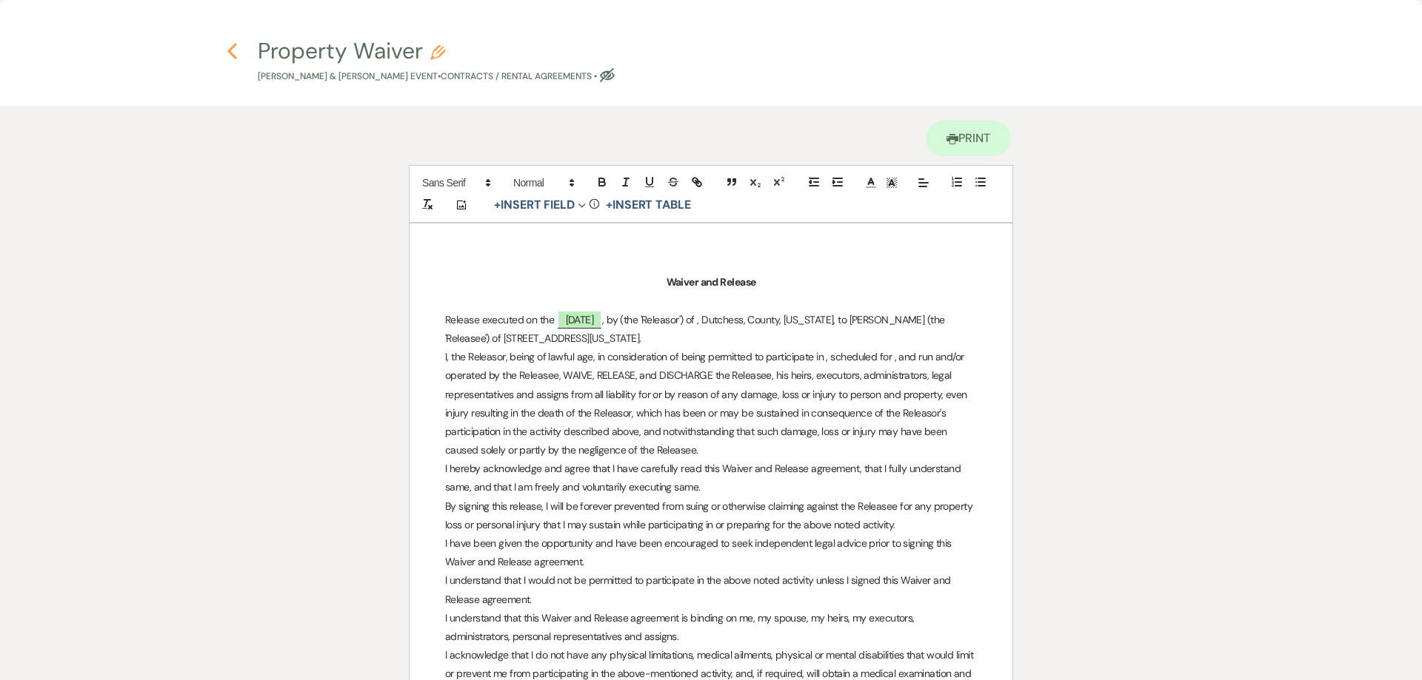
click at [234, 53] on icon "Previous" at bounding box center [232, 51] width 11 height 18
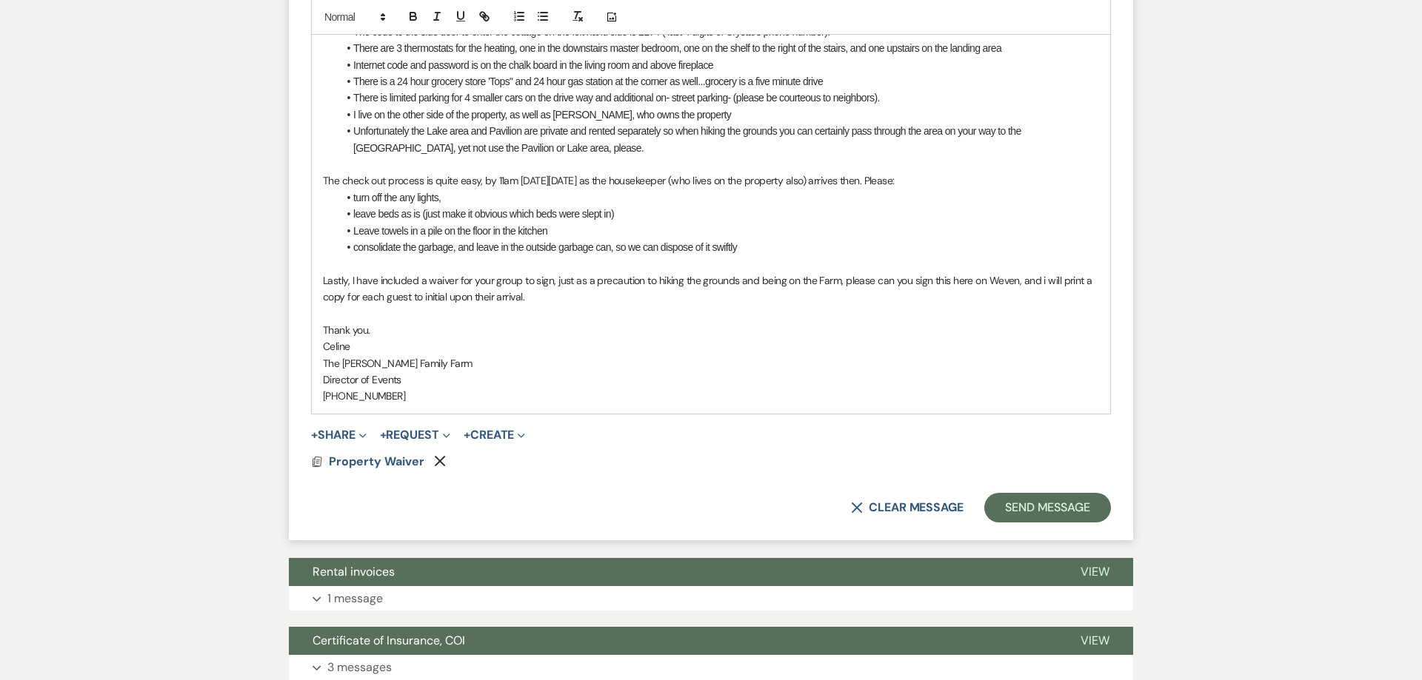
scroll to position [982, 0]
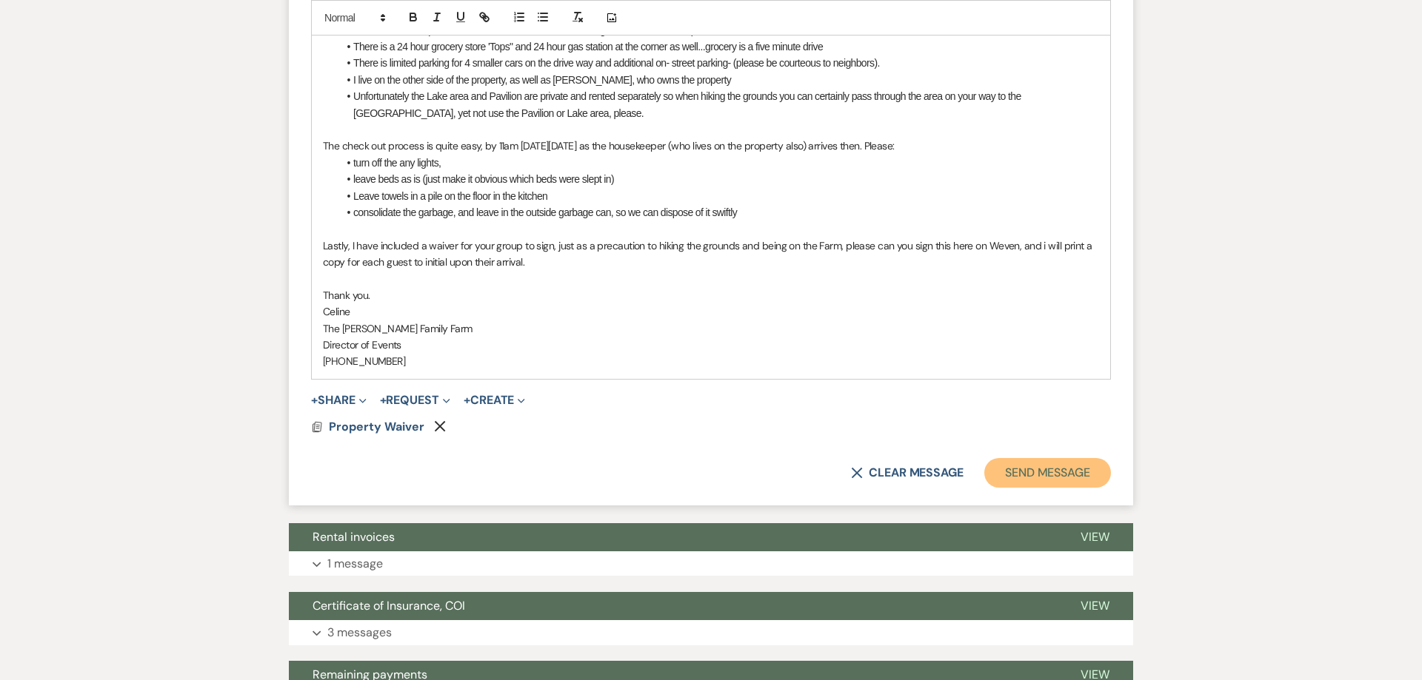
click at [1020, 472] on button "Send Message" at bounding box center [1047, 473] width 127 height 30
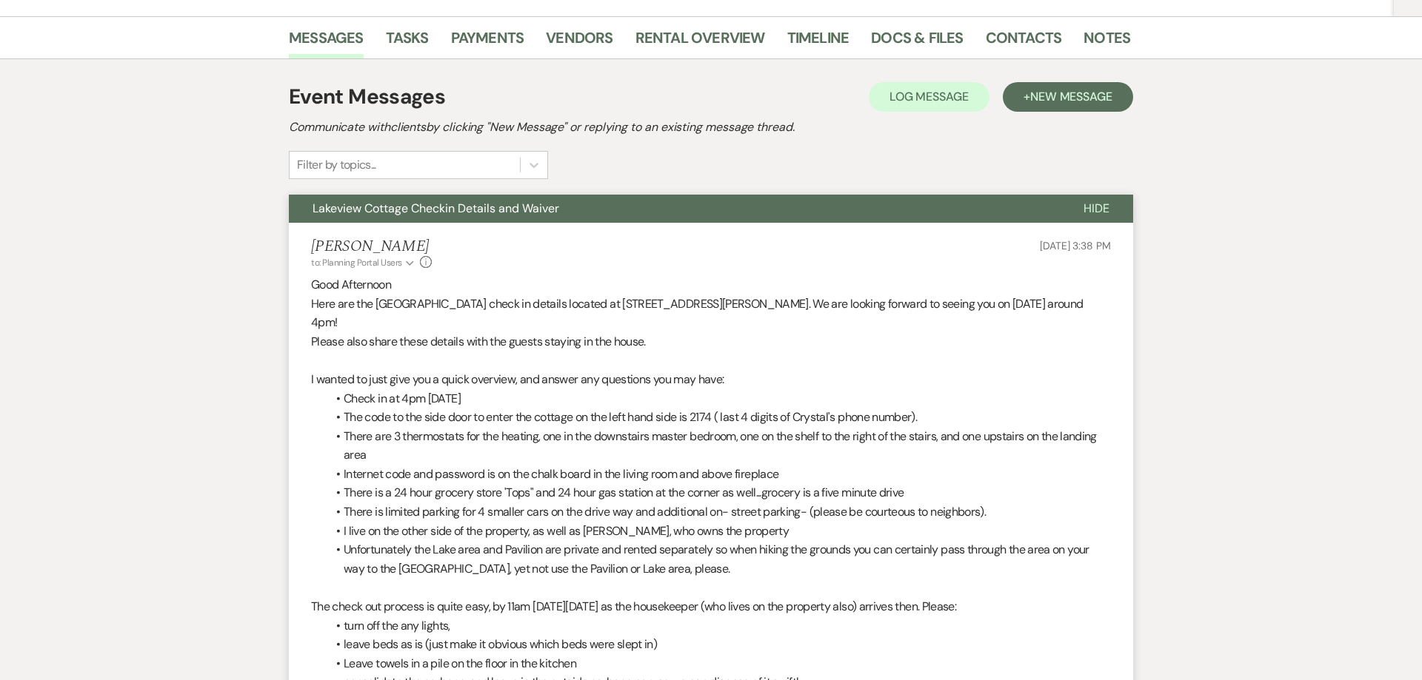
scroll to position [280, 0]
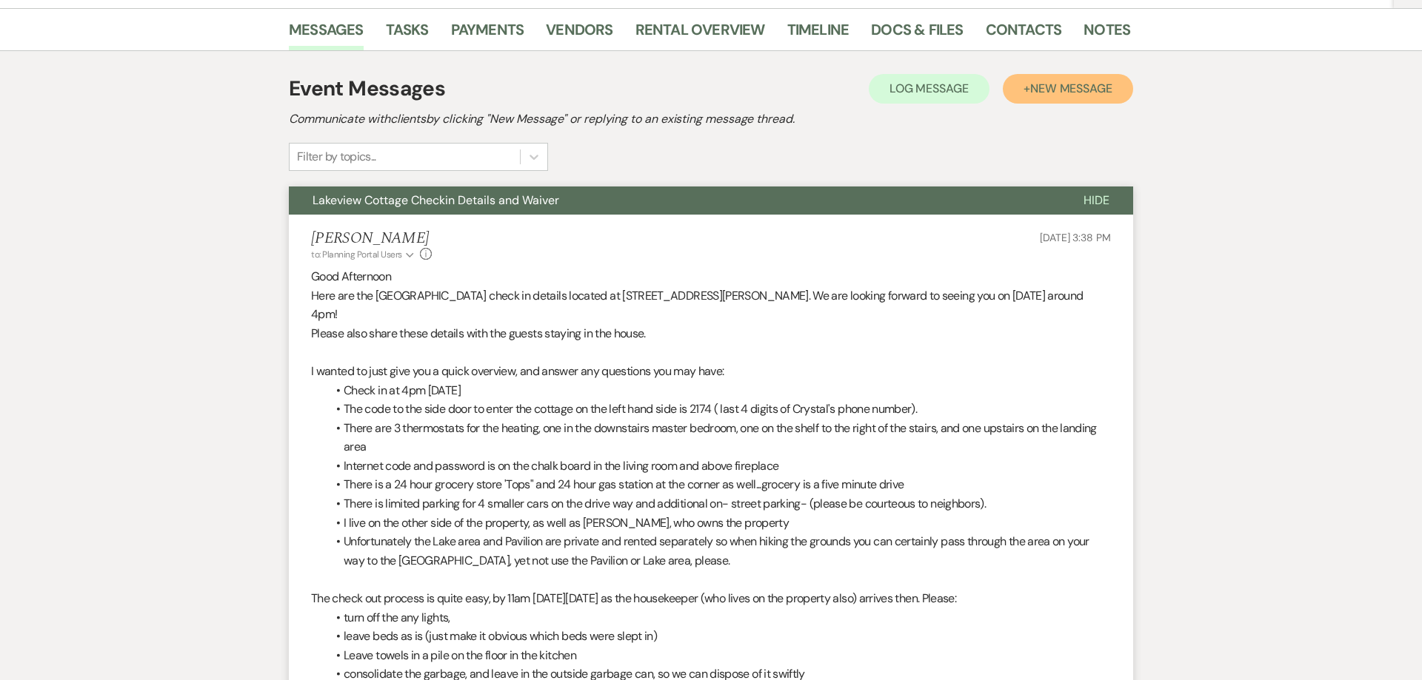
click at [1062, 92] on span "New Message" at bounding box center [1071, 89] width 82 height 16
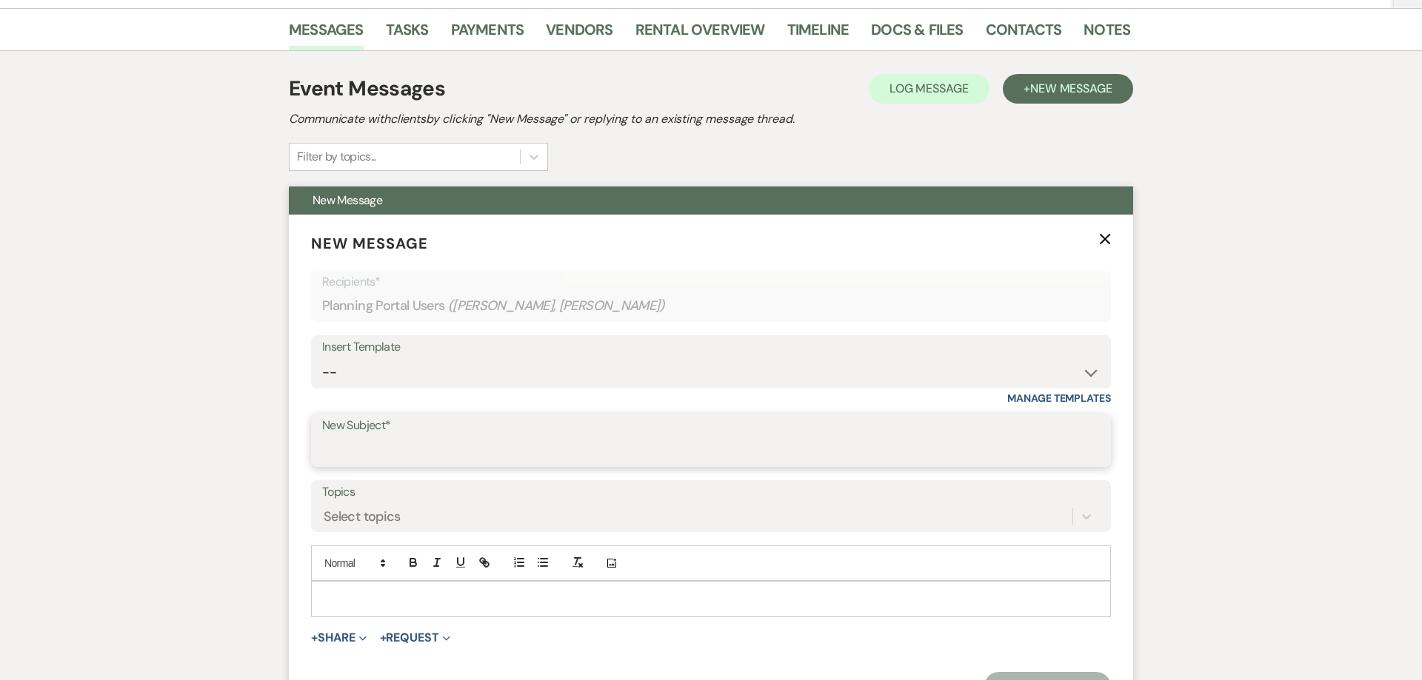
click at [418, 440] on input "New Subject*" at bounding box center [710, 451] width 777 height 29
select select "569"
click option "Farmhouse Bridal Suite Check in Details ( 1 day contract)" at bounding box center [0, 0] width 0 height 0
type input "Farmhouse Bridal Suite Check in Details"
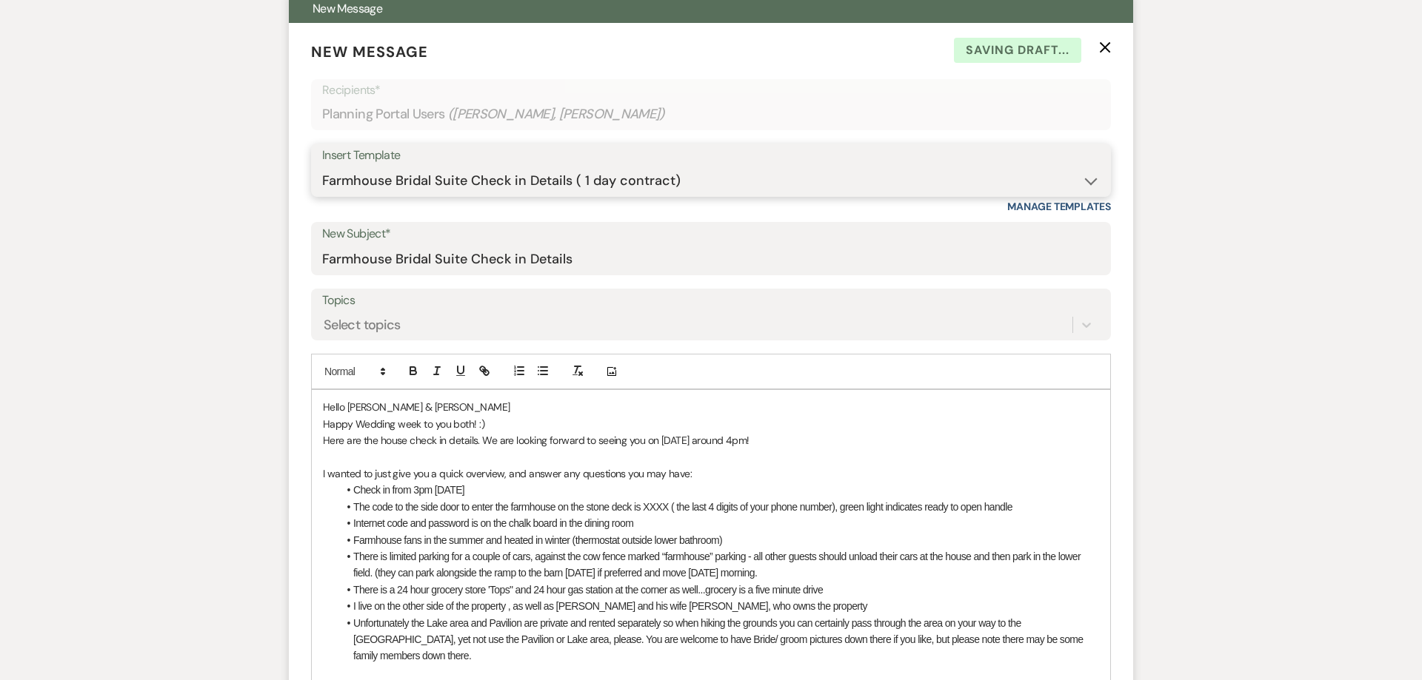
scroll to position [488, 0]
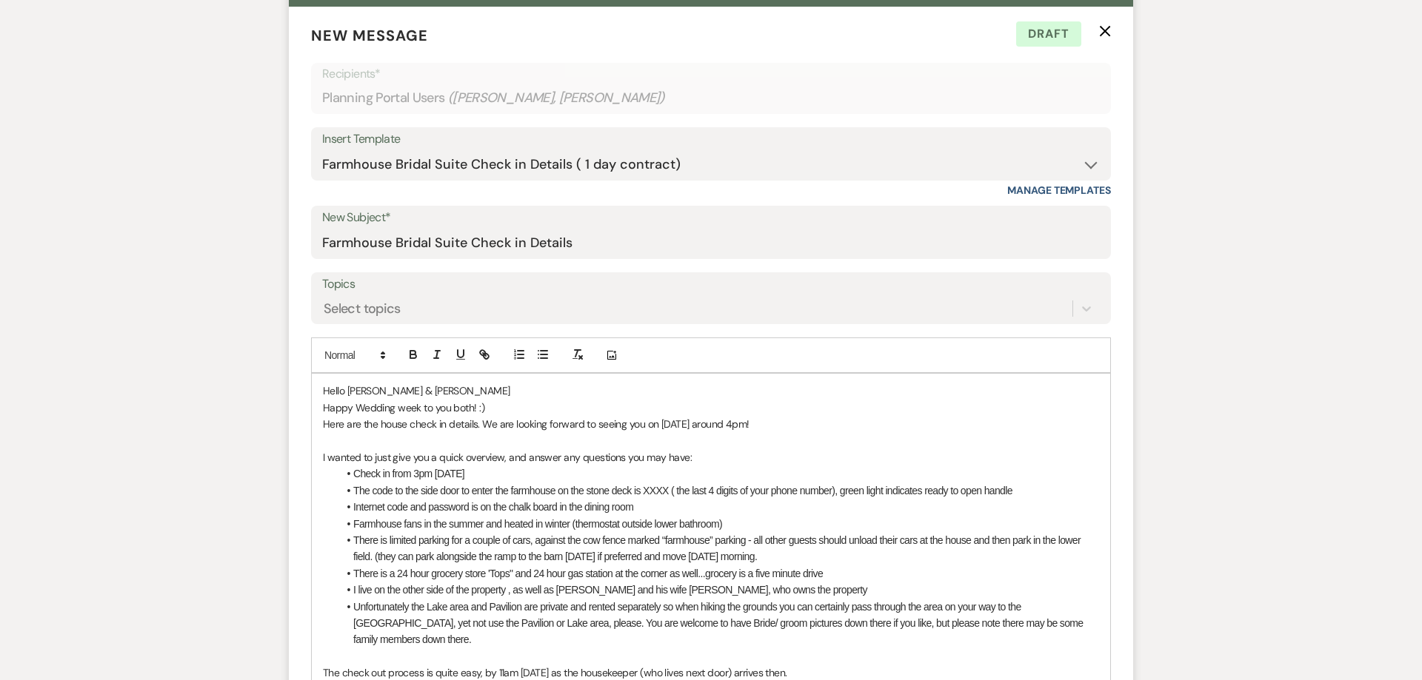
click at [380, 423] on p "Here are the house check in details. We are looking forward to seeing you on [D…" at bounding box center [711, 424] width 776 height 16
click at [706, 426] on p "Here are the Farmhouse check in details. We are looking forward to seeing you o…" at bounding box center [711, 424] width 776 height 16
drag, startPoint x: 393, startPoint y: 476, endPoint x: 409, endPoint y: 475, distance: 16.4
click at [409, 475] on li "Check in from 3pm [DATE]" at bounding box center [718, 474] width 761 height 16
drag, startPoint x: 669, startPoint y: 494, endPoint x: 643, endPoint y: 491, distance: 26.1
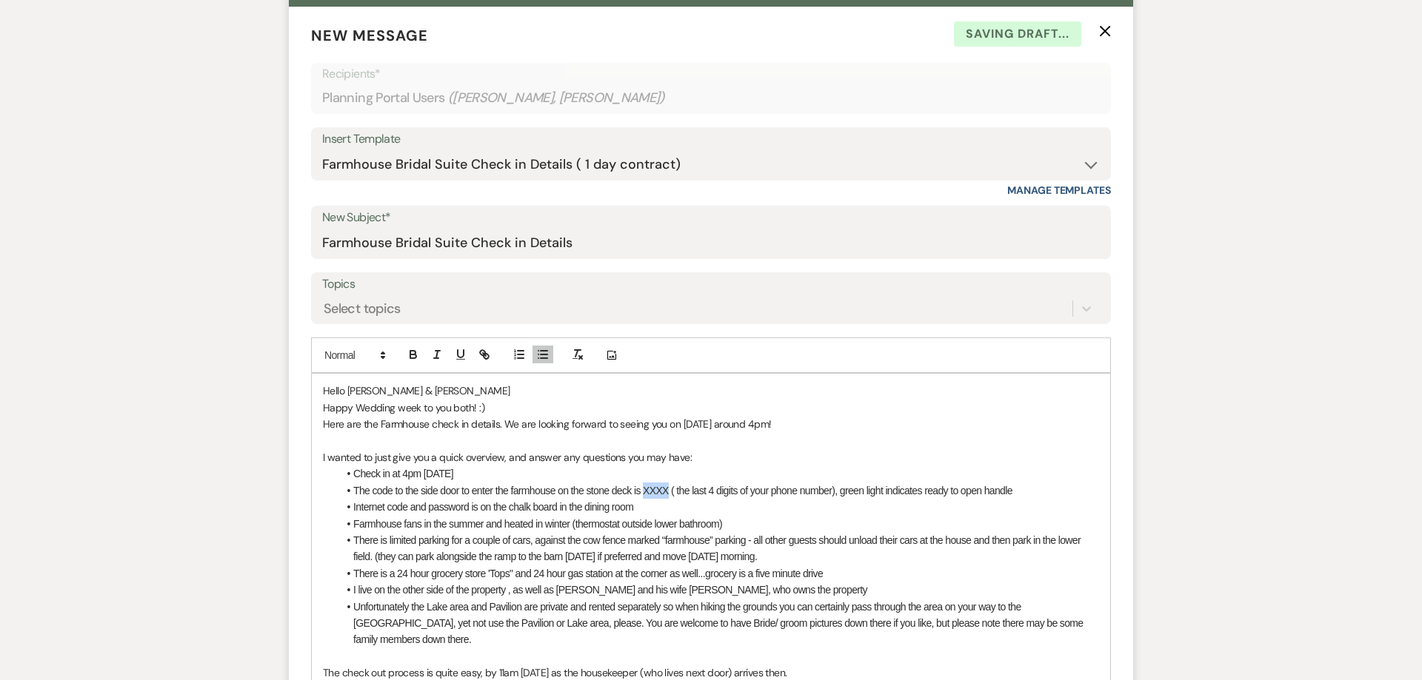
click at [643, 491] on li "The code to the side door to enter the farmhouse on the stone deck is XXXX ( th…" at bounding box center [718, 491] width 761 height 16
drag, startPoint x: 765, startPoint y: 490, endPoint x: 746, endPoint y: 493, distance: 19.5
click at [746, 493] on li "The code to the side door to enter the farmhouse on the stone deck is 5369 ( th…" at bounding box center [718, 491] width 761 height 16
click at [424, 529] on li "Farmhouse fans in the summer and heated in winter (thermostat outside lower bat…" at bounding box center [718, 524] width 761 height 16
drag, startPoint x: 825, startPoint y: 522, endPoint x: 575, endPoint y: 527, distance: 249.6
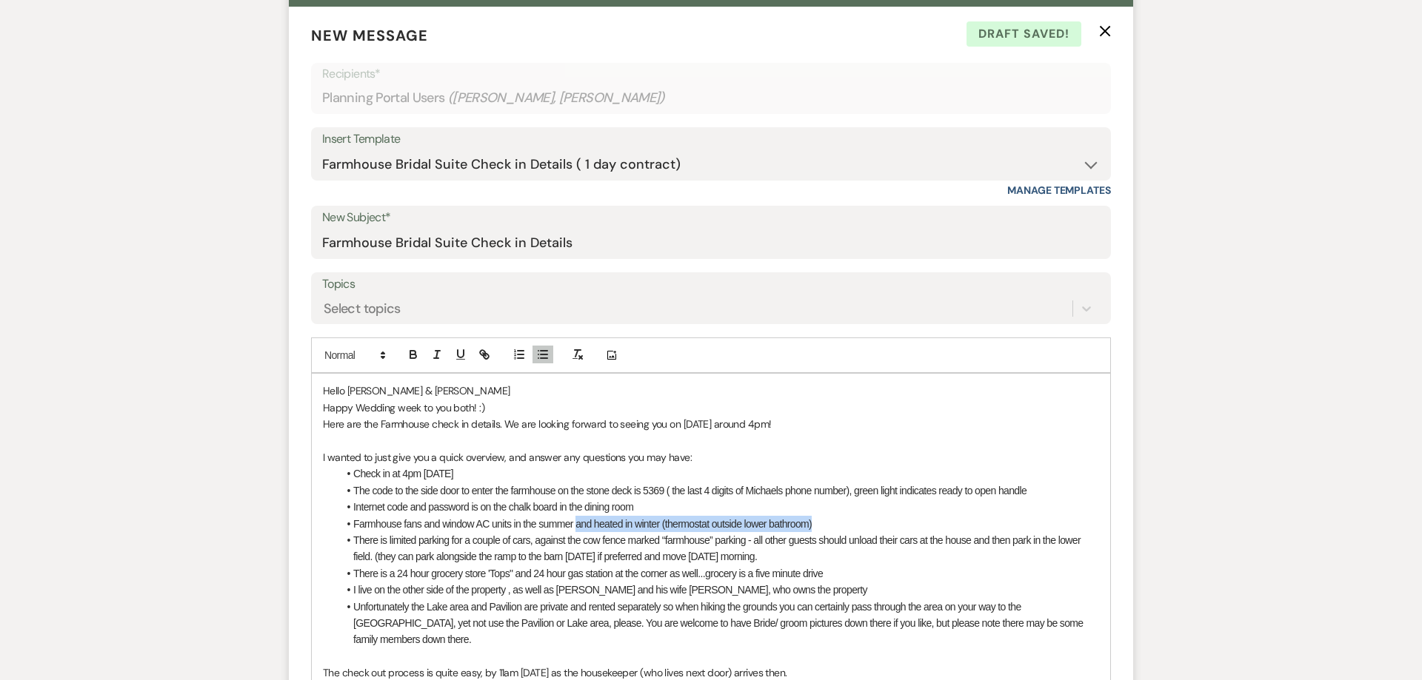
click at [575, 527] on li "Farmhouse fans and window AC units in the summer and heated in winter (thermost…" at bounding box center [718, 524] width 761 height 16
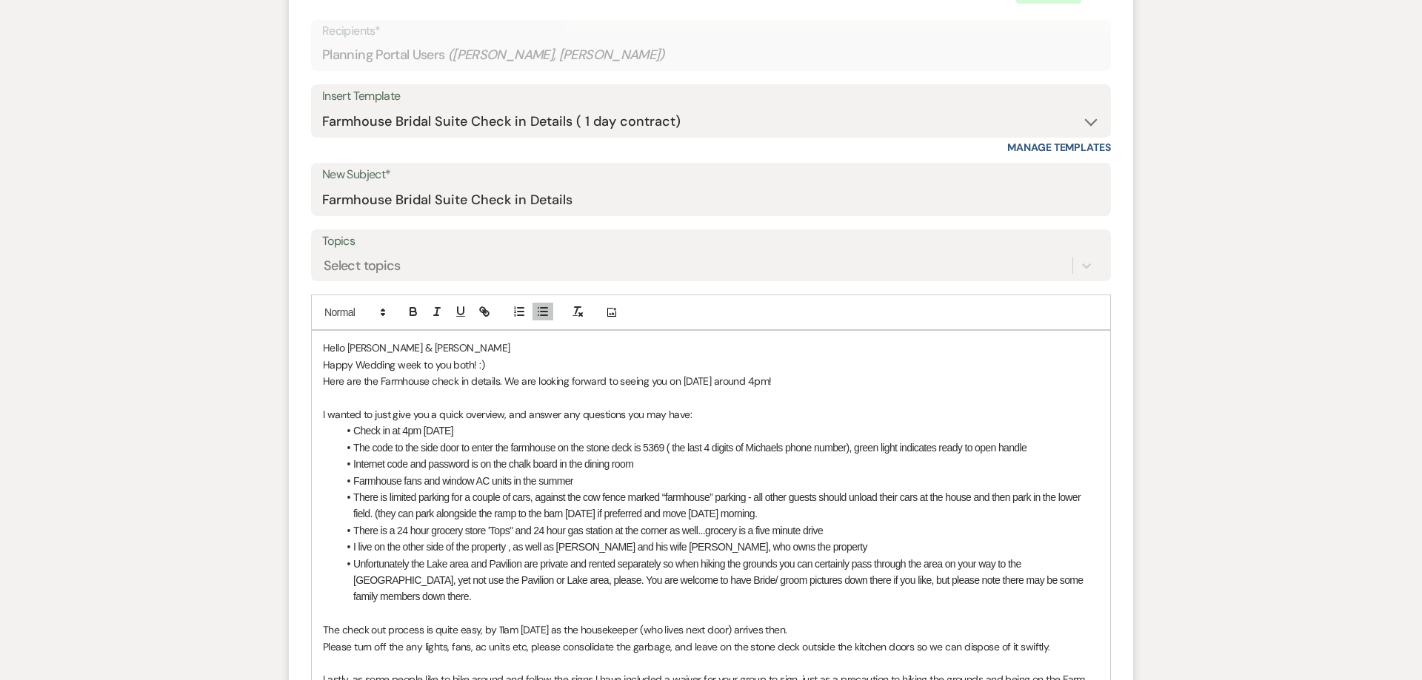
scroll to position [582, 0]
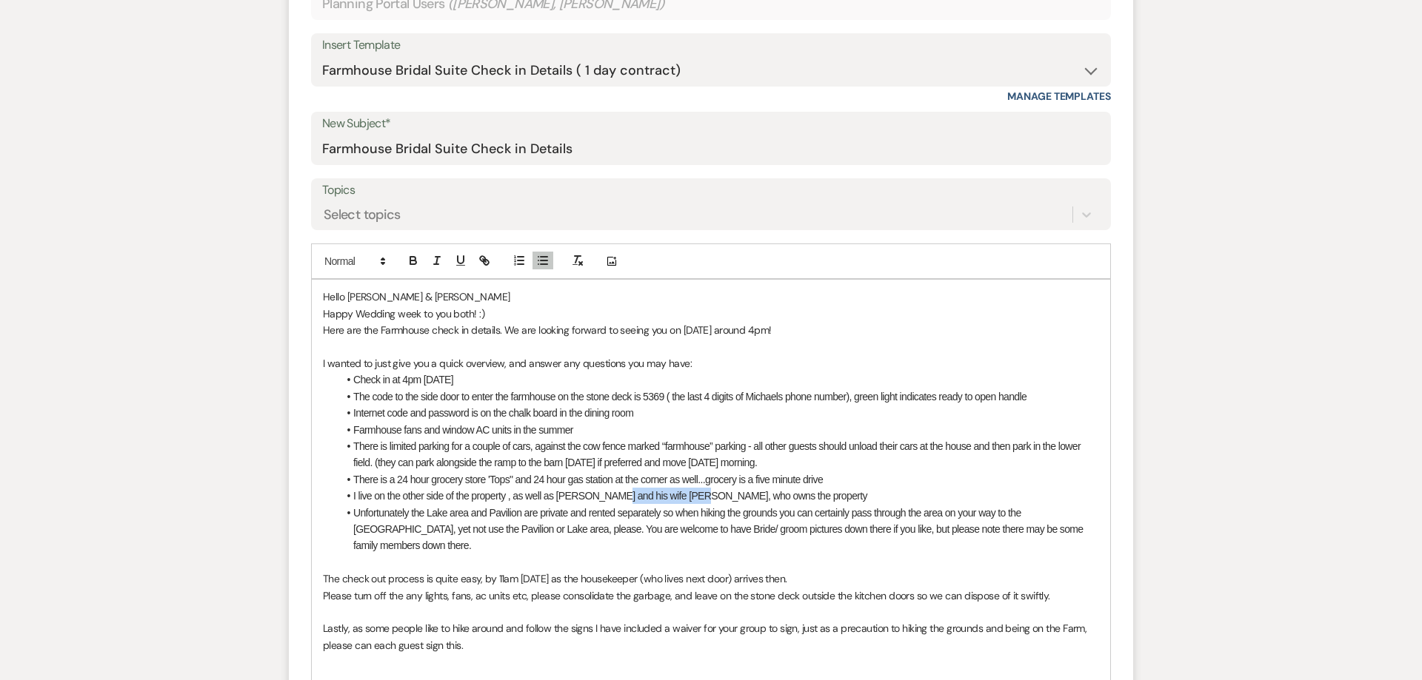
drag, startPoint x: 609, startPoint y: 497, endPoint x: 689, endPoint y: 495, distance: 79.3
click at [689, 495] on li "I live on the other side of the property , as well as [PERSON_NAME] and his wif…" at bounding box center [718, 496] width 761 height 16
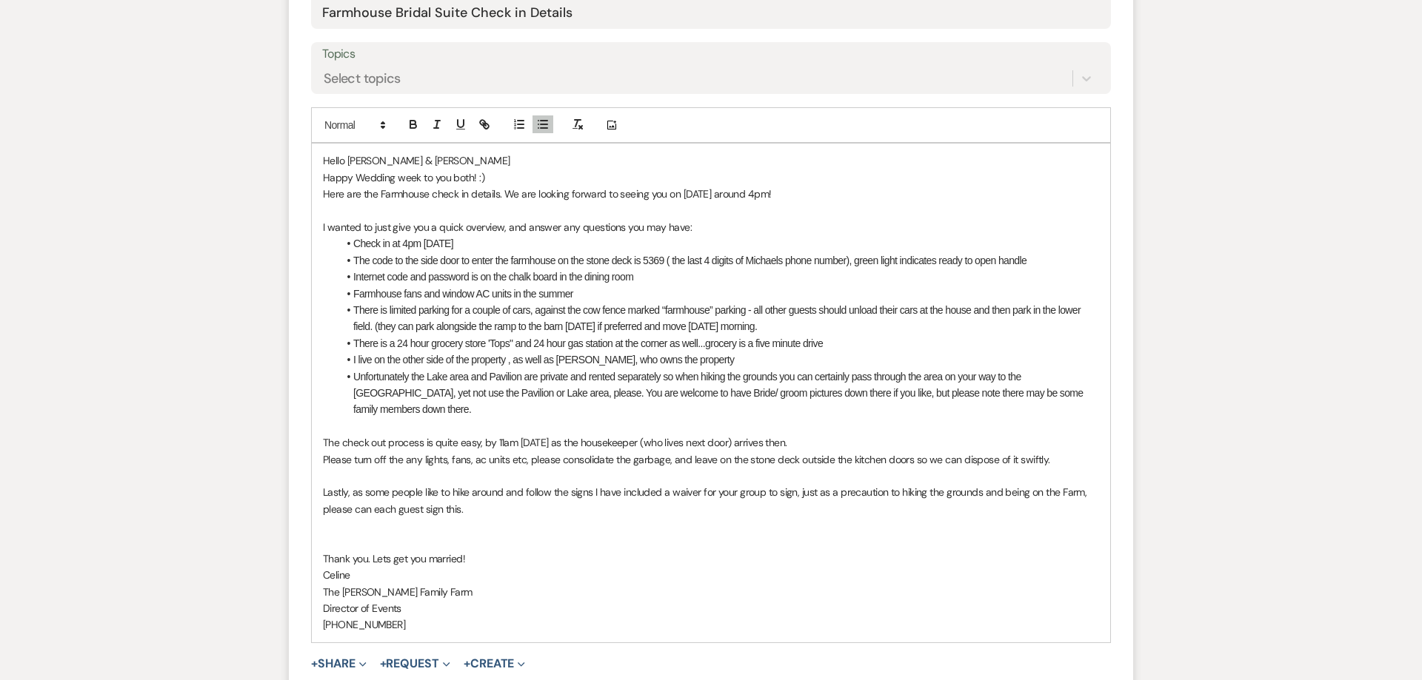
scroll to position [733, 0]
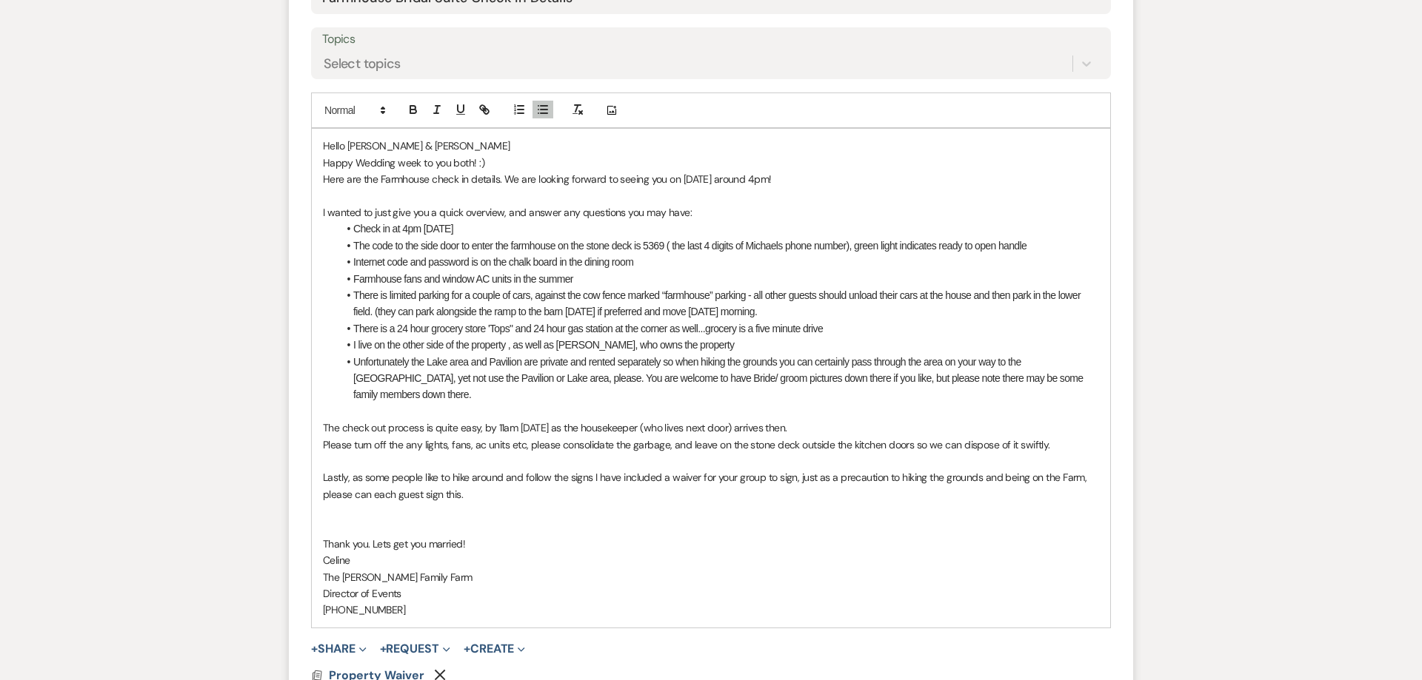
click at [557, 429] on p "The check out process is quite easy, by 11am [DATE] as the housekeeper (who liv…" at bounding box center [711, 428] width 776 height 16
click at [559, 429] on p "The check out process is quite easy, by 11am [DATE] as the housekeeper (who liv…" at bounding box center [711, 428] width 776 height 16
drag, startPoint x: 353, startPoint y: 480, endPoint x: 592, endPoint y: 479, distance: 239.2
click at [592, 479] on p "Lastly, as some people like to hike around and follow the signs I have included…" at bounding box center [711, 485] width 776 height 33
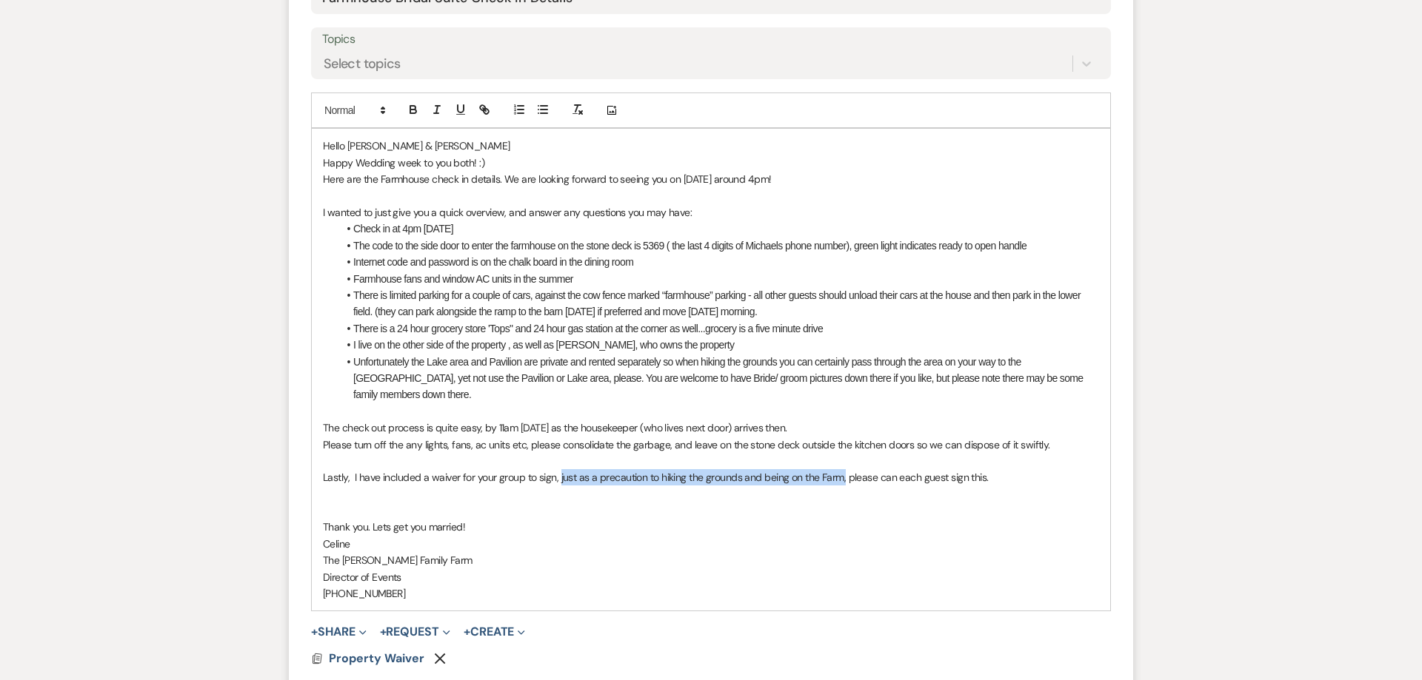
drag, startPoint x: 558, startPoint y: 480, endPoint x: 842, endPoint y: 481, distance: 283.6
click at [842, 481] on p "Lastly, I have included a waiver for your group to sign, just as a precaution t…" at bounding box center [711, 477] width 776 height 16
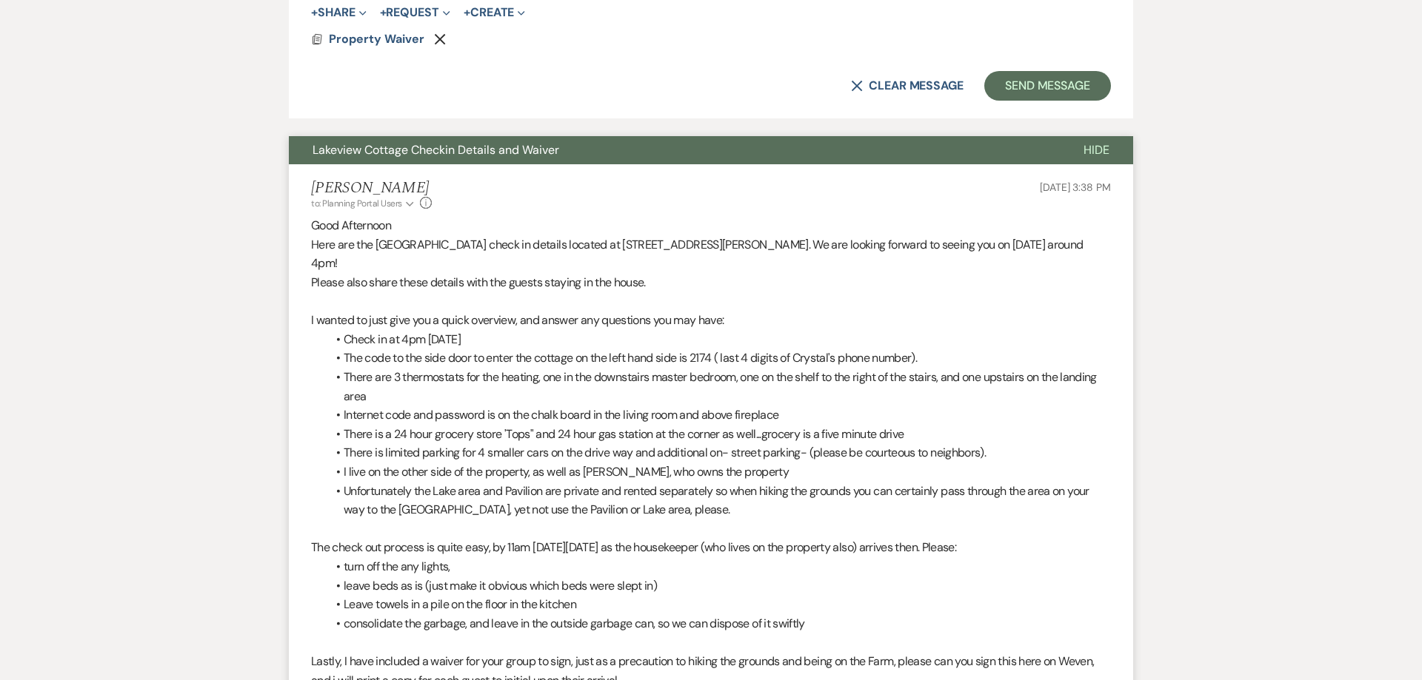
scroll to position [1677, 0]
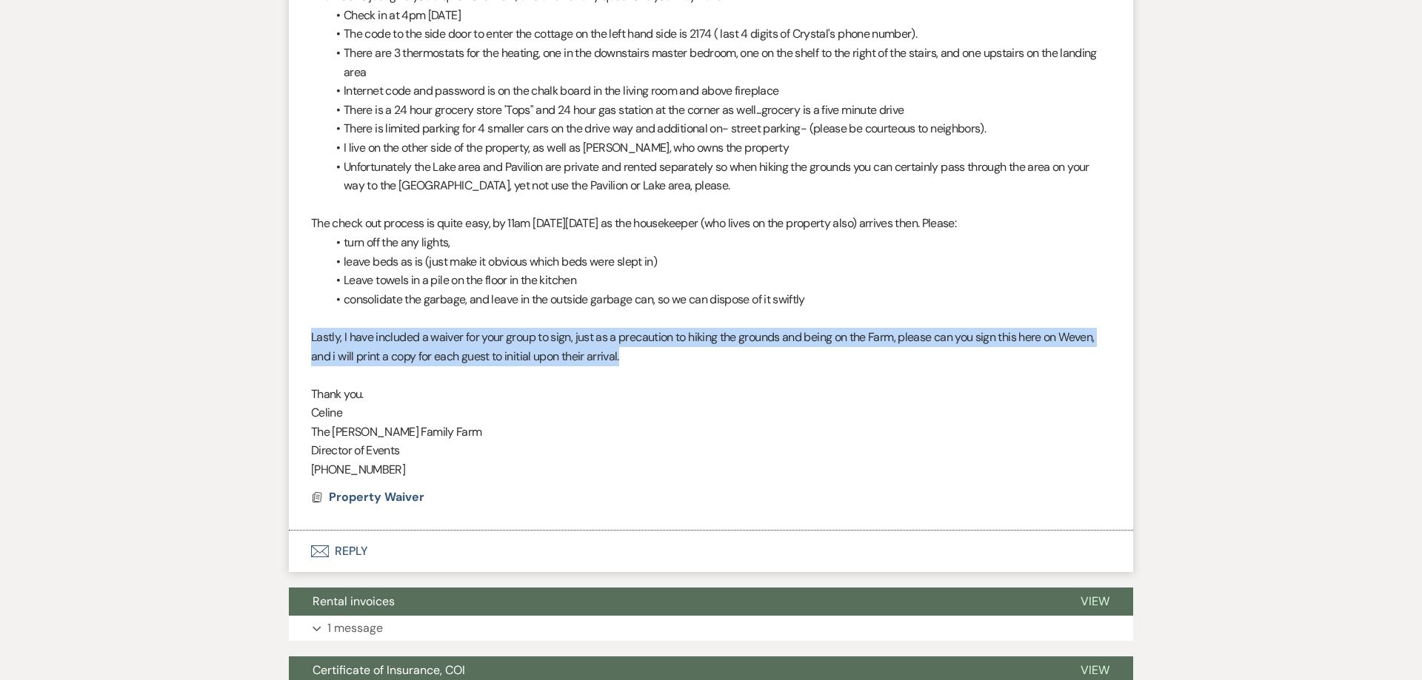
drag, startPoint x: 682, startPoint y: 359, endPoint x: 276, endPoint y: 335, distance: 406.5
click at [276, 335] on div "Messages Tasks Payments Vendors Rental Overview Timeline Docs & Files Contacts …" at bounding box center [711, 155] width 1422 height 3088
copy p "Lastly, I have included a waiver for your group to sign, just as a precaution t…"
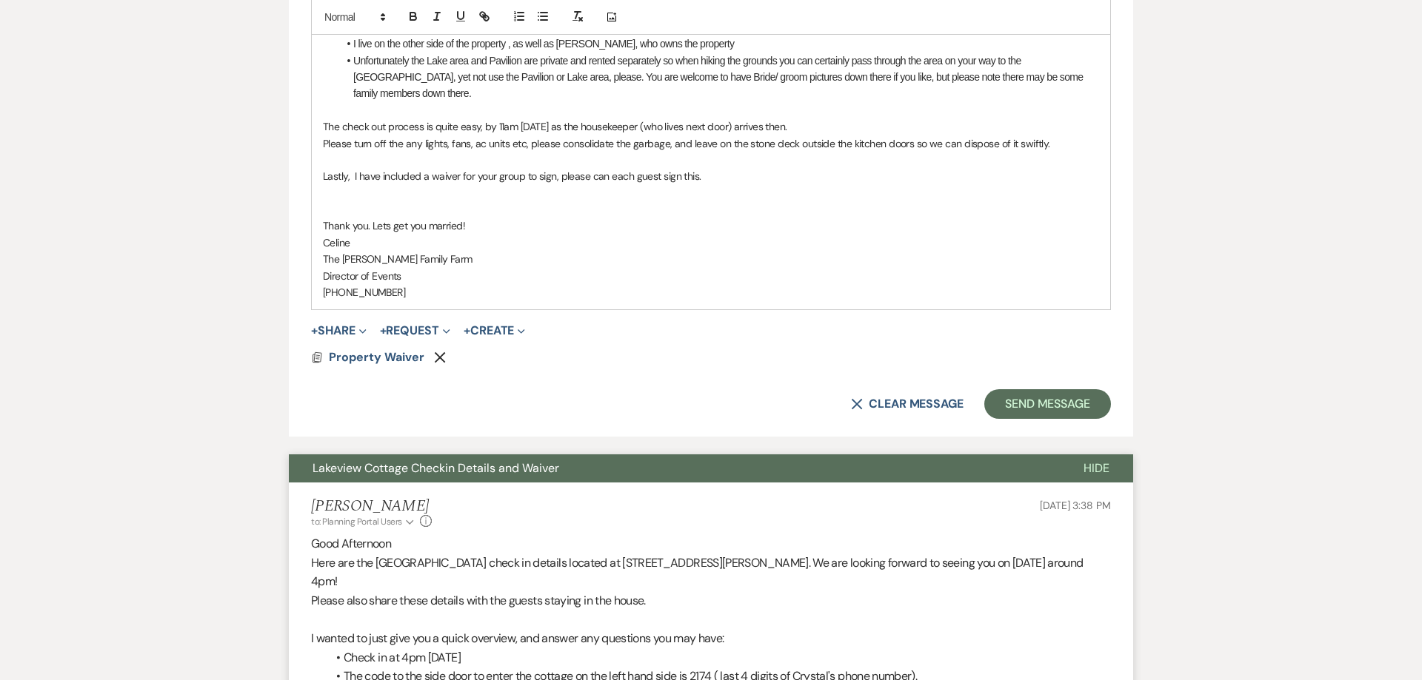
scroll to position [884, 0]
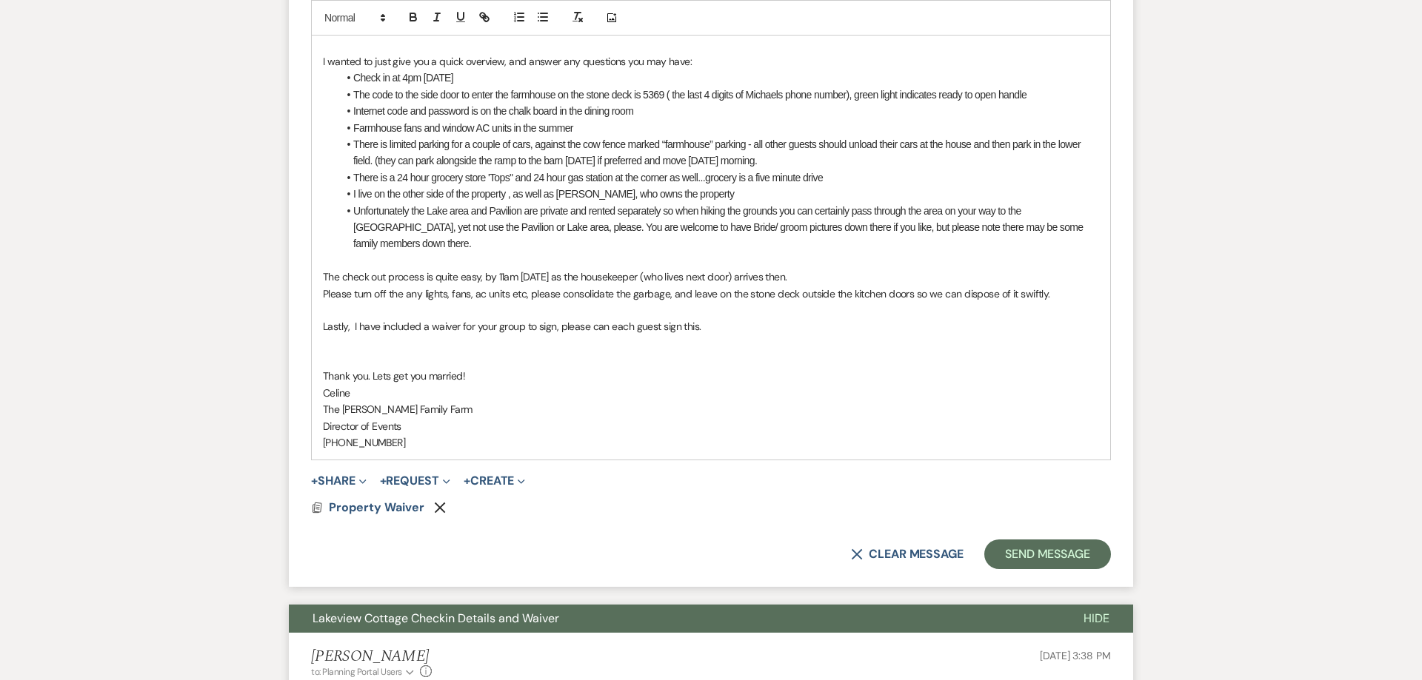
drag, startPoint x: 712, startPoint y: 328, endPoint x: 315, endPoint y: 329, distance: 396.1
click at [315, 329] on div "Hello [PERSON_NAME] & [PERSON_NAME] Happy Wedding week to you both! :) Here are…" at bounding box center [711, 219] width 798 height 482
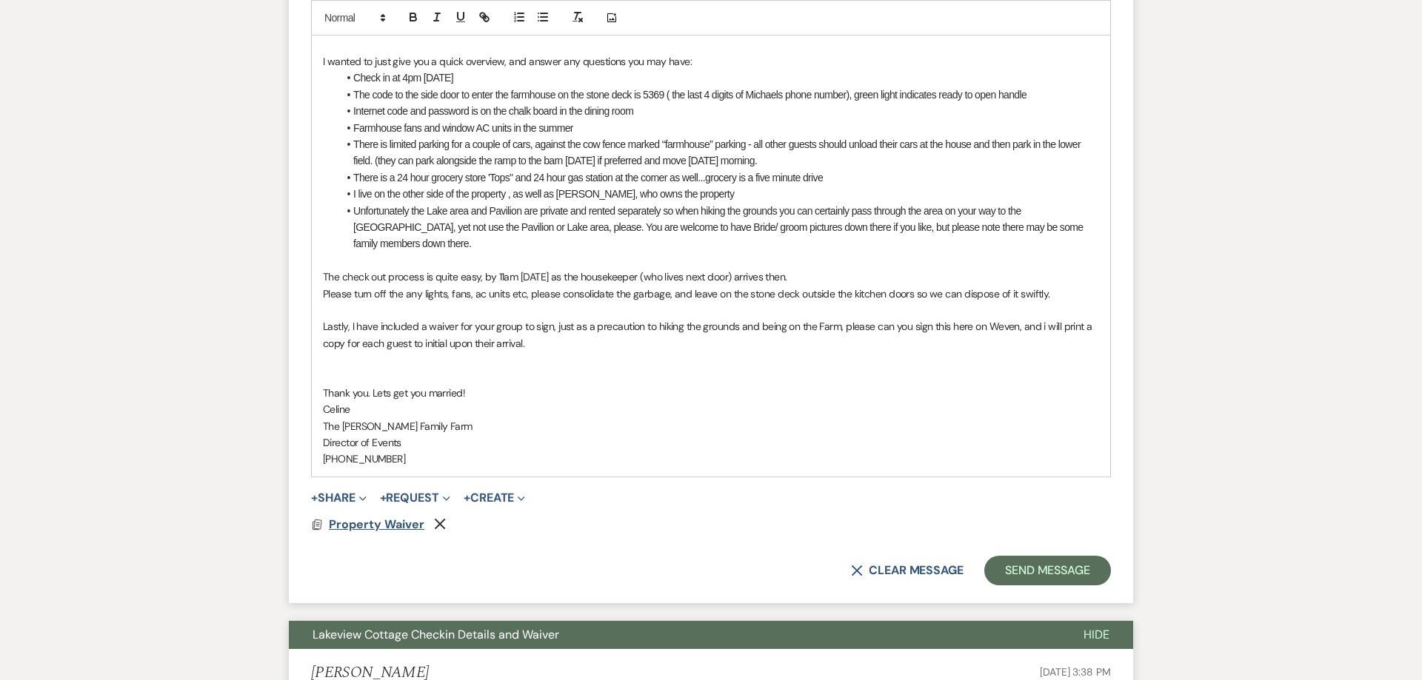
click at [391, 528] on span "Property Waiver" at bounding box center [377, 525] width 96 height 16
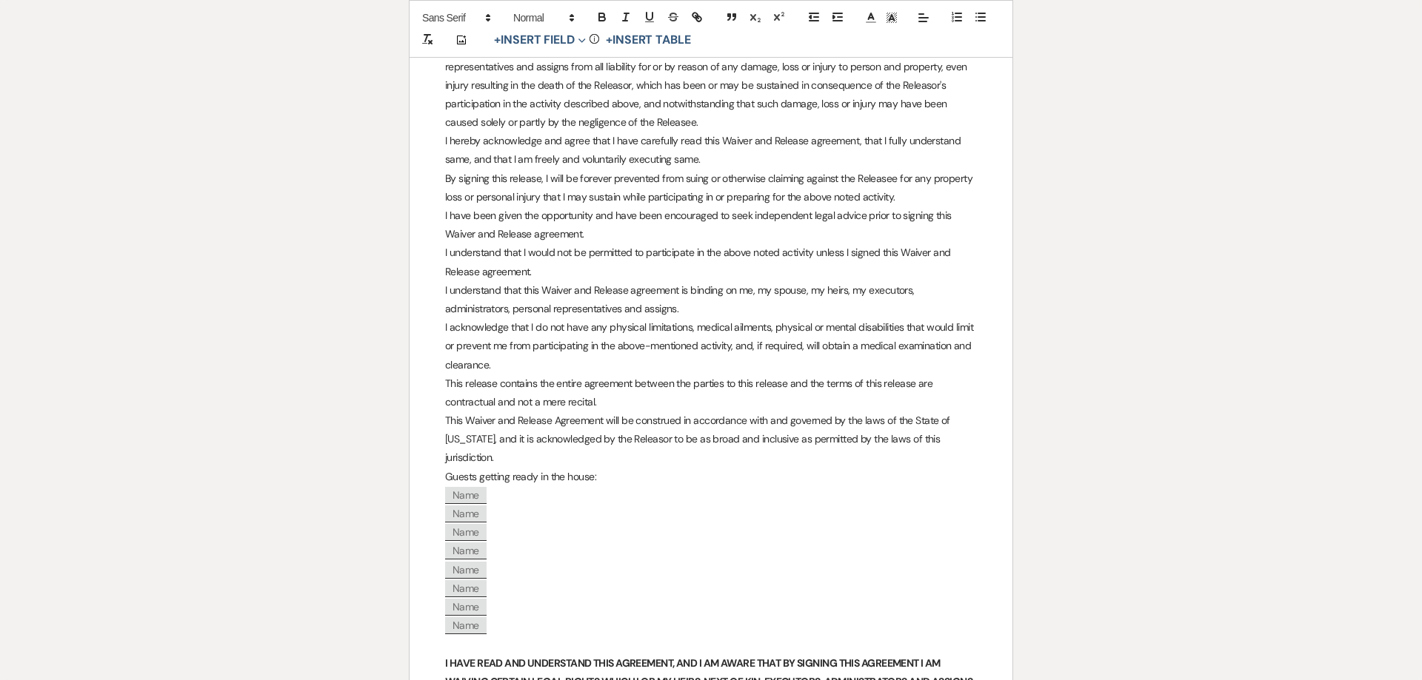
scroll to position [353, 0]
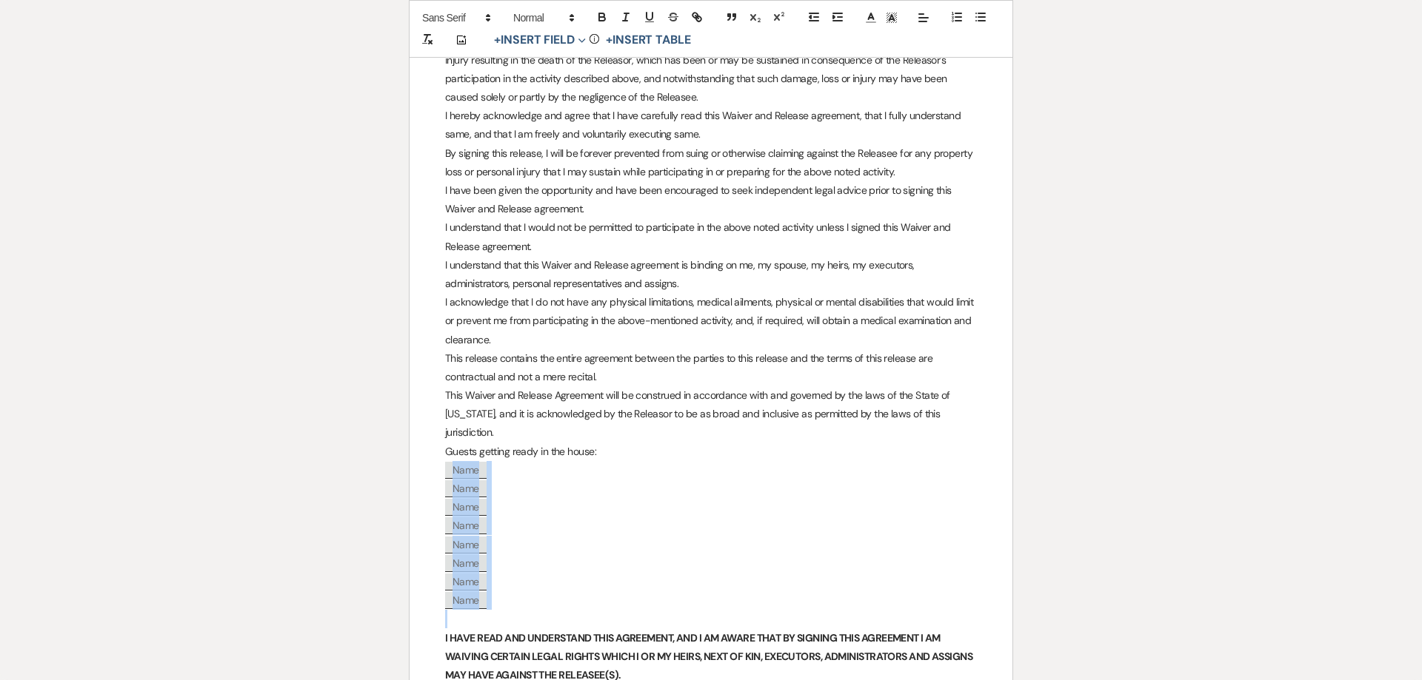
drag, startPoint x: 503, startPoint y: 593, endPoint x: 440, endPoint y: 449, distance: 157.5
click at [440, 449] on div "Waiver and Release Release executed on the ﻿ [DATE] ﻿ , by (the 'Releasor') of …" at bounding box center [710, 515] width 603 height 1291
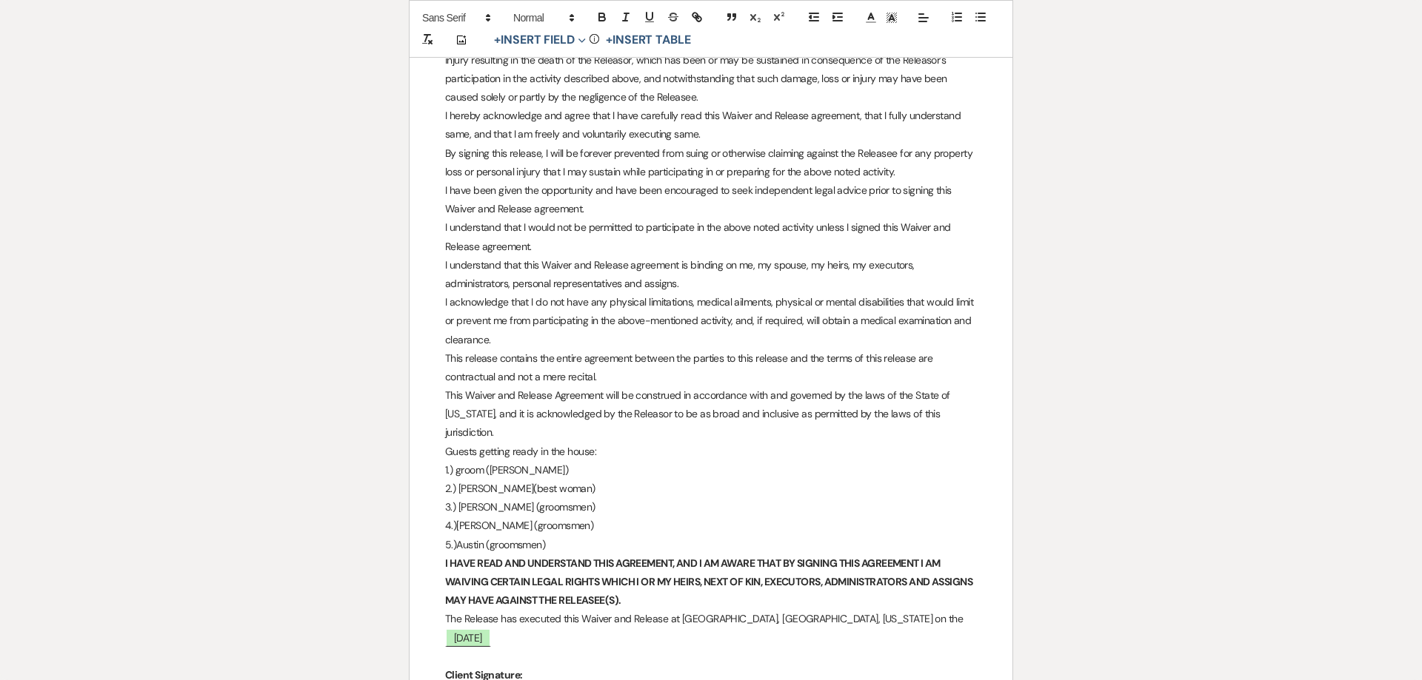
scroll to position [352, 0]
drag, startPoint x: 485, startPoint y: 454, endPoint x: 457, endPoint y: 460, distance: 28.8
click at [457, 462] on p "1.) groom ([PERSON_NAME])" at bounding box center [711, 471] width 532 height 19
click at [546, 462] on p "1.) [PERSON_NAME] ([PERSON_NAME])" at bounding box center [711, 471] width 532 height 19
click at [557, 537] on p "5.)Austin (groomsmen)" at bounding box center [711, 546] width 532 height 19
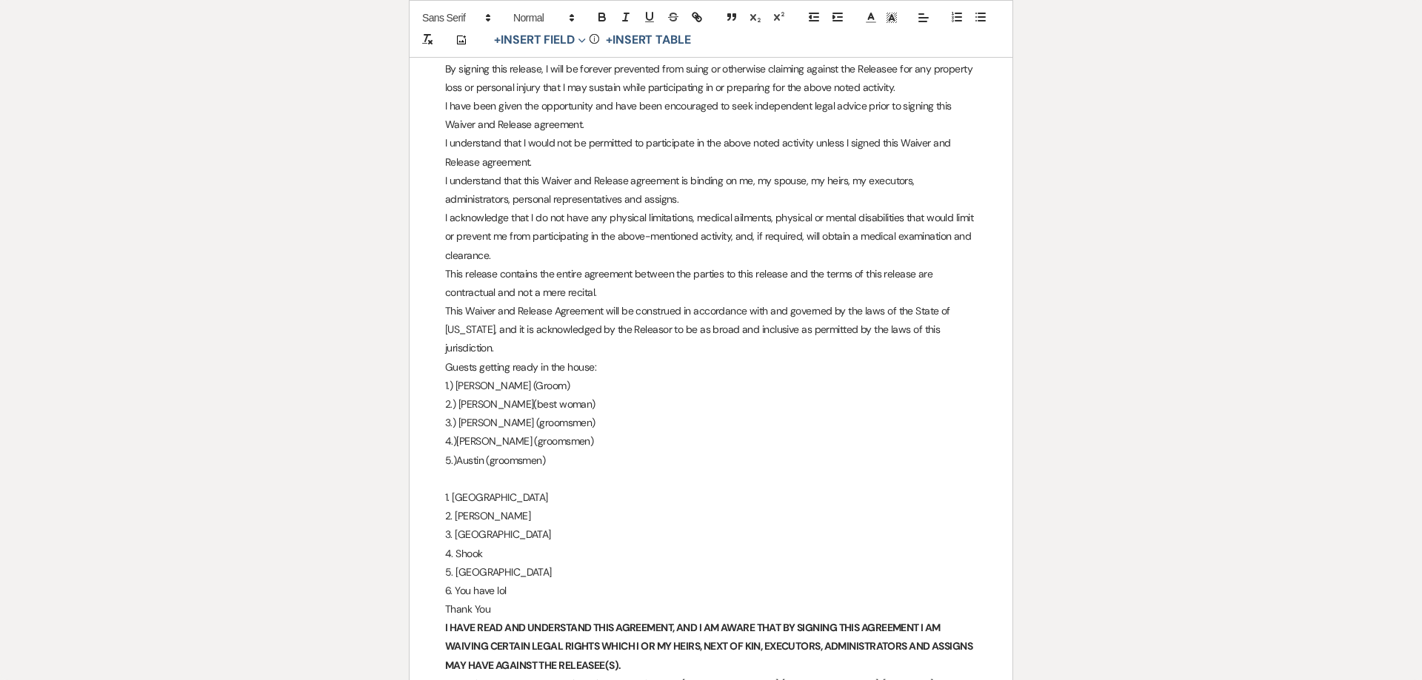
scroll to position [469, 0]
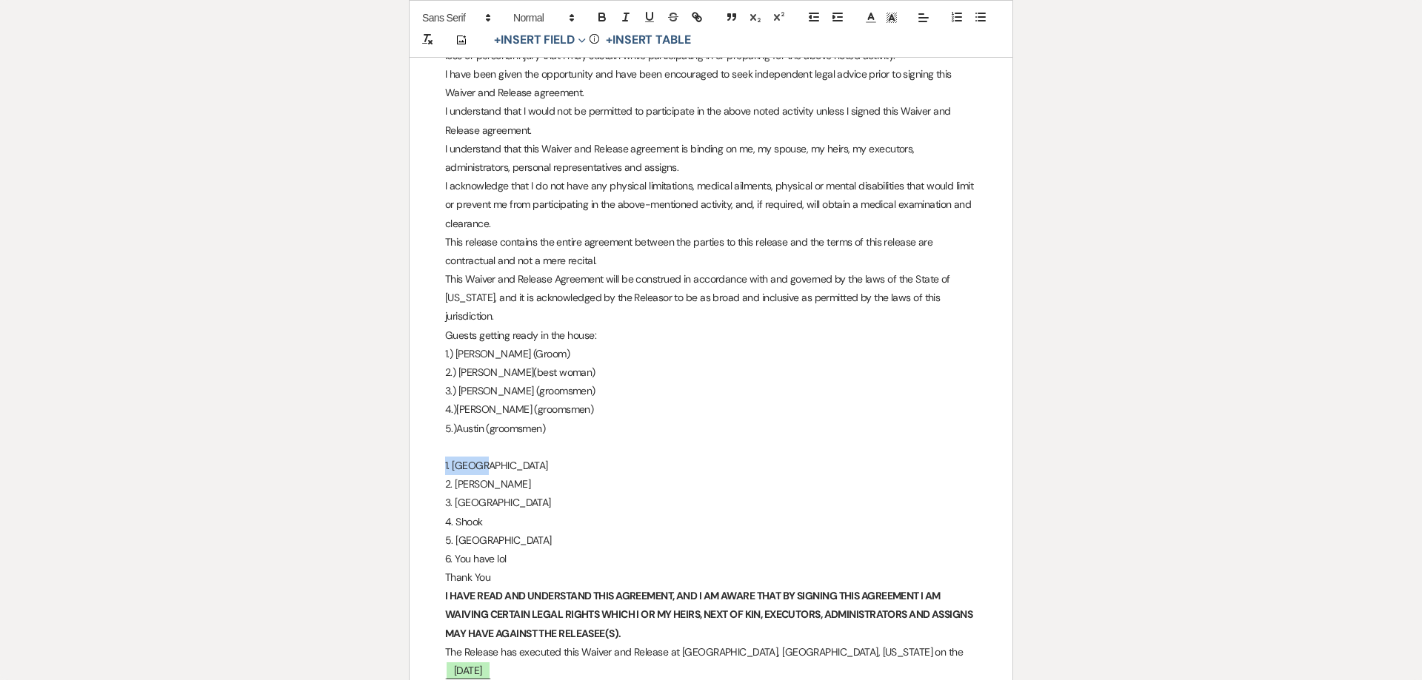
drag, startPoint x: 453, startPoint y: 441, endPoint x: 430, endPoint y: 444, distance: 23.1
click at [430, 444] on div "Waiver and Release Release executed on the ﻿ [DATE] ﻿ , by (the 'Releasor') of …" at bounding box center [710, 437] width 603 height 1366
drag, startPoint x: 518, startPoint y: 466, endPoint x: 456, endPoint y: 466, distance: 62.2
click at [456, 475] on p "2. [PERSON_NAME]" at bounding box center [711, 484] width 532 height 19
click at [484, 364] on p "2.) [PERSON_NAME](best woman)" at bounding box center [711, 373] width 532 height 19
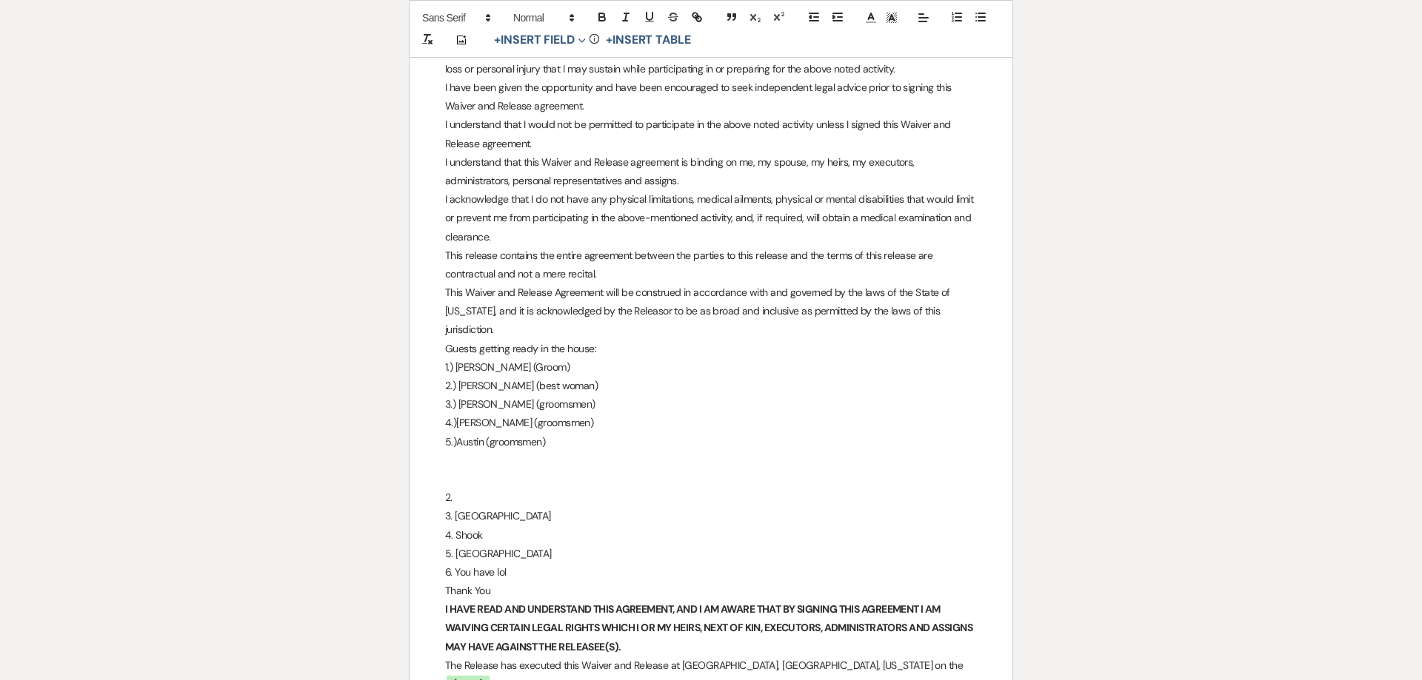
scroll to position [446, 0]
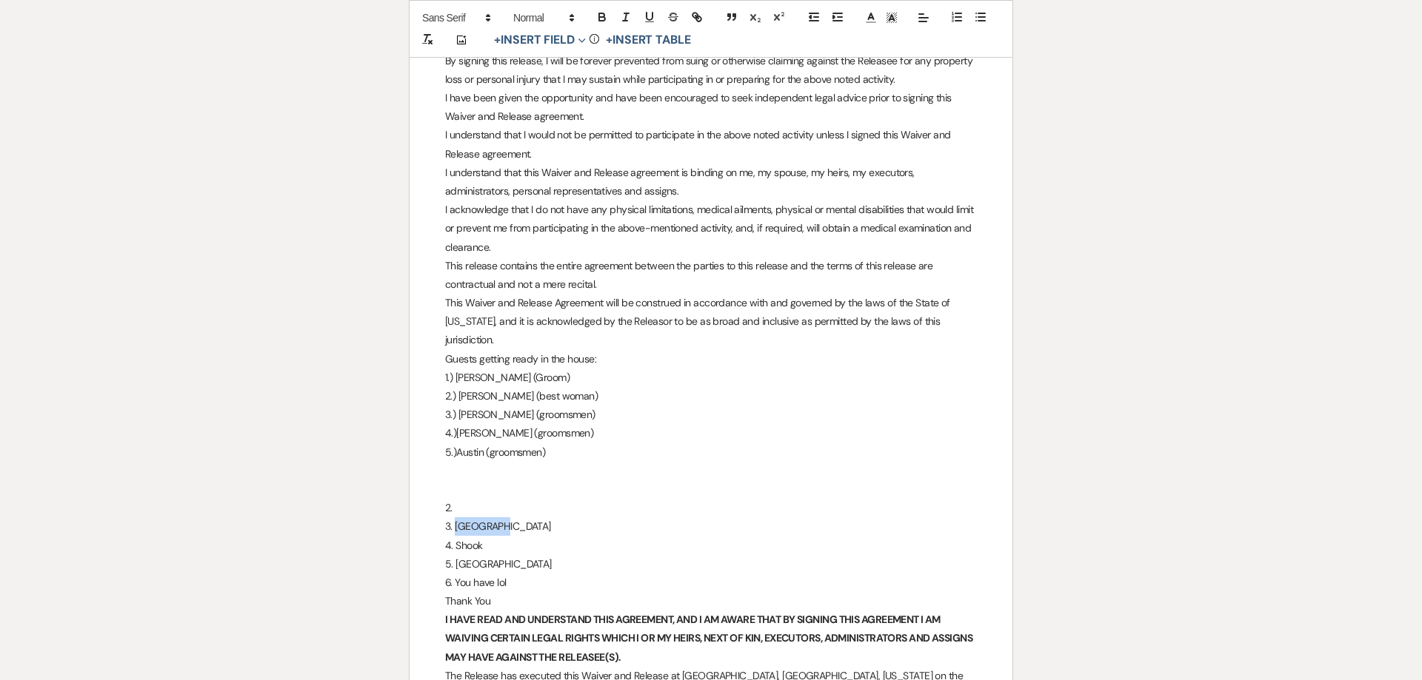
drag, startPoint x: 495, startPoint y: 510, endPoint x: 454, endPoint y: 509, distance: 41.5
click at [454, 518] on p "3. [GEOGRAPHIC_DATA]" at bounding box center [711, 527] width 532 height 19
click at [482, 406] on p "3.) [PERSON_NAME] (groomsmen)" at bounding box center [711, 415] width 532 height 19
drag, startPoint x: 494, startPoint y: 527, endPoint x: 457, endPoint y: 528, distance: 37.0
click at [457, 537] on p "4. Shook" at bounding box center [711, 546] width 532 height 19
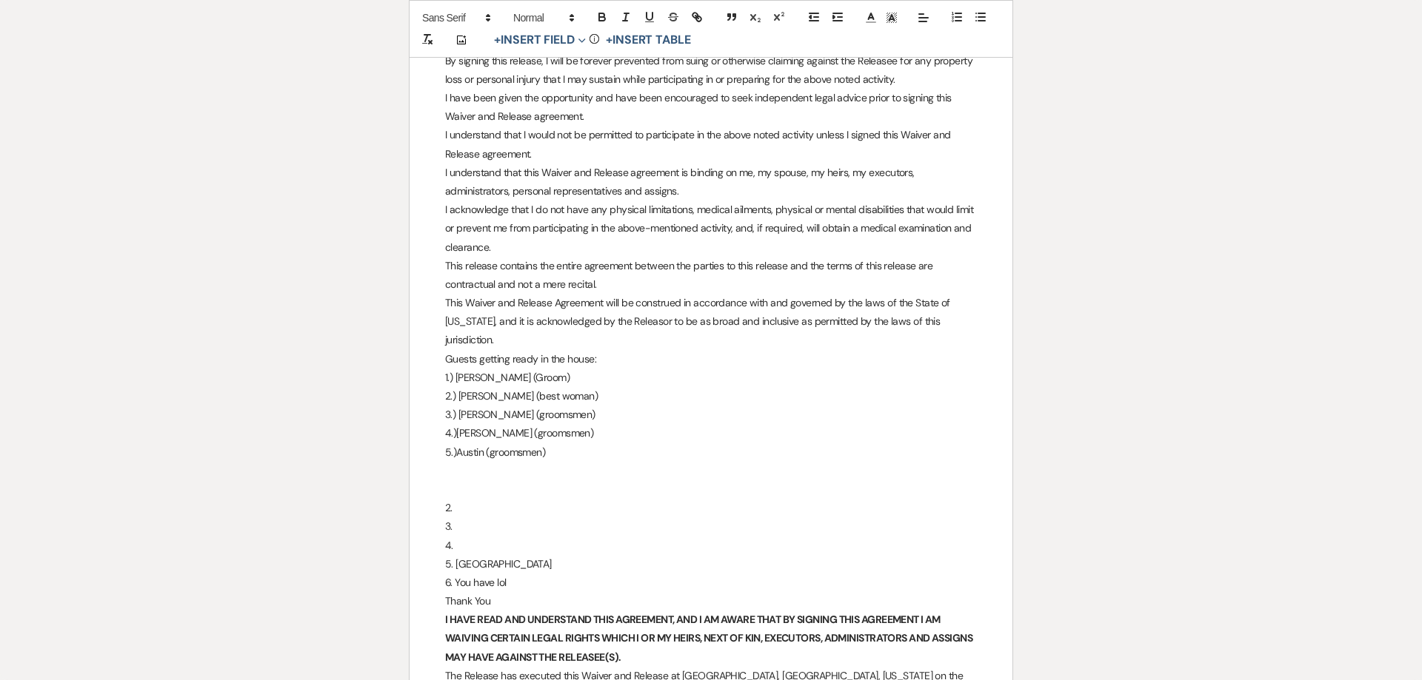
click at [475, 424] on p "4.)[PERSON_NAME] (groomsmen)" at bounding box center [711, 433] width 532 height 19
drag, startPoint x: 491, startPoint y: 548, endPoint x: 455, endPoint y: 546, distance: 35.6
click at [455, 555] on p "5. [GEOGRAPHIC_DATA]" at bounding box center [711, 564] width 532 height 19
click at [487, 444] on p "5.)Austin (groomsmen)" at bounding box center [711, 453] width 532 height 19
drag, startPoint x: 515, startPoint y: 567, endPoint x: 437, endPoint y: 492, distance: 108.9
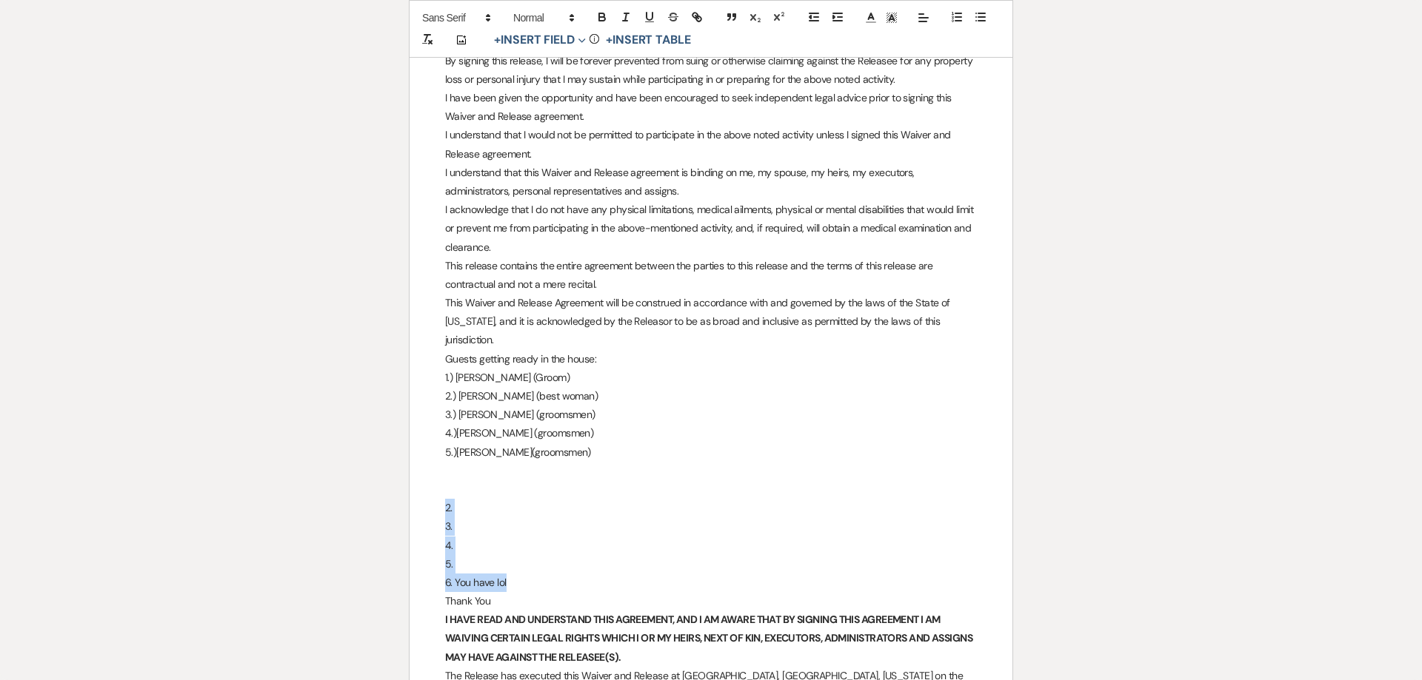
click at [437, 492] on div "Waiver and Release Release executed on the ﻿ [DATE] ﻿ , by (the 'Releasor') of …" at bounding box center [710, 461] width 603 height 1366
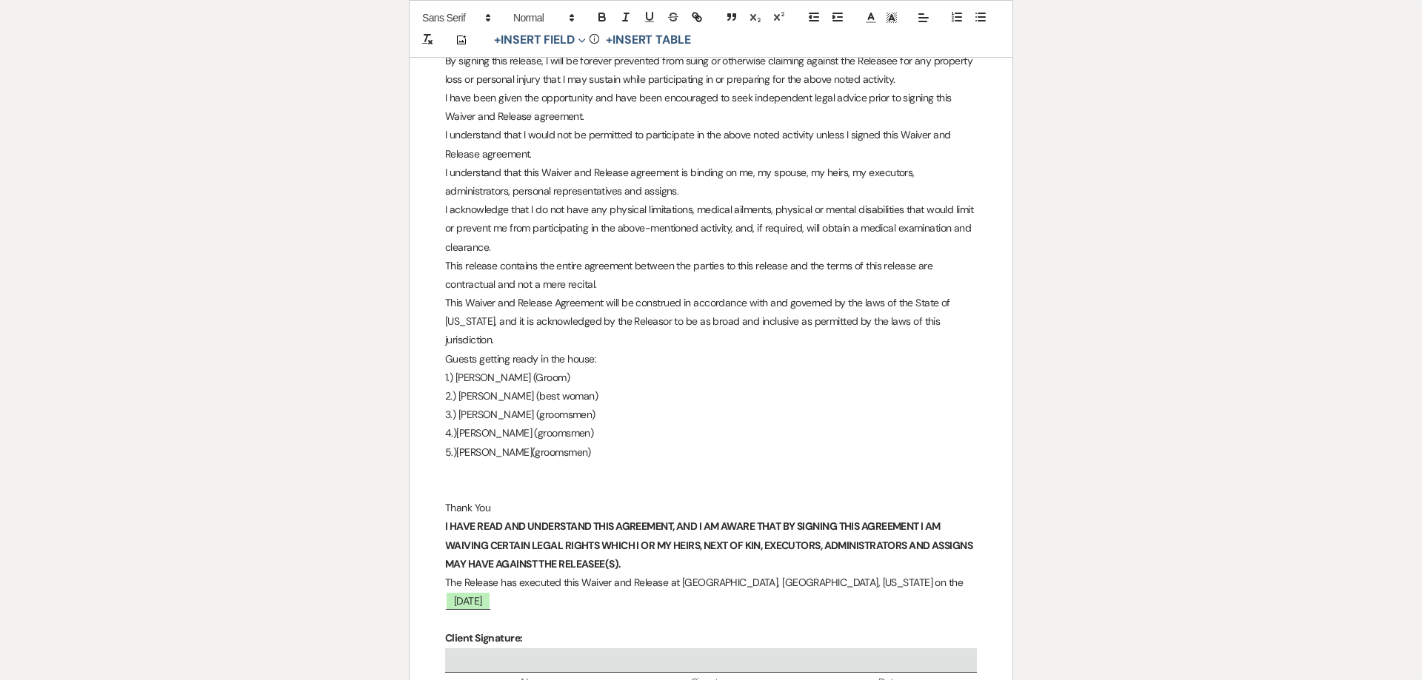
click at [461, 481] on p at bounding box center [711, 490] width 532 height 19
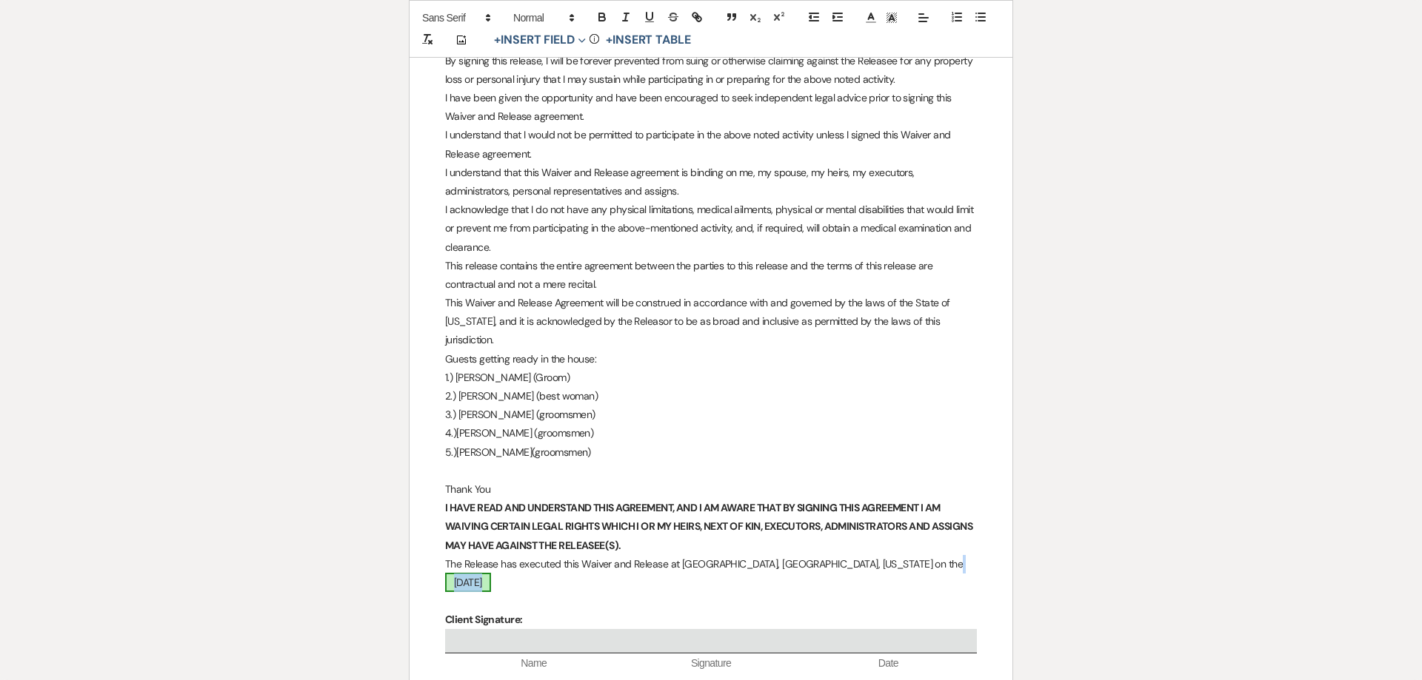
click at [491, 573] on span "[DATE]" at bounding box center [468, 582] width 46 height 19
select select "smartCustomField"
select select "owner"
select select "{{eventDate}}"
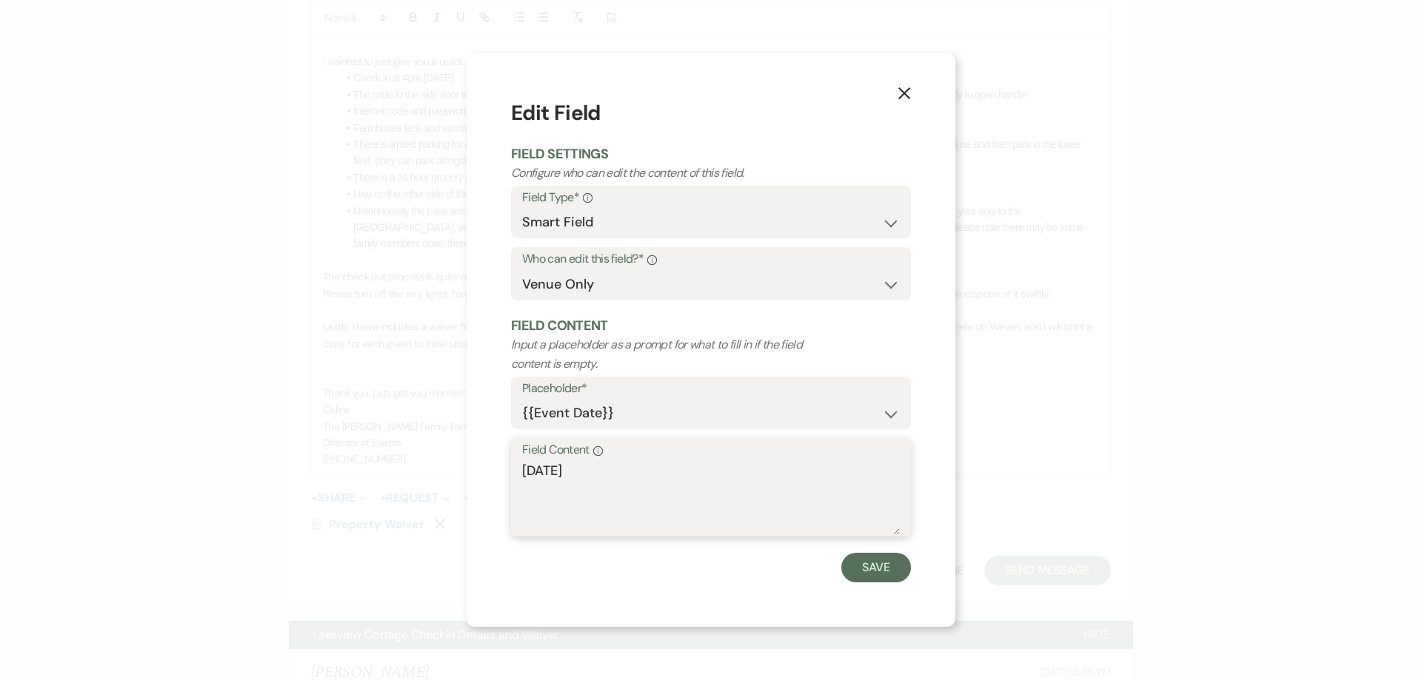
click at [558, 474] on textarea "[DATE]" at bounding box center [711, 498] width 378 height 74
type textarea "[DATE]"
click at [860, 574] on button "Save" at bounding box center [876, 568] width 70 height 30
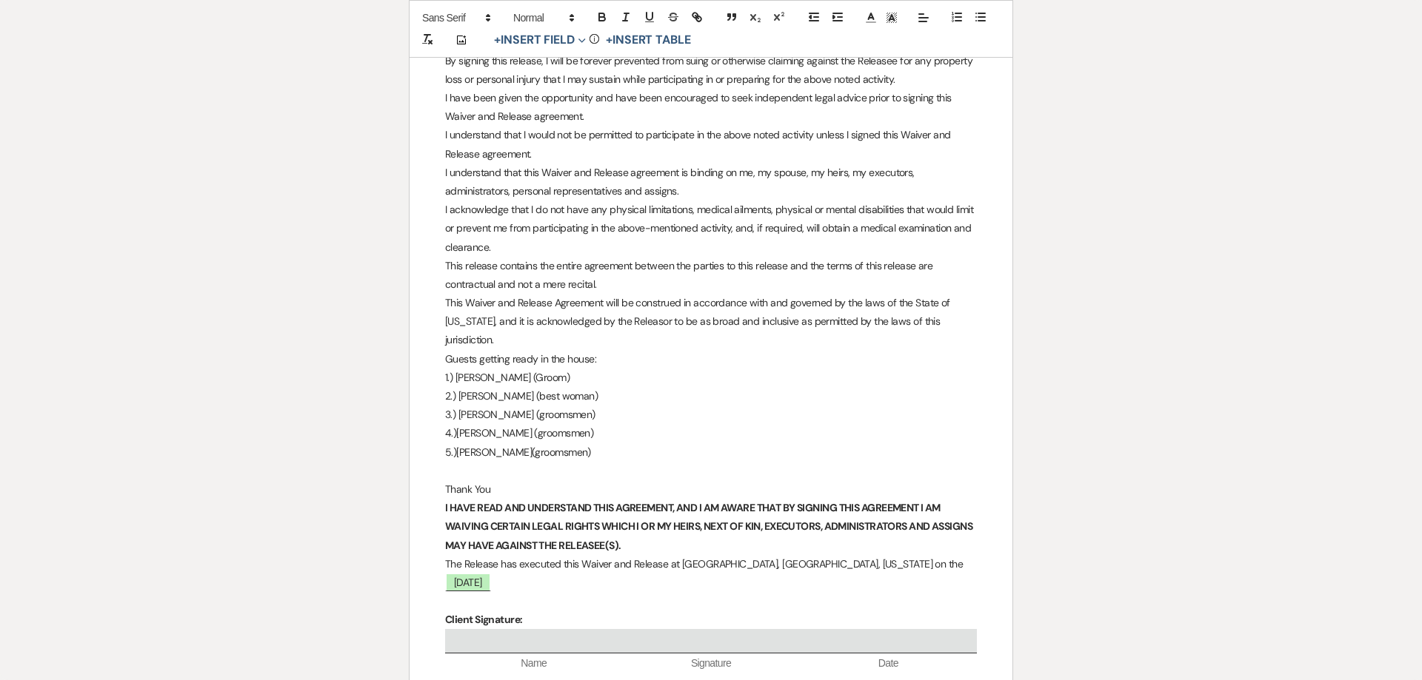
select select "smartCustomField"
select select "owner"
select select "{{eventDate}}"
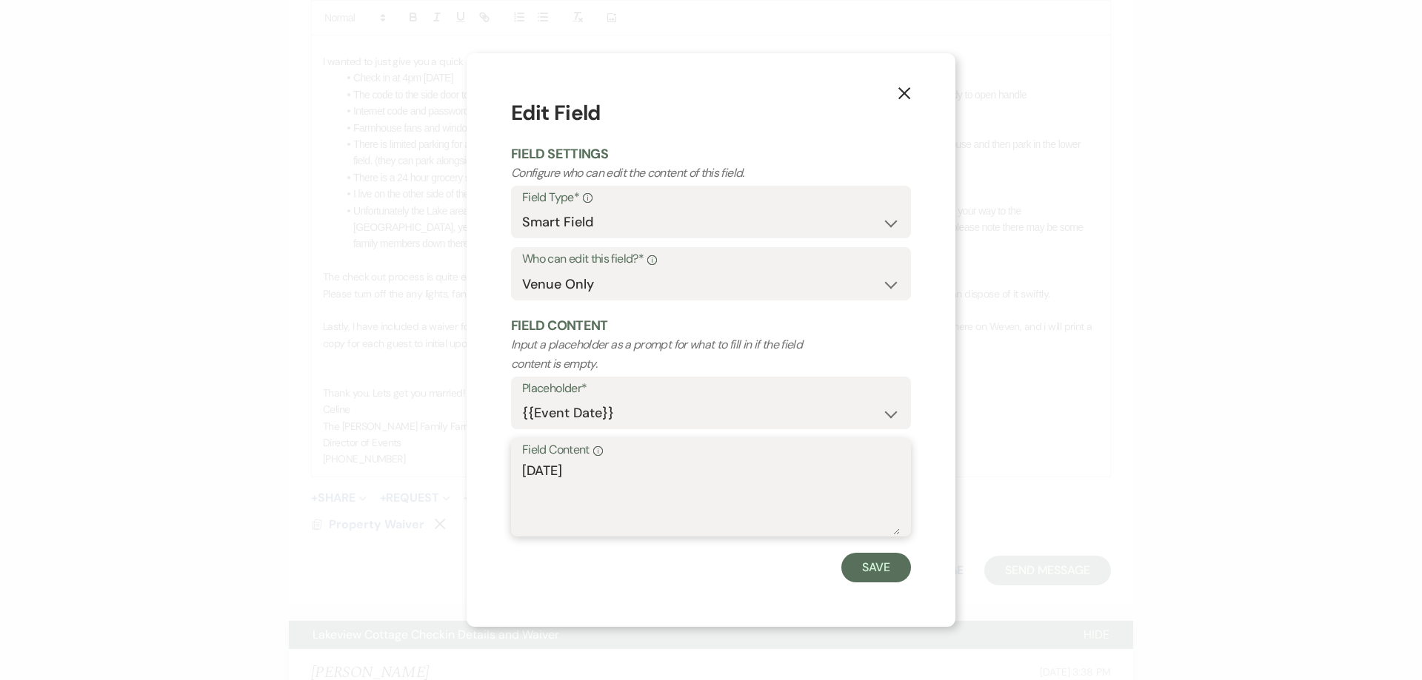
click at [561, 479] on textarea "[DATE]" at bounding box center [711, 498] width 378 height 74
type textarea "[DATE]"
click at [877, 568] on button "Save" at bounding box center [876, 568] width 70 height 30
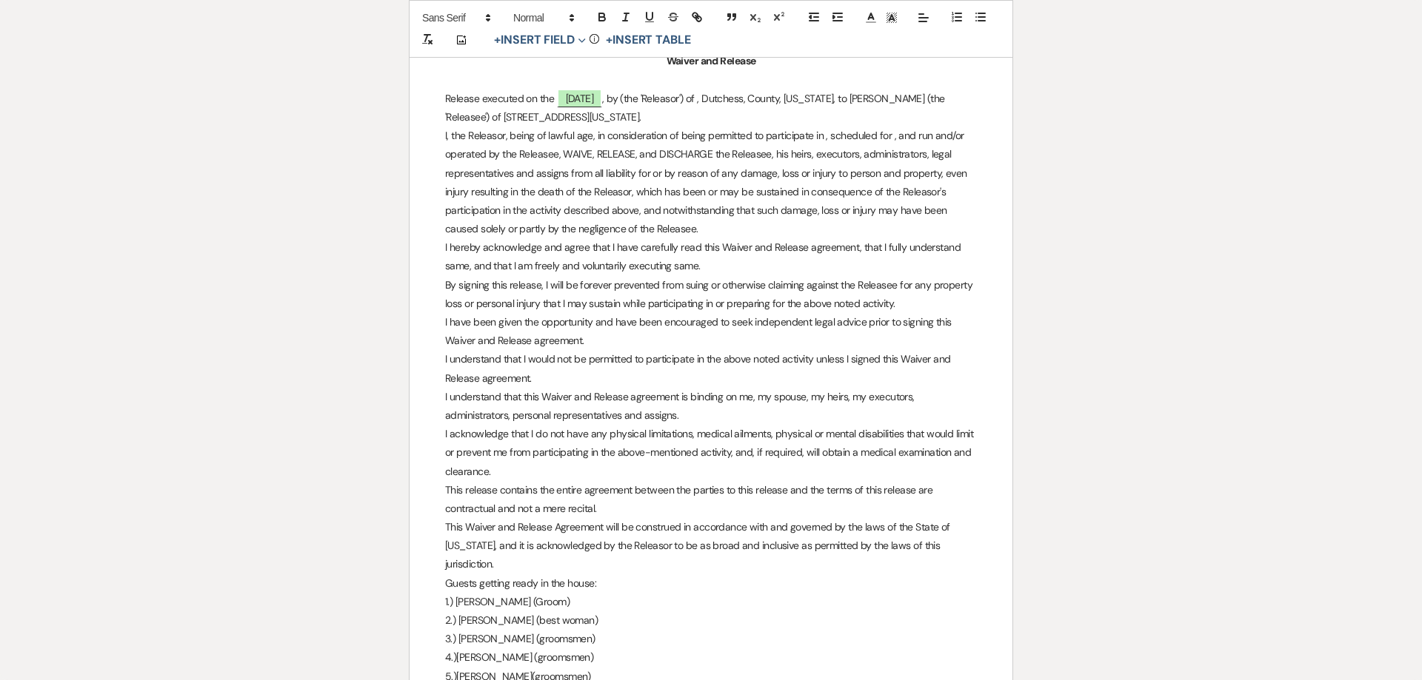
scroll to position [0, 0]
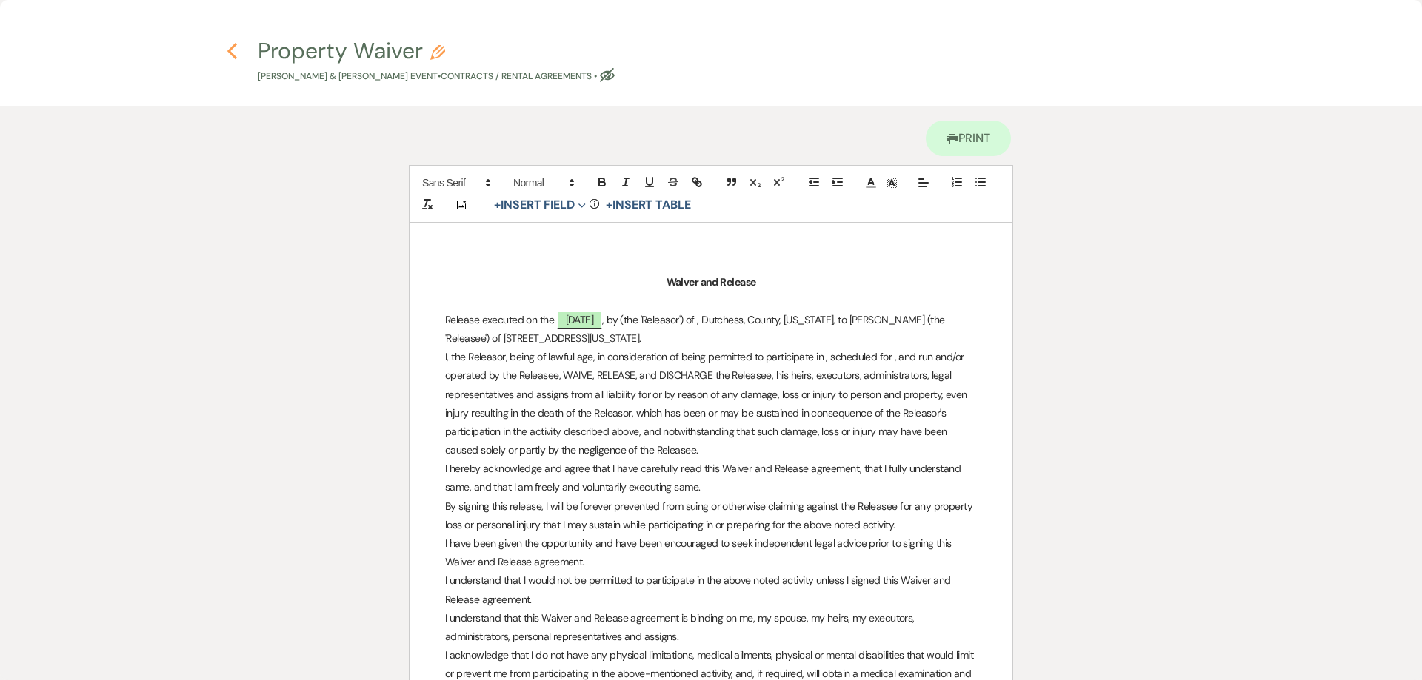
click at [235, 53] on icon "Previous" at bounding box center [232, 51] width 11 height 18
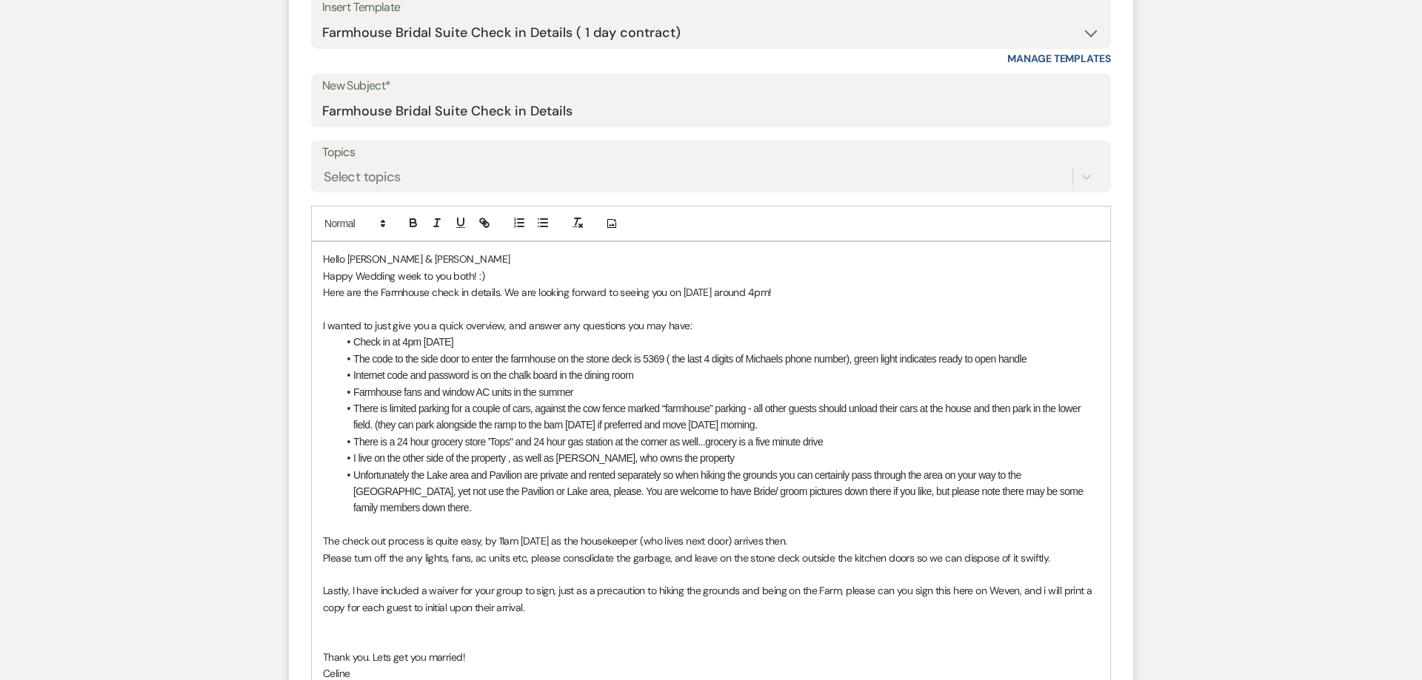
scroll to position [601, 0]
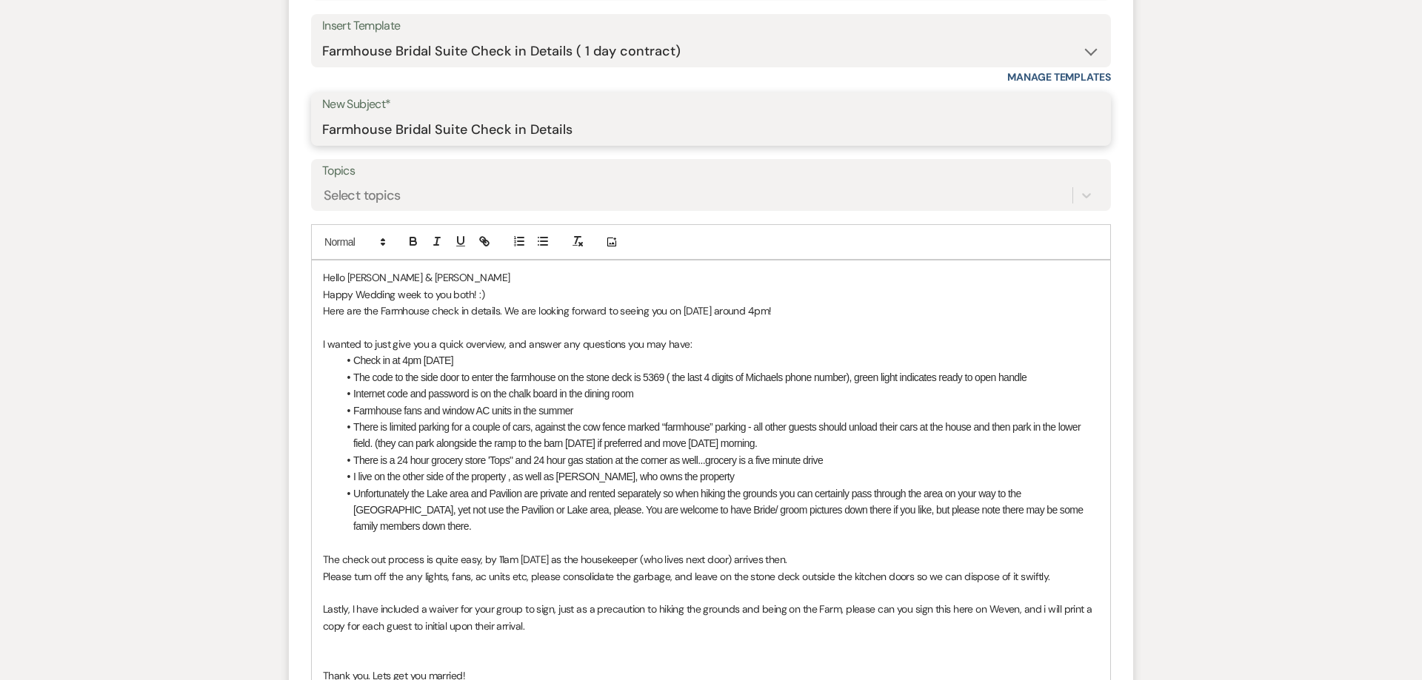
drag, startPoint x: 396, startPoint y: 132, endPoint x: 466, endPoint y: 139, distance: 70.0
click at [466, 139] on input "Farmhouse Bridal Suite Check in Details" at bounding box center [710, 130] width 777 height 29
drag, startPoint x: 395, startPoint y: 129, endPoint x: 465, endPoint y: 134, distance: 70.5
click at [465, 134] on input "Farmhouse Bridal Suite Check in Details" at bounding box center [710, 130] width 777 height 29
click at [512, 130] on input "Farmhouse Check in Details" at bounding box center [710, 130] width 777 height 29
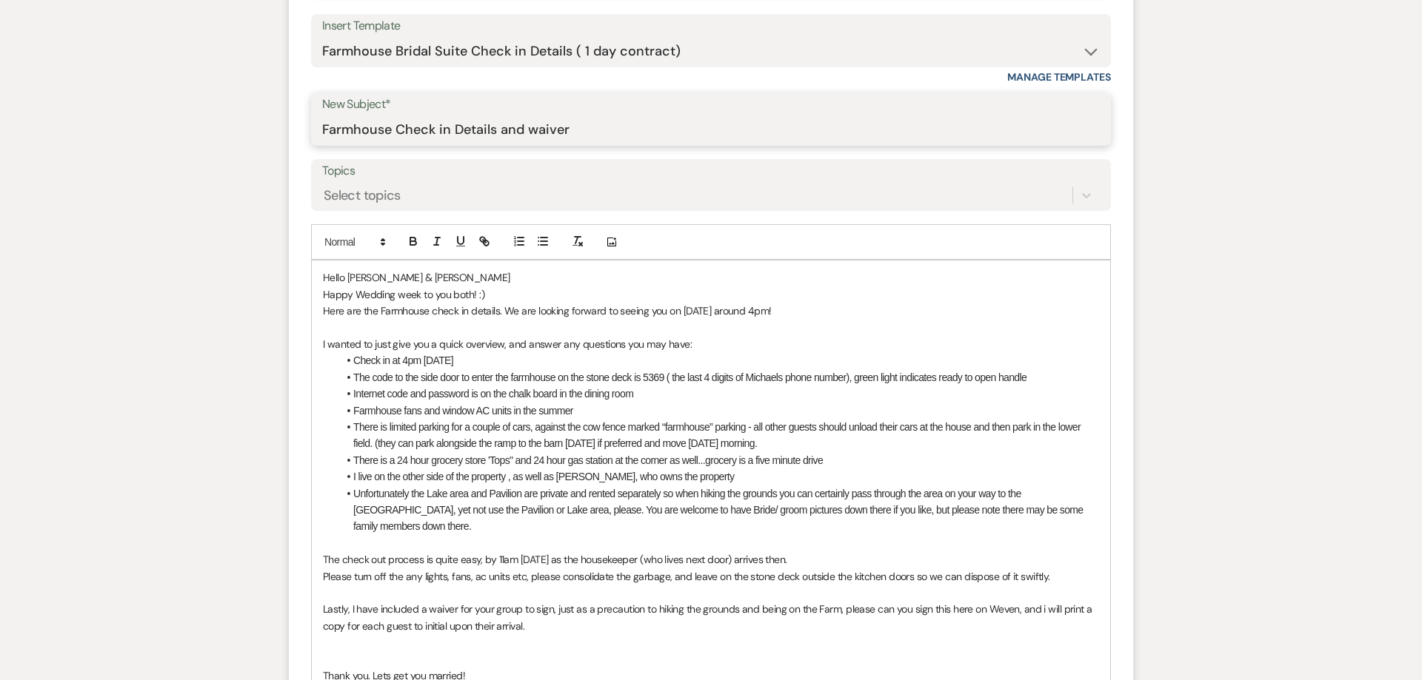
click at [531, 127] on input "Farmhouse Check in Details and waiver" at bounding box center [710, 130] width 777 height 29
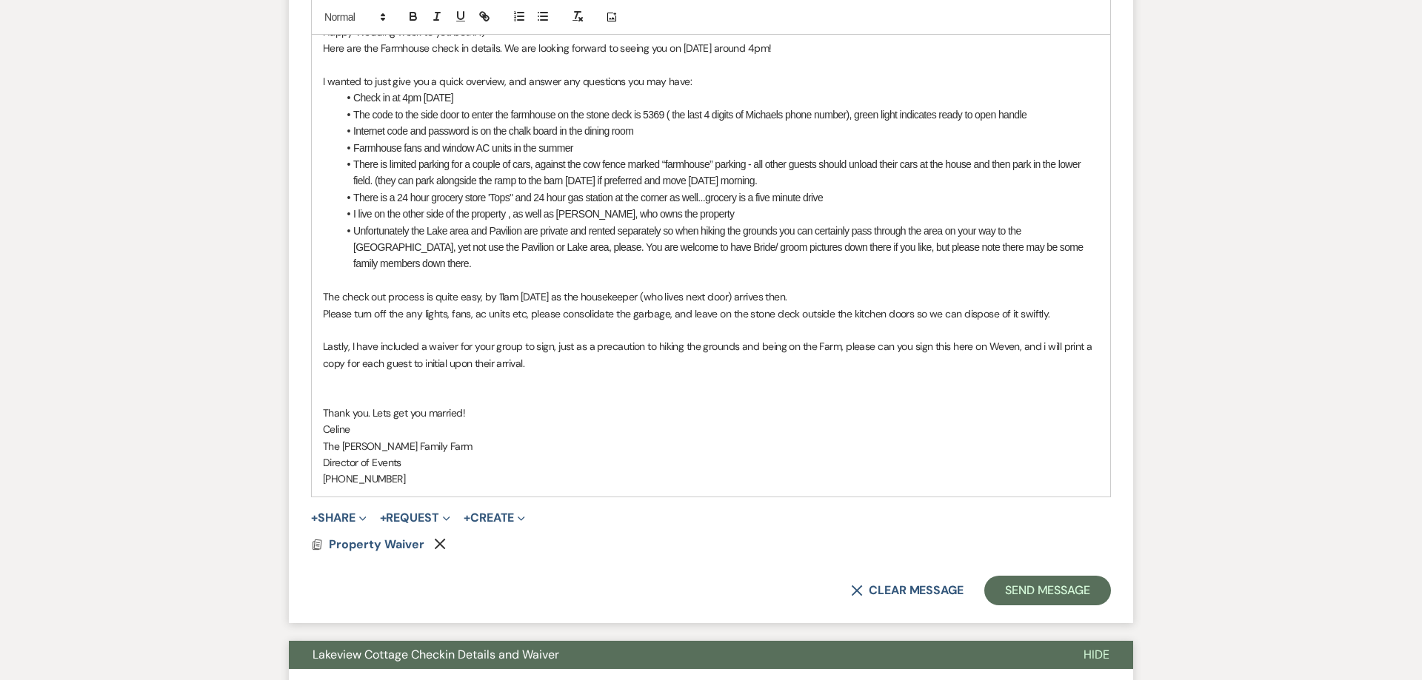
scroll to position [866, 0]
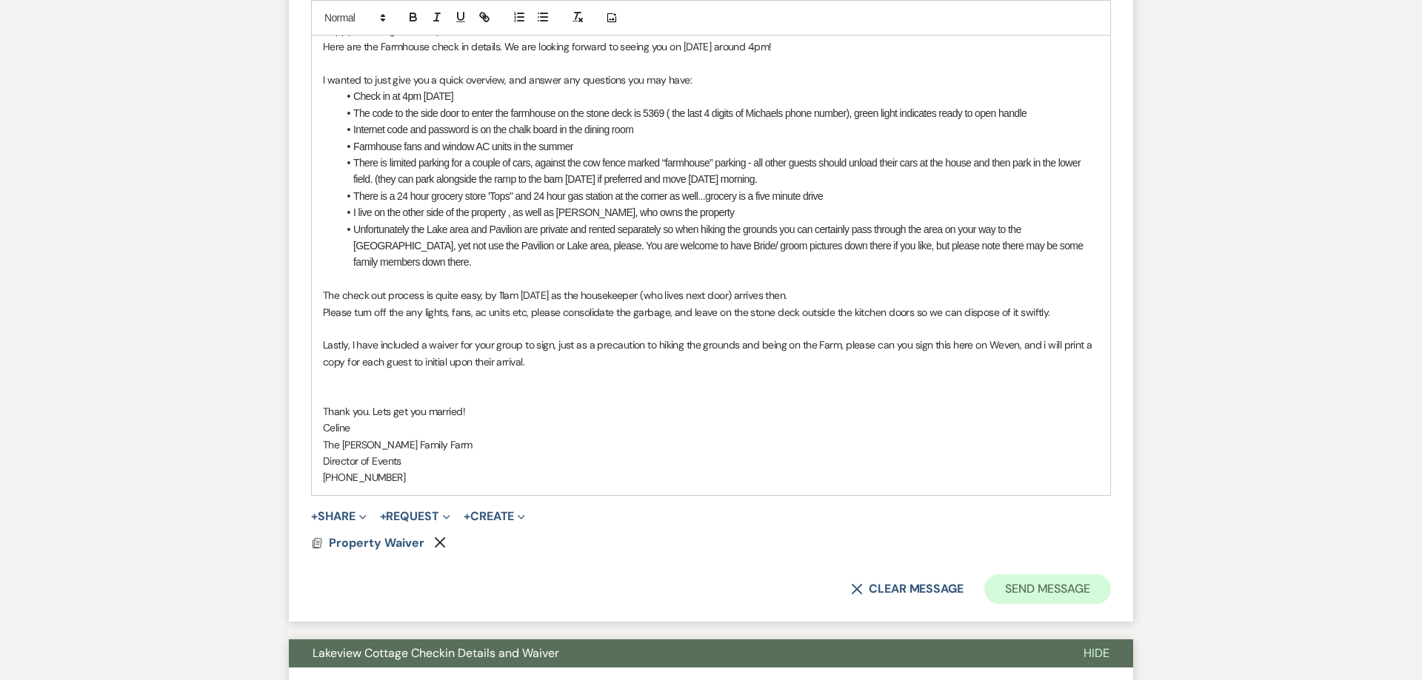
type input "Farmhouse Check in Details and waiver"
click at [1034, 589] on button "Send Message" at bounding box center [1047, 590] width 127 height 30
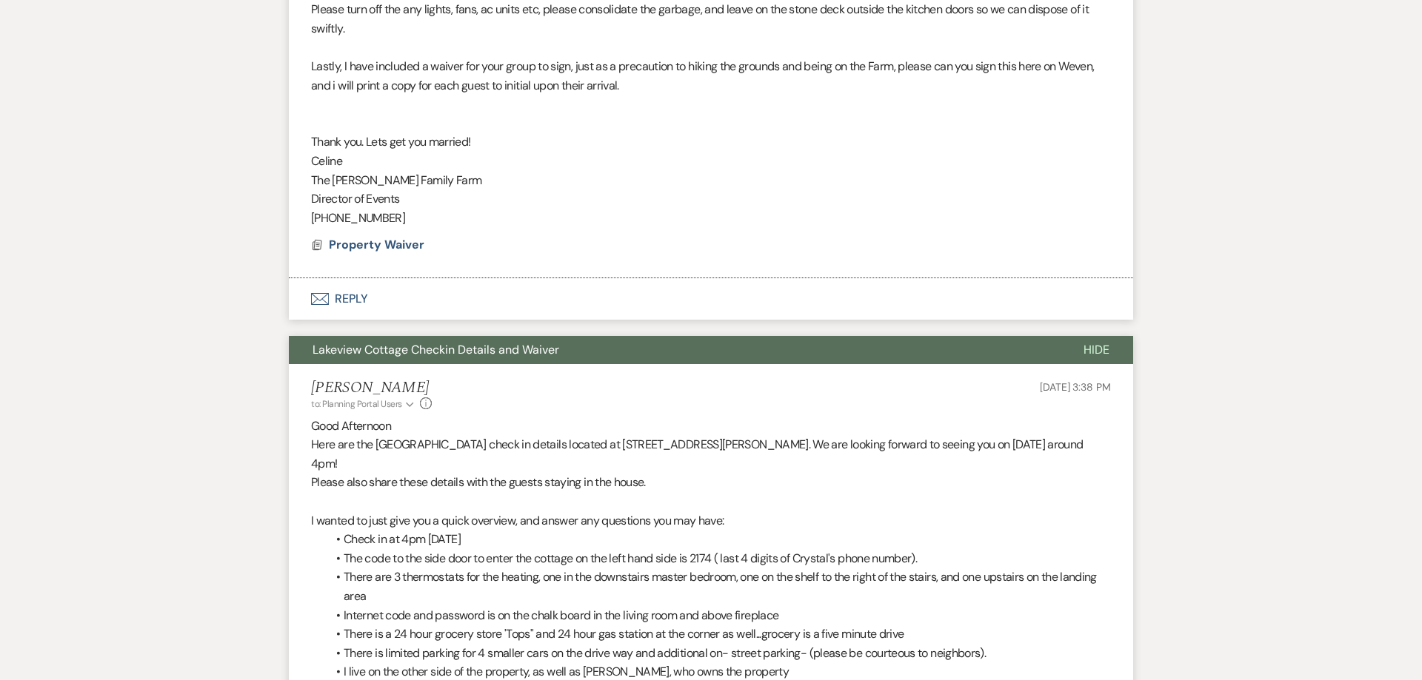
scroll to position [976, 0]
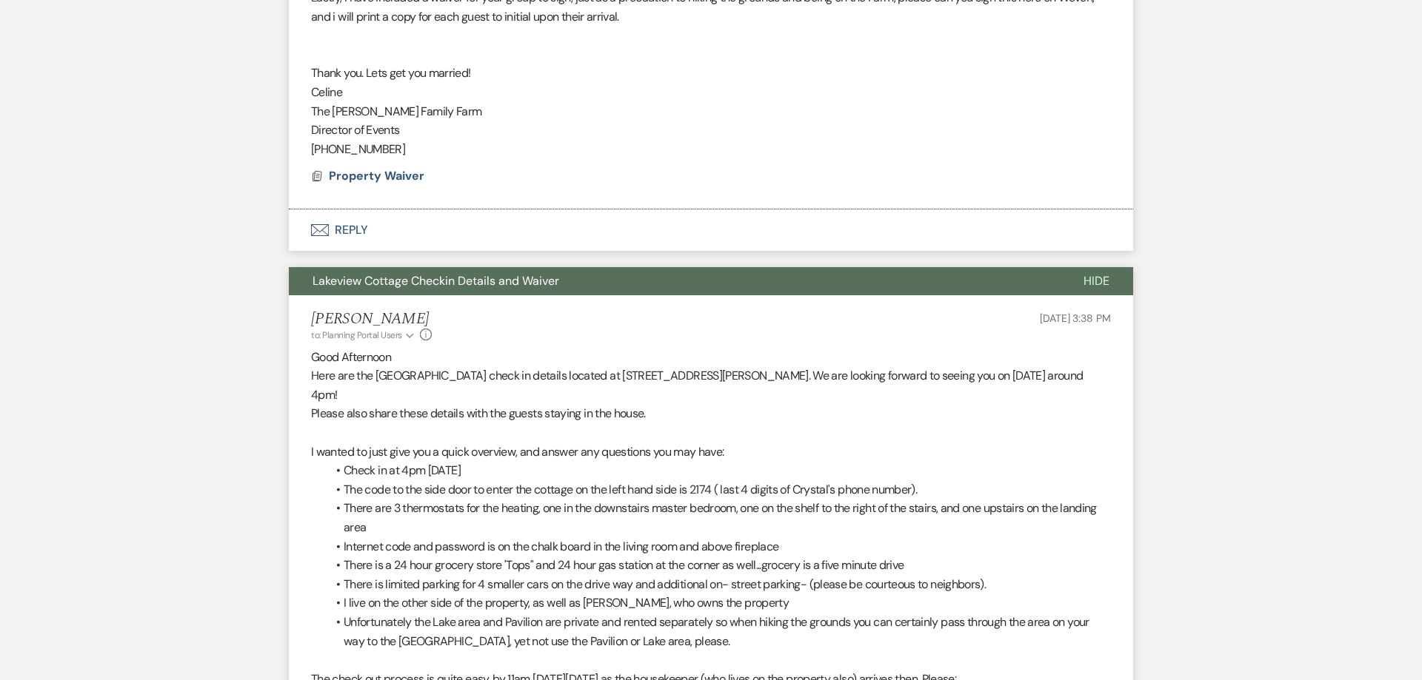
click at [352, 229] on button "Envelope Reply" at bounding box center [711, 230] width 844 height 41
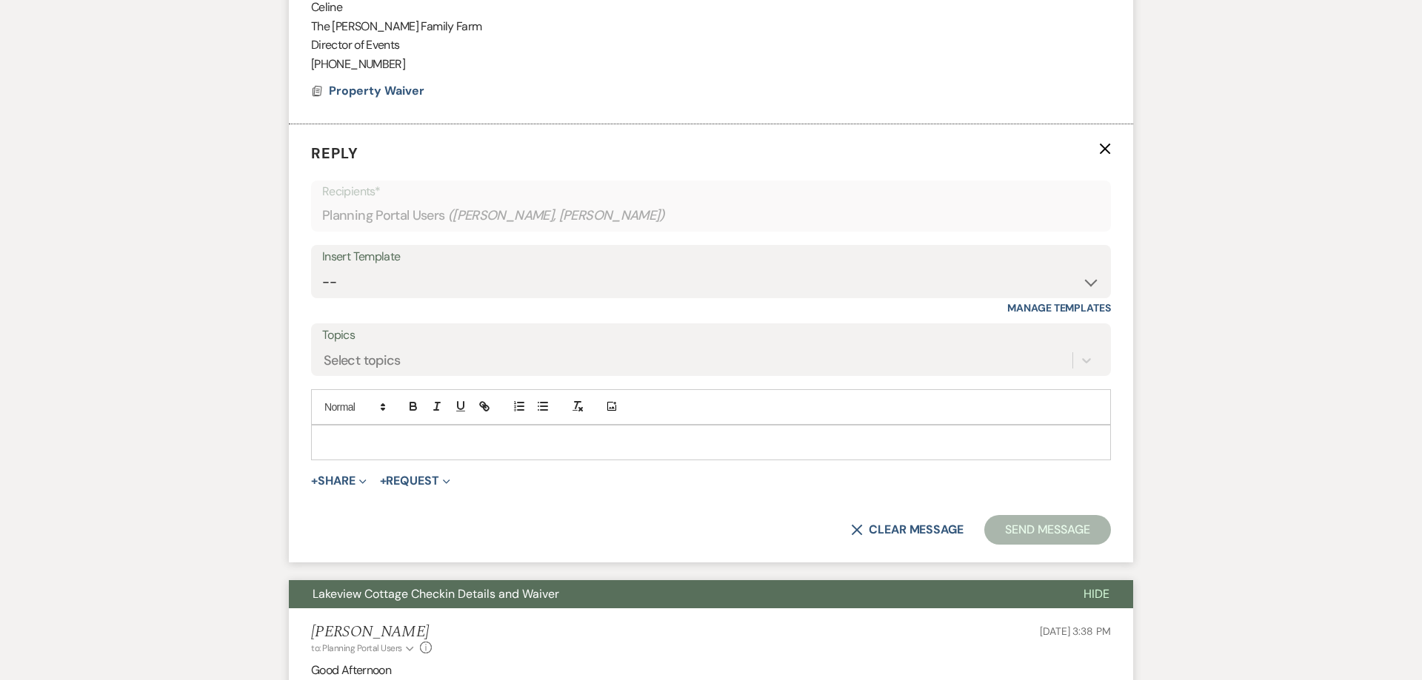
scroll to position [1065, 0]
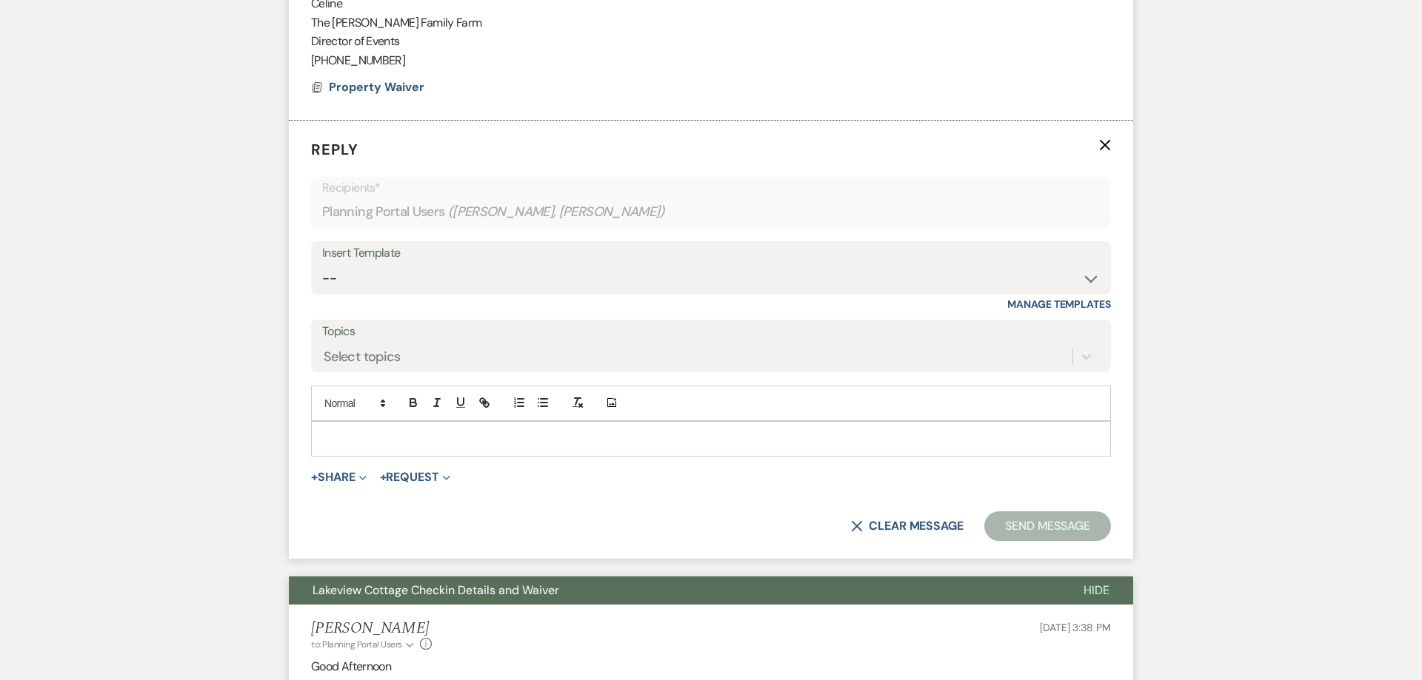
click at [362, 438] on p at bounding box center [711, 439] width 776 height 16
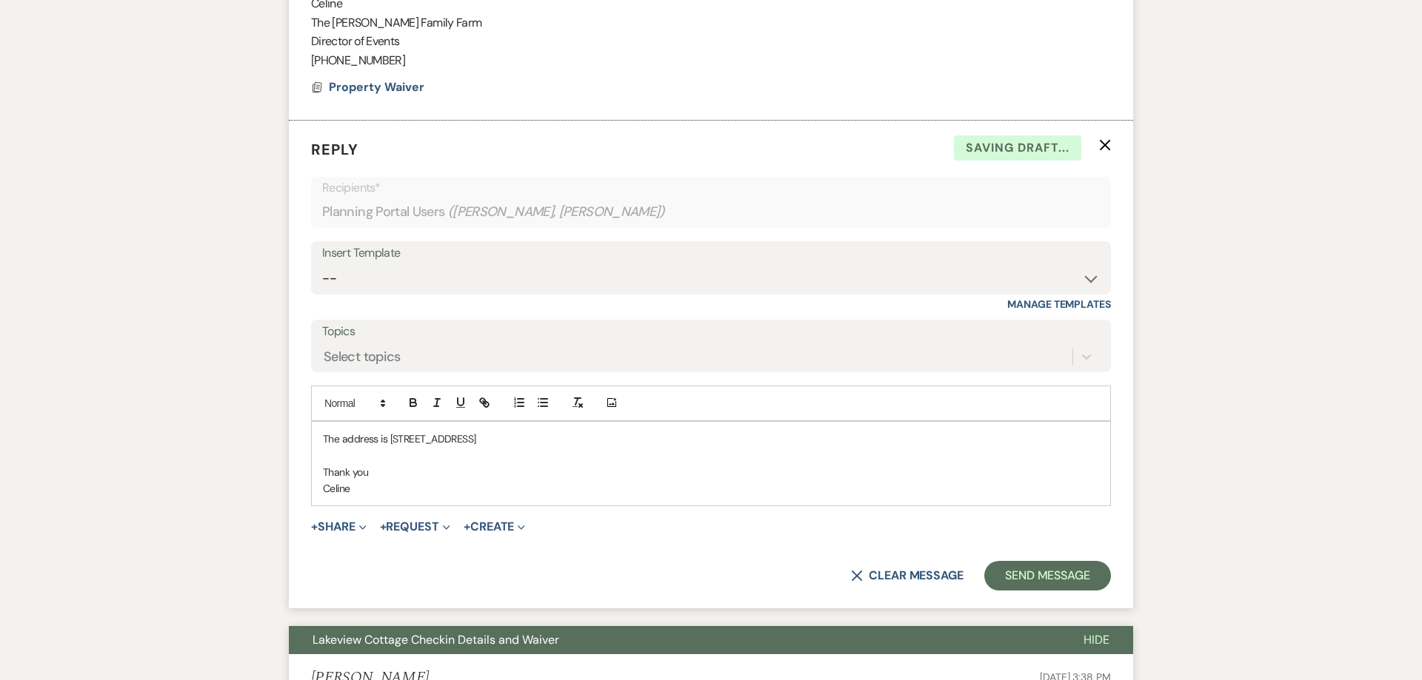
click at [456, 441] on p "The address is [STREET_ADDRESS]" at bounding box center [711, 439] width 776 height 16
click at [1077, 577] on button "Send Message" at bounding box center [1047, 576] width 127 height 30
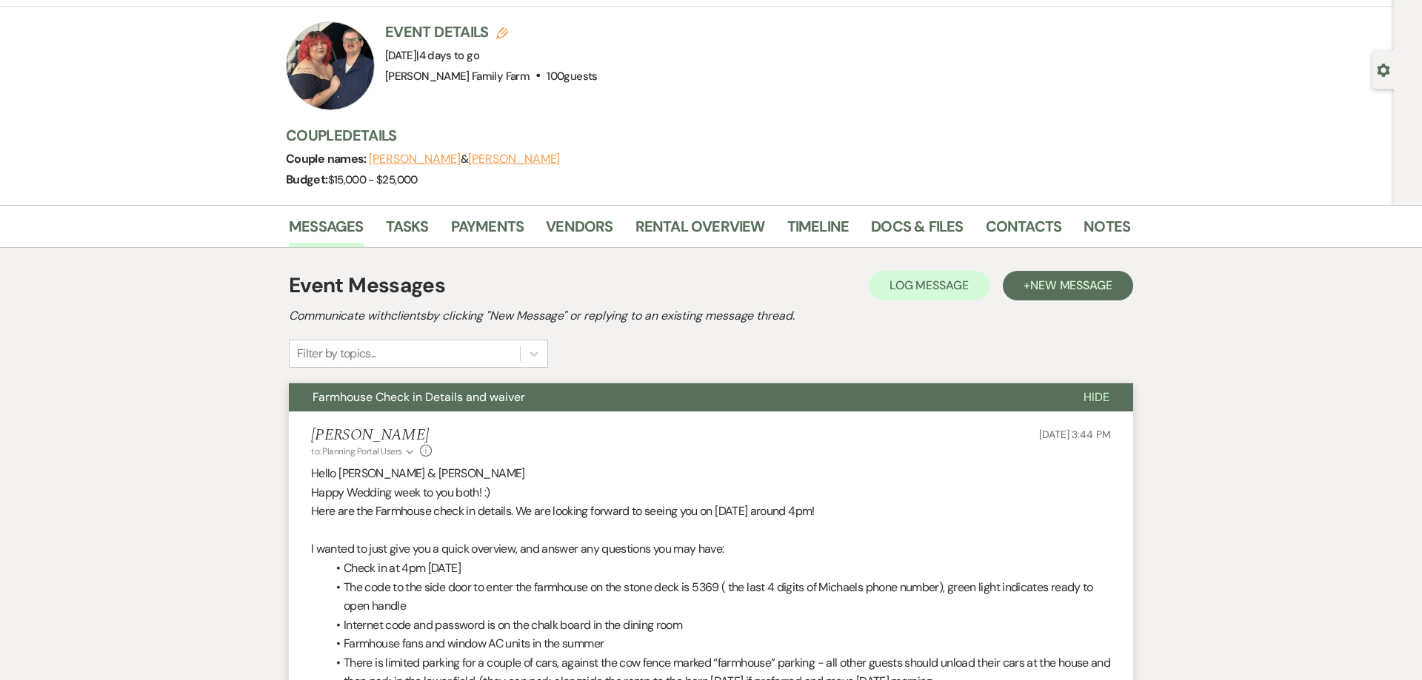
scroll to position [0, 0]
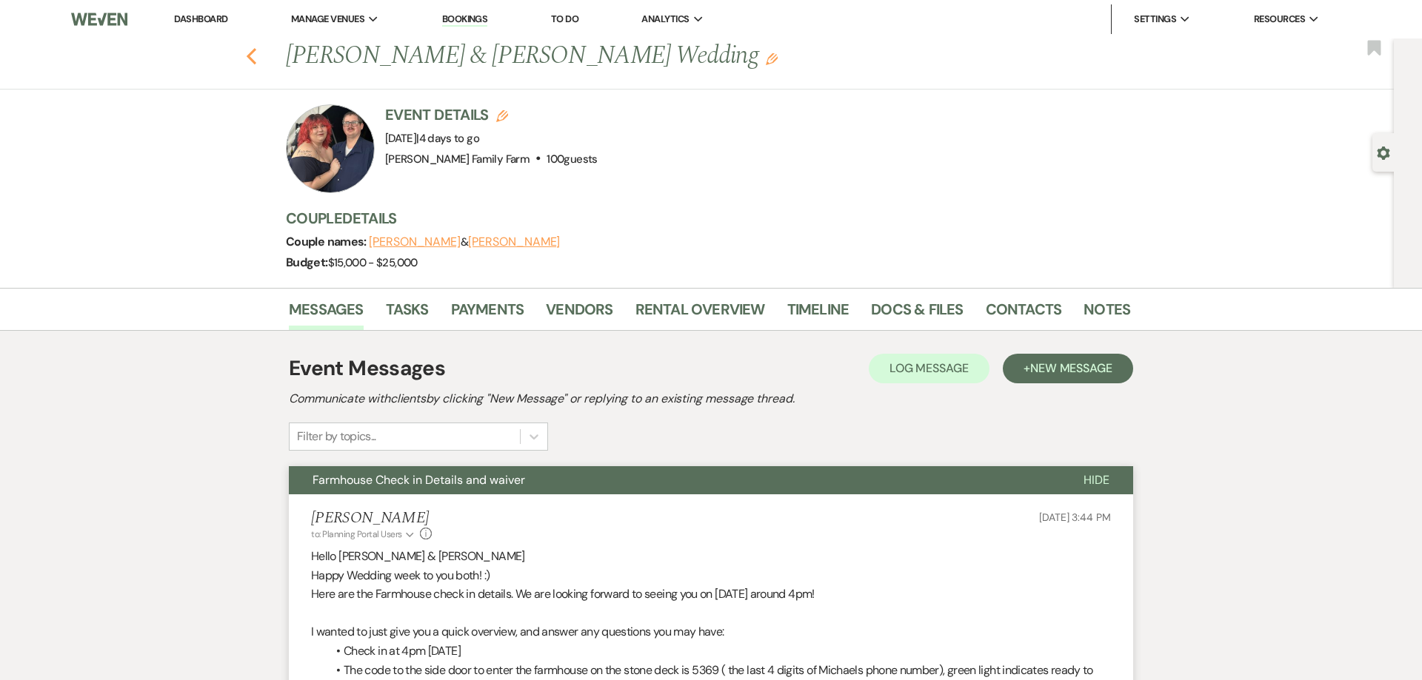
click at [253, 58] on icon "Previous" at bounding box center [251, 56] width 11 height 18
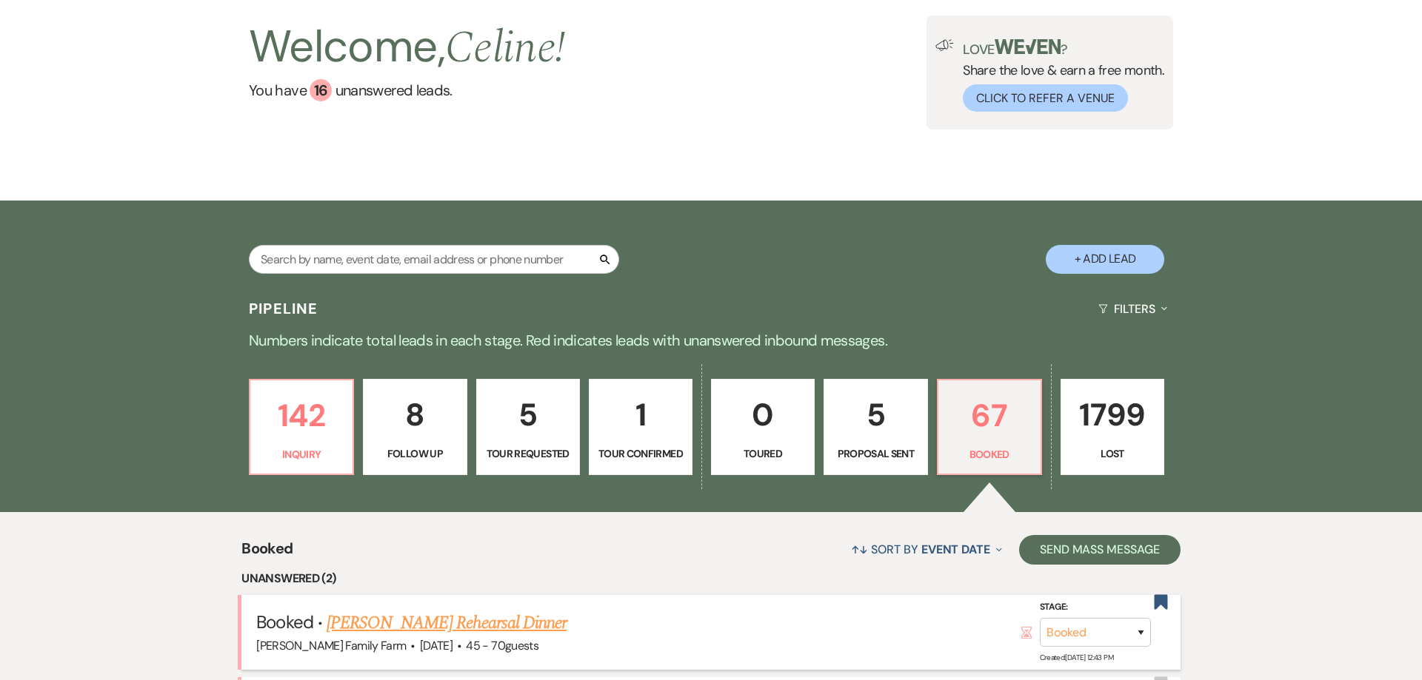
scroll to position [264, 0]
